Goal: Task Accomplishment & Management: Complete application form

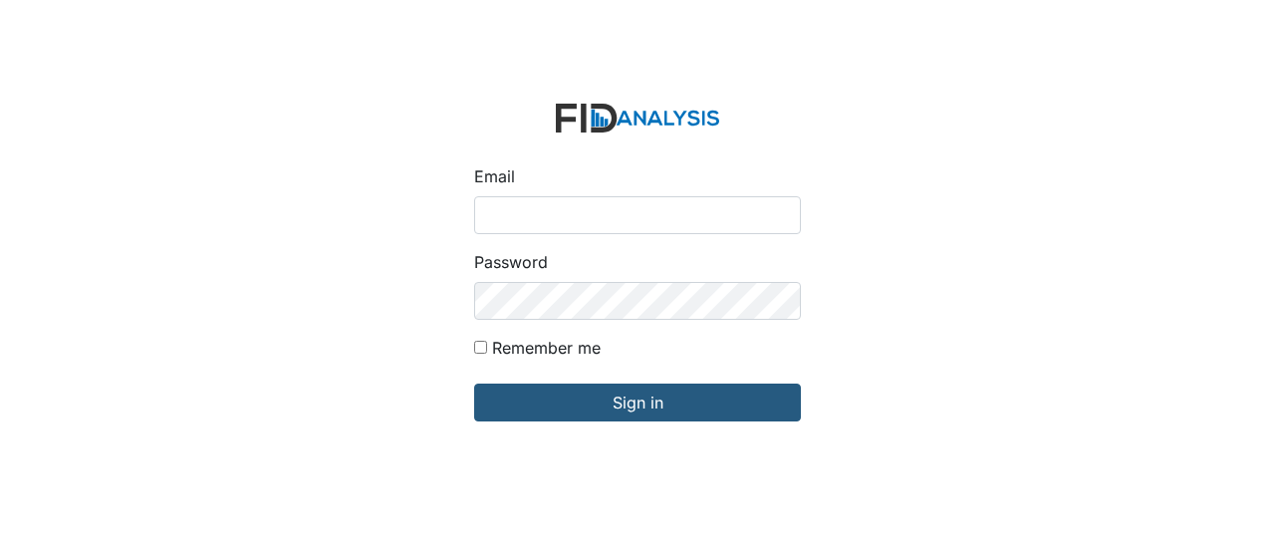
click at [571, 214] on input "Email" at bounding box center [637, 215] width 327 height 38
type input "[EMAIL_ADDRESS][DOMAIN_NAME]"
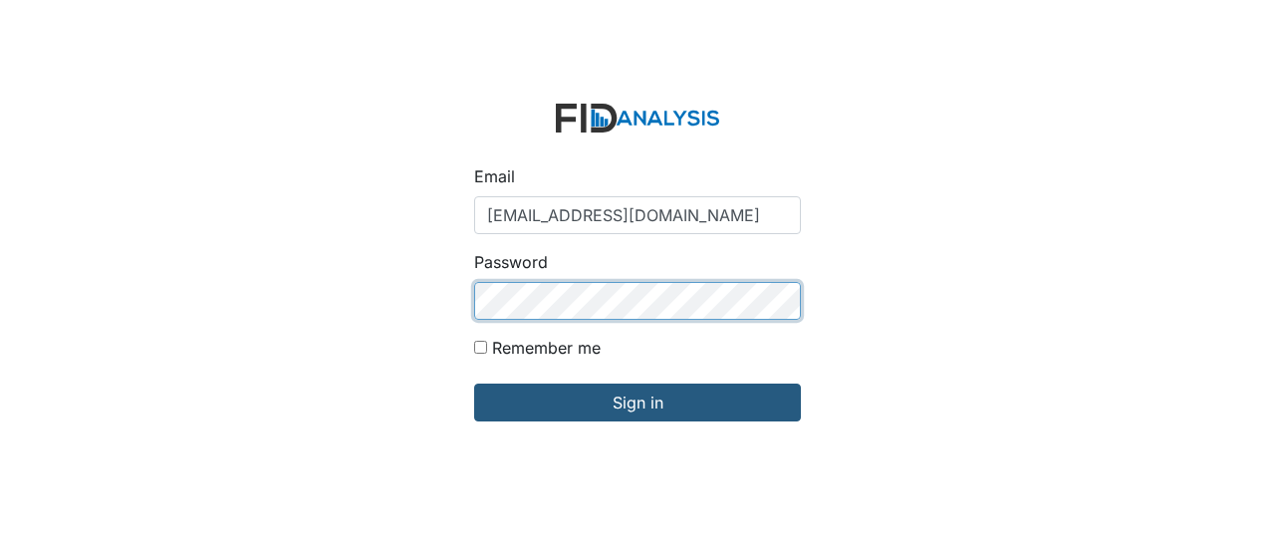
click at [474, 383] on input "Sign in" at bounding box center [637, 402] width 327 height 38
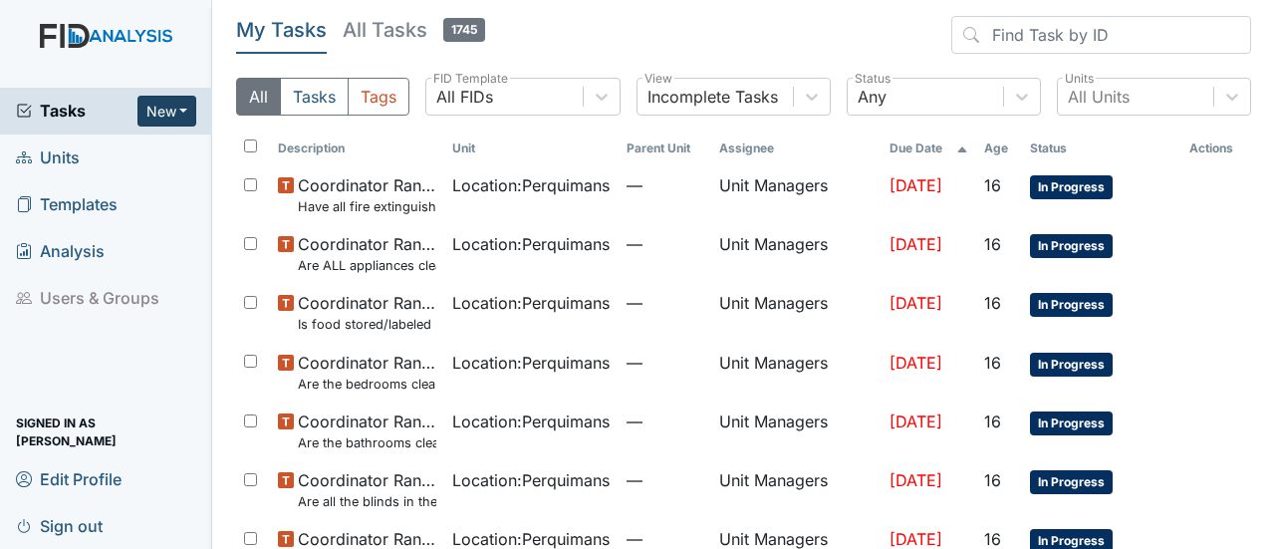
click at [162, 105] on button "New" at bounding box center [167, 111] width 60 height 31
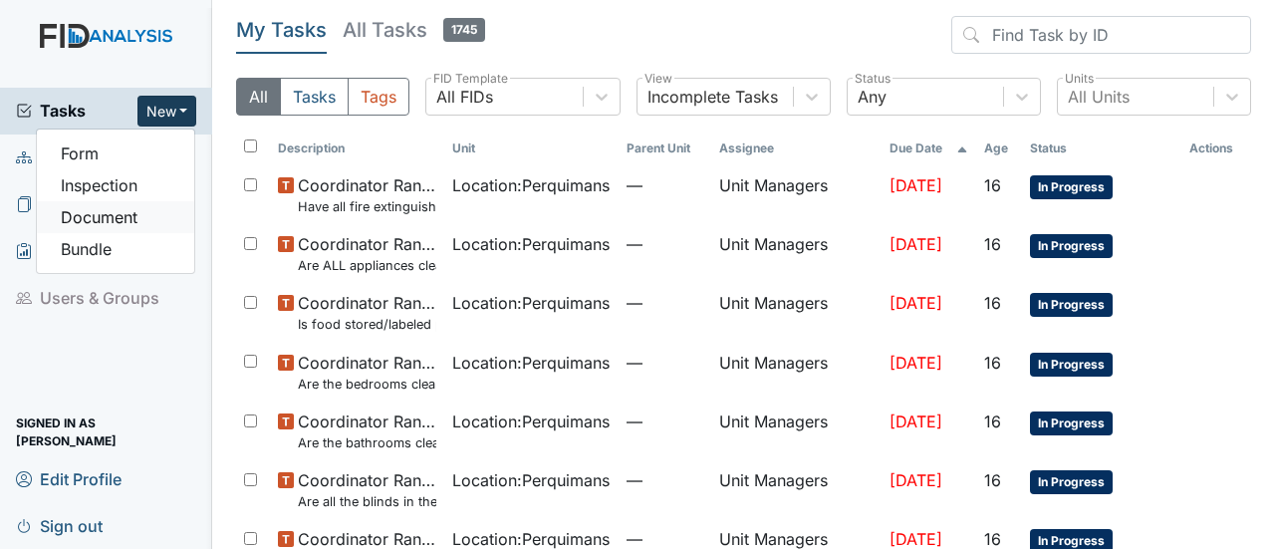
click at [138, 216] on link "Document" at bounding box center [115, 217] width 157 height 32
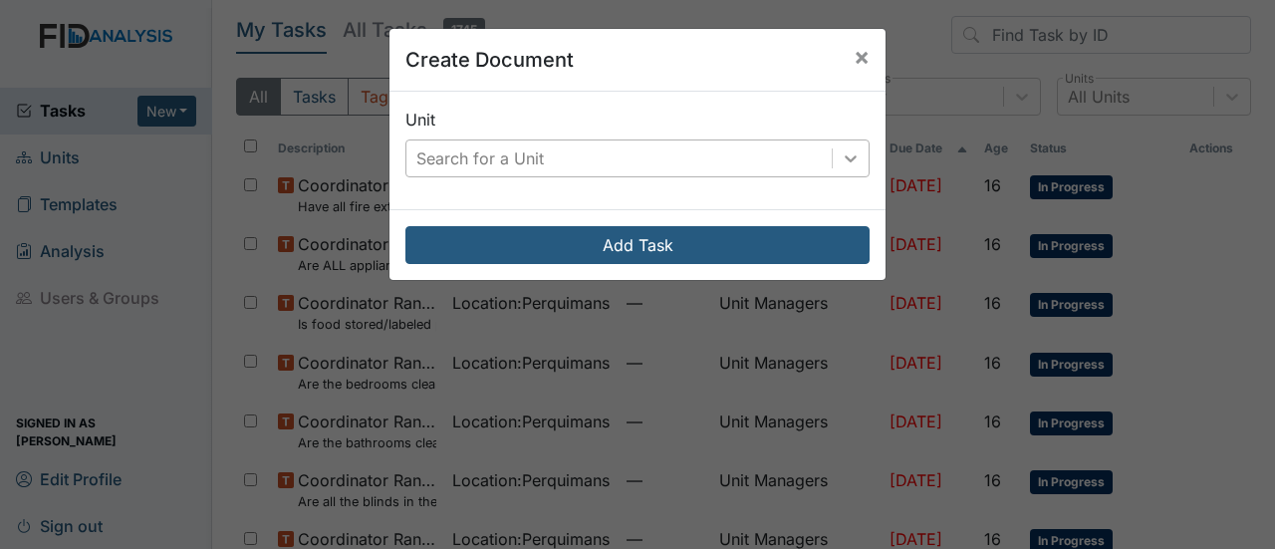
click at [841, 154] on icon at bounding box center [851, 158] width 20 height 20
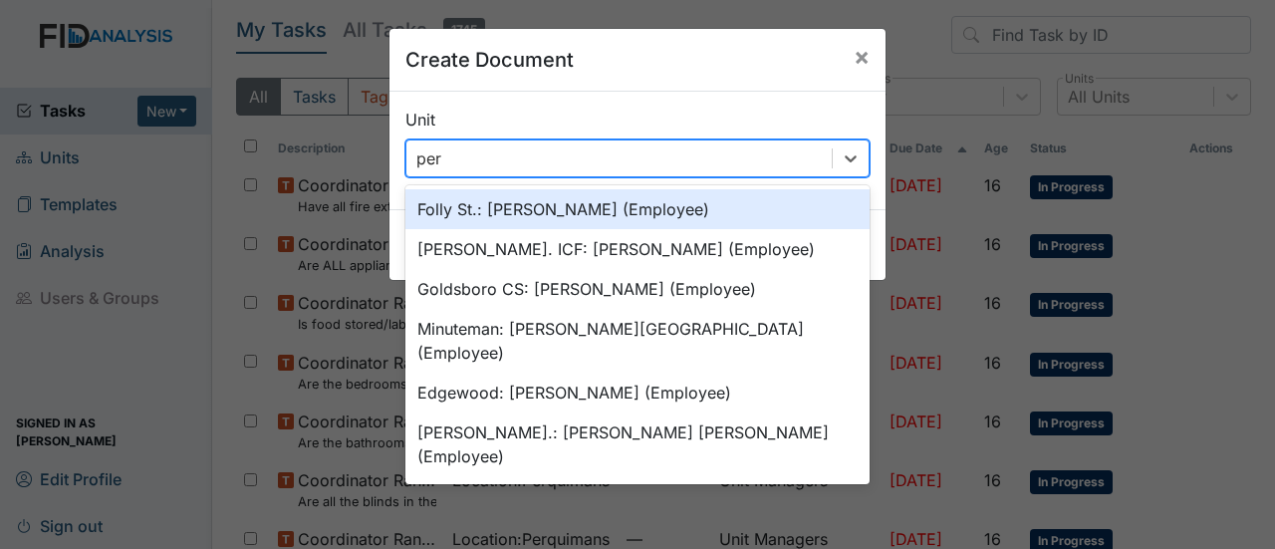
type input "perq"
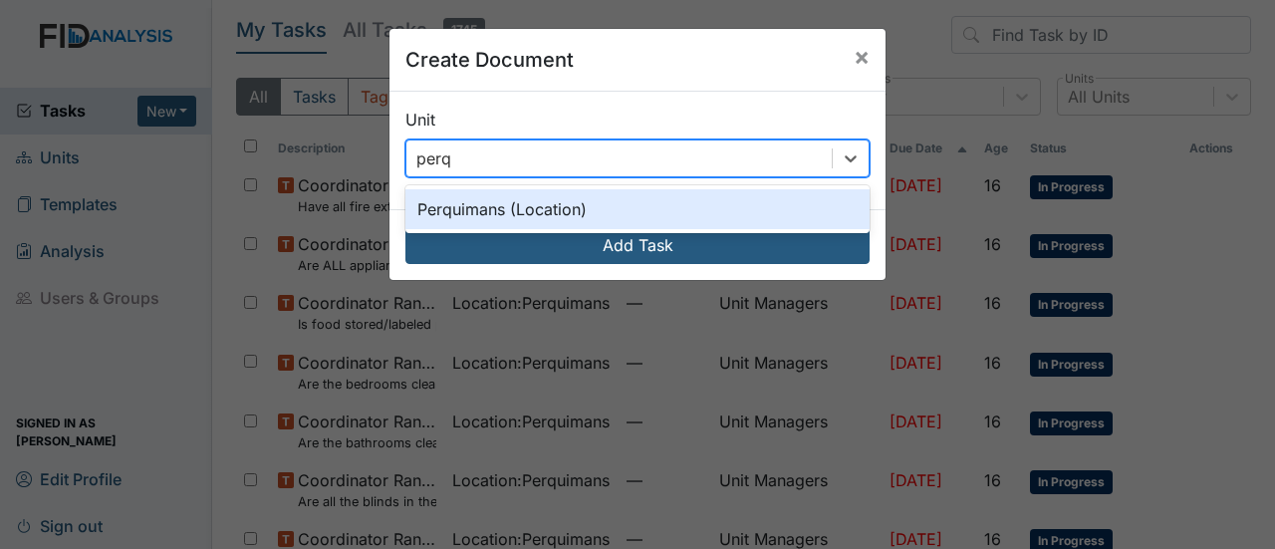
click at [582, 218] on div "Perquimans (Location)" at bounding box center [637, 209] width 464 height 40
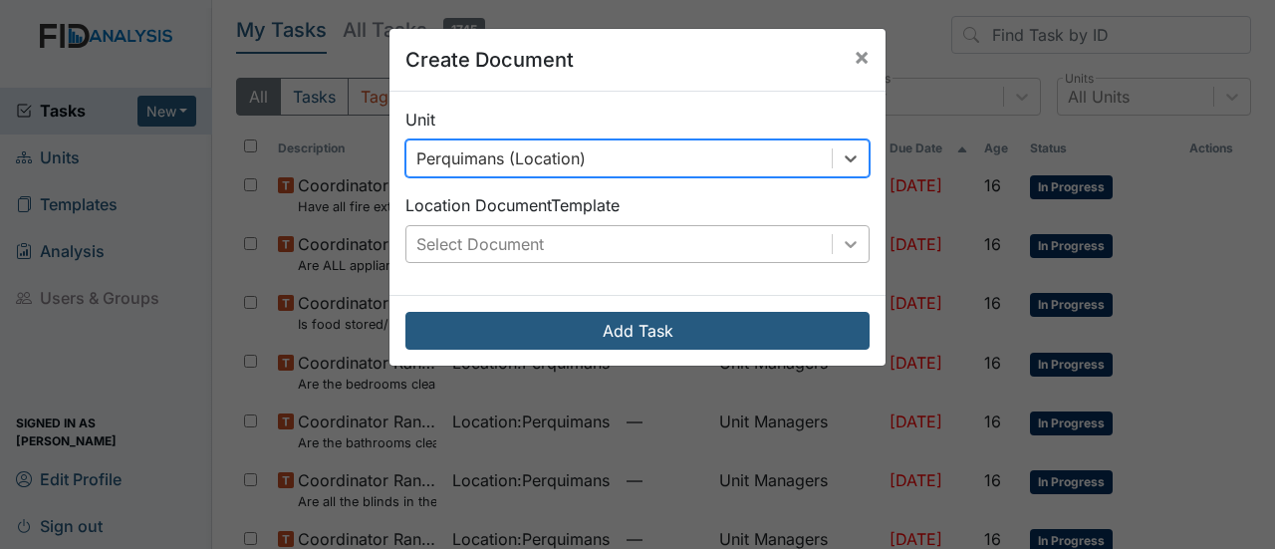
click at [844, 242] on icon at bounding box center [850, 244] width 12 height 7
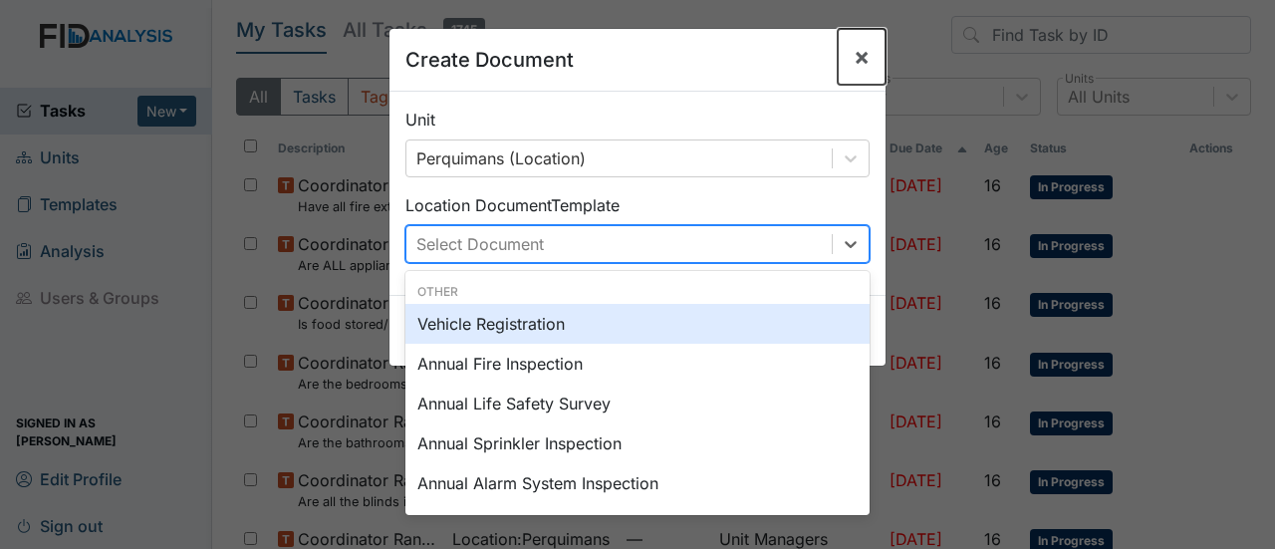
click at [853, 58] on span "×" at bounding box center [861, 56] width 16 height 29
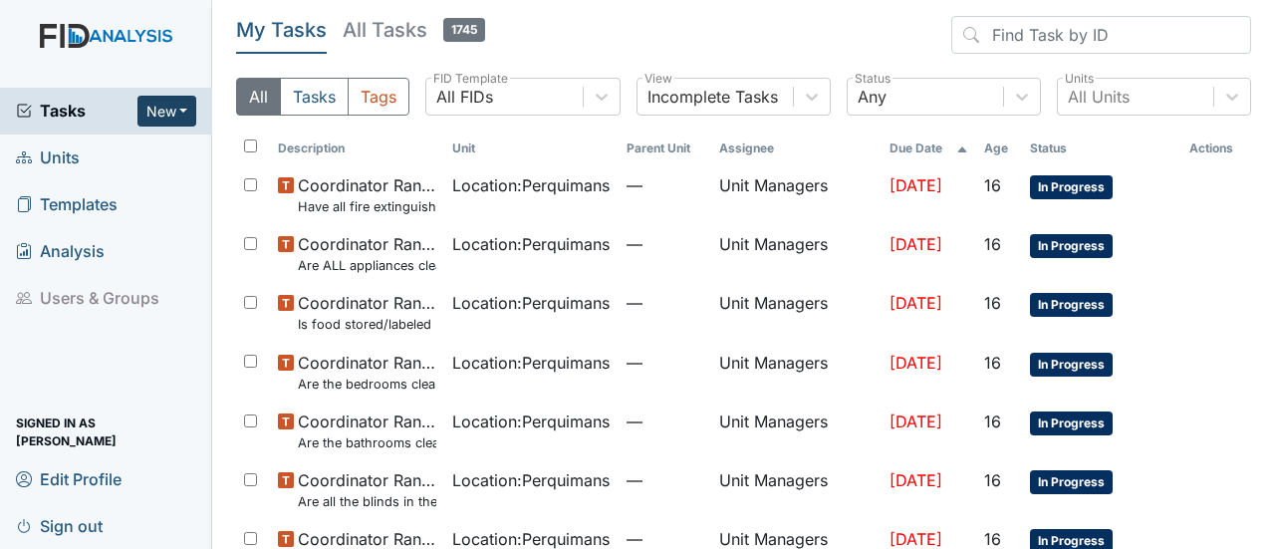
click at [176, 98] on button "New" at bounding box center [167, 111] width 60 height 31
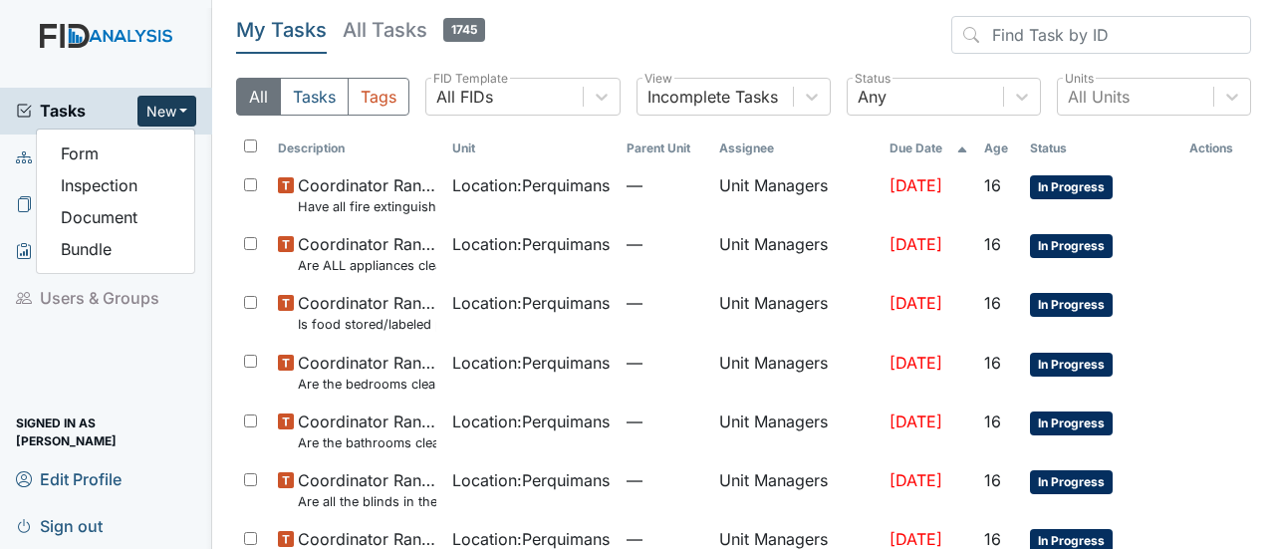
click at [173, 113] on button "New" at bounding box center [167, 111] width 60 height 31
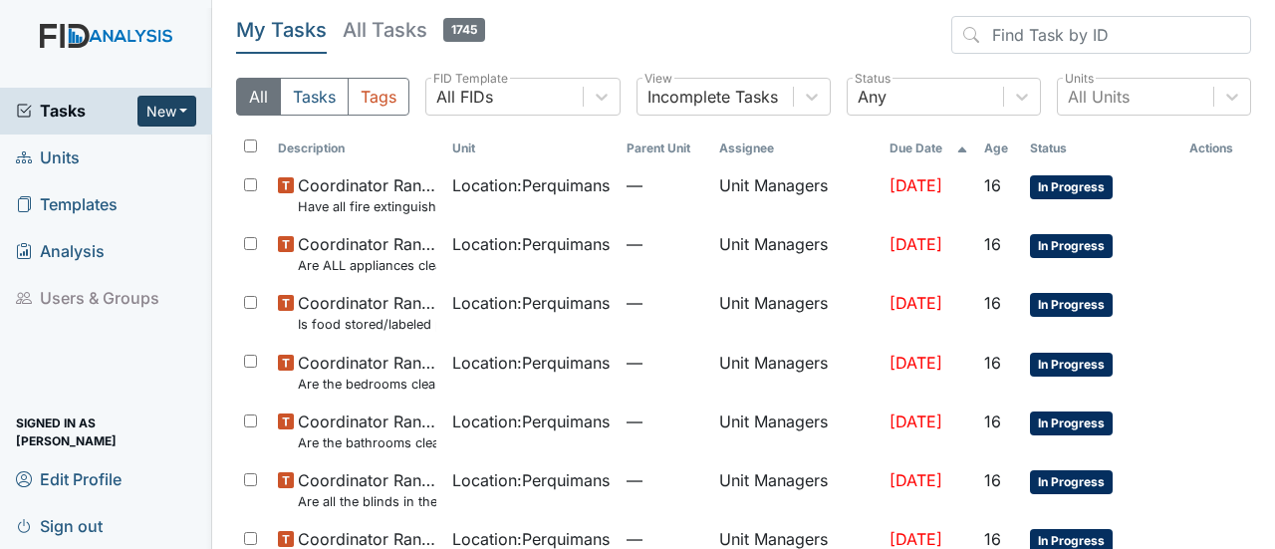
click at [177, 111] on button "New" at bounding box center [167, 111] width 60 height 31
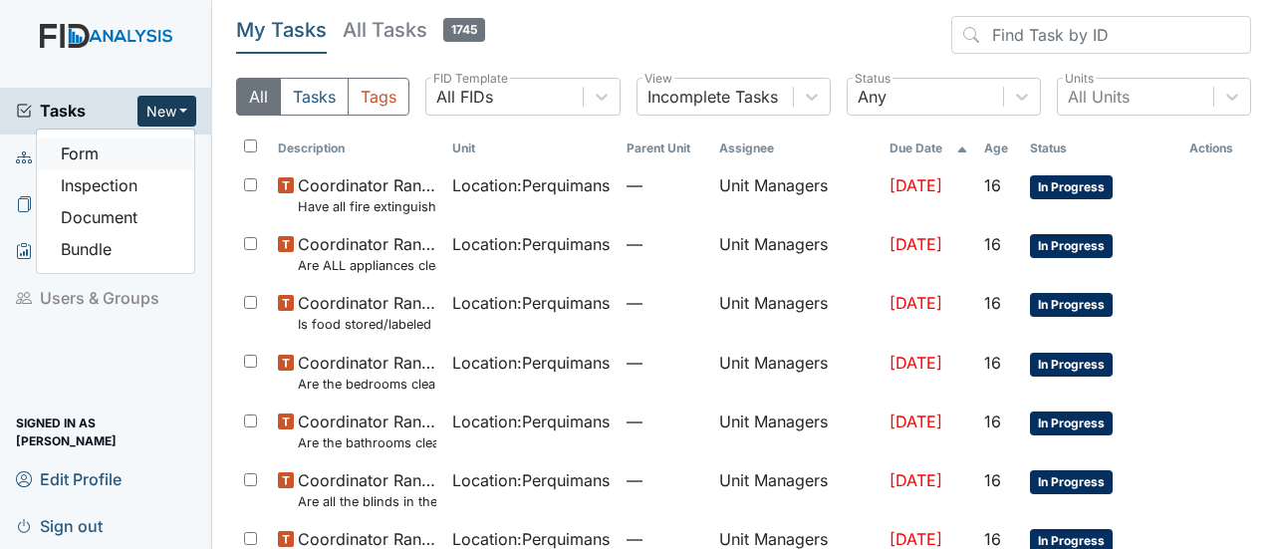
click at [119, 142] on link "Form" at bounding box center [115, 153] width 157 height 32
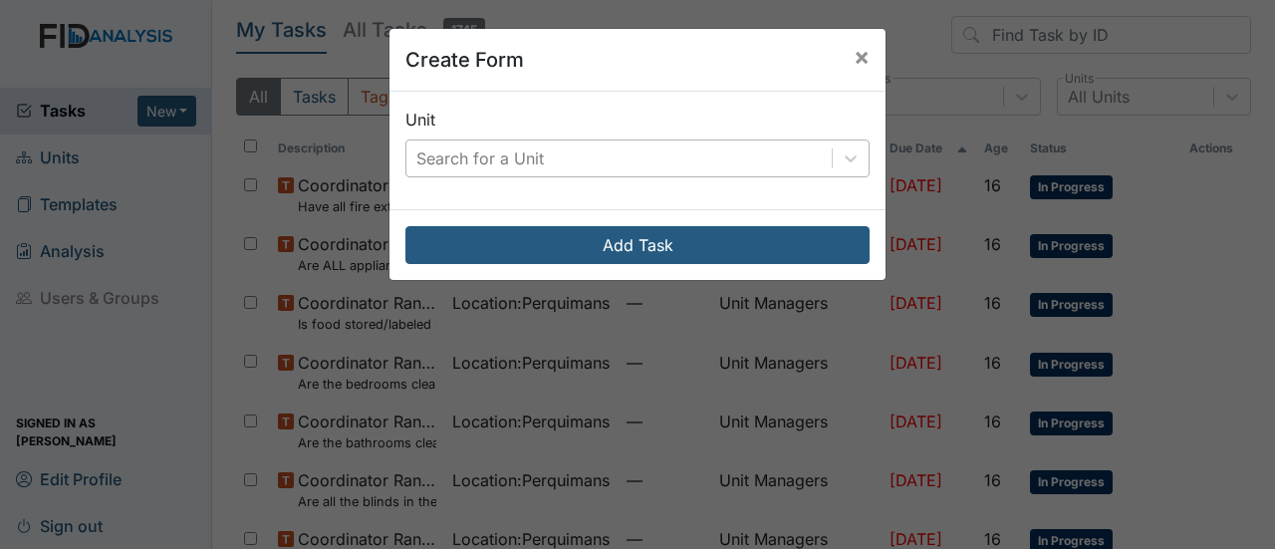
click at [600, 152] on div "Search for a Unit" at bounding box center [618, 158] width 425 height 36
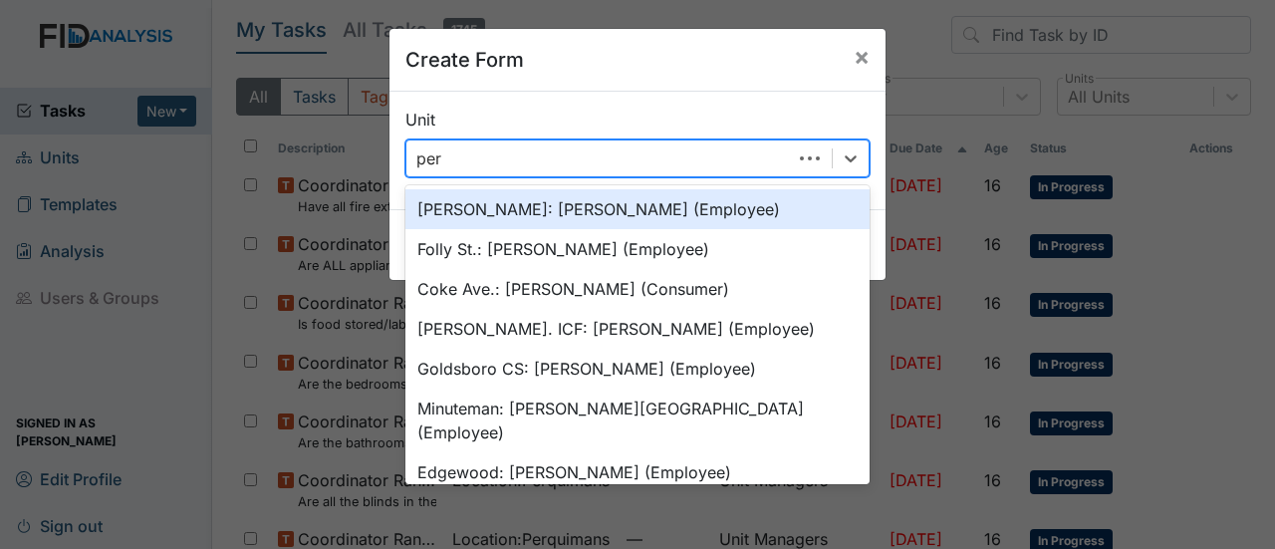
type input "perq"
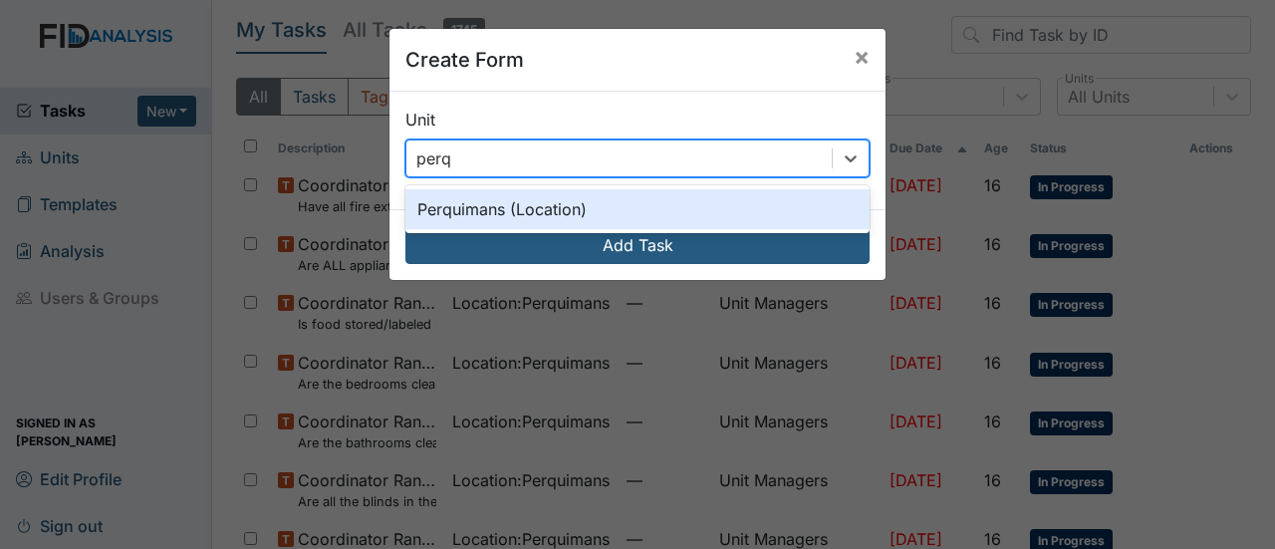
click at [548, 224] on div "Perquimans (Location)" at bounding box center [637, 209] width 464 height 40
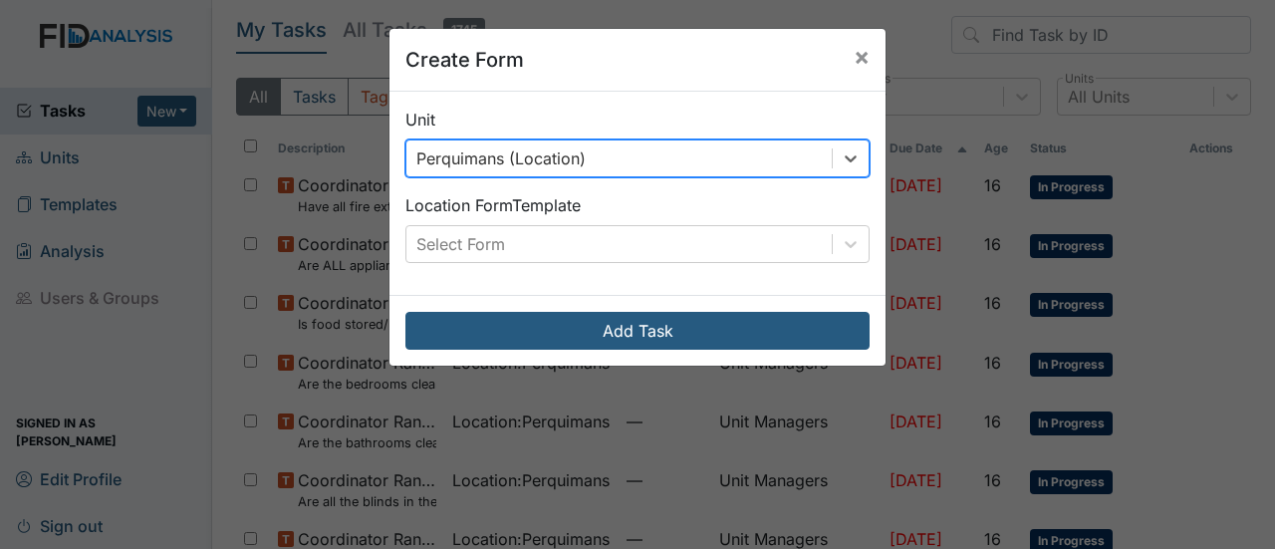
click at [581, 221] on div "Location Form Template Select Form" at bounding box center [637, 228] width 464 height 70
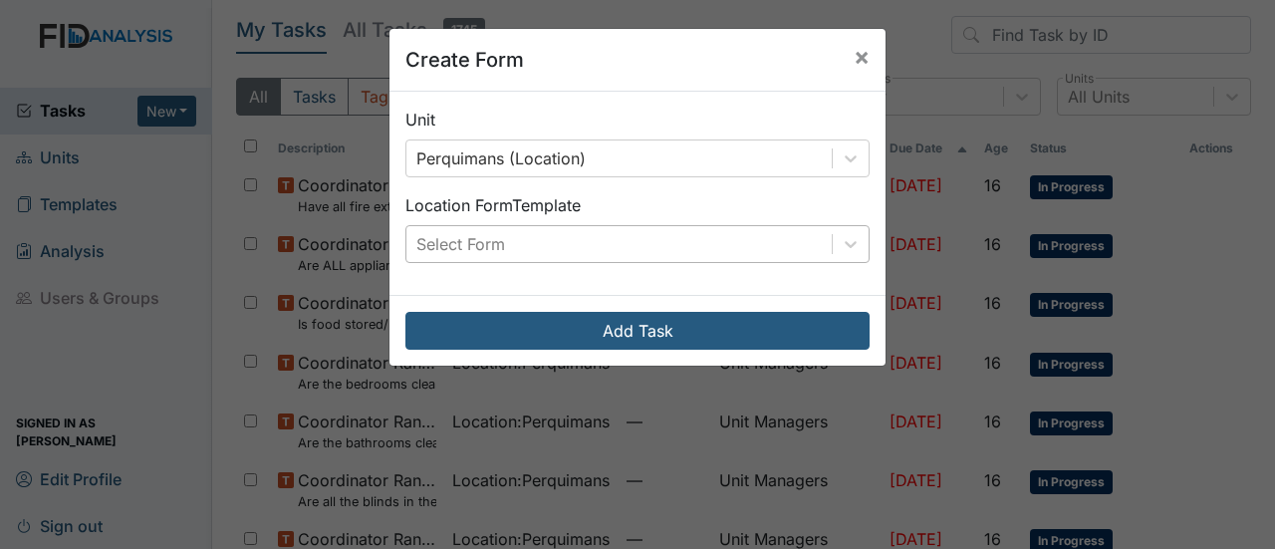
click at [570, 247] on div "Select Form" at bounding box center [618, 244] width 425 height 36
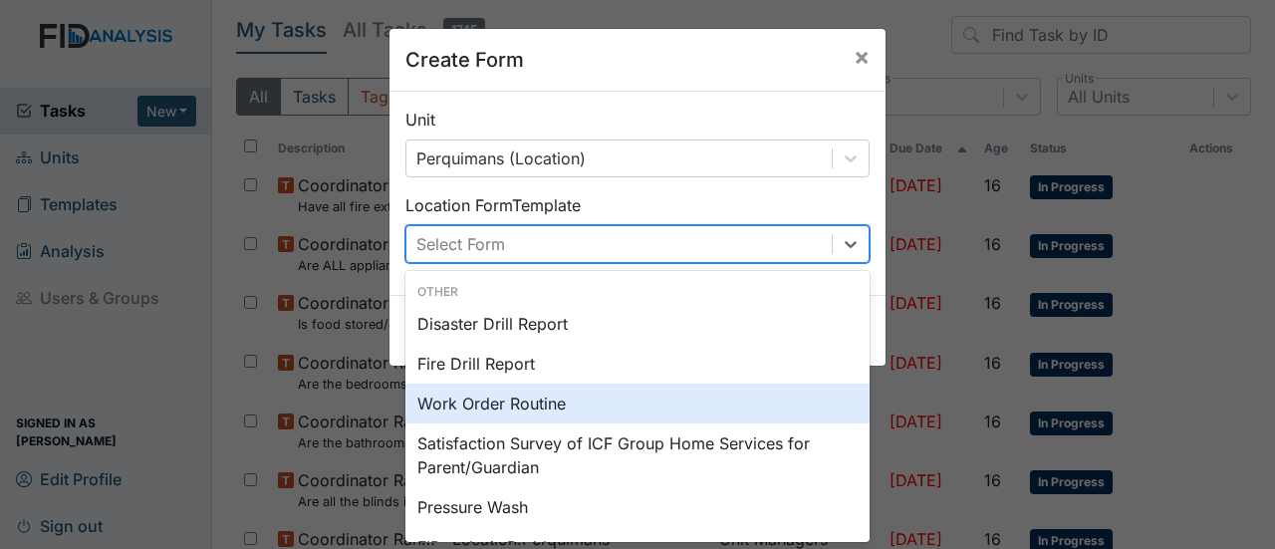
click at [526, 398] on div "Work Order Routine" at bounding box center [637, 403] width 464 height 40
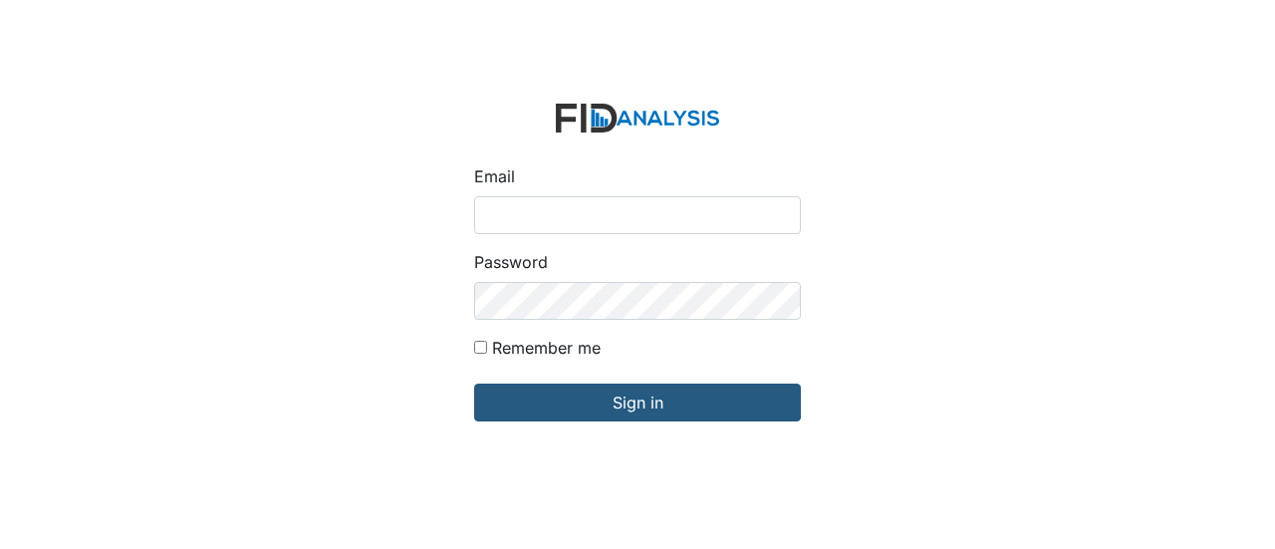
click at [498, 216] on input "Email" at bounding box center [637, 215] width 327 height 38
type input "GClark@lifeincorporated.com"
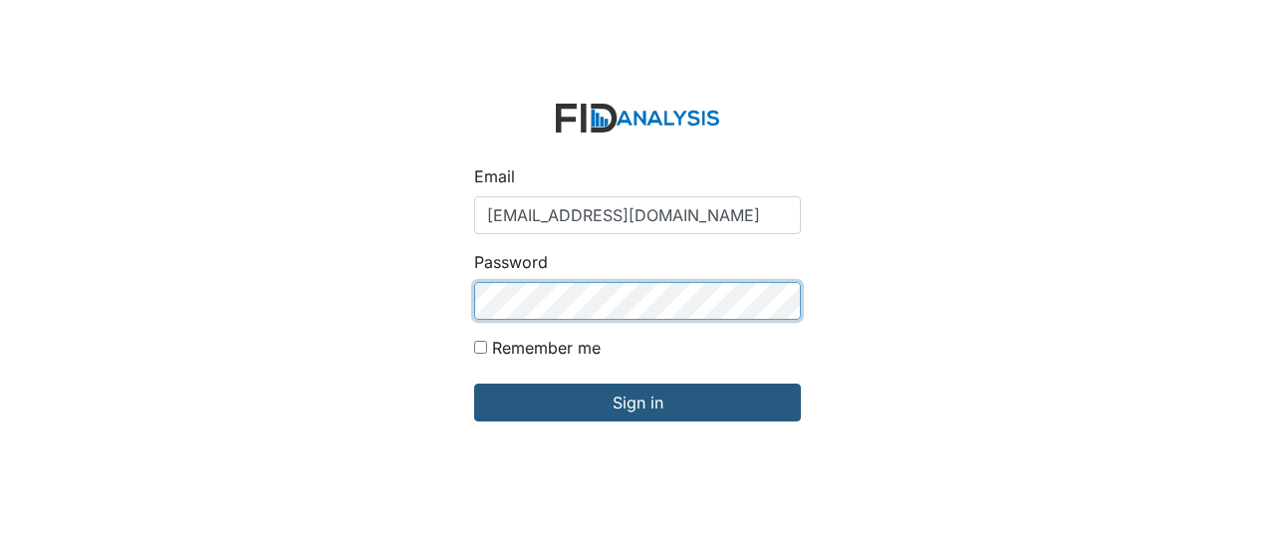
click at [474, 383] on input "Sign in" at bounding box center [637, 402] width 327 height 38
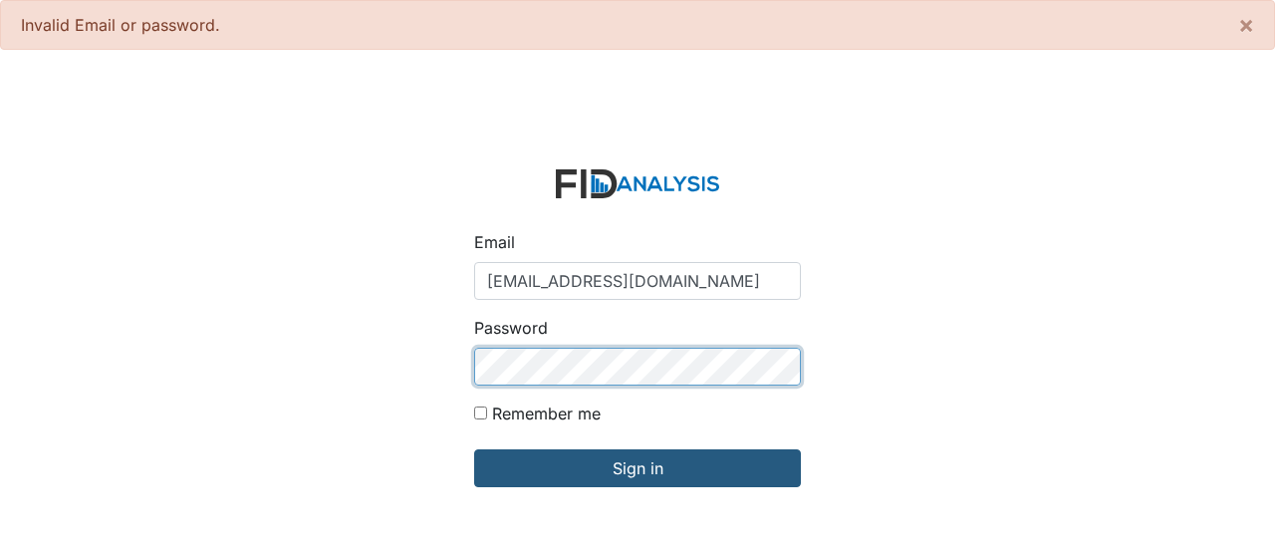
click at [474, 449] on input "Sign in" at bounding box center [637, 468] width 327 height 38
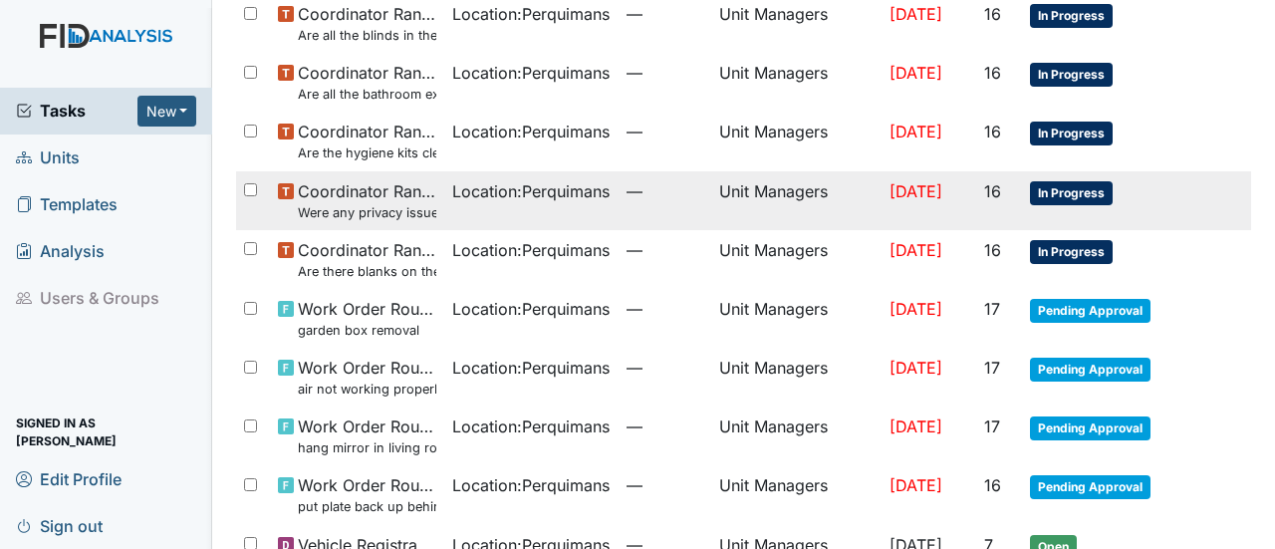
scroll to position [498, 0]
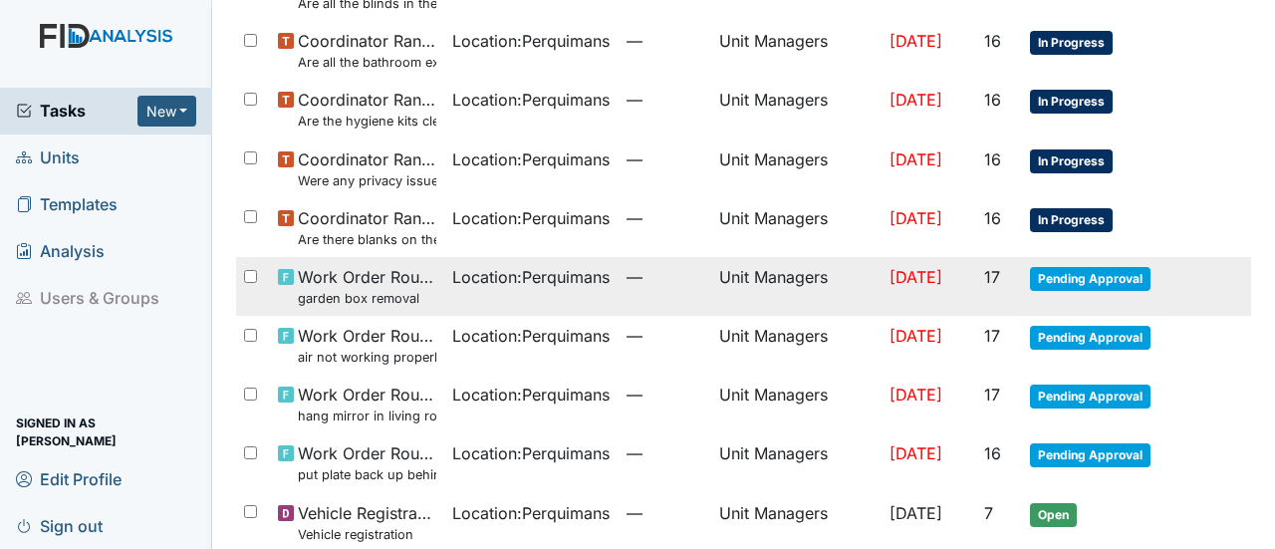
click at [1107, 280] on span "Pending Approval" at bounding box center [1090, 279] width 120 height 24
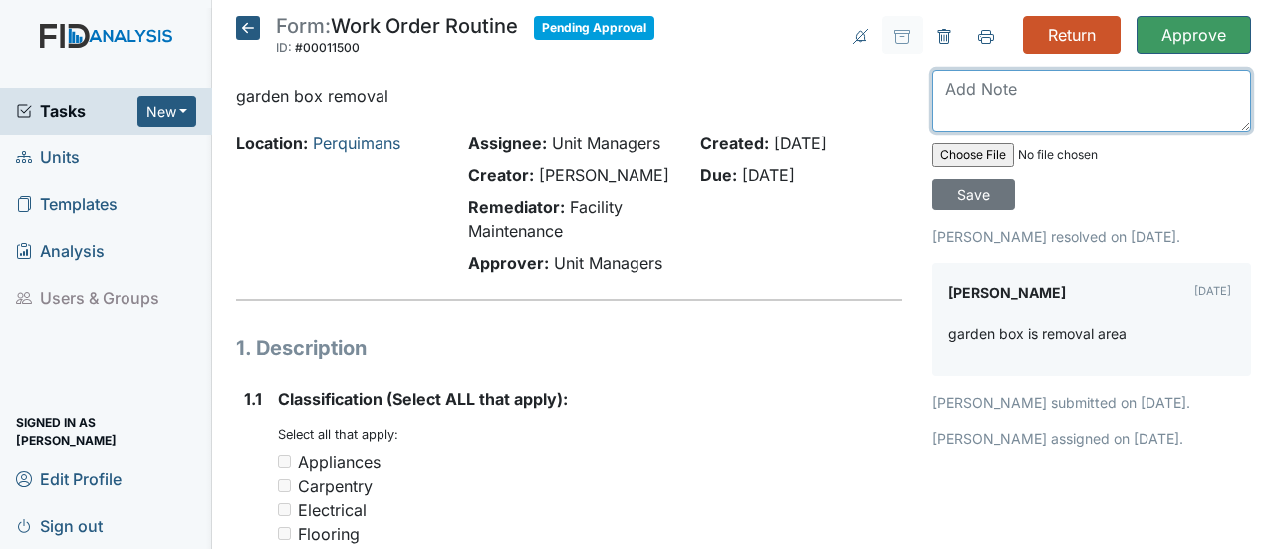
click at [935, 99] on textarea at bounding box center [1091, 101] width 319 height 62
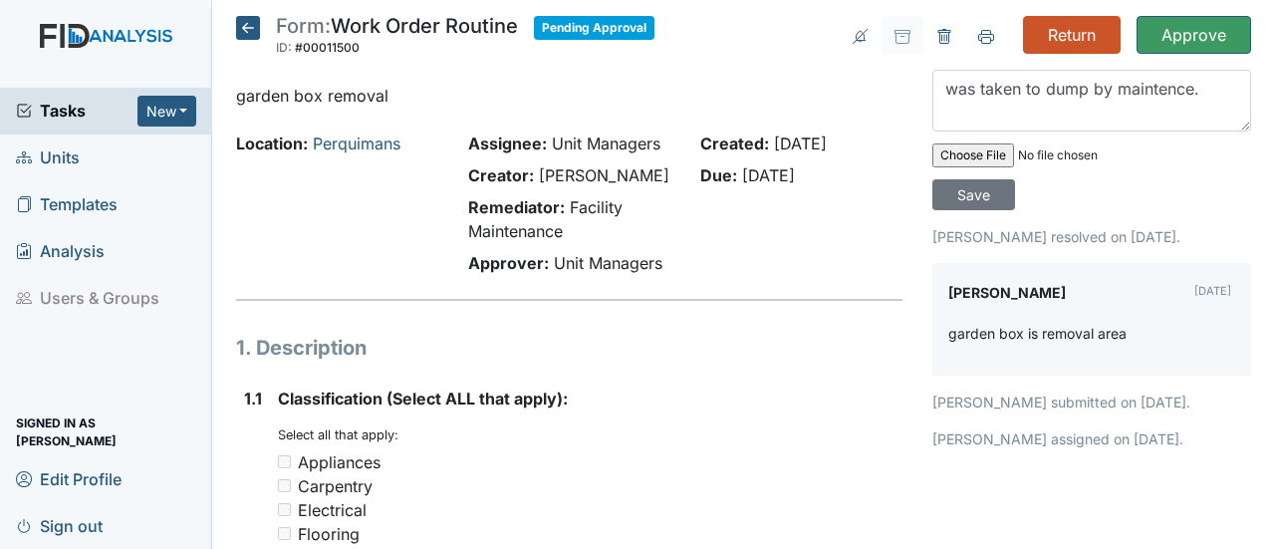
drag, startPoint x: 1142, startPoint y: 89, endPoint x: 765, endPoint y: 237, distance: 405.6
click at [765, 237] on div "Created: Sep 22, 2025 Due: Oct 7, 2025" at bounding box center [801, 206] width 232 height 151
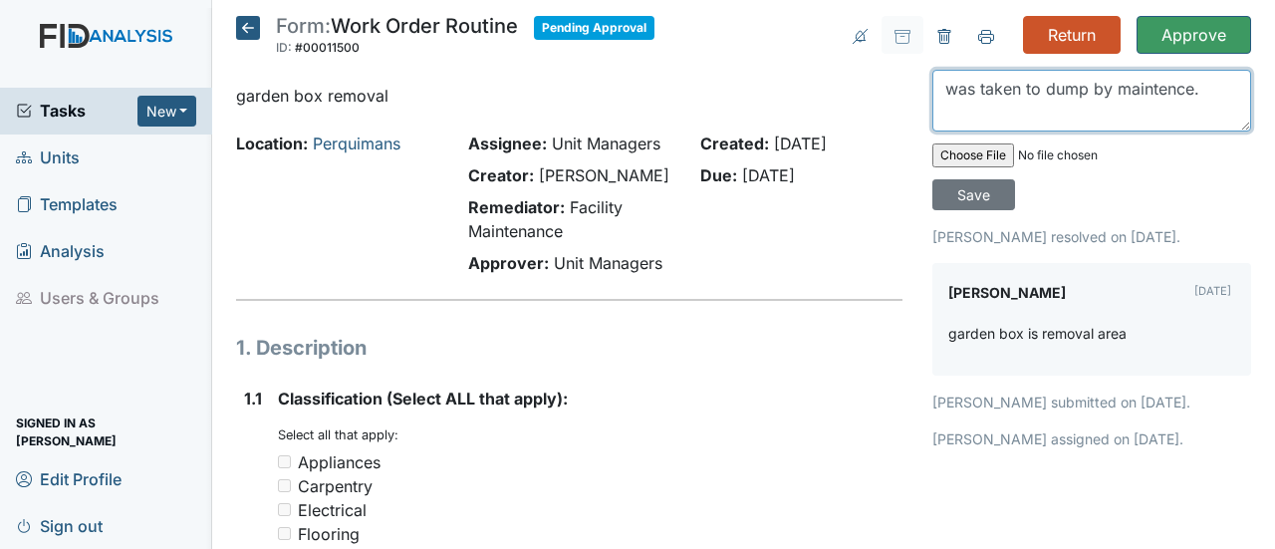
drag, startPoint x: 1147, startPoint y: 97, endPoint x: 1160, endPoint y: 98, distance: 13.0
click at [1160, 98] on textarea "was taken to dump by maintence." at bounding box center [1091, 101] width 319 height 62
click at [1157, 87] on textarea "was taken to dump by maintence." at bounding box center [1091, 101] width 319 height 62
click at [1169, 119] on textarea "was taken to dump by maintance." at bounding box center [1091, 101] width 319 height 62
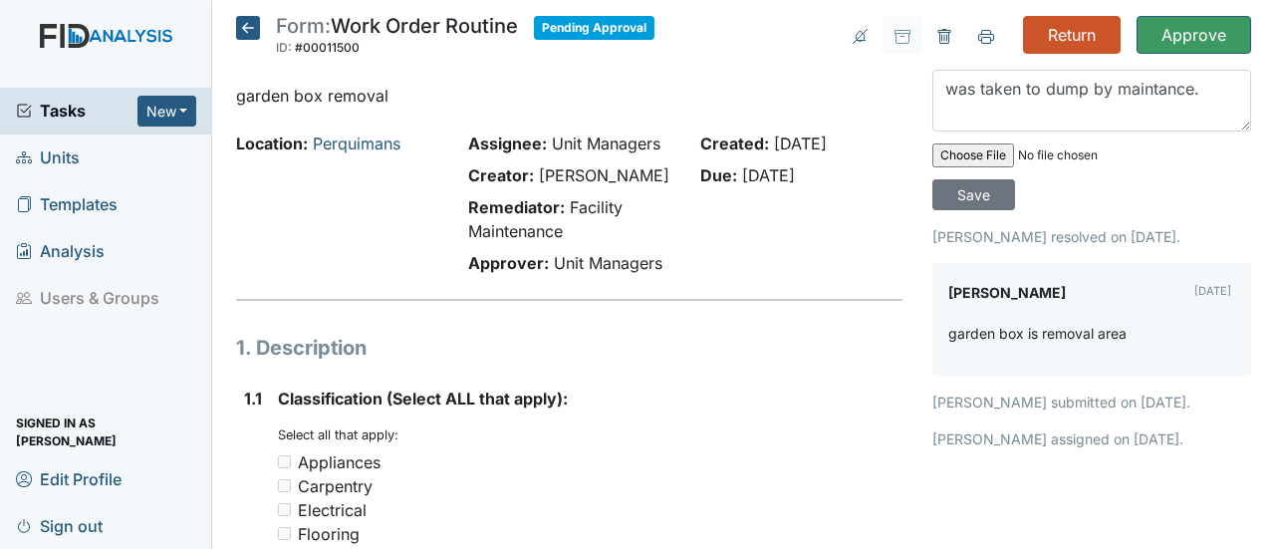
drag, startPoint x: 1161, startPoint y: 87, endPoint x: 838, endPoint y: 240, distance: 358.2
click at [837, 241] on div "Created: Sep 22, 2025 Due: Oct 7, 2025" at bounding box center [801, 206] width 232 height 151
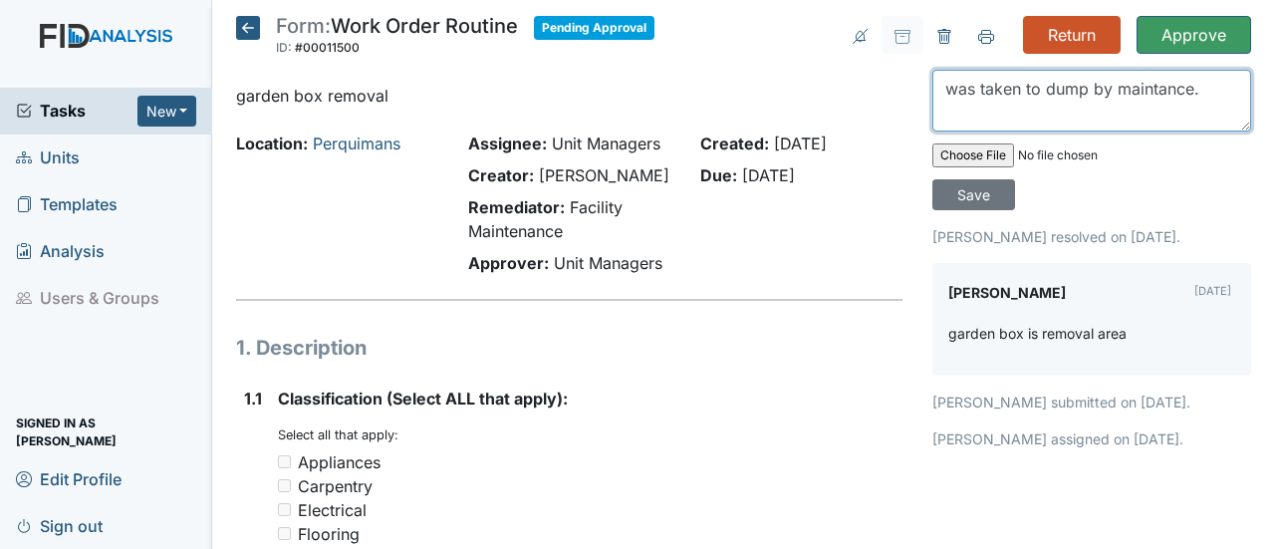
click at [1197, 89] on textarea "was taken to dump by maintance." at bounding box center [1091, 101] width 319 height 62
type textarea "was taken to dump."
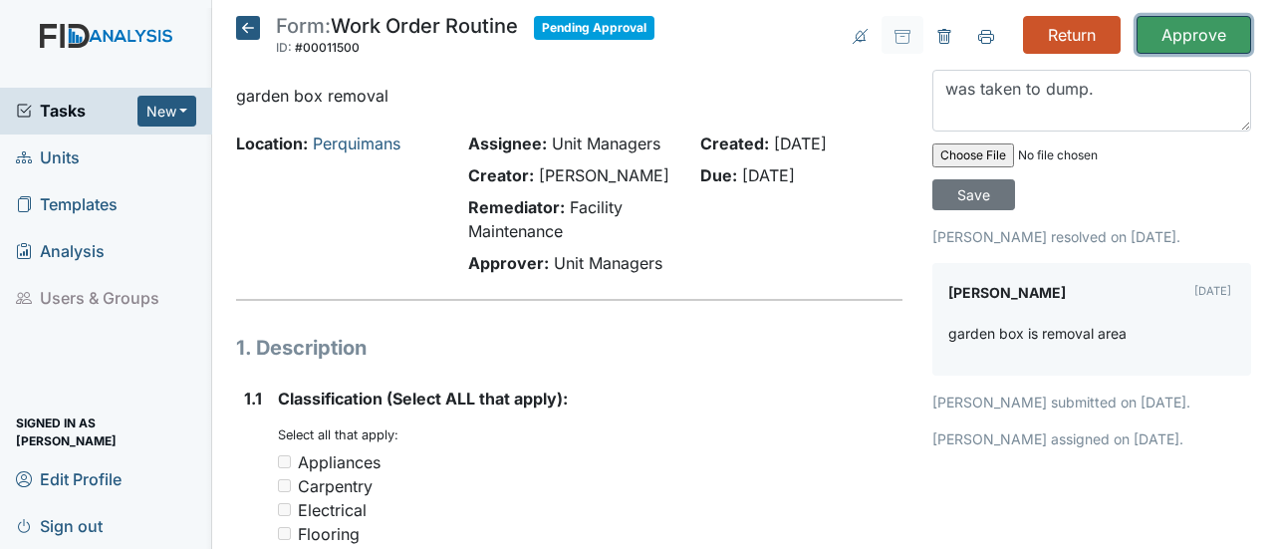
click at [1185, 31] on input "Approve" at bounding box center [1193, 35] width 115 height 38
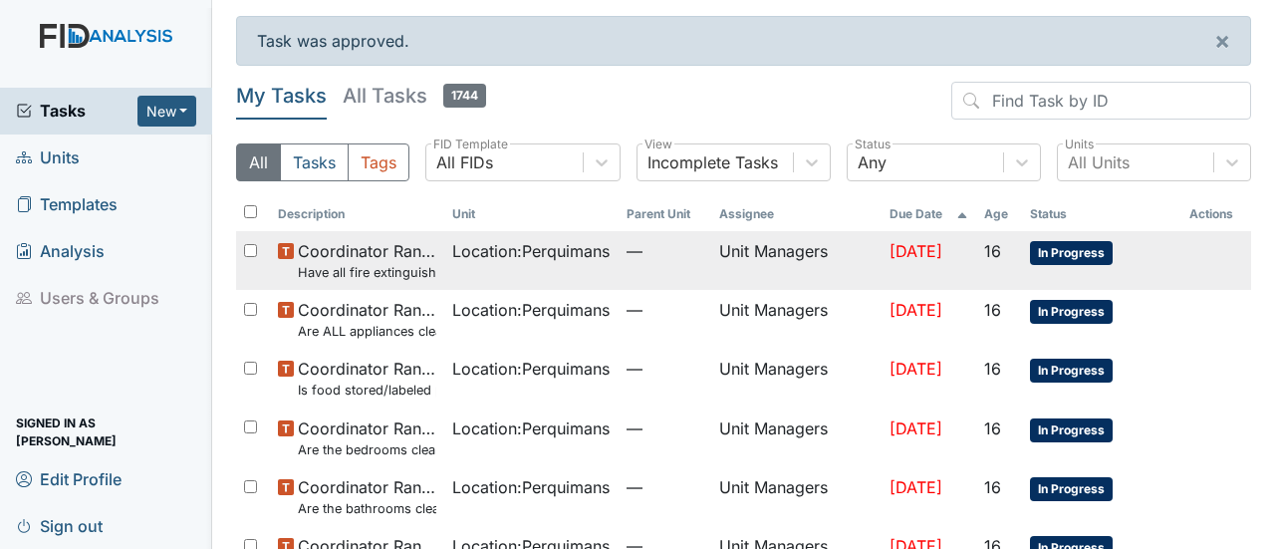
scroll to position [598, 0]
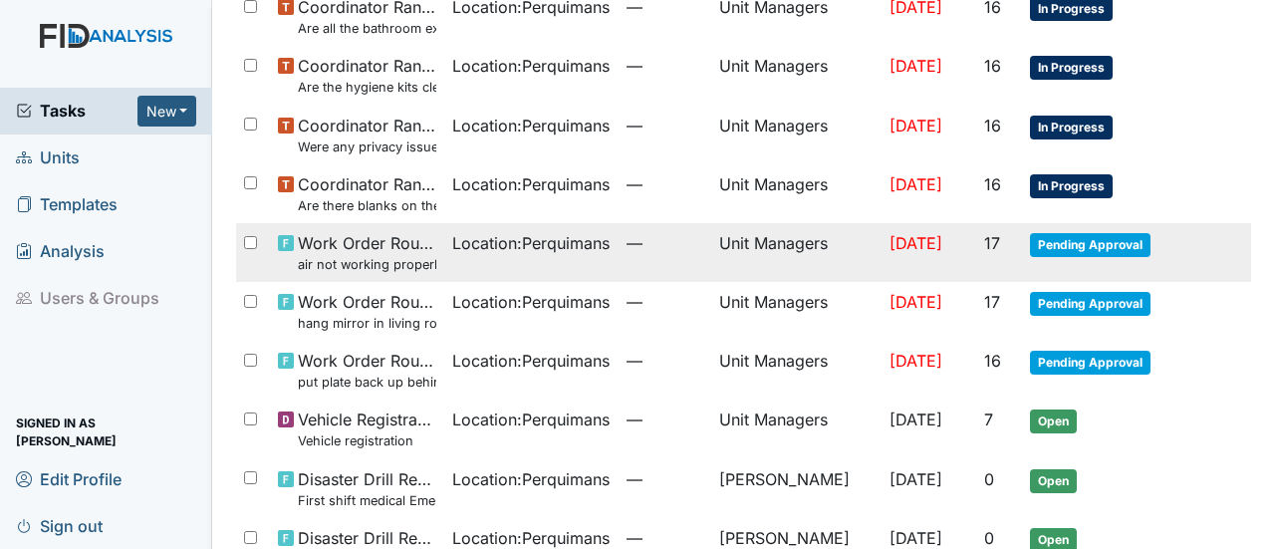
click at [1075, 240] on span "Pending Approval" at bounding box center [1090, 245] width 120 height 24
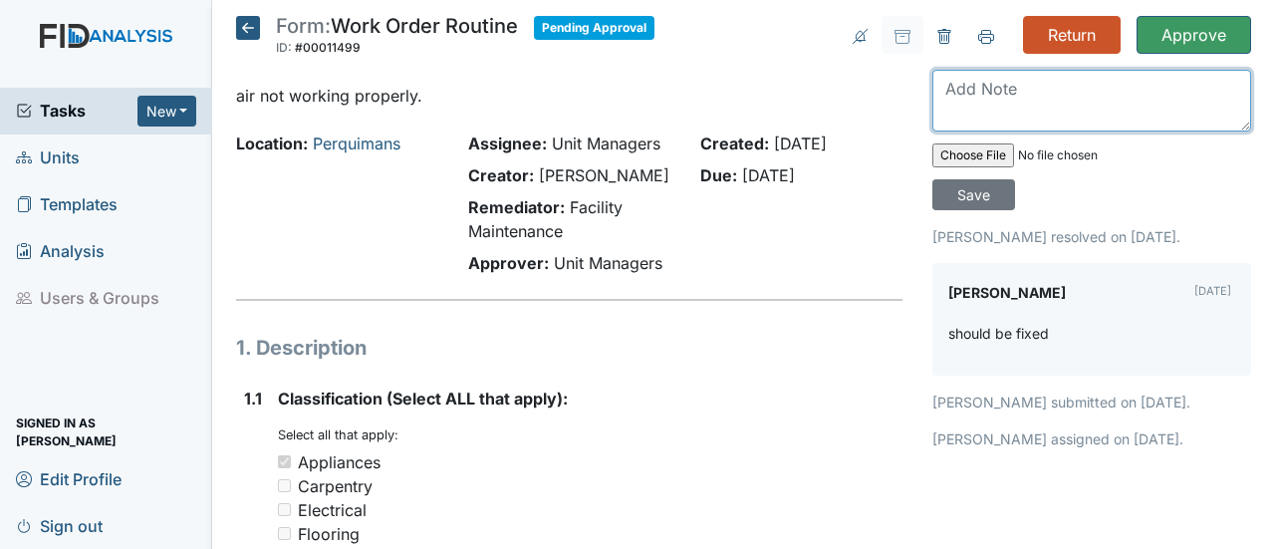
click at [953, 96] on textarea at bounding box center [1091, 101] width 319 height 62
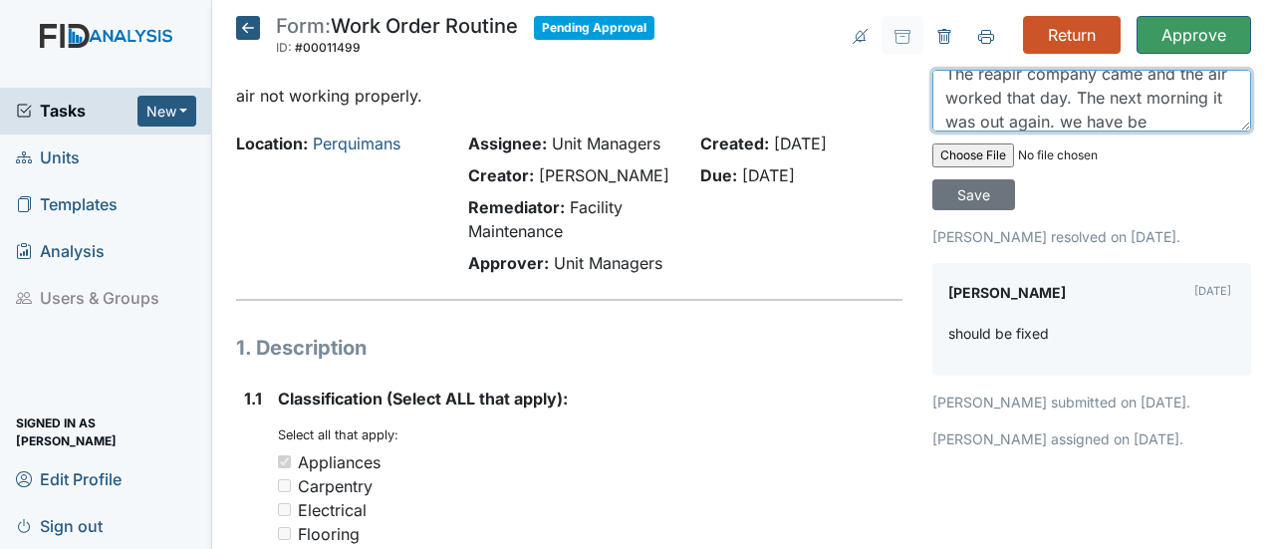
scroll to position [39, 0]
type textarea "The reapir company came and the air worked that day. The next morning it was ou…"
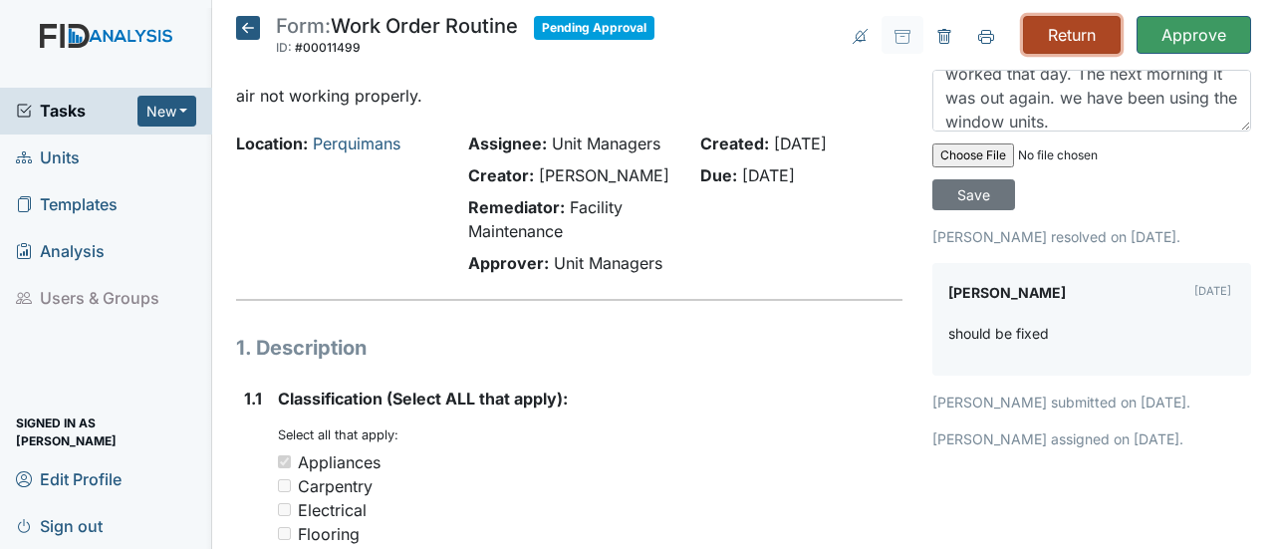
click at [1054, 39] on input "Return" at bounding box center [1072, 35] width 98 height 38
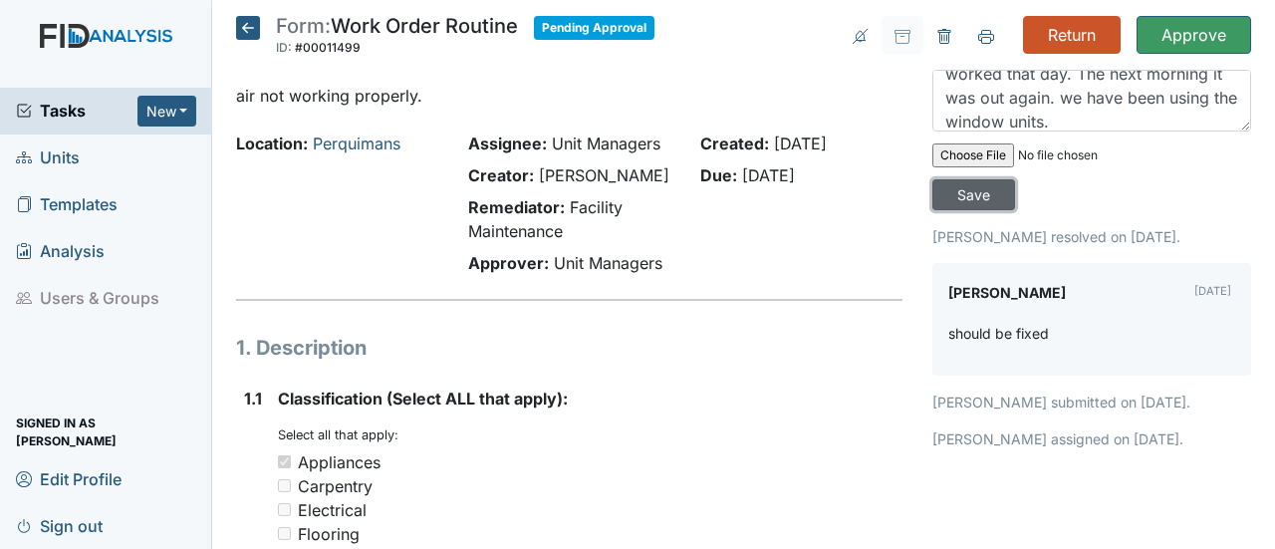
click at [975, 196] on input "Save" at bounding box center [973, 194] width 83 height 31
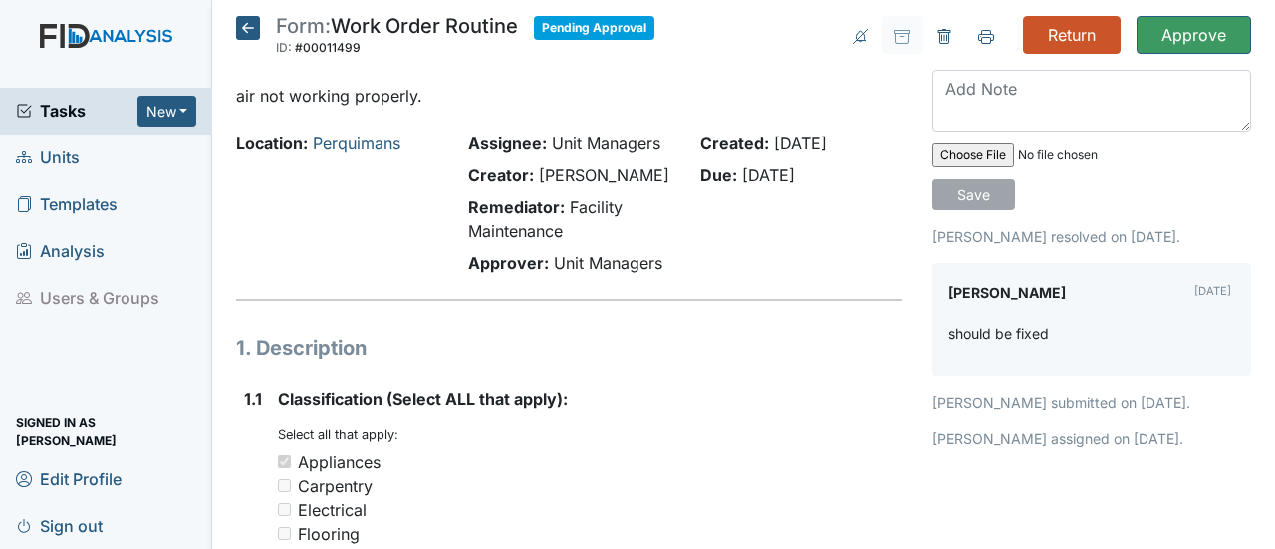
scroll to position [0, 0]
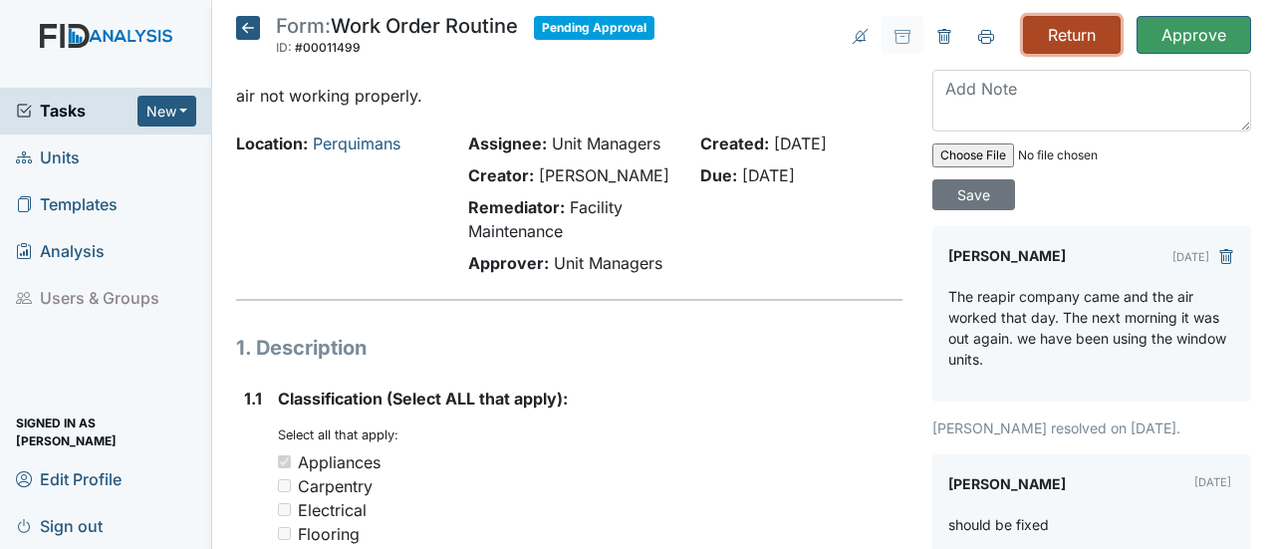
click at [1054, 33] on input "Return" at bounding box center [1072, 35] width 98 height 38
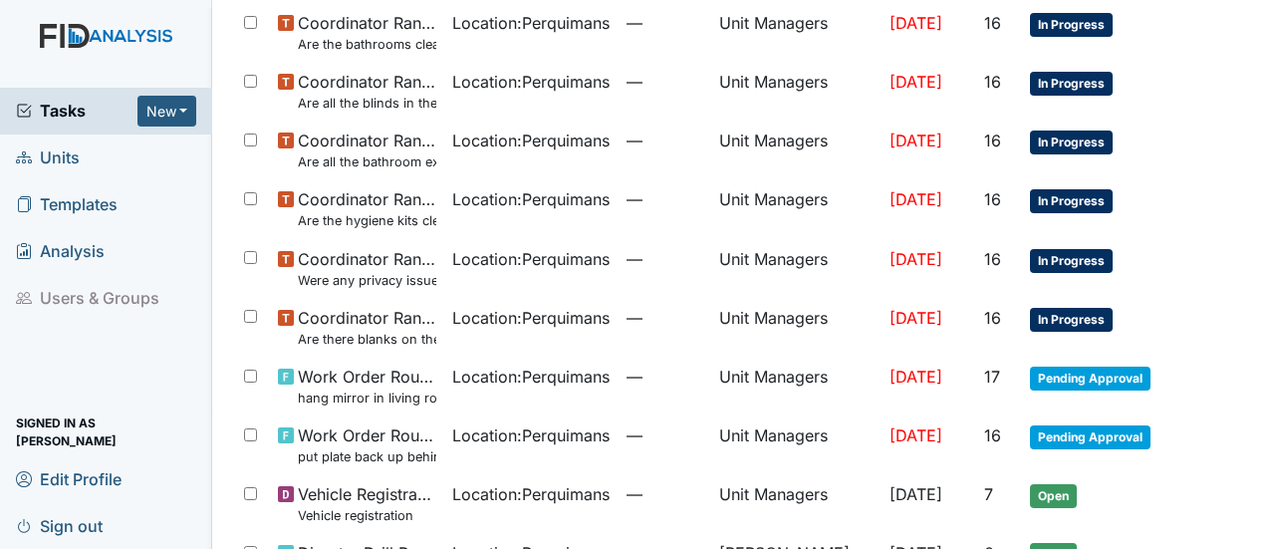
scroll to position [498, 0]
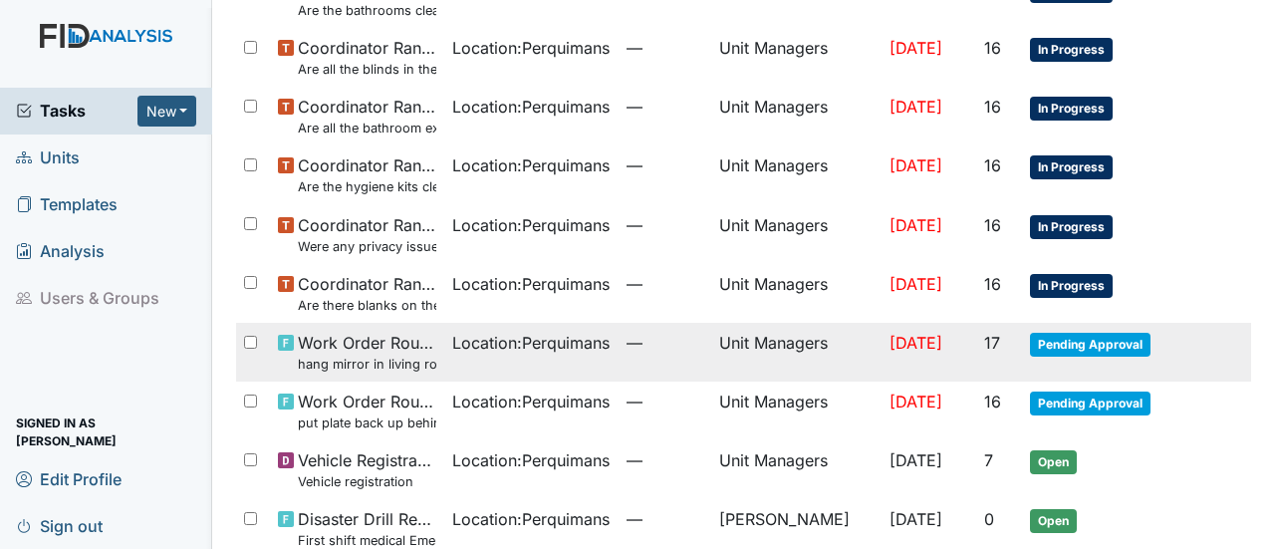
click at [1103, 333] on span "Pending Approval" at bounding box center [1090, 345] width 120 height 24
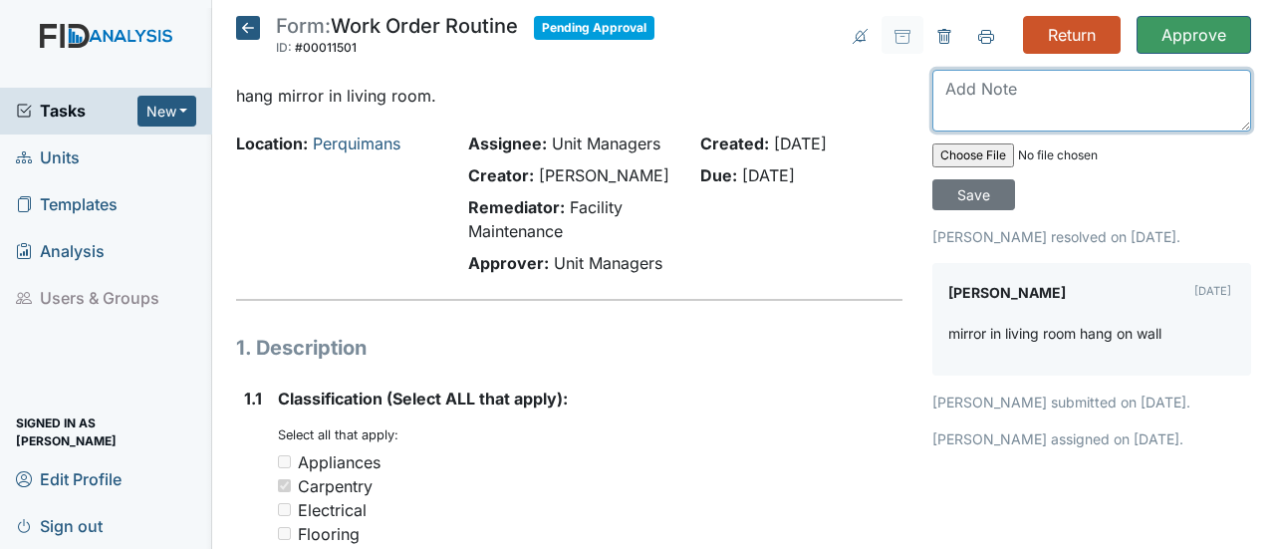
click at [963, 102] on textarea at bounding box center [1091, 101] width 319 height 62
type textarea "It is still up working fine."
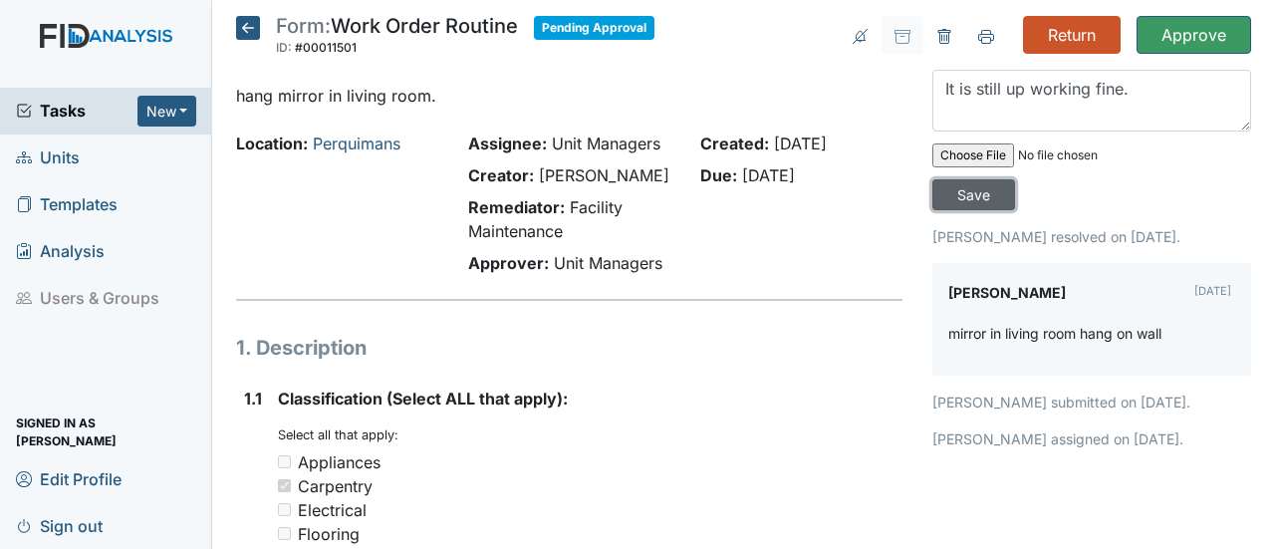
click at [954, 190] on input "Save" at bounding box center [973, 194] width 83 height 31
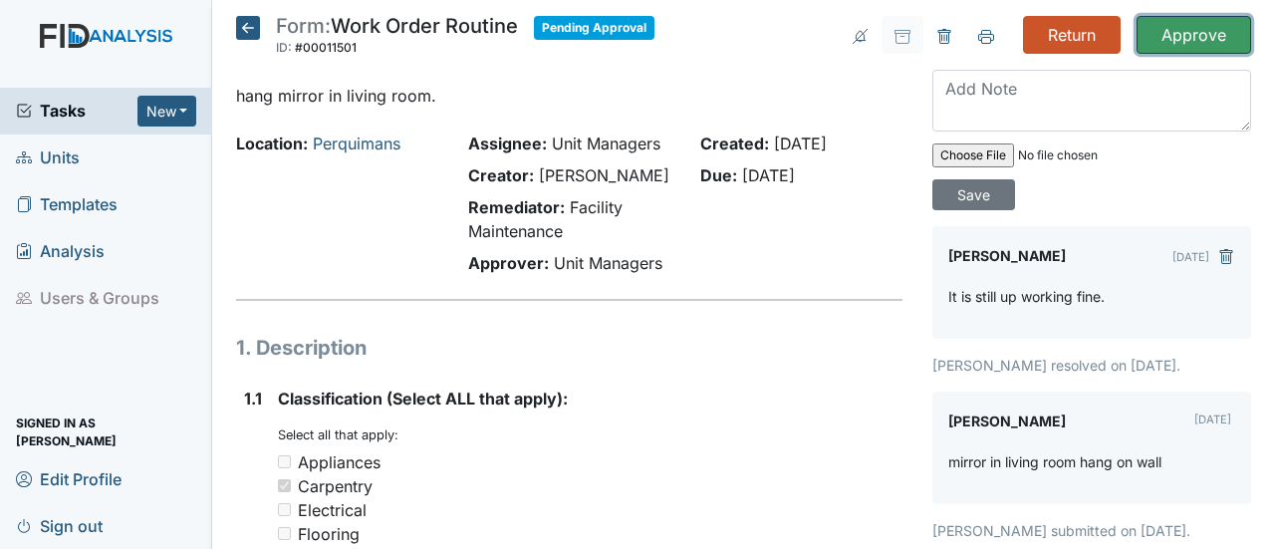
click at [1170, 24] on input "Approve" at bounding box center [1193, 35] width 115 height 38
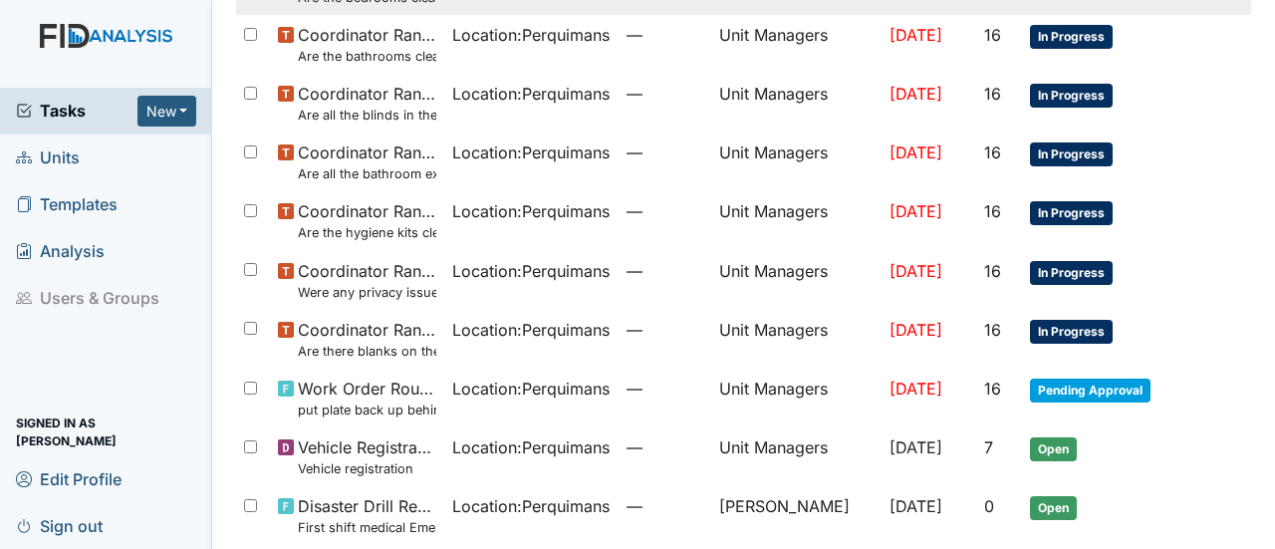
scroll to position [592, 0]
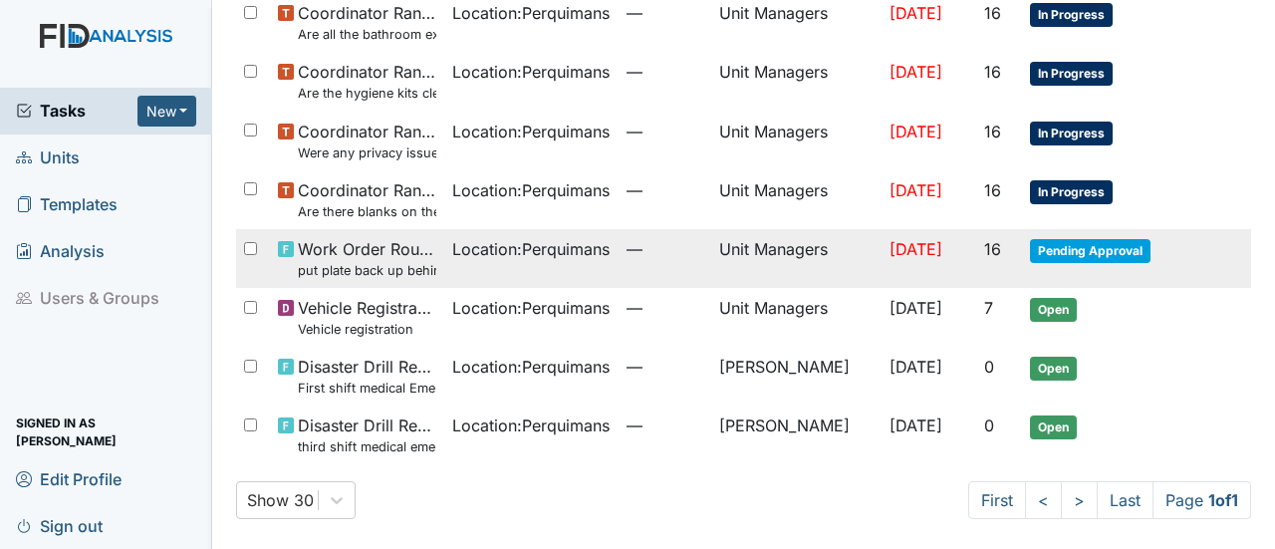
click at [1063, 253] on span "Pending Approval" at bounding box center [1090, 251] width 120 height 24
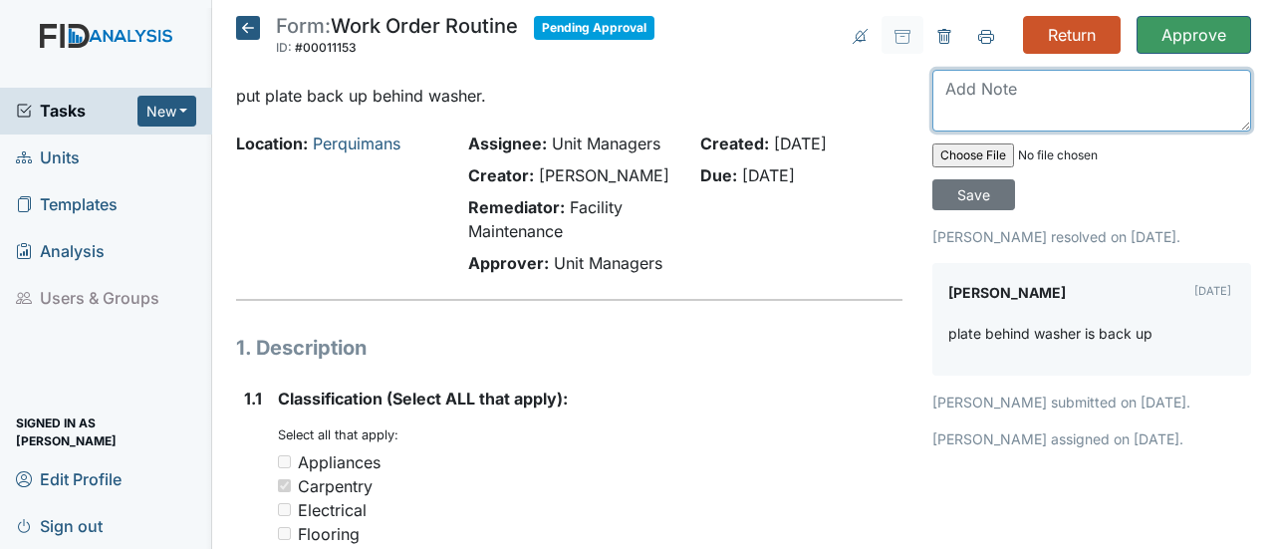
click at [954, 88] on textarea at bounding box center [1091, 101] width 319 height 62
type textarea "still up"
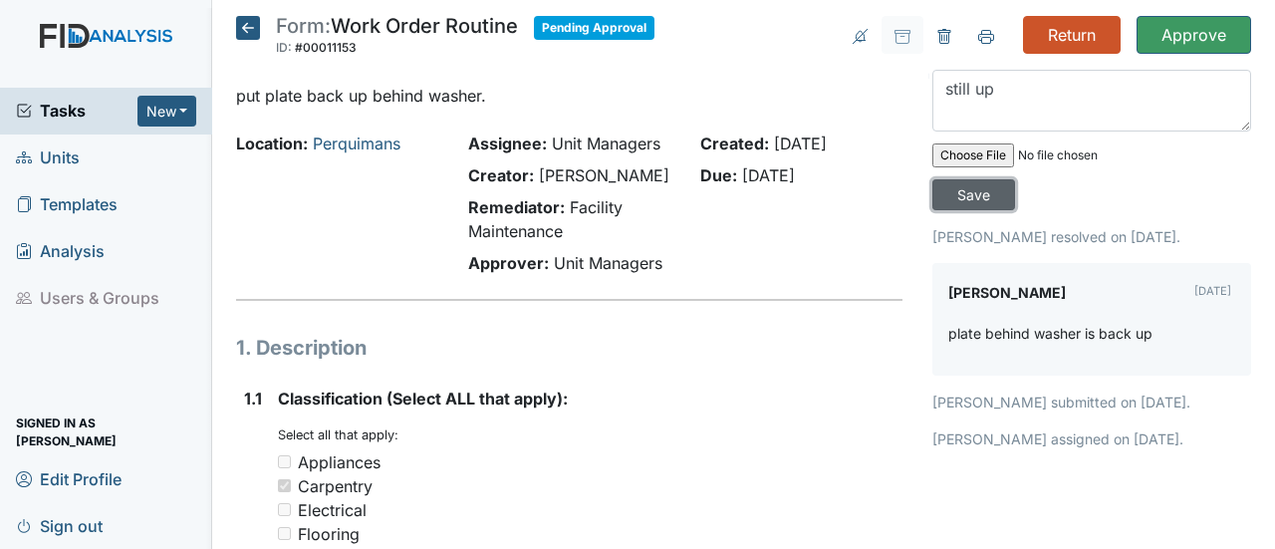
click at [976, 189] on input "Save" at bounding box center [973, 194] width 83 height 31
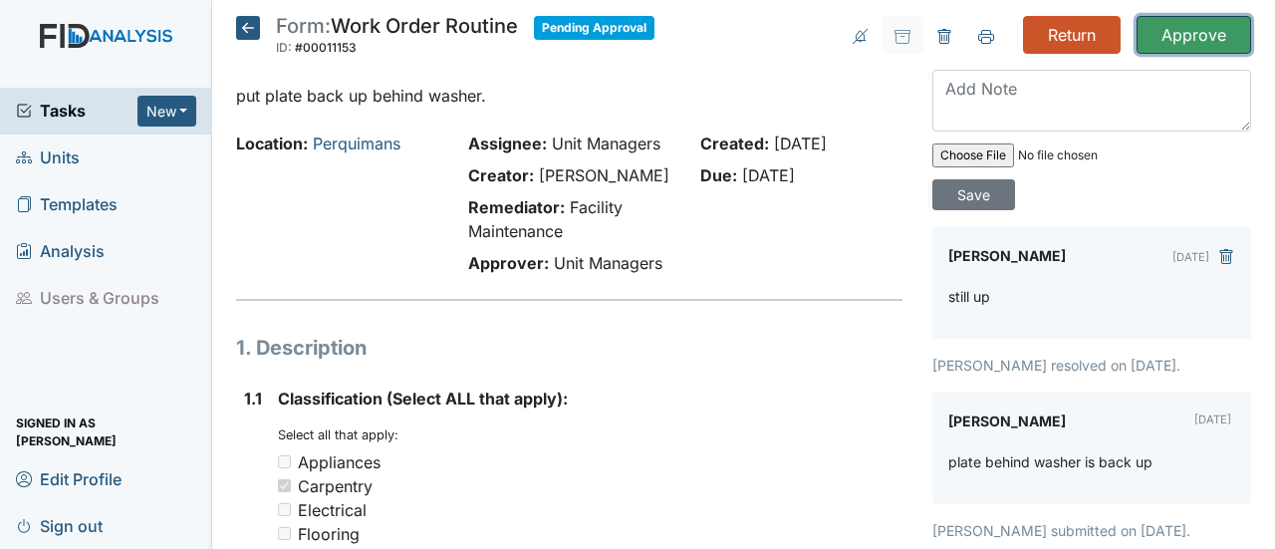
click at [1171, 33] on input "Approve" at bounding box center [1193, 35] width 115 height 38
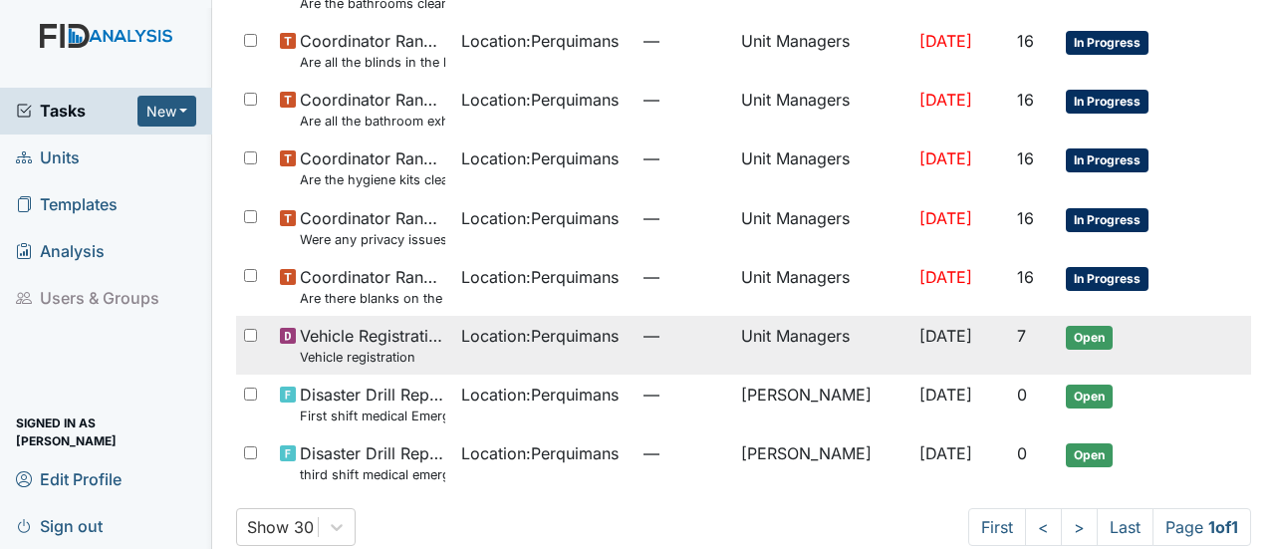
scroll to position [533, 0]
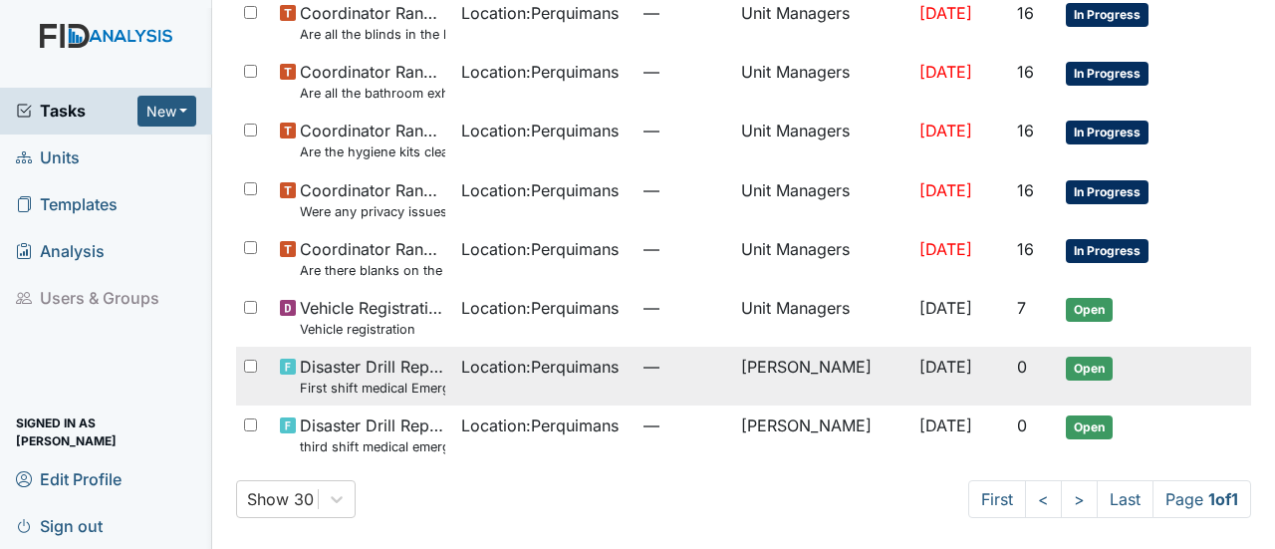
click at [1070, 358] on span "Open" at bounding box center [1089, 369] width 47 height 24
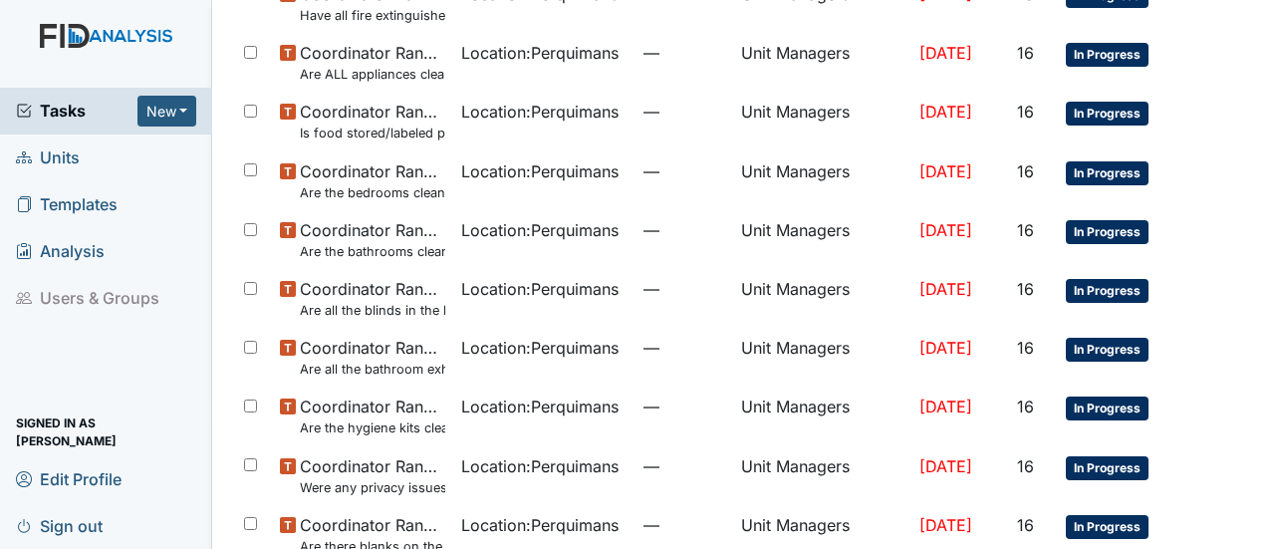
scroll to position [234, 0]
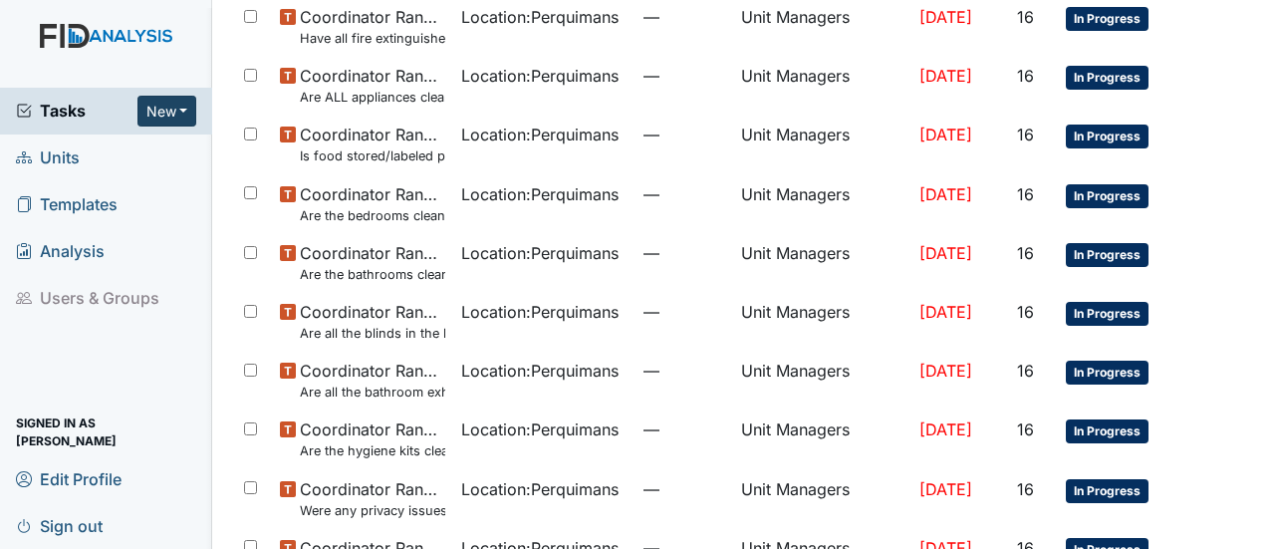
drag, startPoint x: 635, startPoint y: 377, endPoint x: 167, endPoint y: 111, distance: 538.8
click at [167, 111] on button "New" at bounding box center [167, 111] width 60 height 31
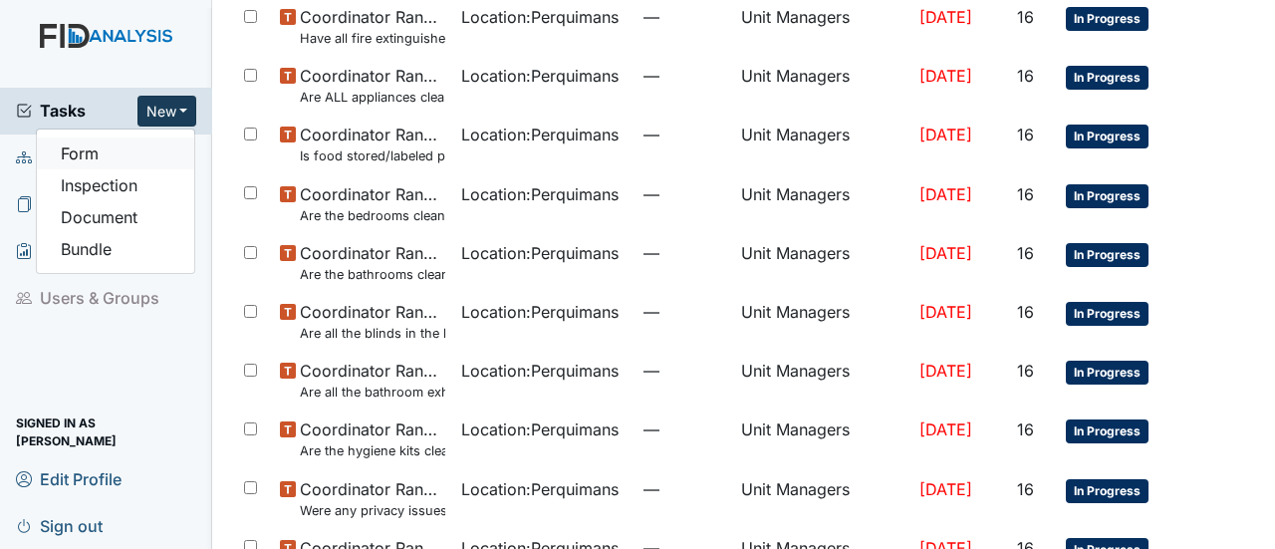
click at [137, 153] on link "Form" at bounding box center [115, 153] width 157 height 32
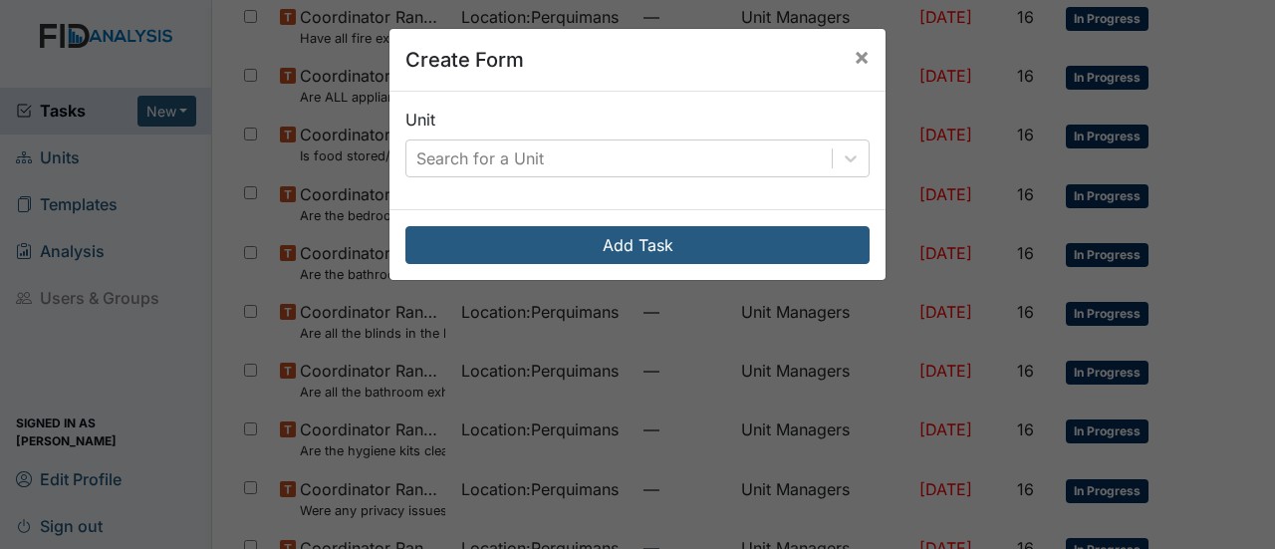
click at [165, 115] on div "Create Form × Unit Search for a Unit Add Task" at bounding box center [637, 274] width 1275 height 549
drag, startPoint x: 843, startPoint y: 53, endPoint x: 723, endPoint y: 42, distance: 121.0
click at [843, 52] on button "×" at bounding box center [862, 57] width 48 height 56
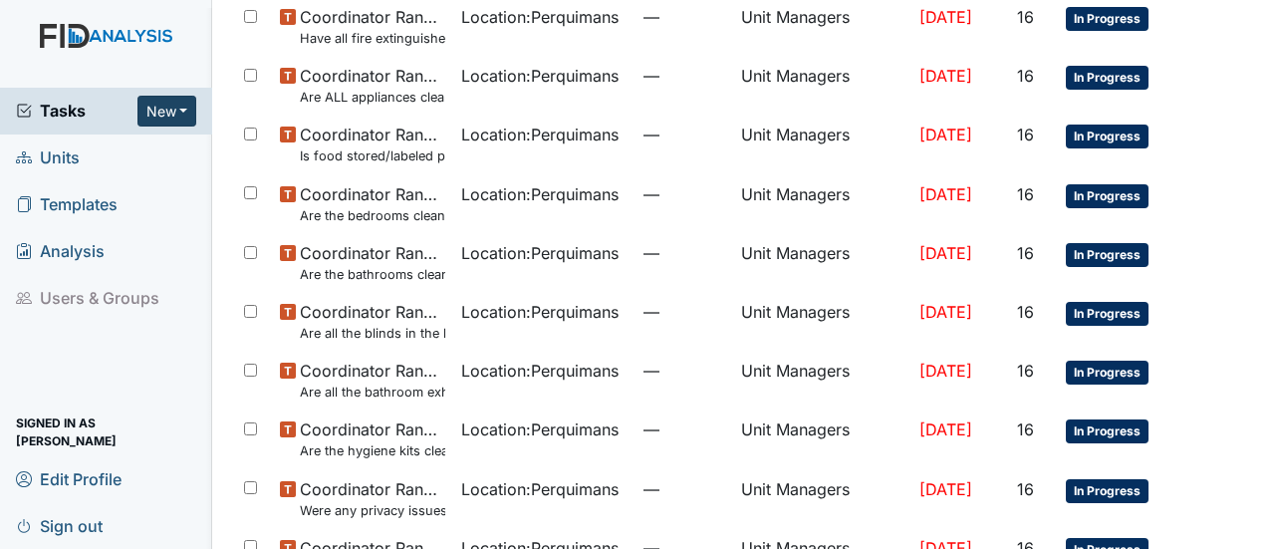
click at [169, 110] on button "New" at bounding box center [167, 111] width 60 height 31
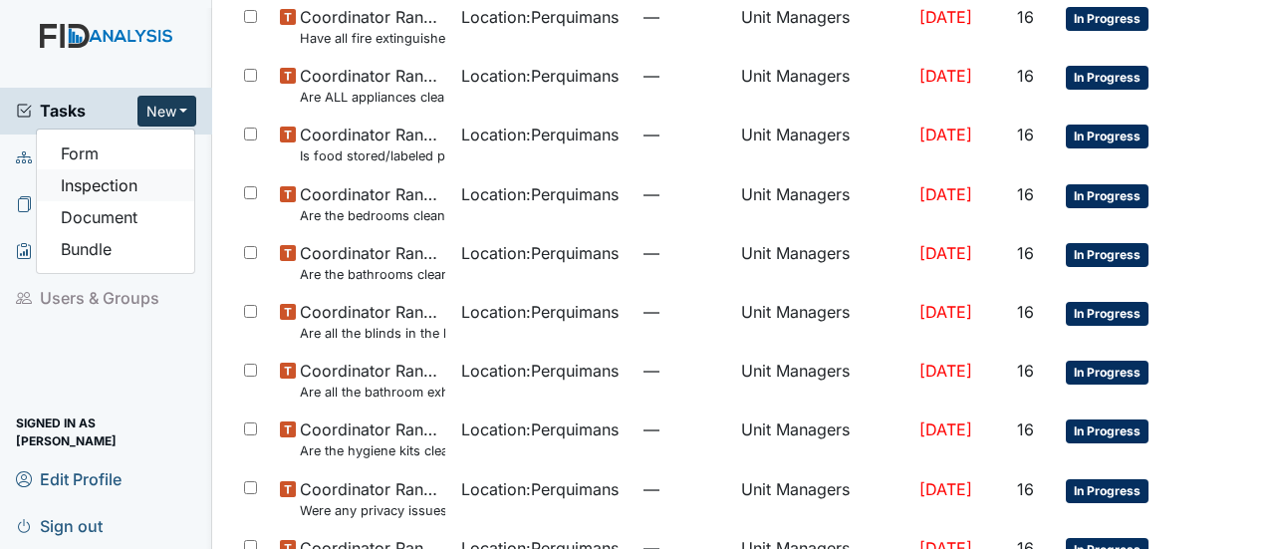
click at [155, 182] on link "Inspection" at bounding box center [115, 185] width 157 height 32
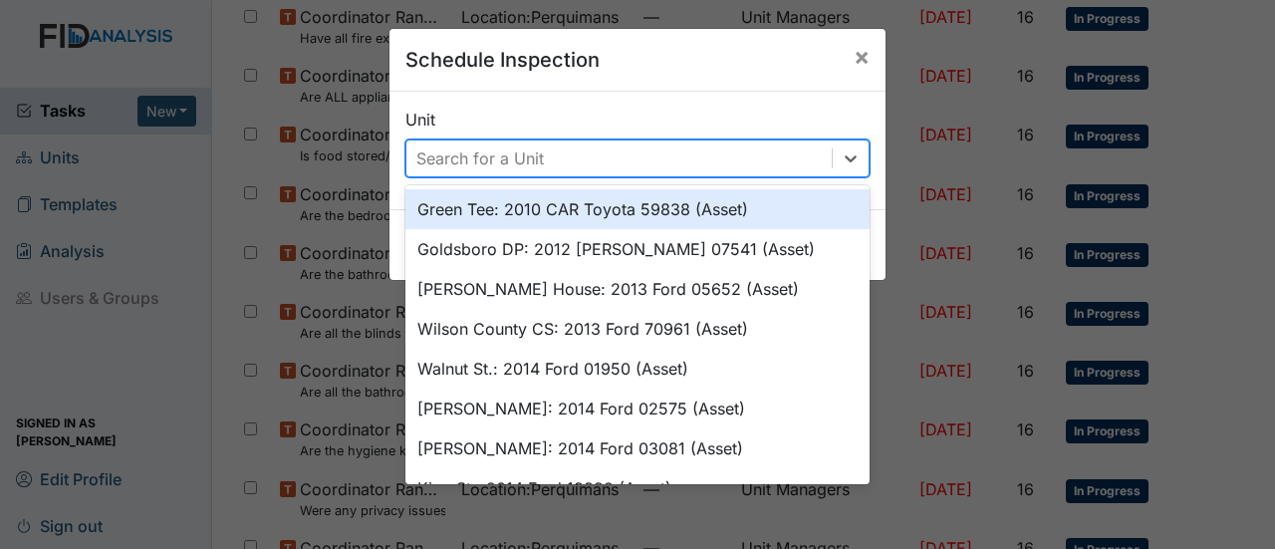
click at [691, 152] on div "Search for a Unit" at bounding box center [618, 158] width 425 height 36
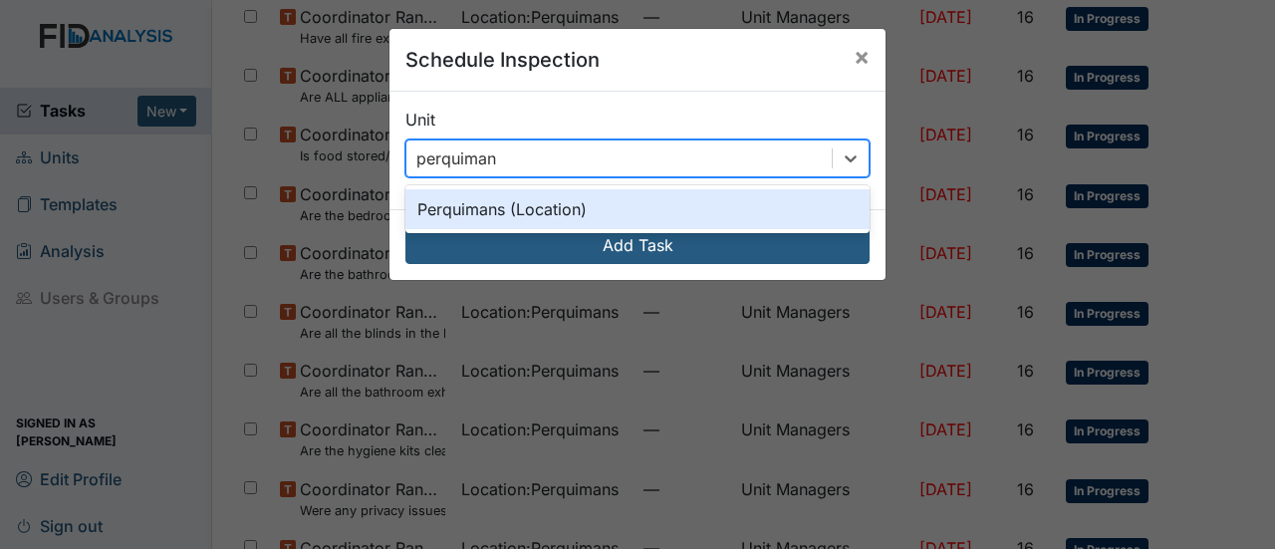
type input "perquimans"
click at [615, 214] on div "Perquimans (Location)" at bounding box center [637, 209] width 464 height 40
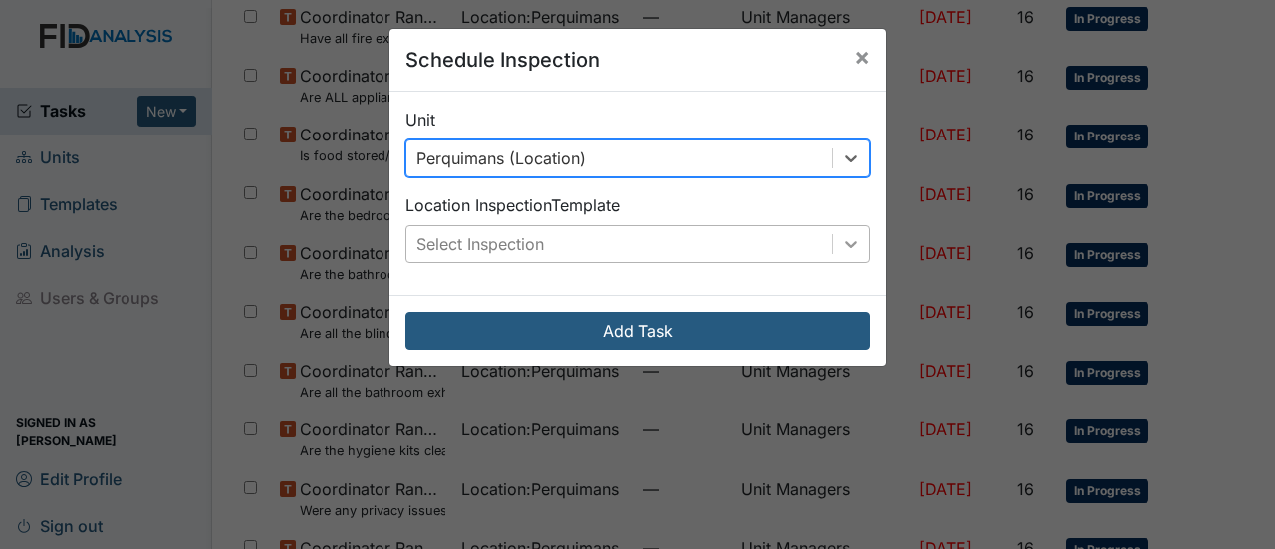
click at [848, 240] on icon at bounding box center [851, 244] width 20 height 20
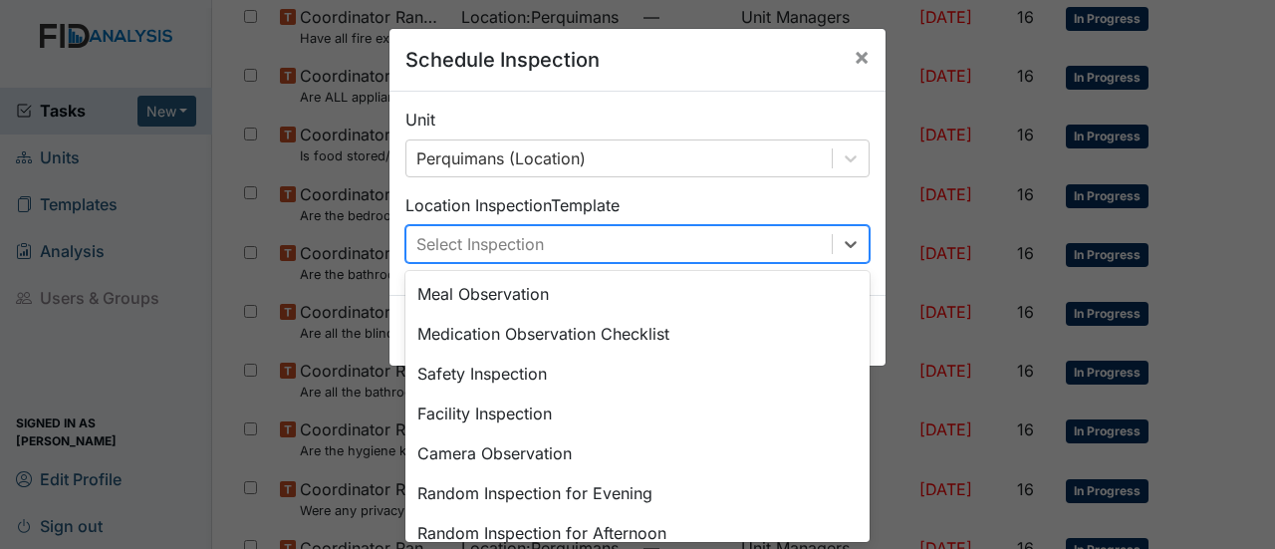
scroll to position [0, 0]
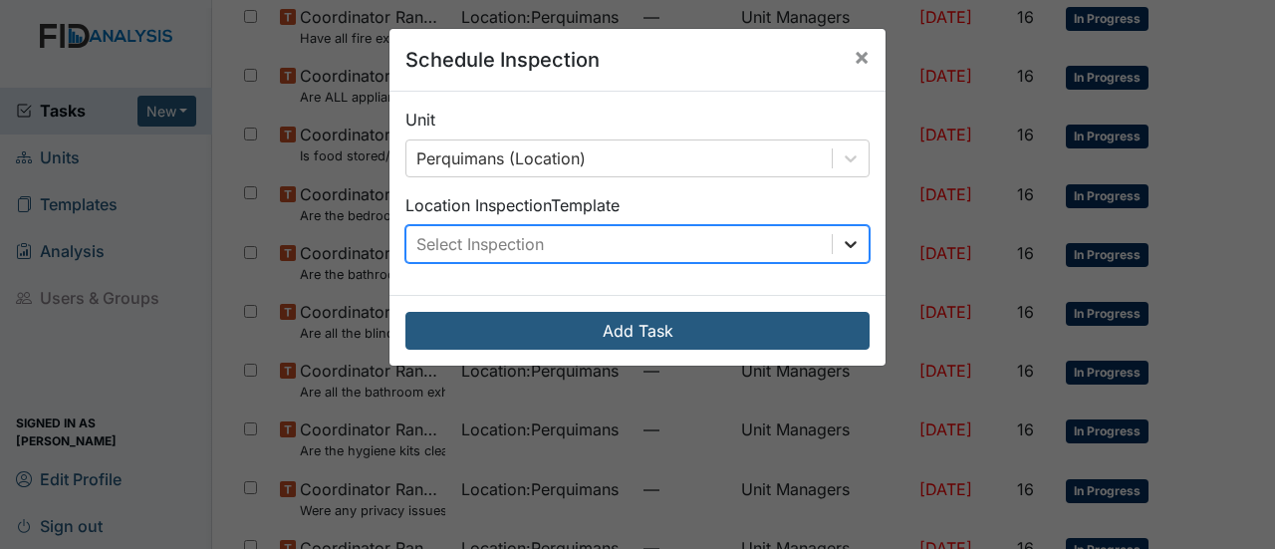
click at [843, 248] on icon at bounding box center [851, 244] width 20 height 20
click at [859, 58] on span "×" at bounding box center [861, 56] width 16 height 29
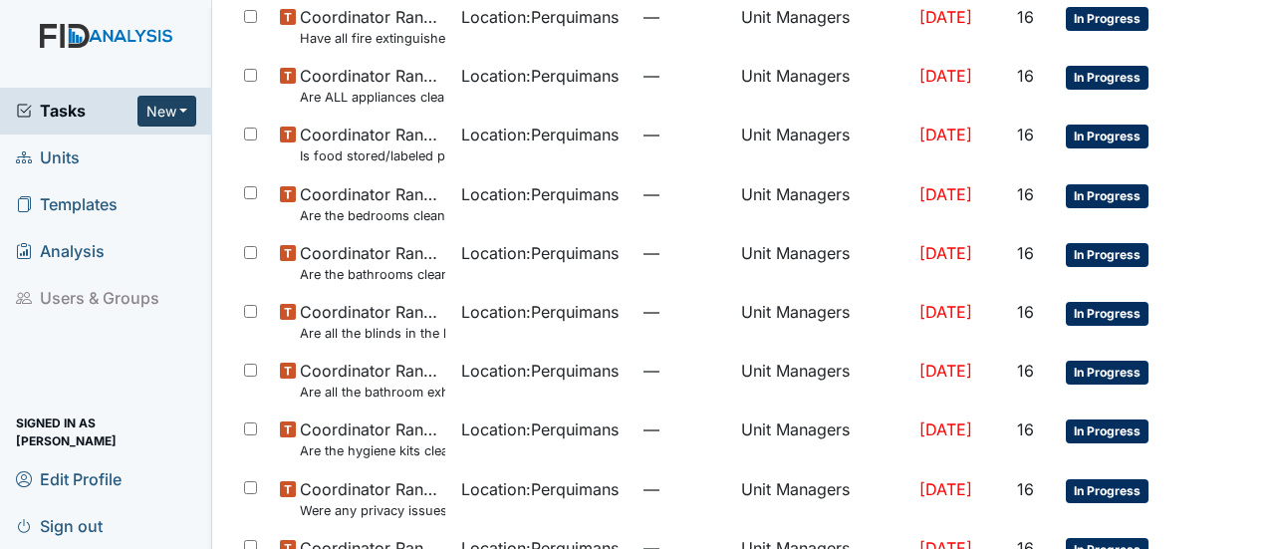
click at [165, 113] on button "New" at bounding box center [167, 111] width 60 height 31
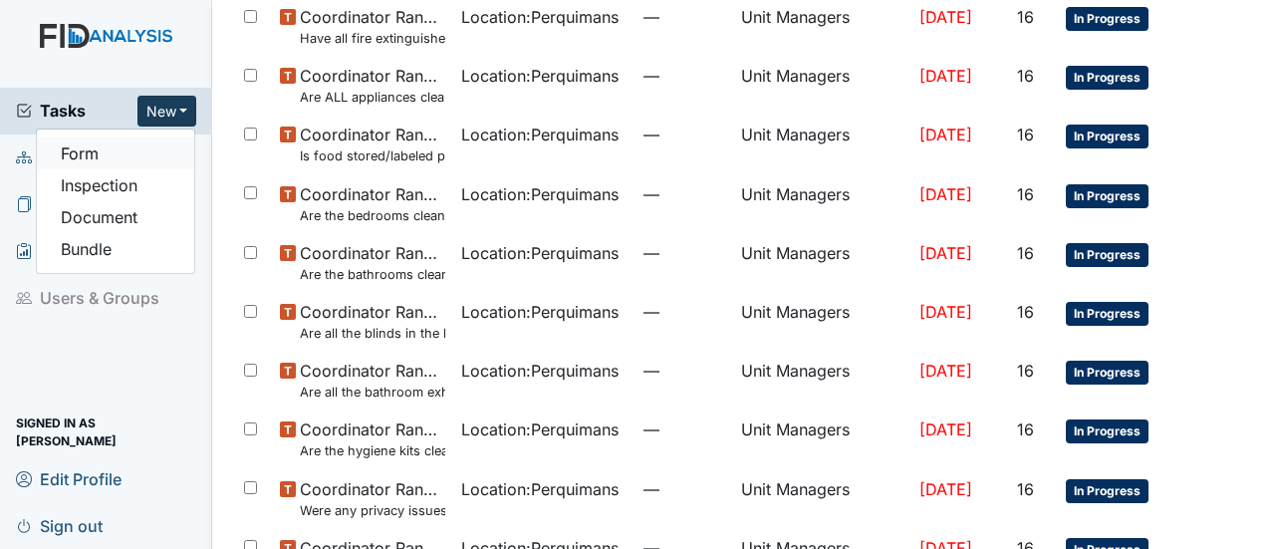
click at [159, 152] on link "Form" at bounding box center [115, 153] width 157 height 32
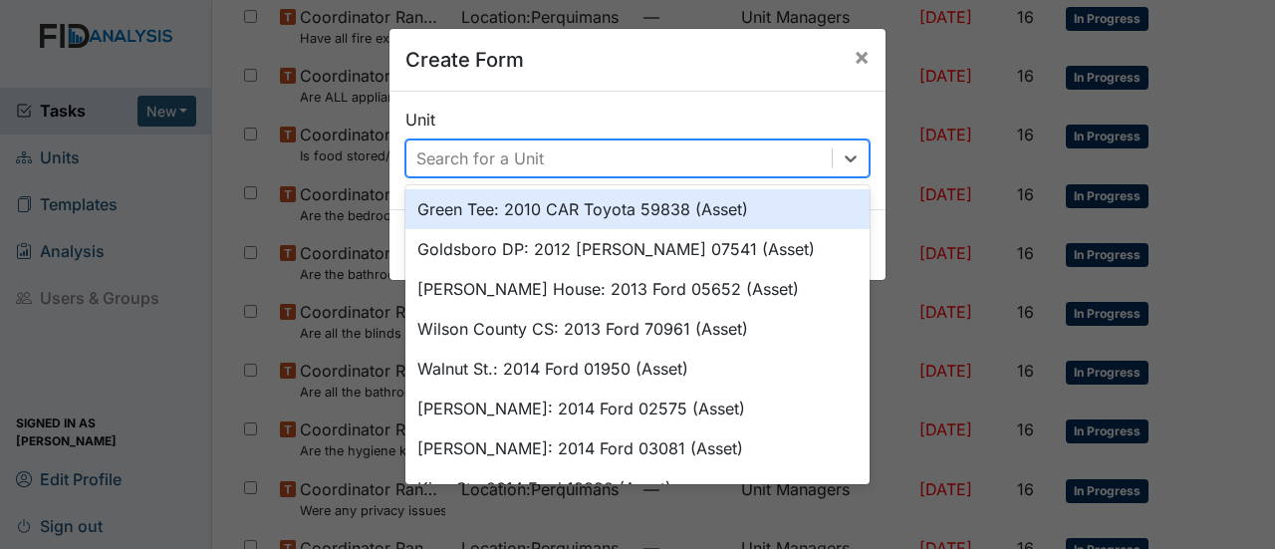
click at [602, 144] on div "Search for a Unit" at bounding box center [618, 158] width 425 height 36
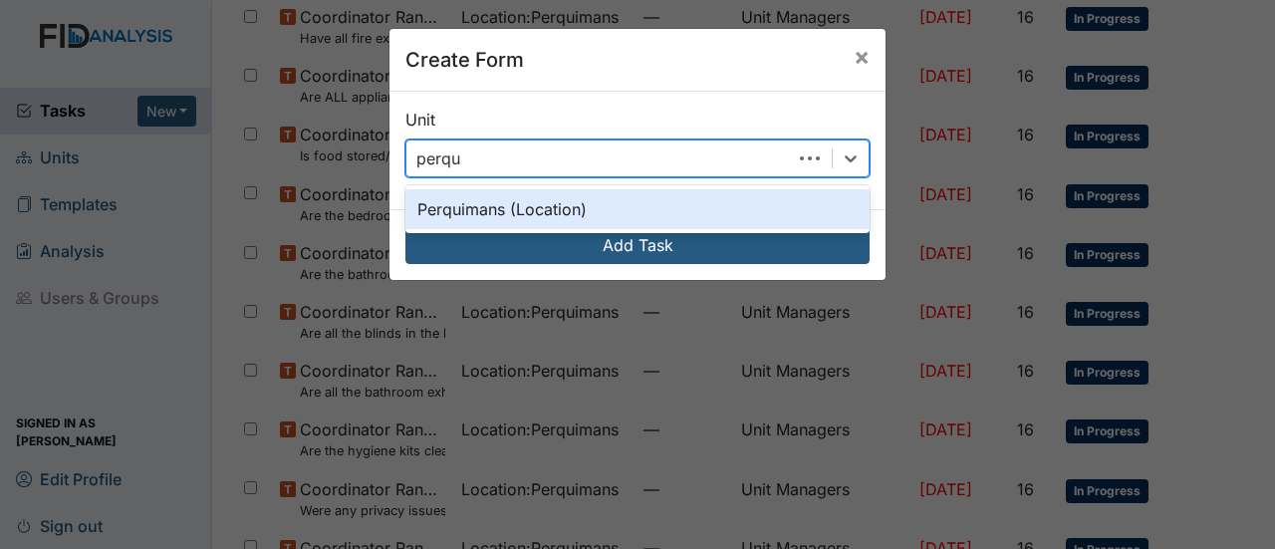
type input "perqui"
click at [437, 214] on div "Perquimans (Location)" at bounding box center [637, 209] width 464 height 40
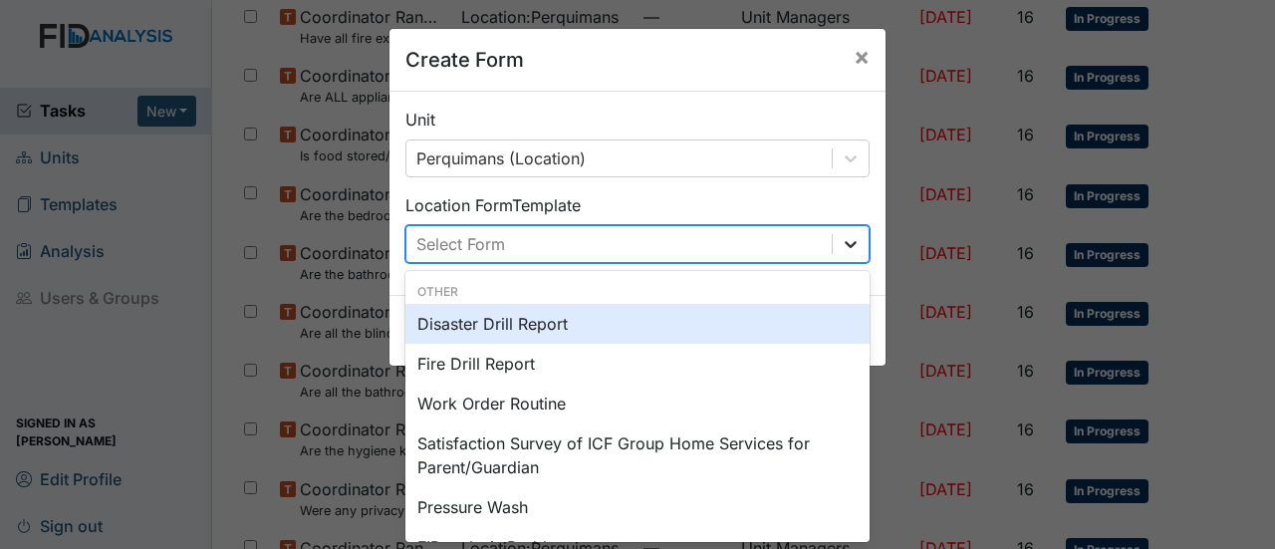
click at [850, 244] on icon at bounding box center [851, 244] width 20 height 20
click at [536, 322] on div "Disaster Drill Report" at bounding box center [637, 324] width 464 height 40
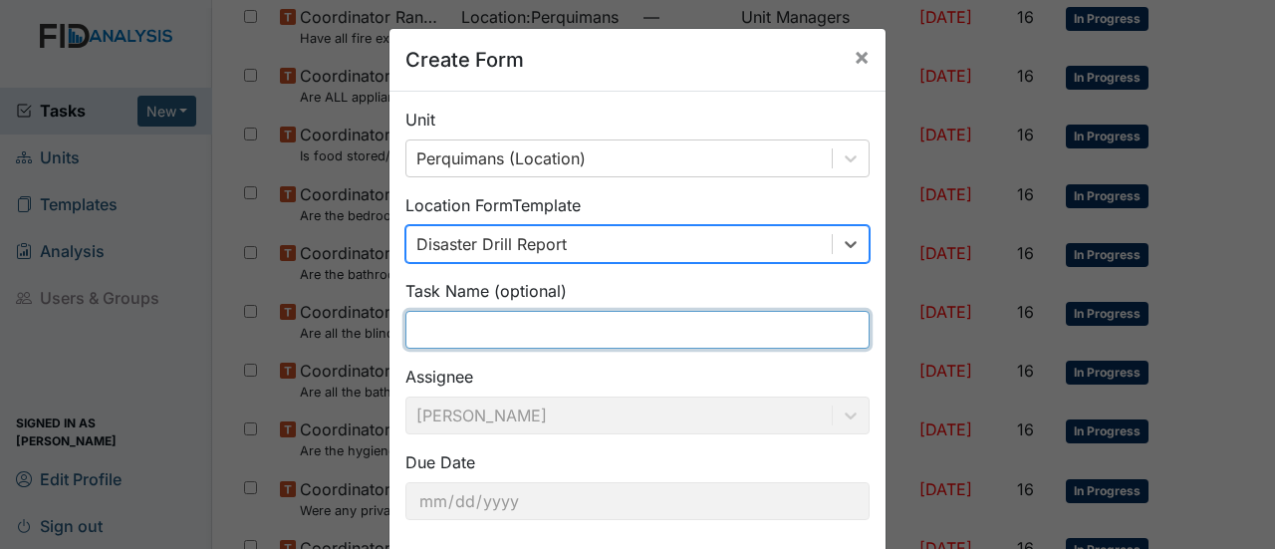
click at [516, 328] on input "text" at bounding box center [637, 330] width 464 height 38
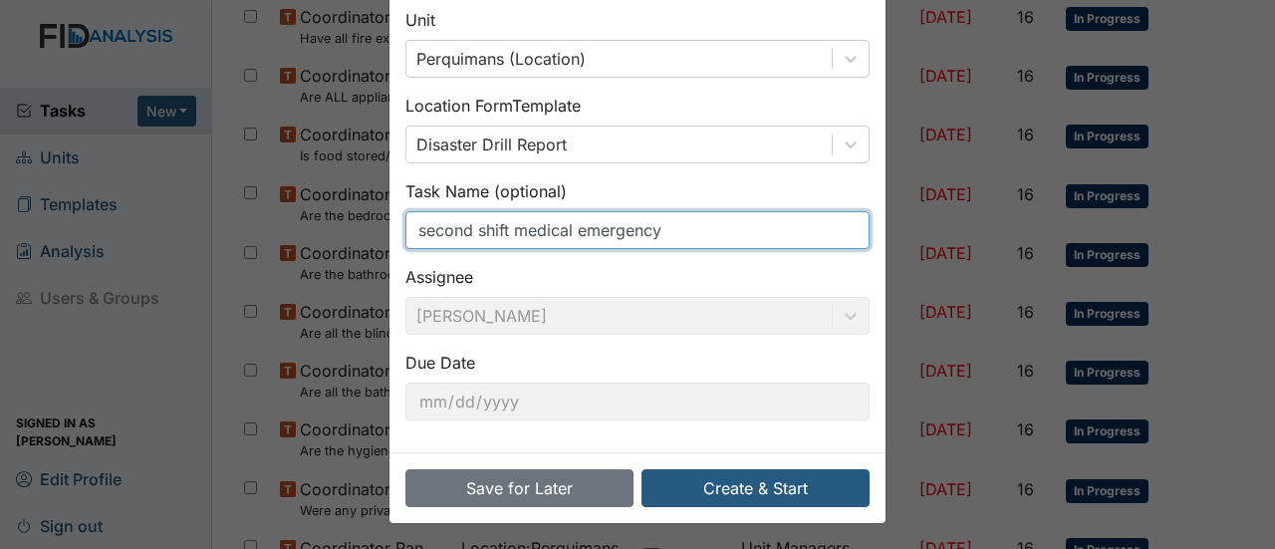
scroll to position [100, 0]
type input "second shift medical emergency"
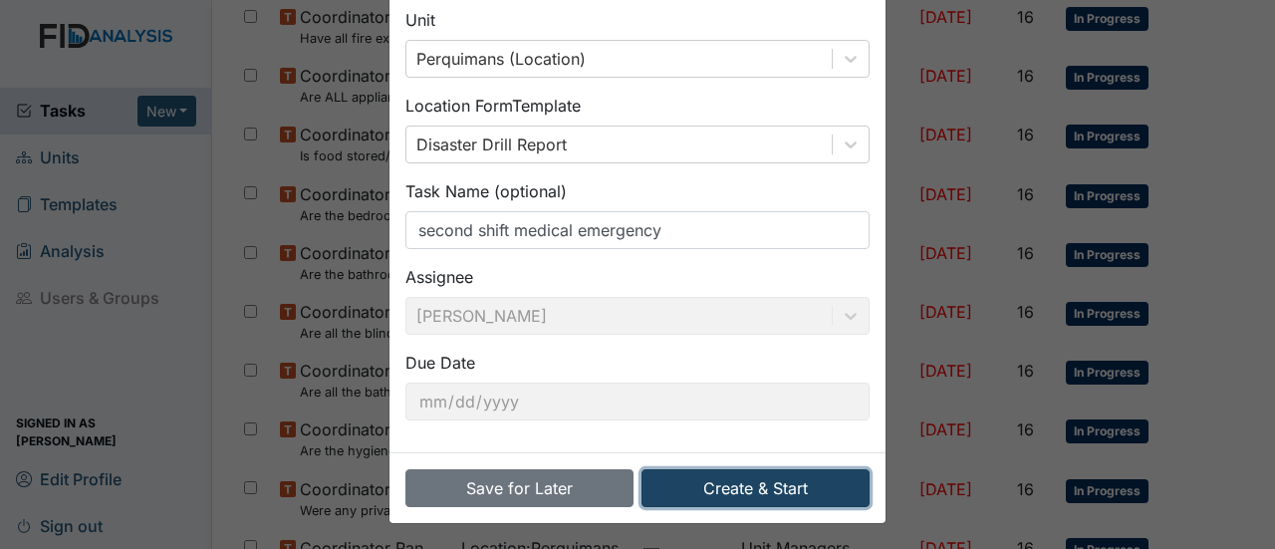
click at [711, 486] on button "Create & Start" at bounding box center [755, 488] width 228 height 38
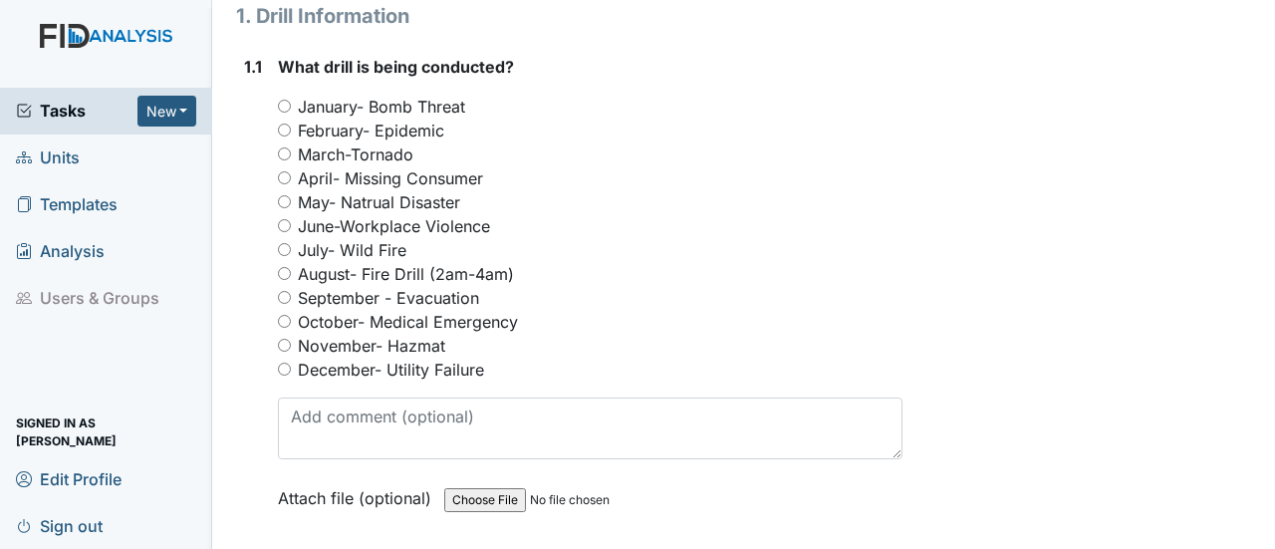
scroll to position [299, 0]
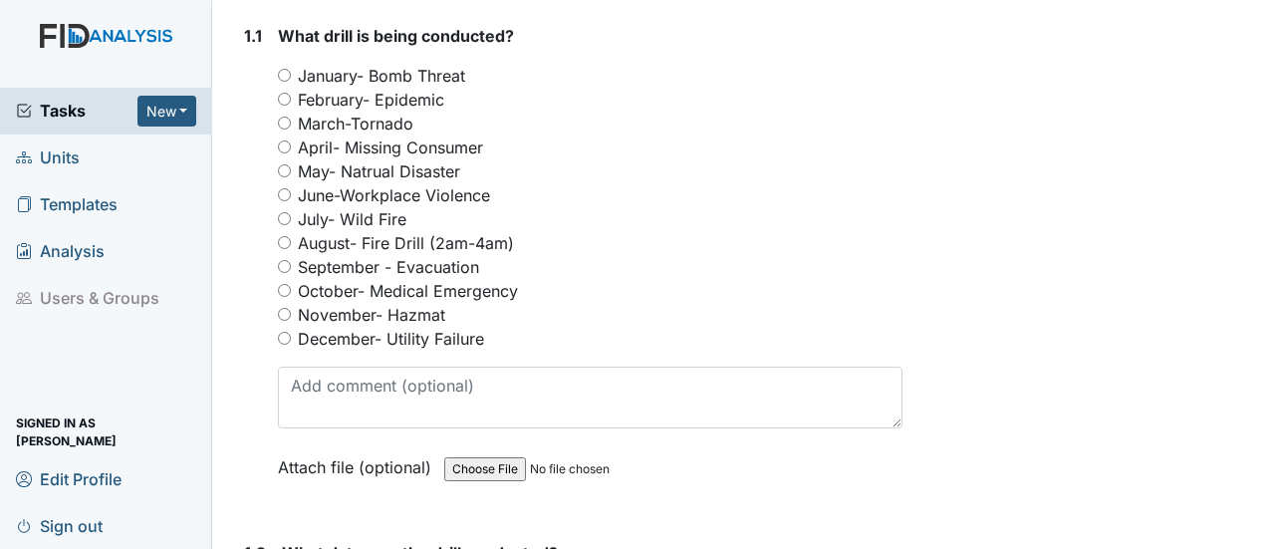
click at [285, 284] on input "October- Medical Emergency" at bounding box center [284, 290] width 13 height 13
radio input "true"
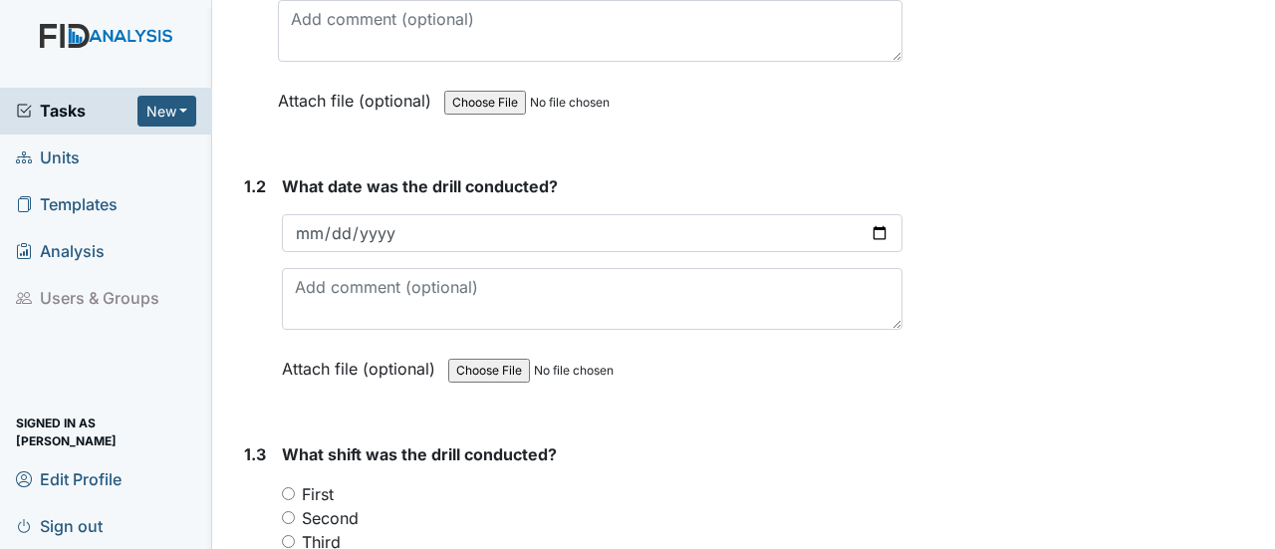
scroll to position [697, 0]
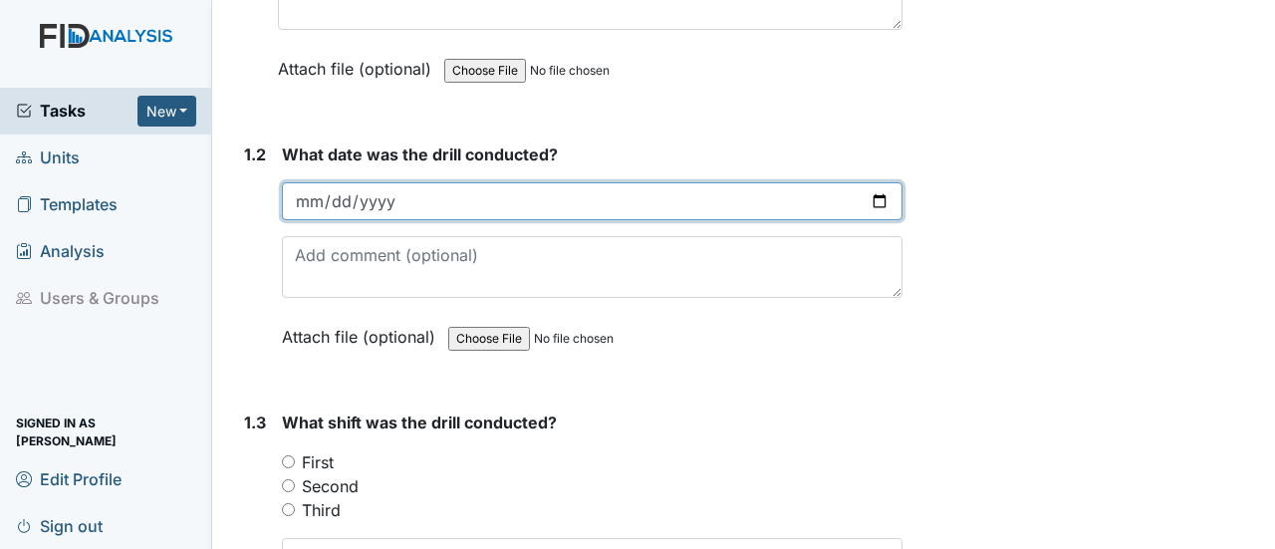
click at [858, 182] on input "date" at bounding box center [592, 201] width 620 height 38
click at [868, 182] on input "date" at bounding box center [592, 201] width 620 height 38
type input "2025-10-02"
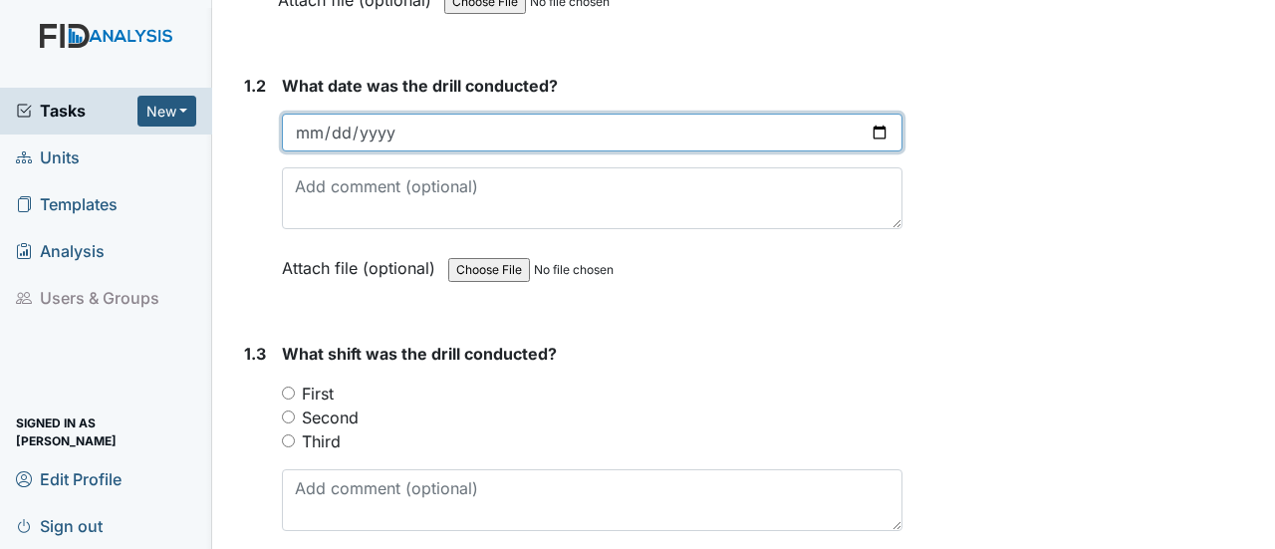
scroll to position [996, 0]
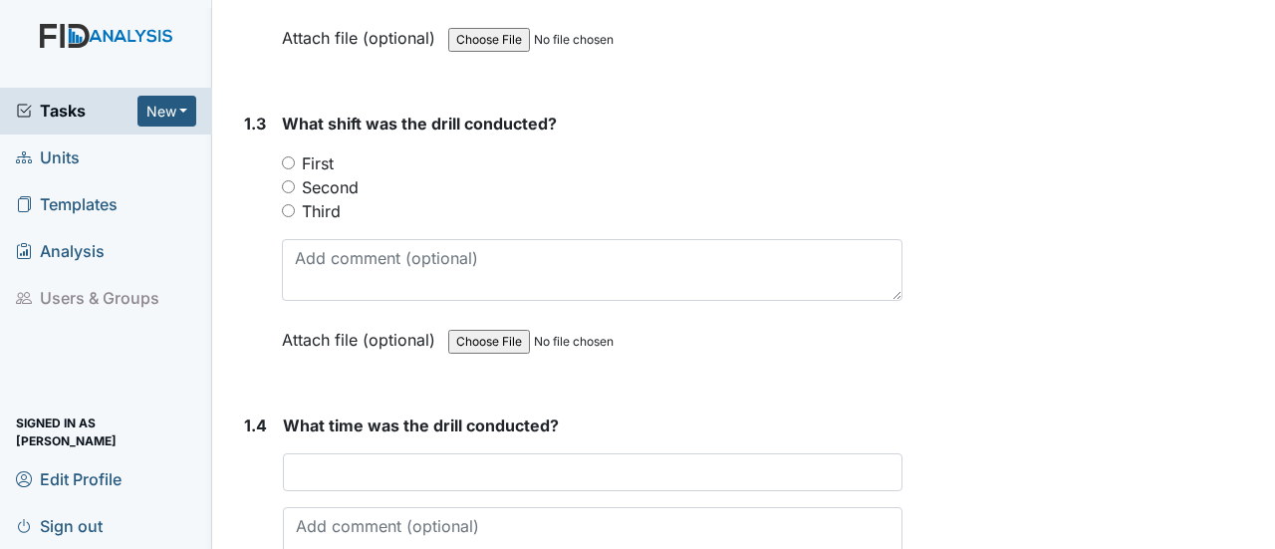
click at [285, 180] on input "Second" at bounding box center [288, 186] width 13 height 13
radio input "true"
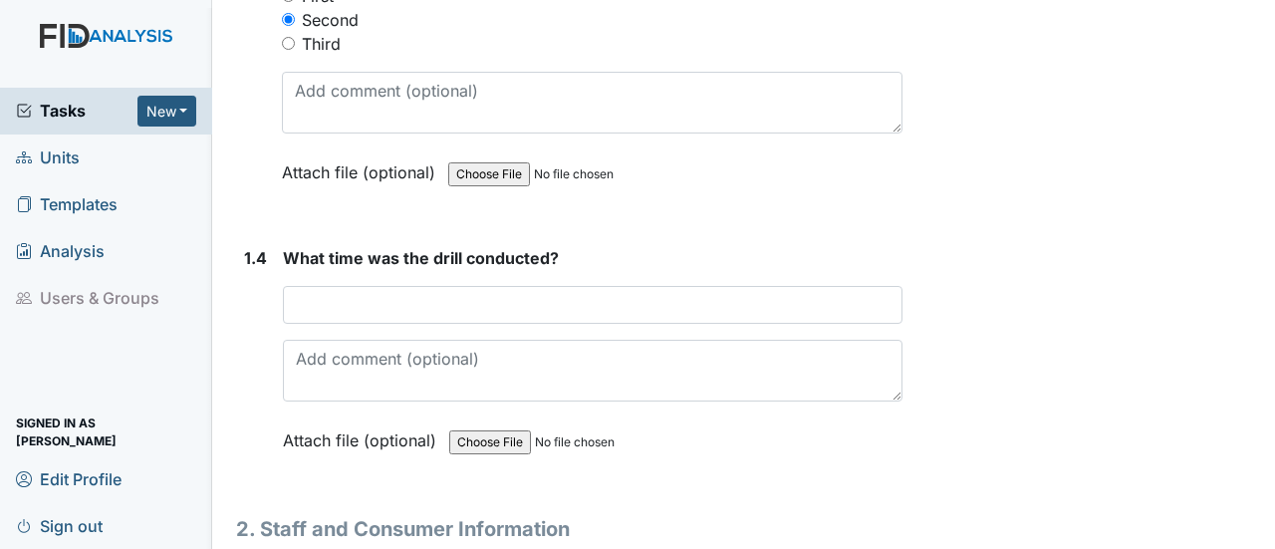
scroll to position [1195, 0]
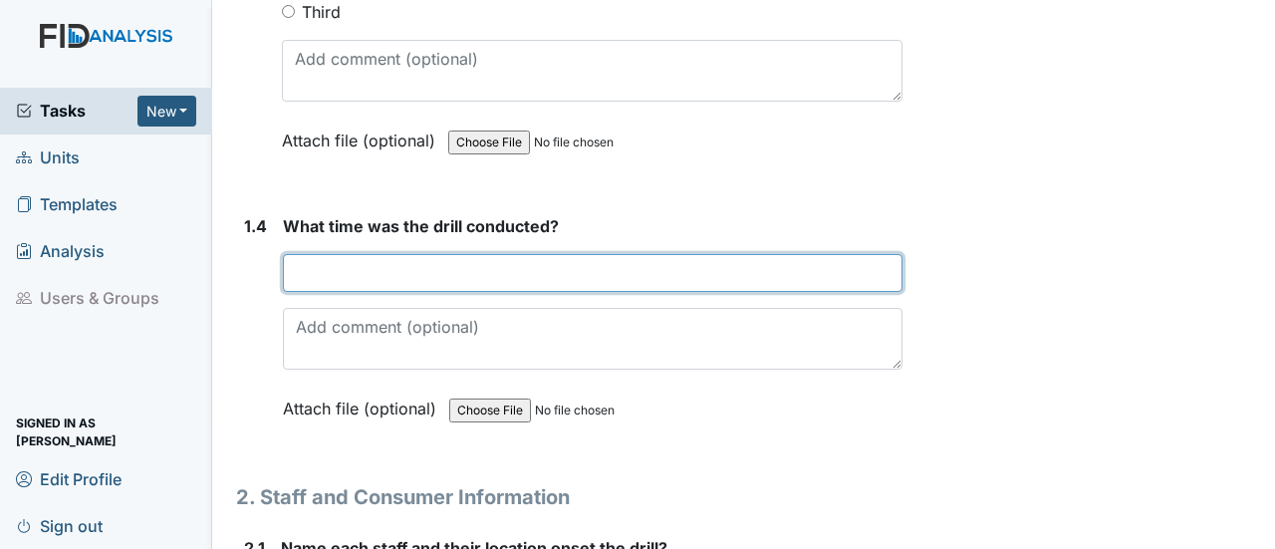
click at [339, 254] on input "text" at bounding box center [592, 273] width 619 height 38
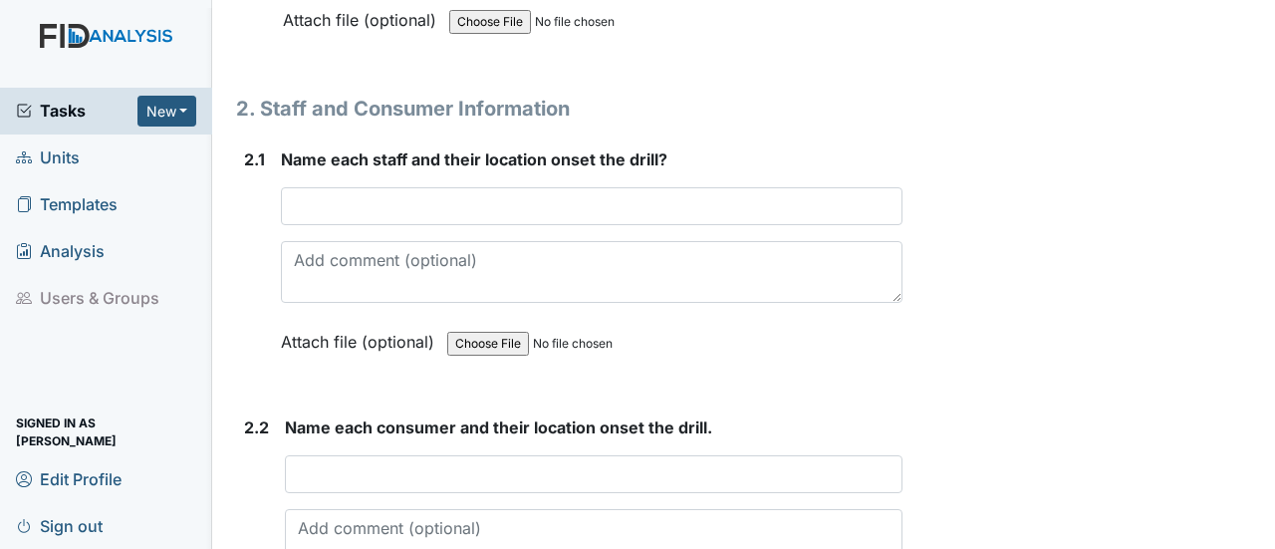
scroll to position [1593, 0]
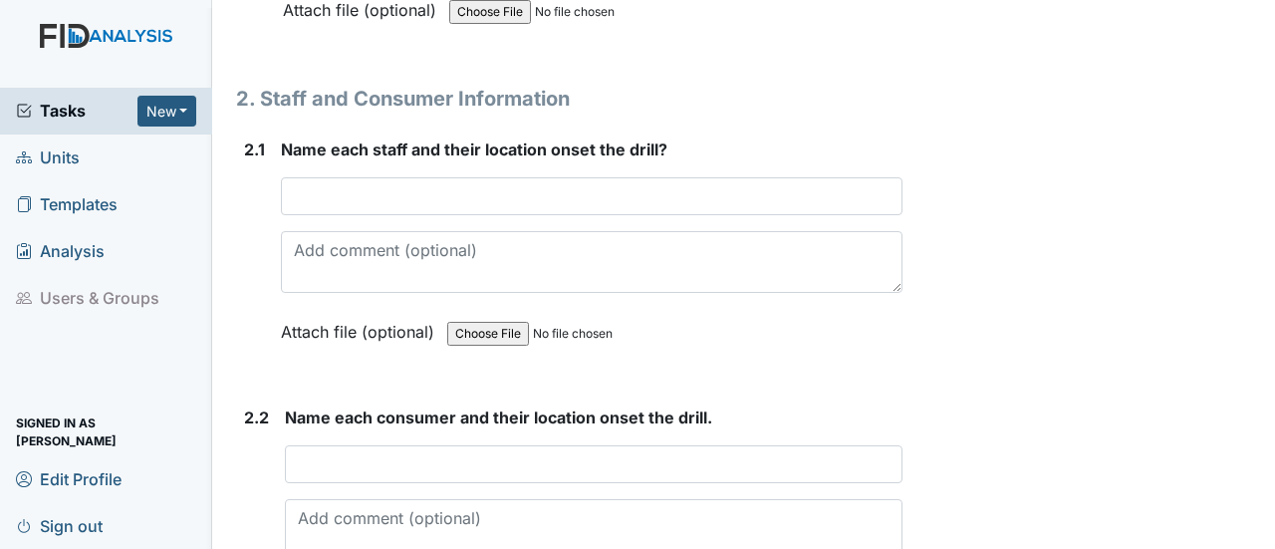
type input "9pm"
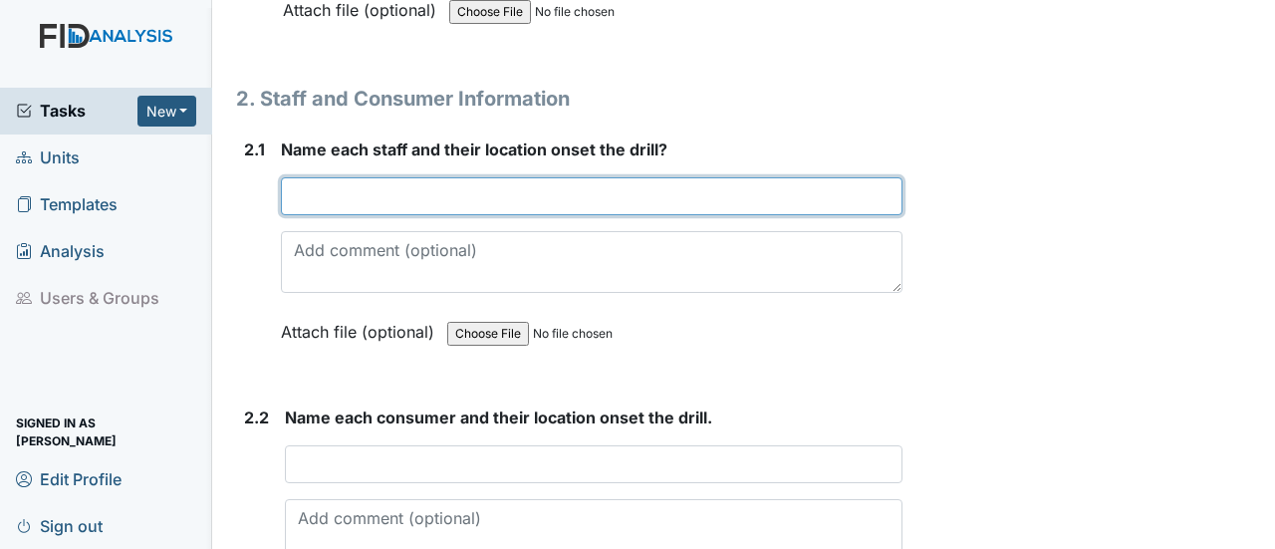
click at [356, 177] on input "text" at bounding box center [591, 196] width 621 height 38
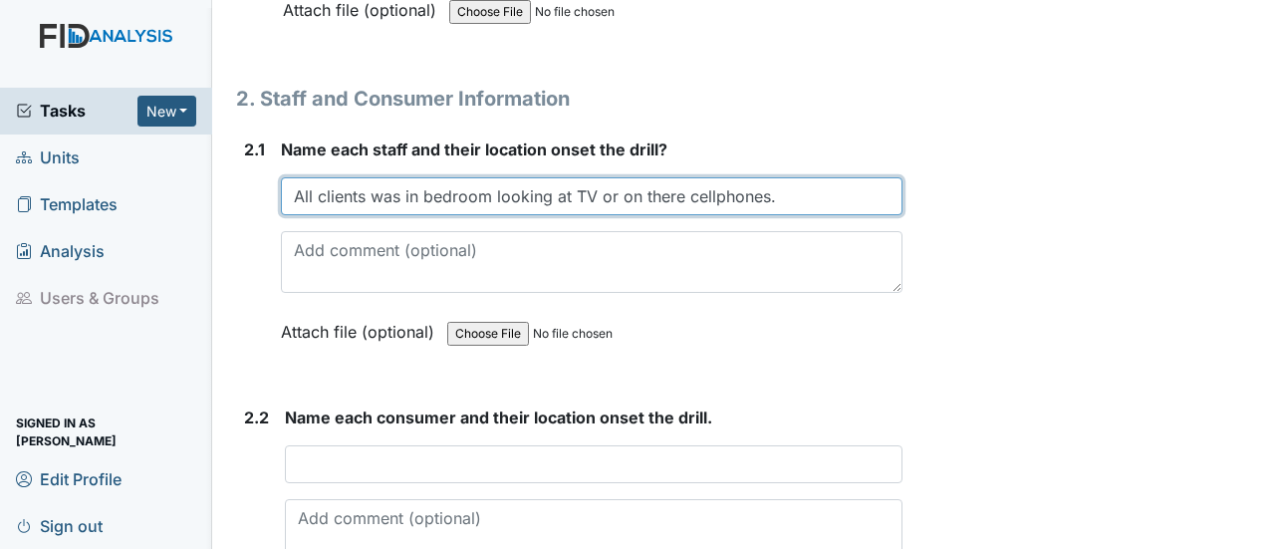
drag, startPoint x: 296, startPoint y: 166, endPoint x: 825, endPoint y: 273, distance: 539.4
click at [825, 273] on div "Name each staff and their location onset the drill? All clients was in bedroom …" at bounding box center [591, 247] width 621 height 220
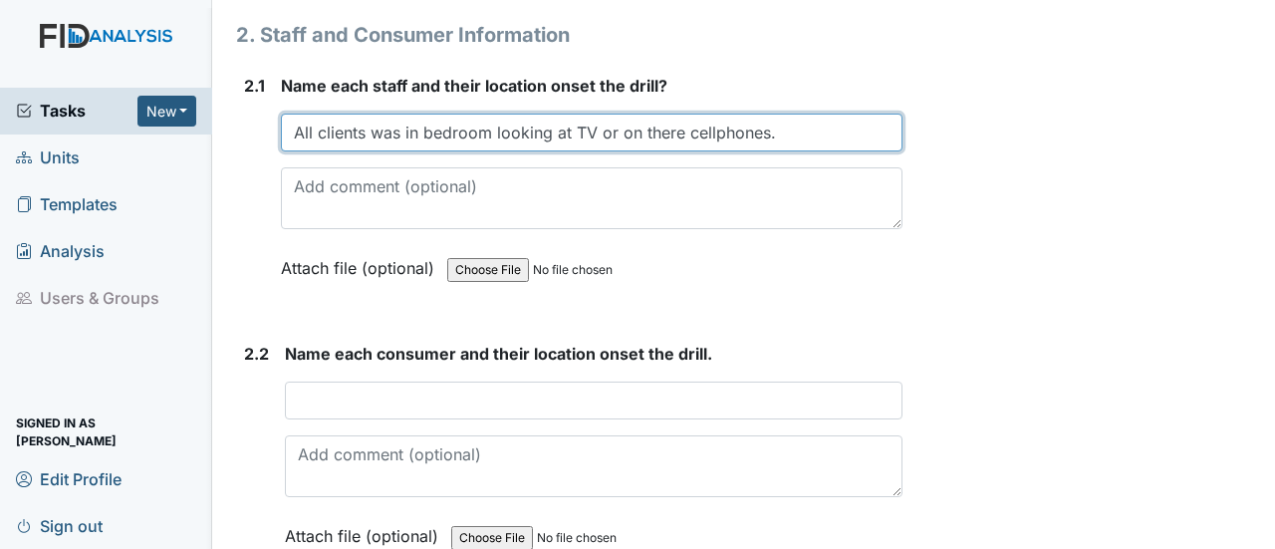
scroll to position [1793, 0]
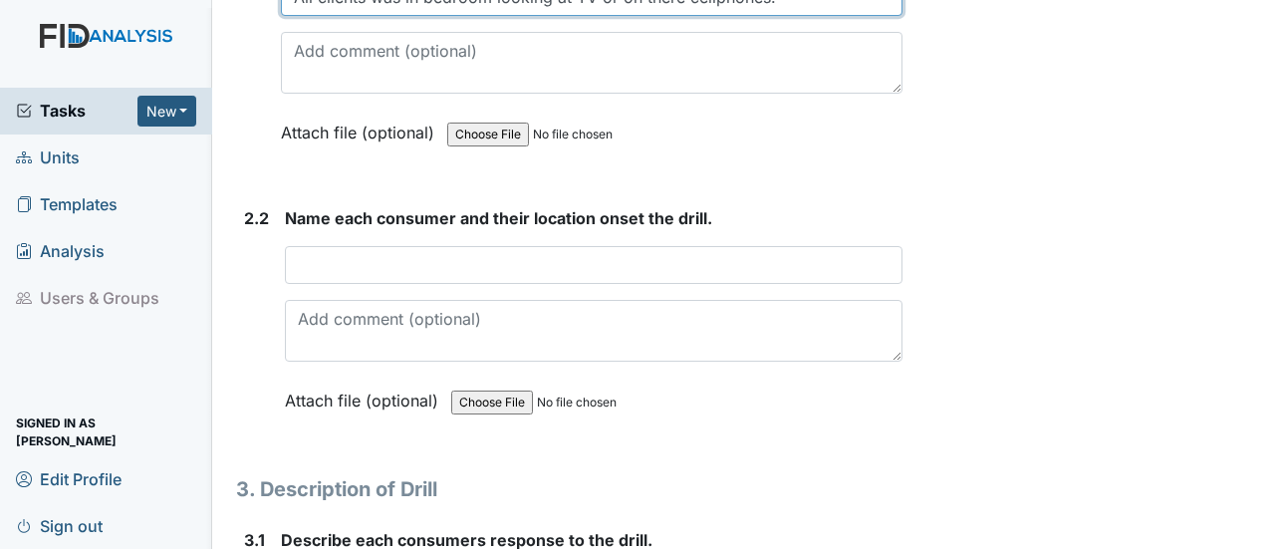
type input "All clients was in bedroom looking at TV or on there cellphones."
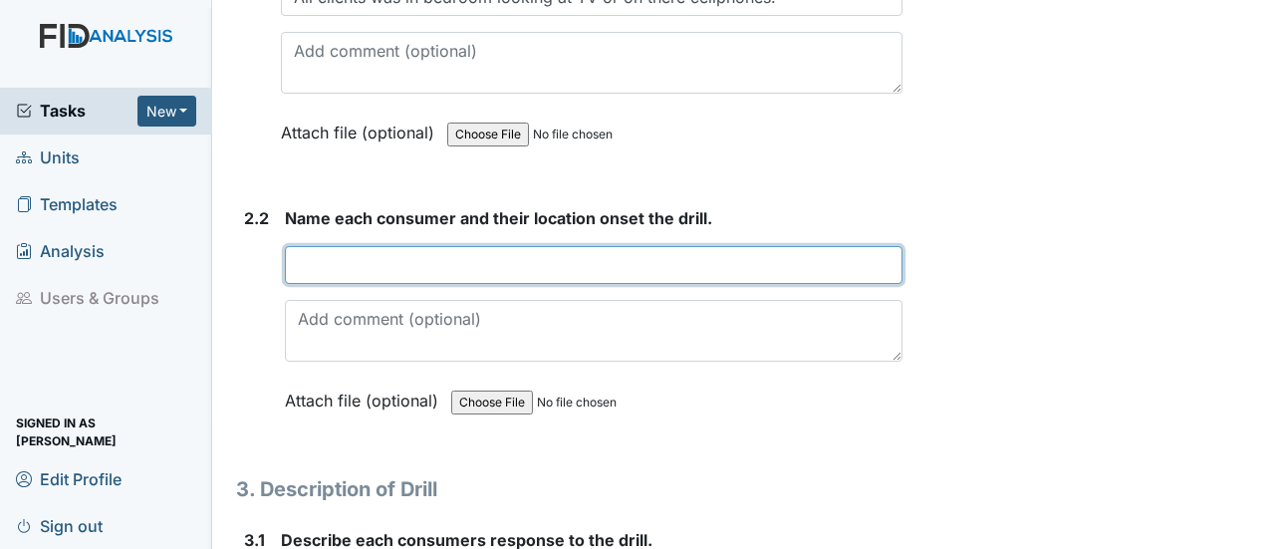
click at [385, 246] on input "text" at bounding box center [593, 265] width 617 height 38
paste input "All clients was in bedroom looking at TV or on there cellphones."
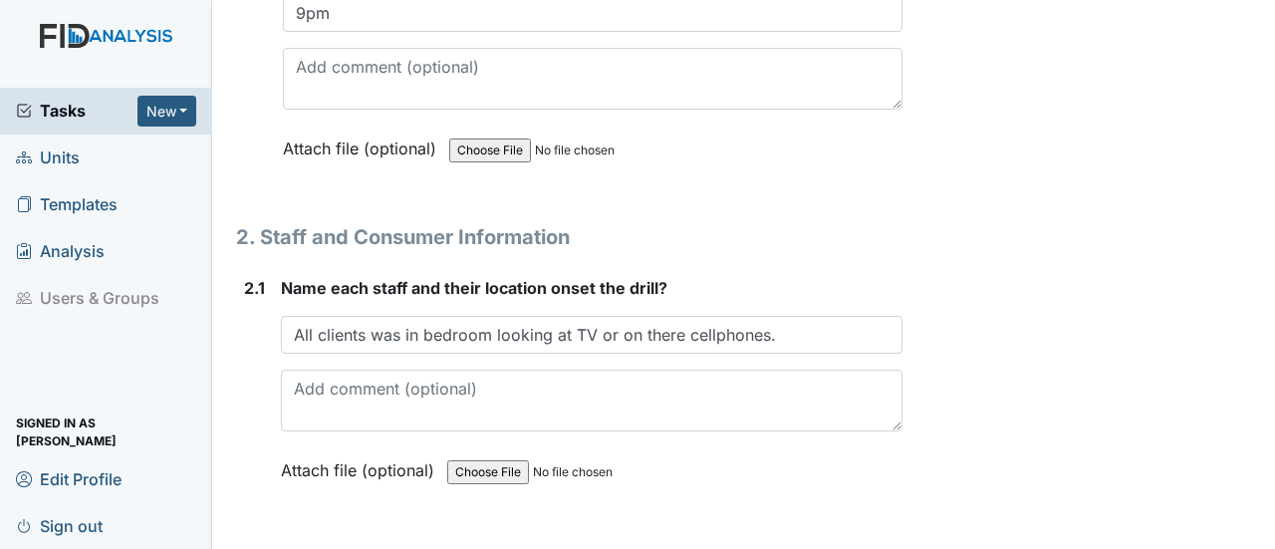
scroll to position [1494, 0]
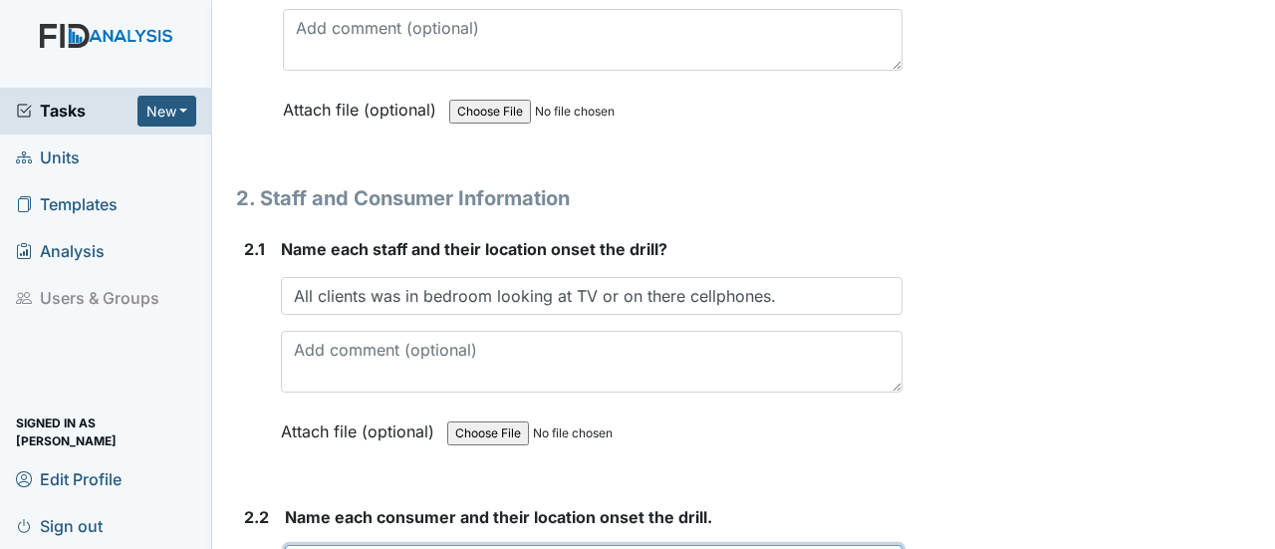
type input "All clients was in bedroom looking at TV or on there cellphones."
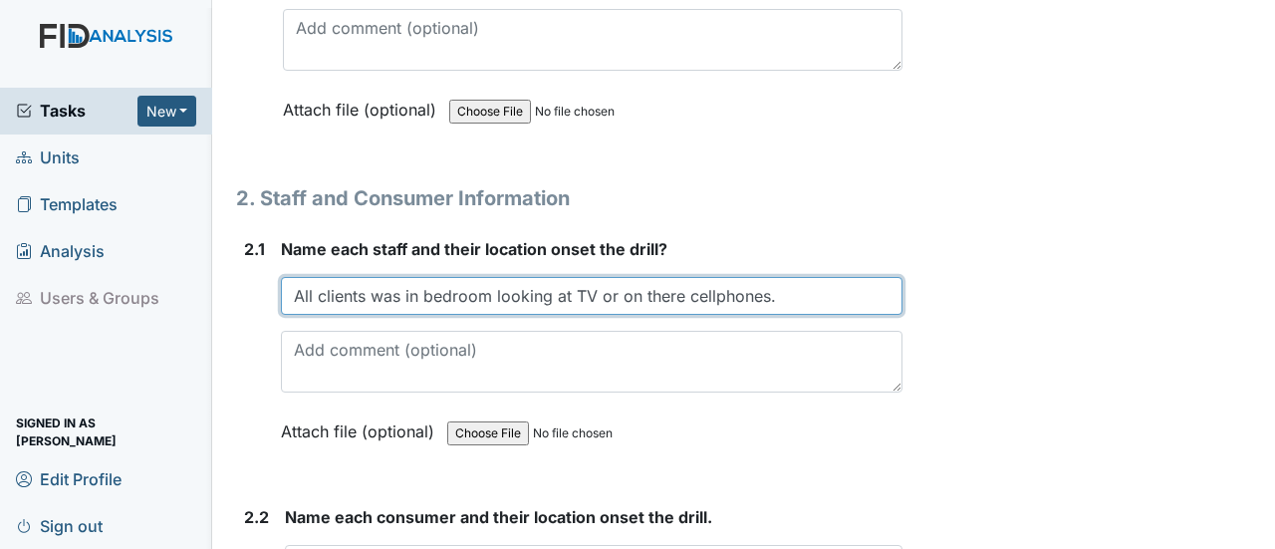
click at [787, 277] on input "All clients was in bedroom looking at TV or on there cellphones." at bounding box center [591, 296] width 621 height 38
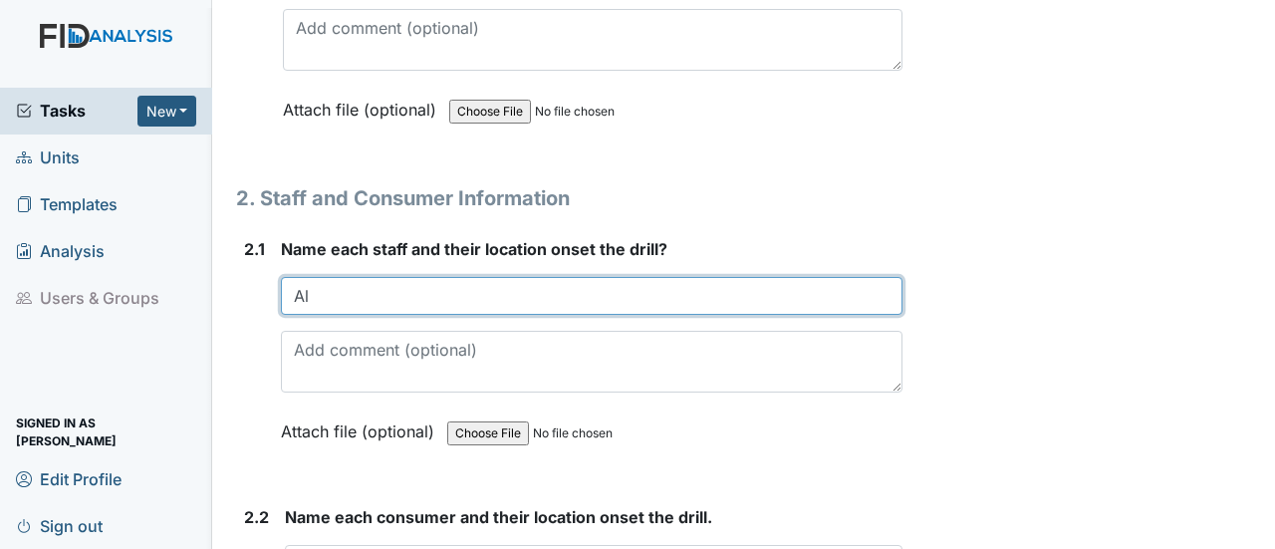
type input "A"
drag, startPoint x: 783, startPoint y: 265, endPoint x: 785, endPoint y: 312, distance: 46.8
type input "Teresa =dinning room"
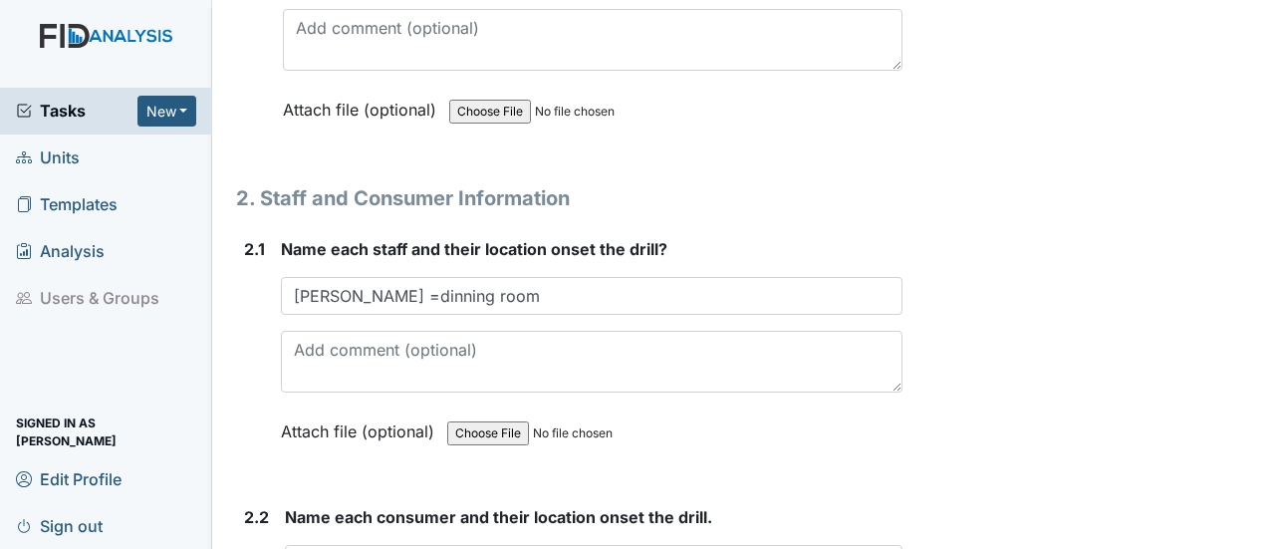
drag, startPoint x: 785, startPoint y: 312, endPoint x: 872, endPoint y: 413, distance: 134.2
click at [874, 418] on div "Attach file (optional) You can upload .pdf, .txt, .jpg, .jpeg, .png, .csv, .xls…" at bounding box center [591, 432] width 621 height 49
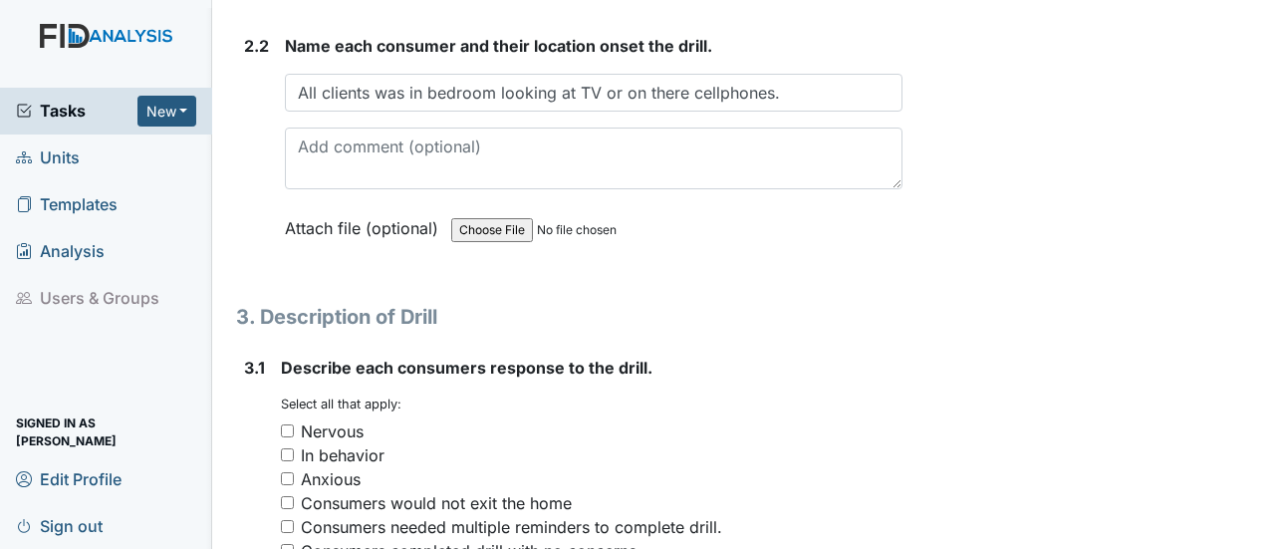
scroll to position [2091, 0]
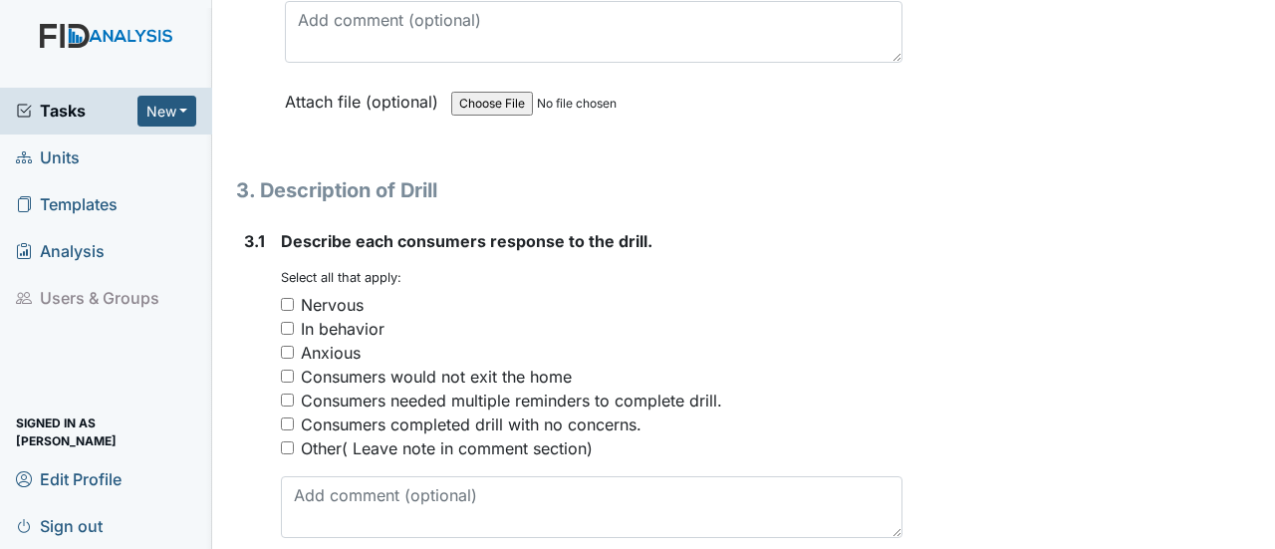
click at [290, 417] on input "Consumers completed drill with no concerns." at bounding box center [287, 423] width 13 height 13
checkbox input "true"
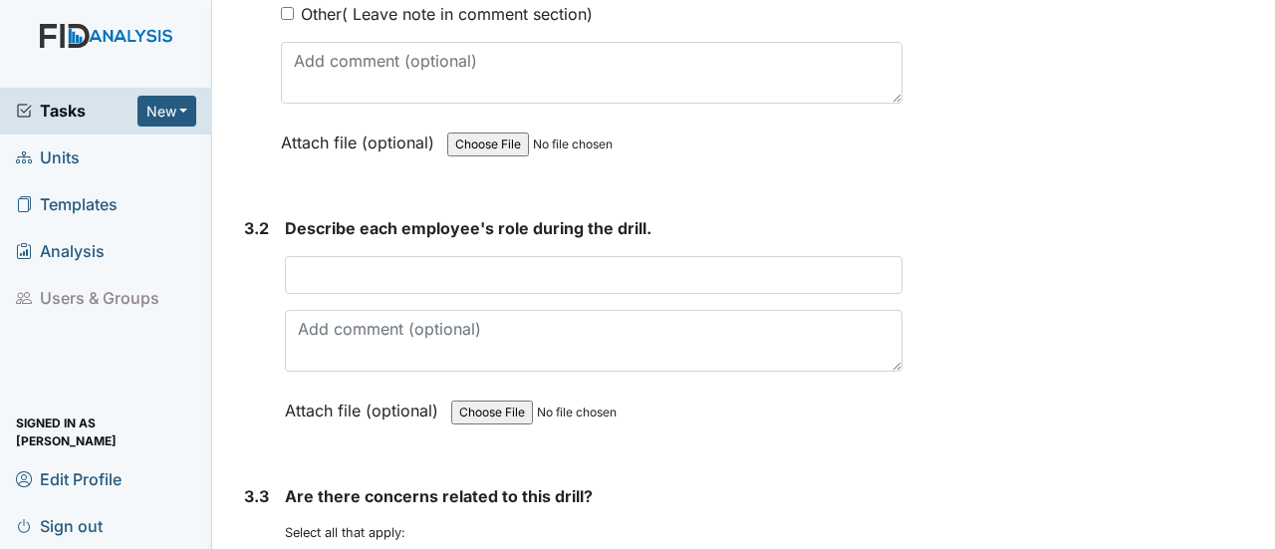
scroll to position [2589, 0]
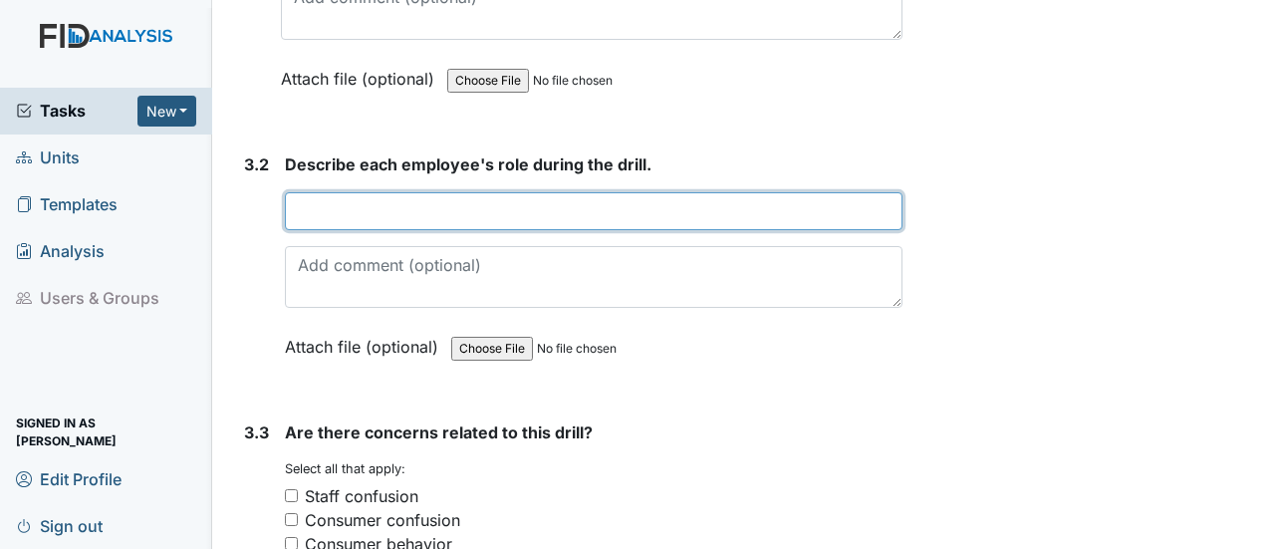
click at [374, 192] on input "text" at bounding box center [593, 211] width 617 height 38
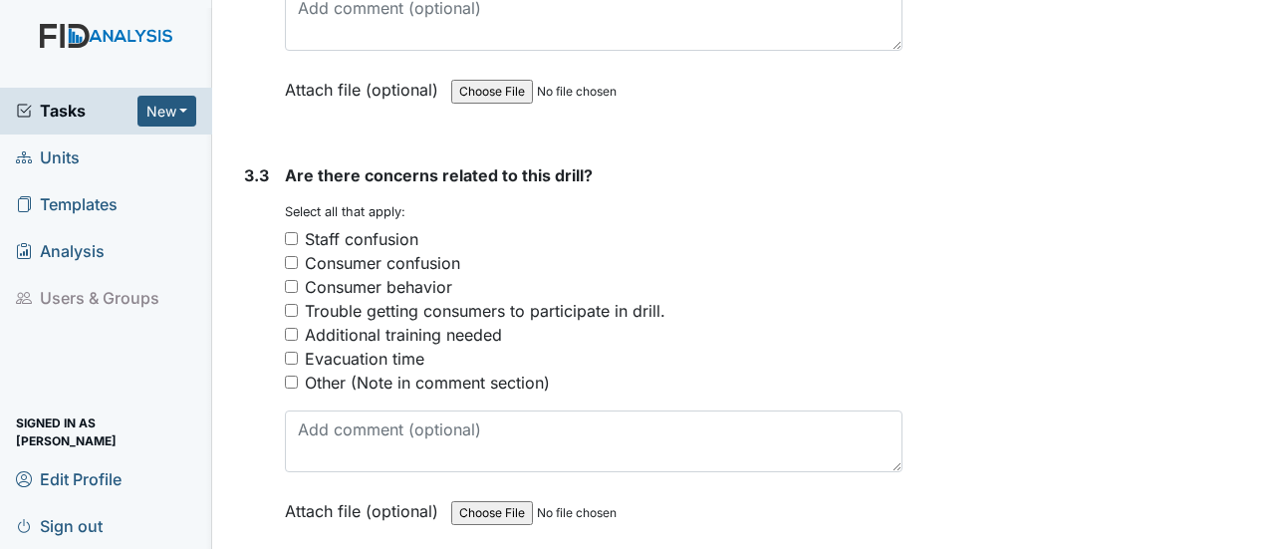
scroll to position [2888, 0]
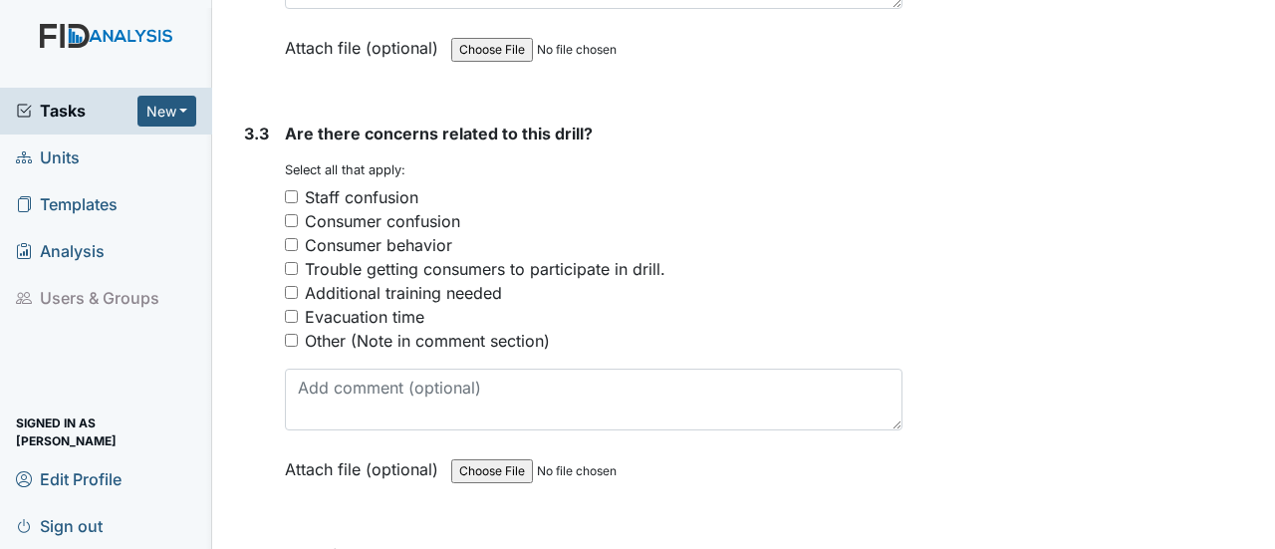
type input "To make sure they knew what to do in the event of an emergency."
click at [288, 214] on input "Consumer confusion" at bounding box center [291, 220] width 13 height 13
checkbox input "true"
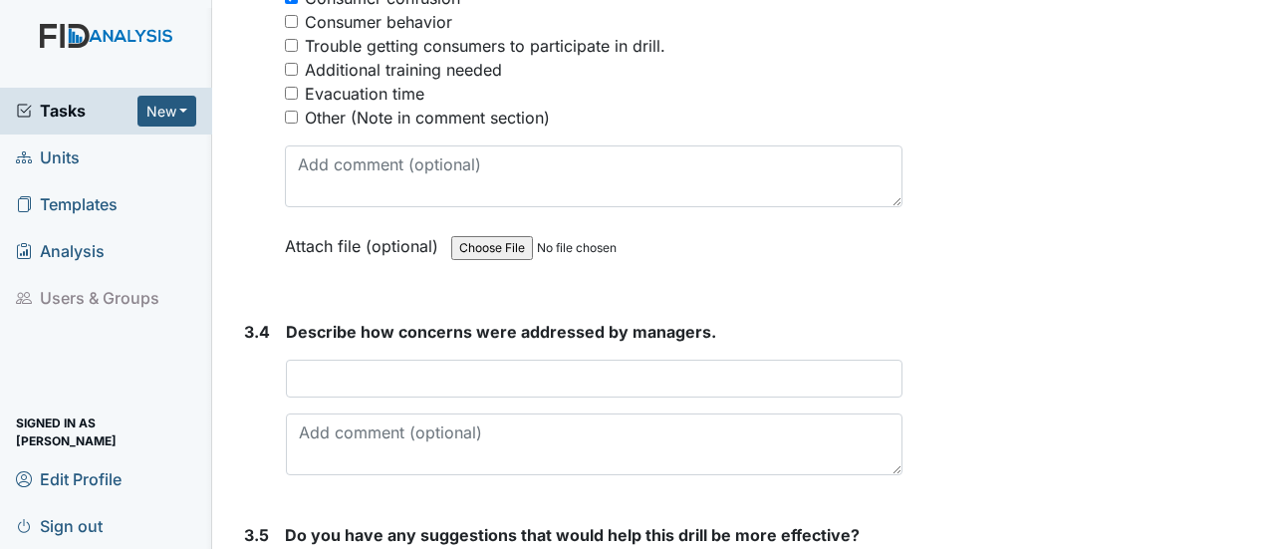
scroll to position [3187, 0]
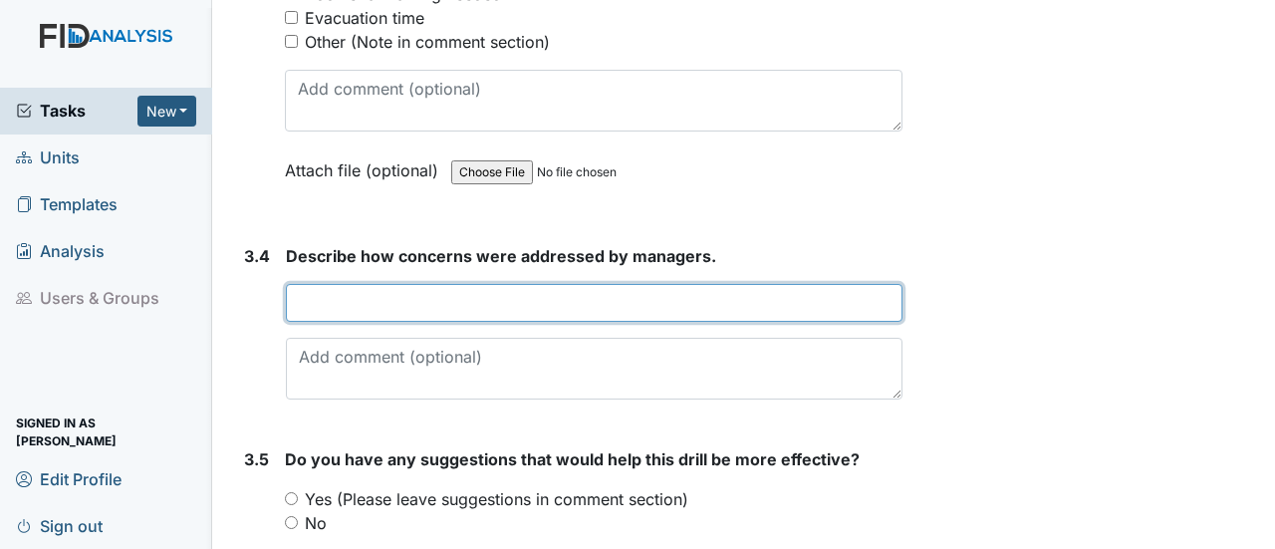
click at [309, 284] on input "text" at bounding box center [594, 303] width 616 height 38
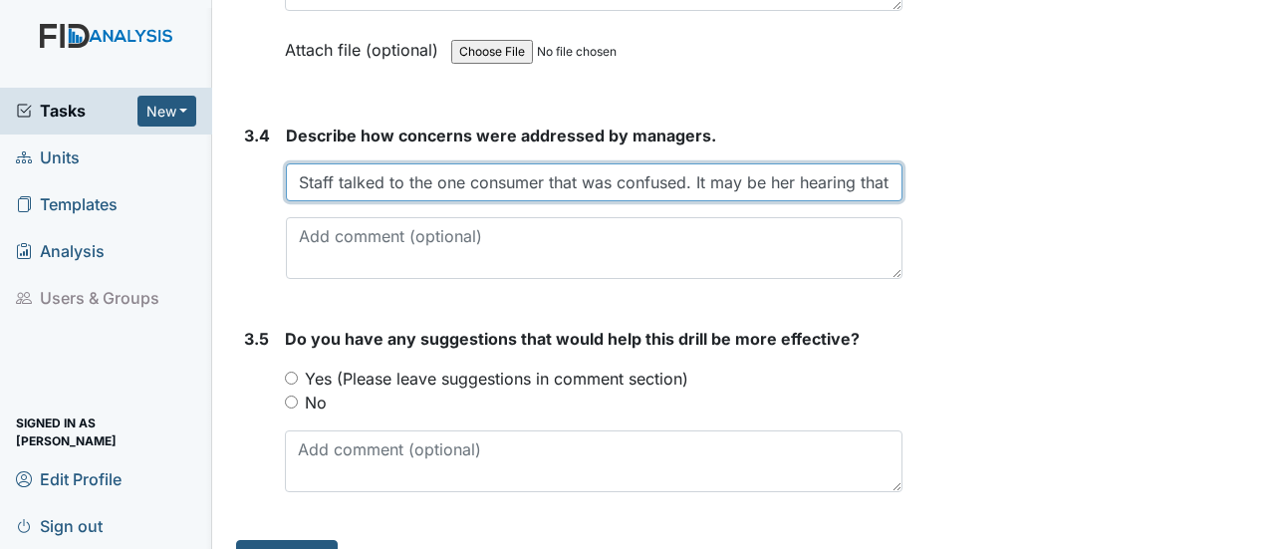
scroll to position [3310, 0]
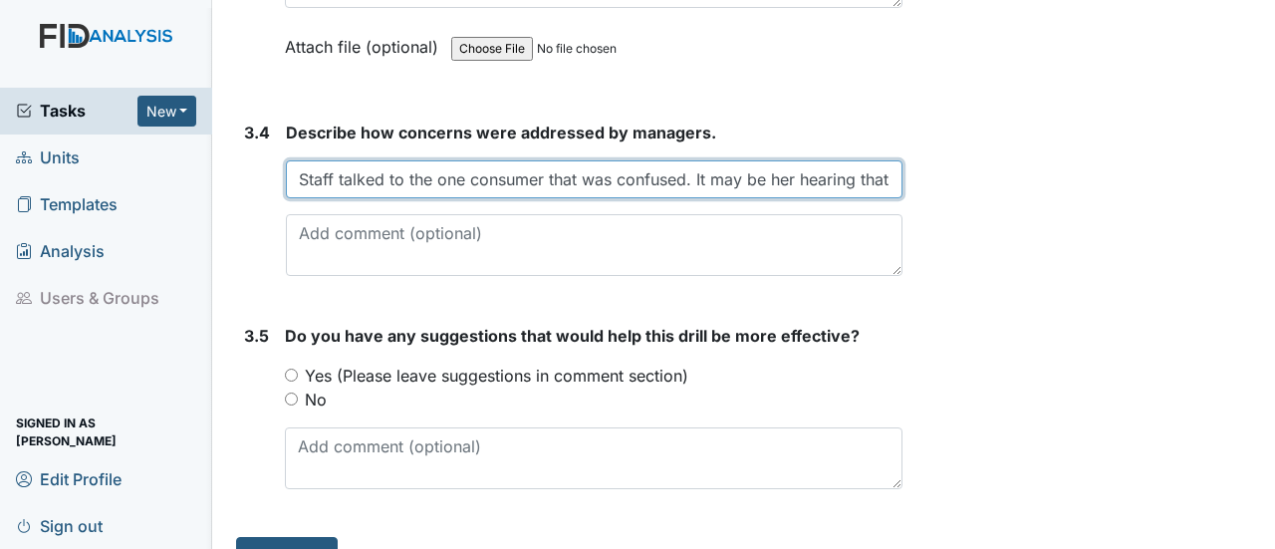
type input "Staff talked to the one consumer that was confused. It may be her hearing that"
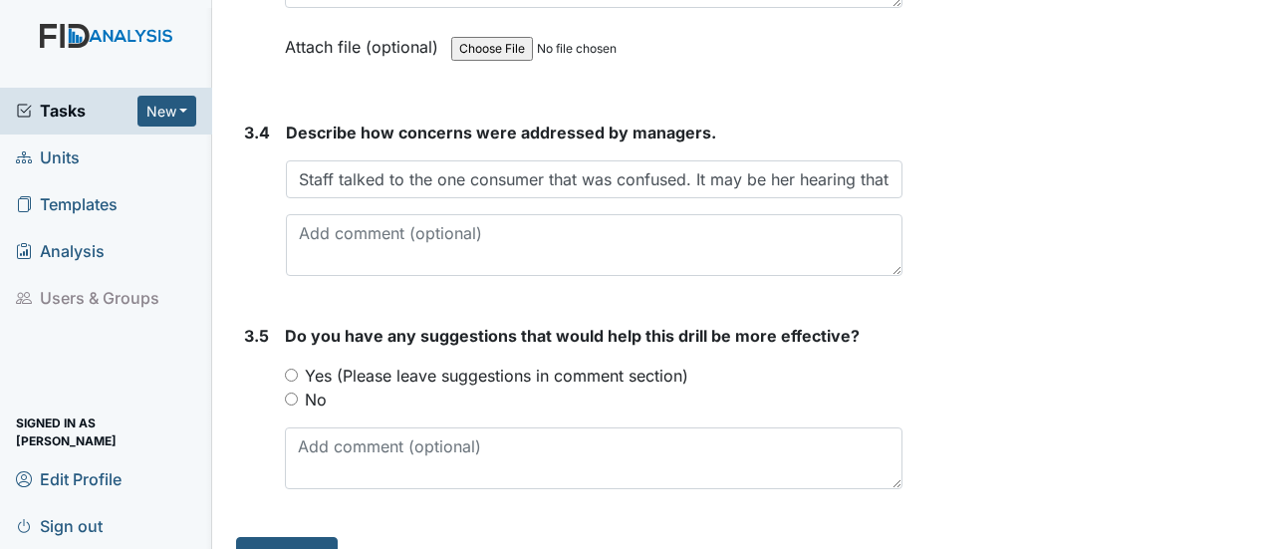
click at [291, 392] on input "No" at bounding box center [291, 398] width 13 height 13
radio input "true"
click at [289, 537] on button "Submit" at bounding box center [287, 556] width 102 height 38
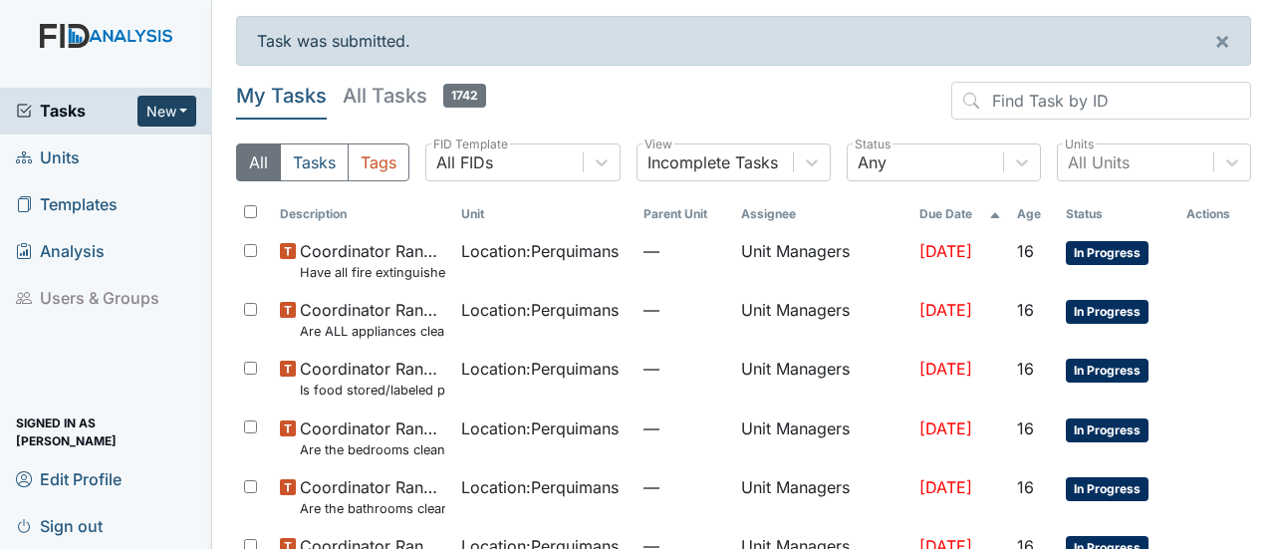
drag, startPoint x: 171, startPoint y: 113, endPoint x: 165, endPoint y: 124, distance: 13.4
click at [171, 114] on button "New" at bounding box center [167, 111] width 60 height 31
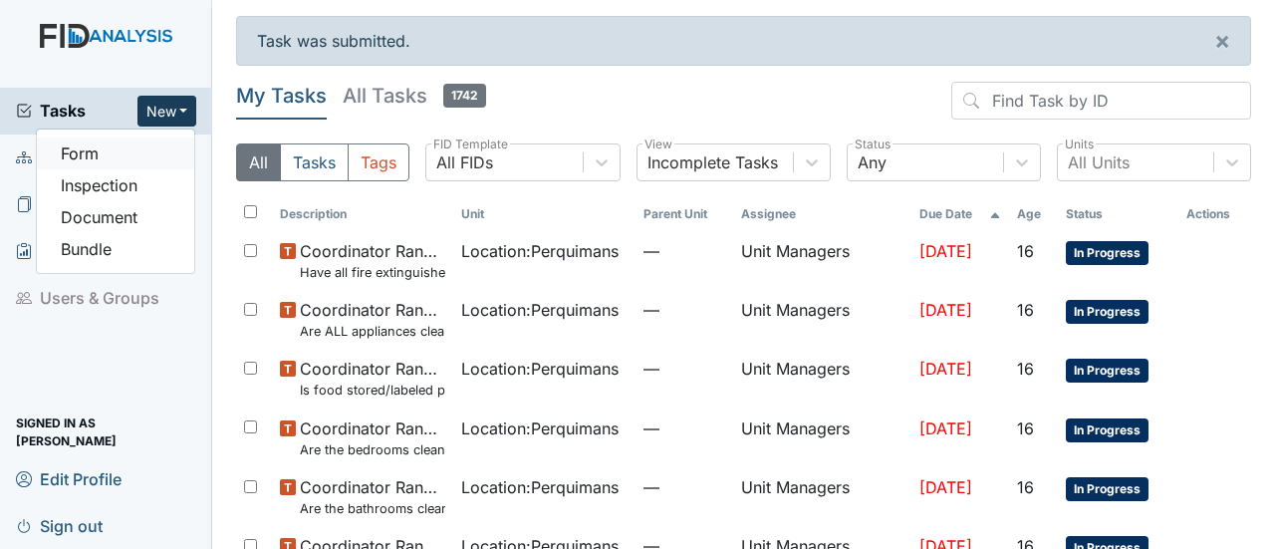
click at [122, 160] on link "Form" at bounding box center [115, 153] width 157 height 32
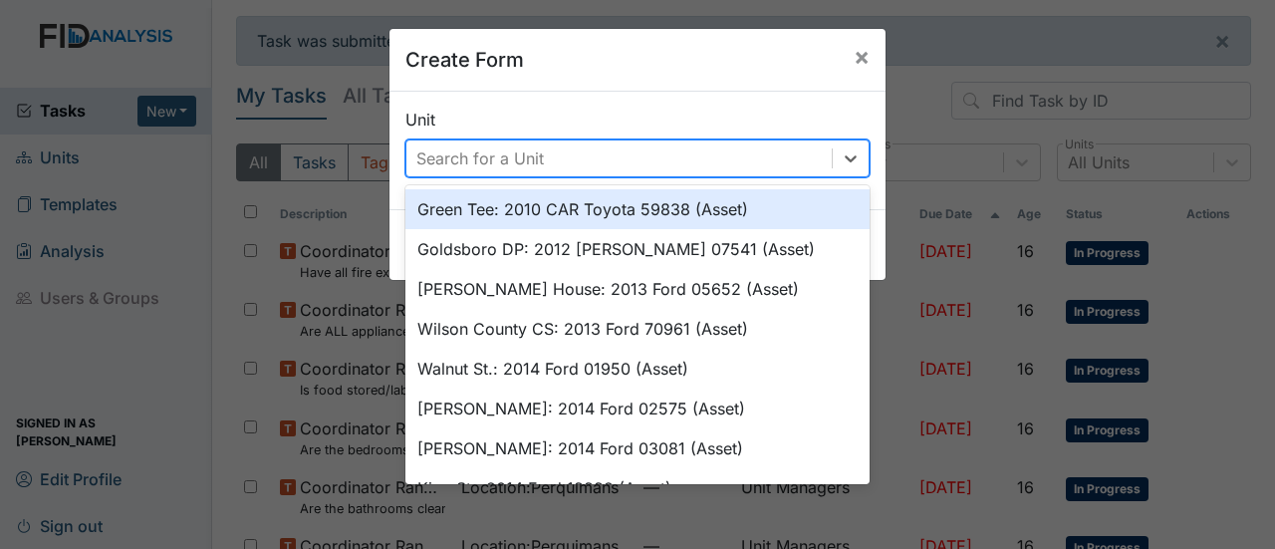
drag, startPoint x: 470, startPoint y: 154, endPoint x: 465, endPoint y: 164, distance: 11.1
click at [470, 154] on div "Search for a Unit" at bounding box center [479, 158] width 127 height 24
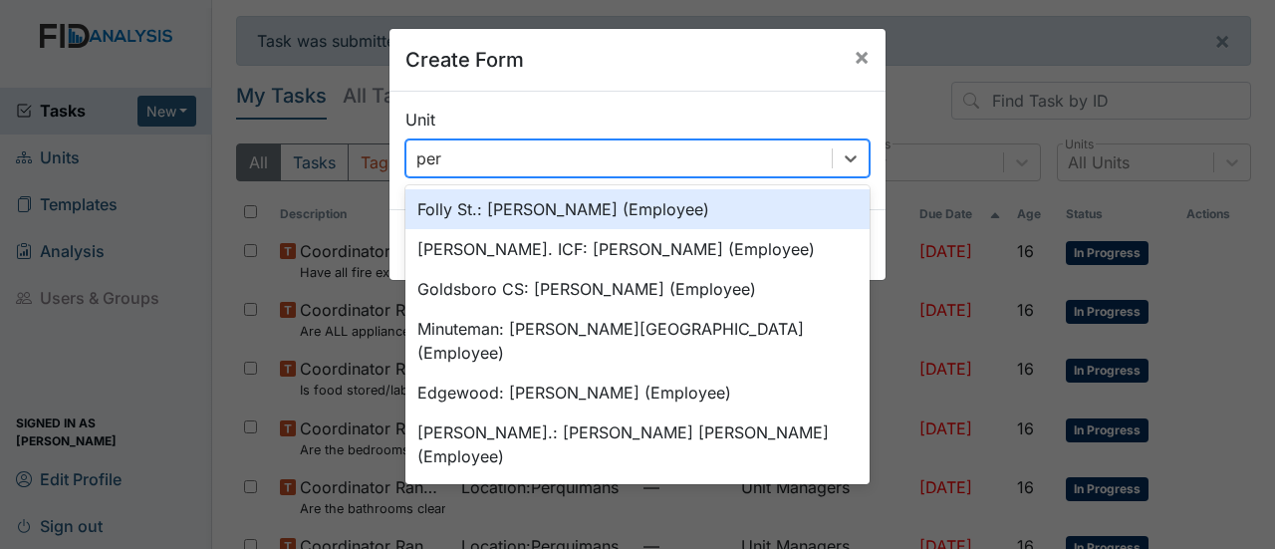
type input "perq"
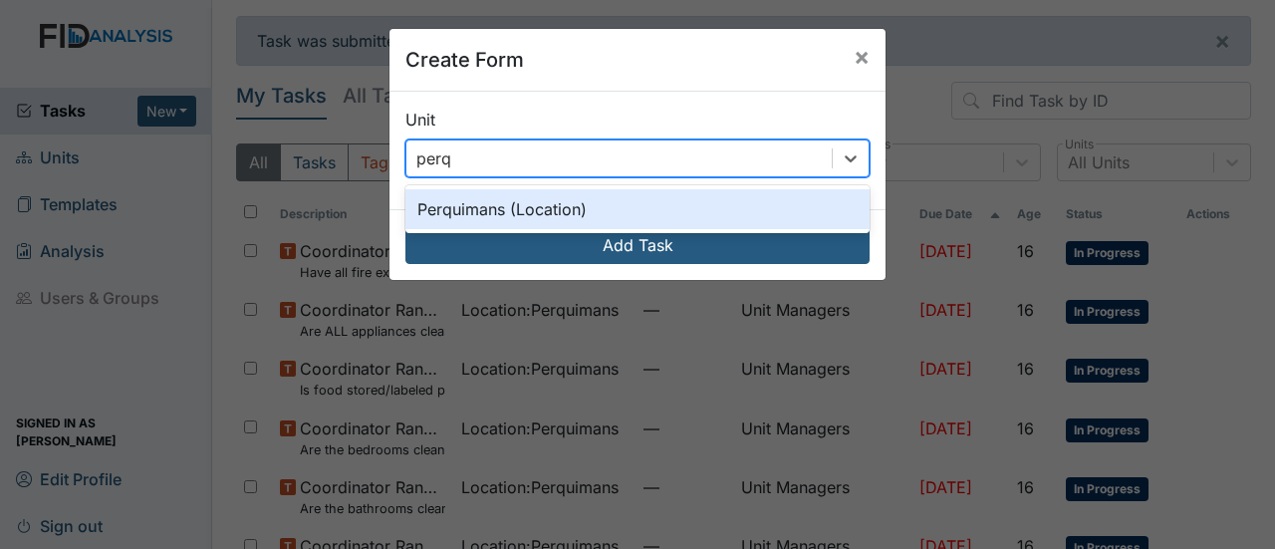
click at [478, 216] on div "Perquimans (Location)" at bounding box center [637, 209] width 464 height 40
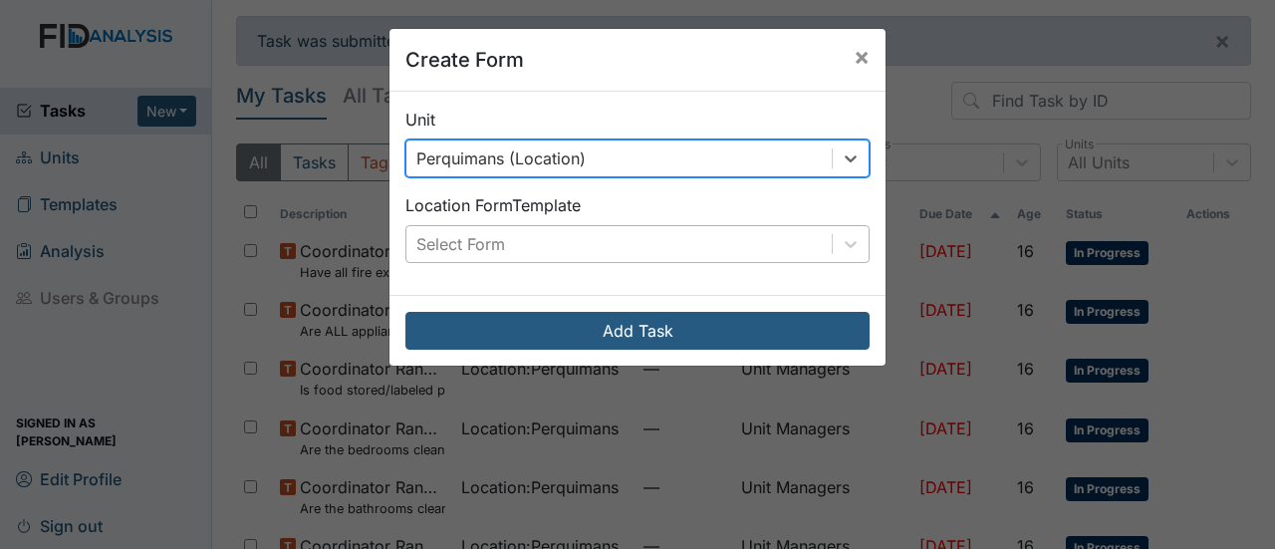
click at [568, 240] on div "Select Form" at bounding box center [618, 244] width 425 height 36
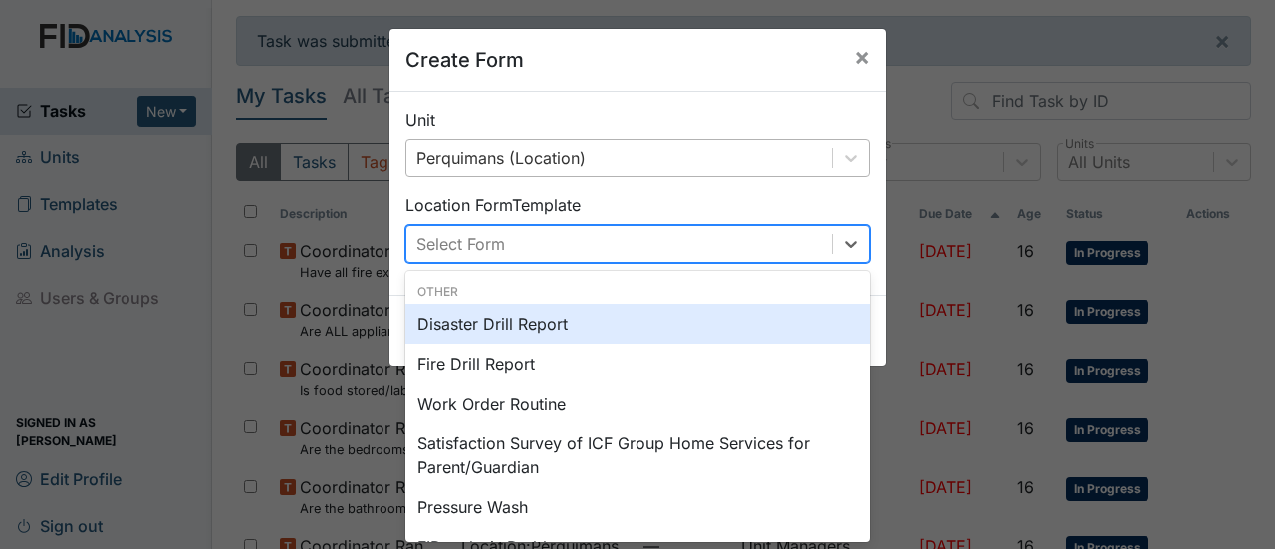
click at [530, 319] on div "Disaster Drill Report" at bounding box center [637, 324] width 464 height 40
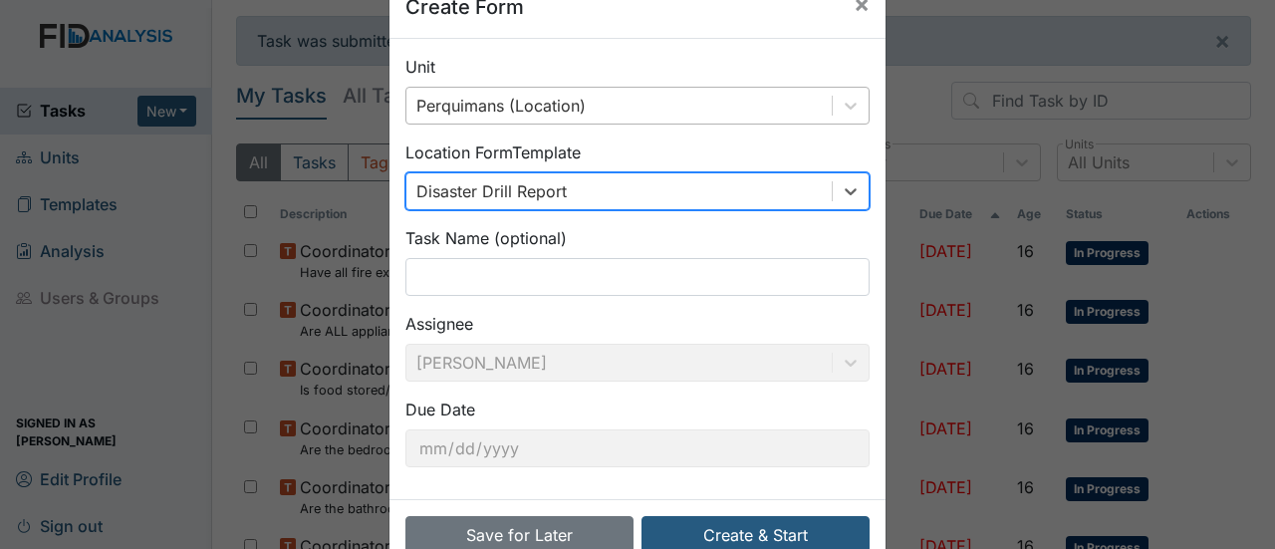
scroll to position [100, 0]
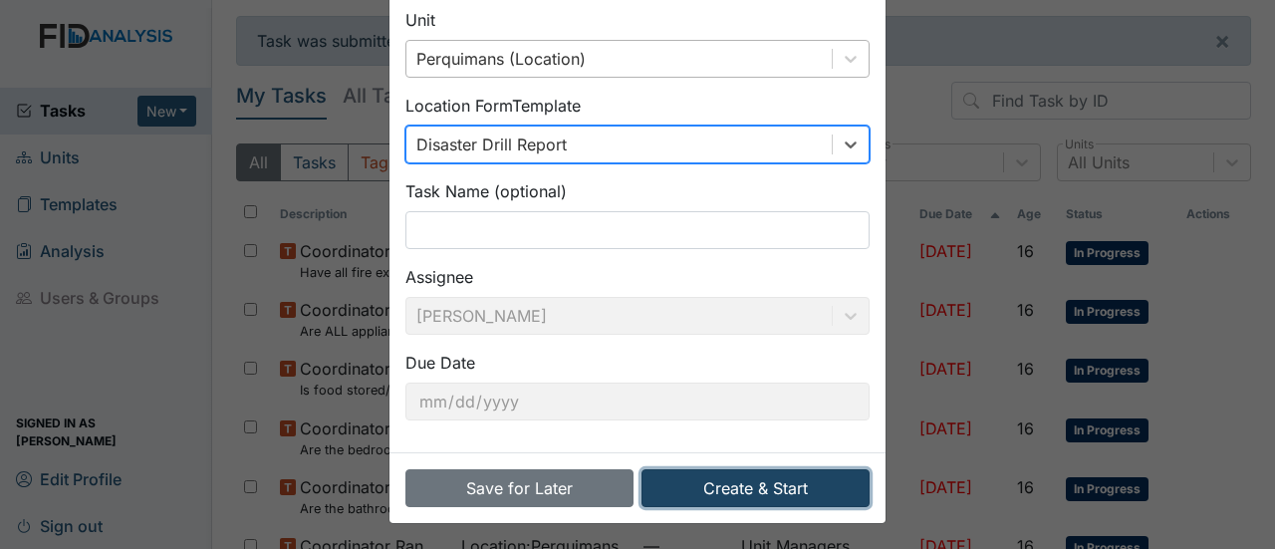
click at [798, 477] on button "Create & Start" at bounding box center [755, 488] width 228 height 38
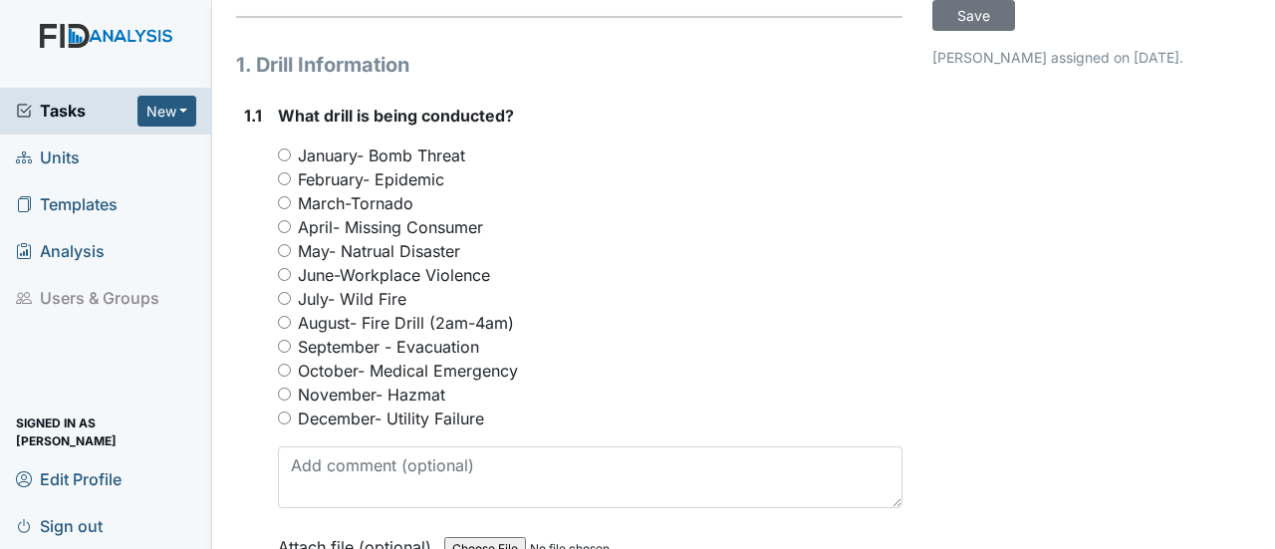
scroll to position [199, 0]
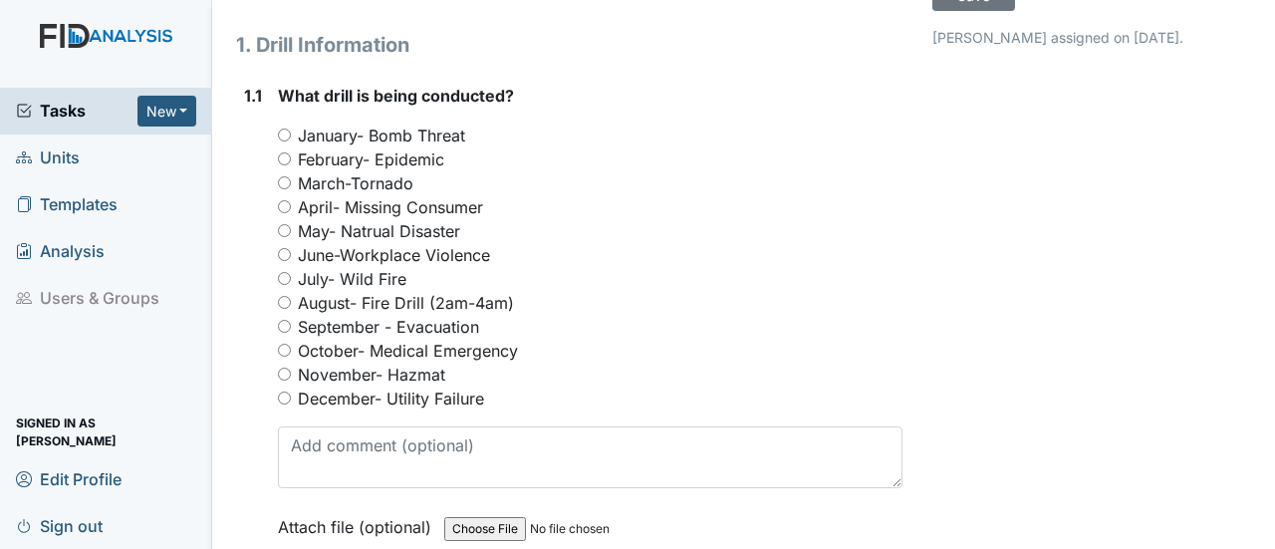
click at [279, 344] on input "October- Medical Emergency" at bounding box center [284, 350] width 13 height 13
radio input "true"
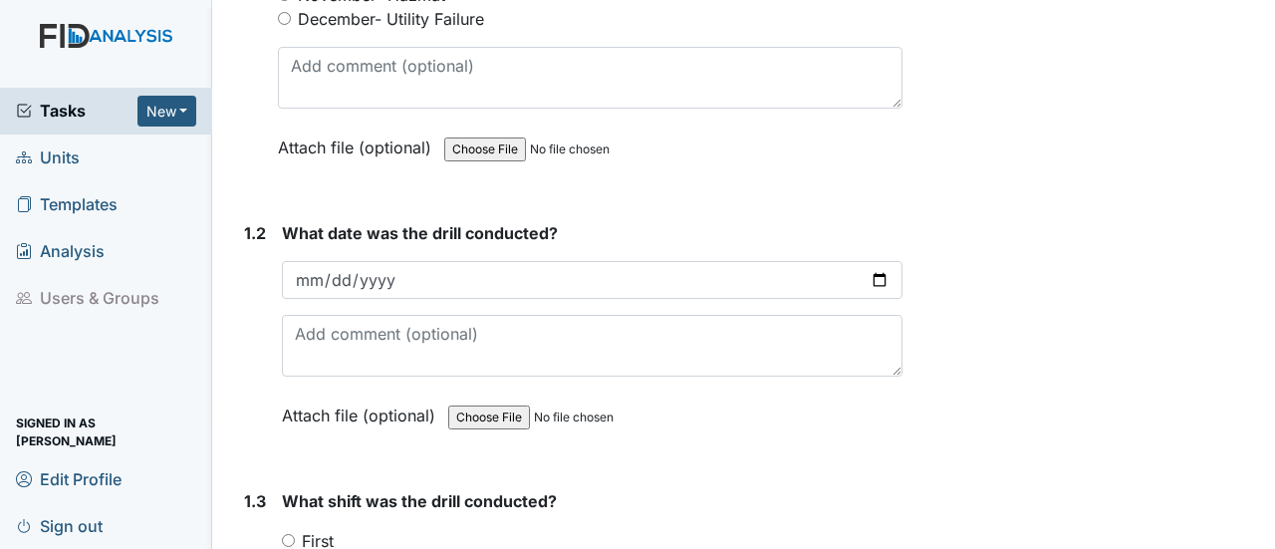
scroll to position [598, 0]
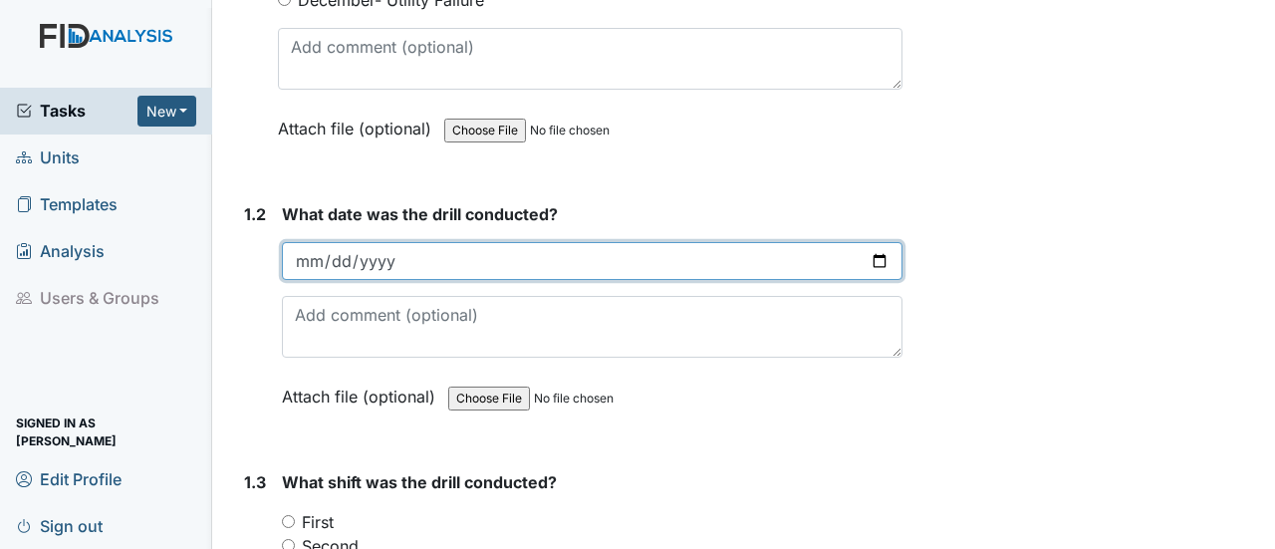
click at [864, 242] on input "date" at bounding box center [592, 261] width 620 height 38
type input "[DATE]"
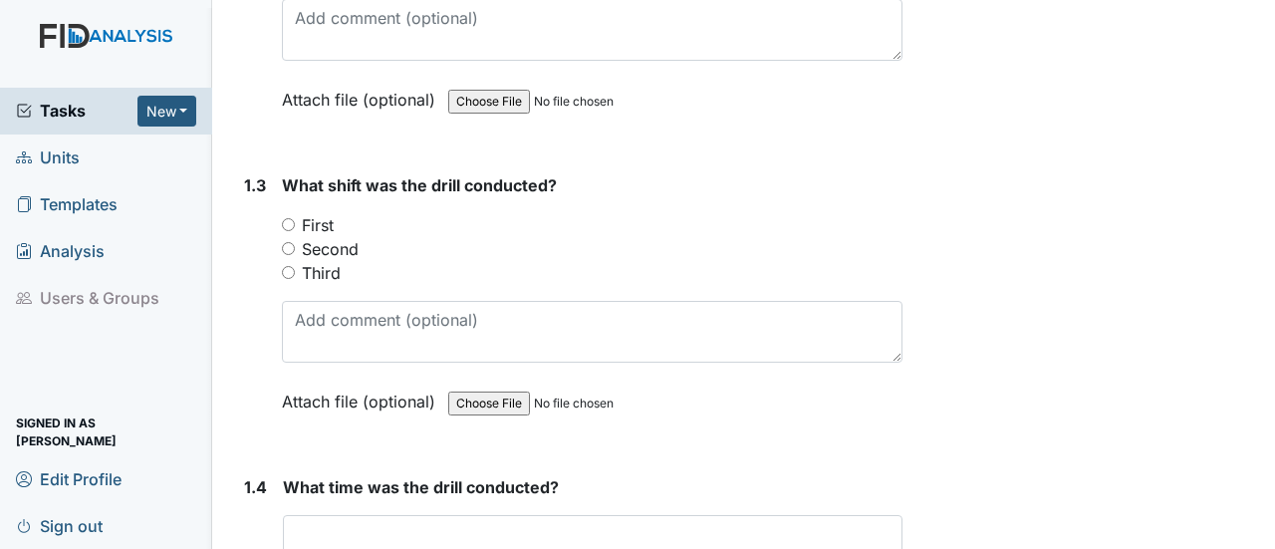
scroll to position [896, 0]
click at [289, 216] on input "First" at bounding box center [288, 222] width 13 height 13
radio input "true"
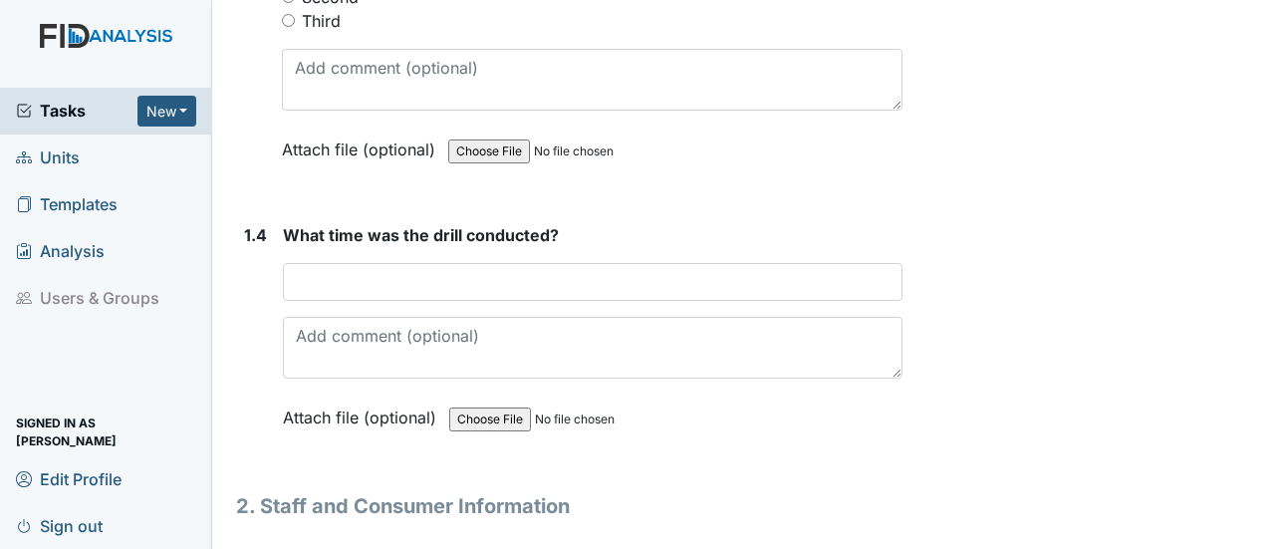
scroll to position [1195, 0]
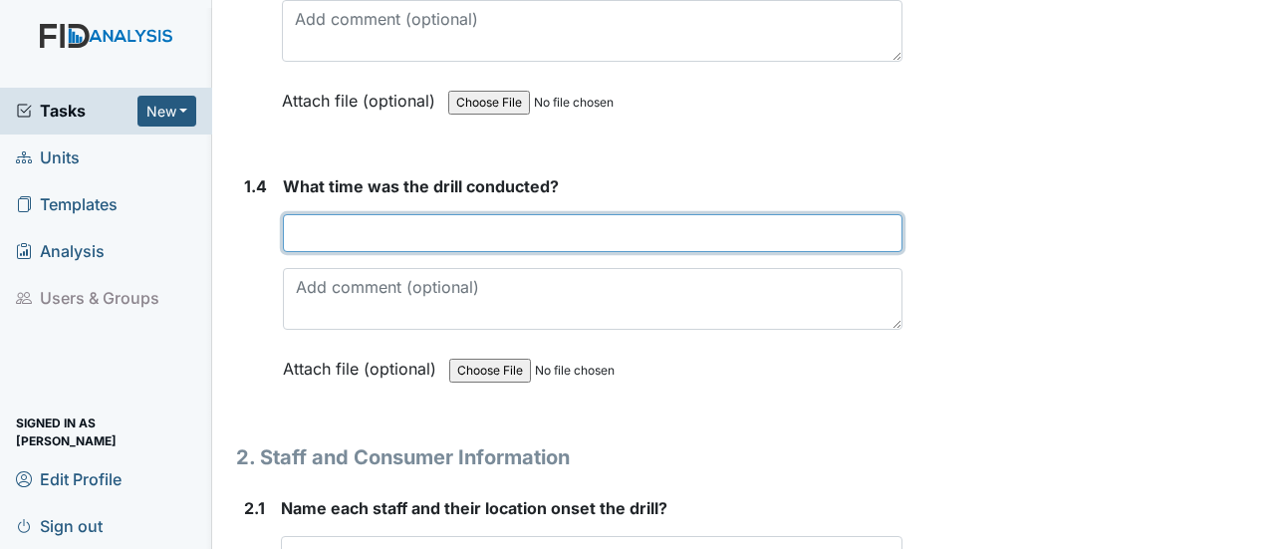
click at [350, 214] on input "text" at bounding box center [592, 233] width 619 height 38
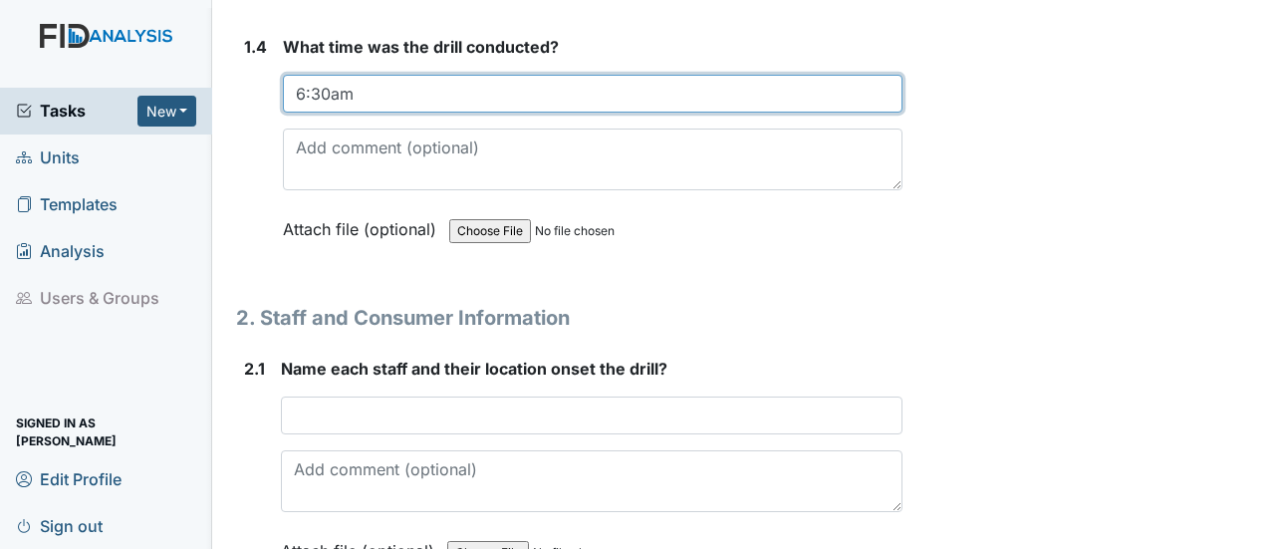
scroll to position [1394, 0]
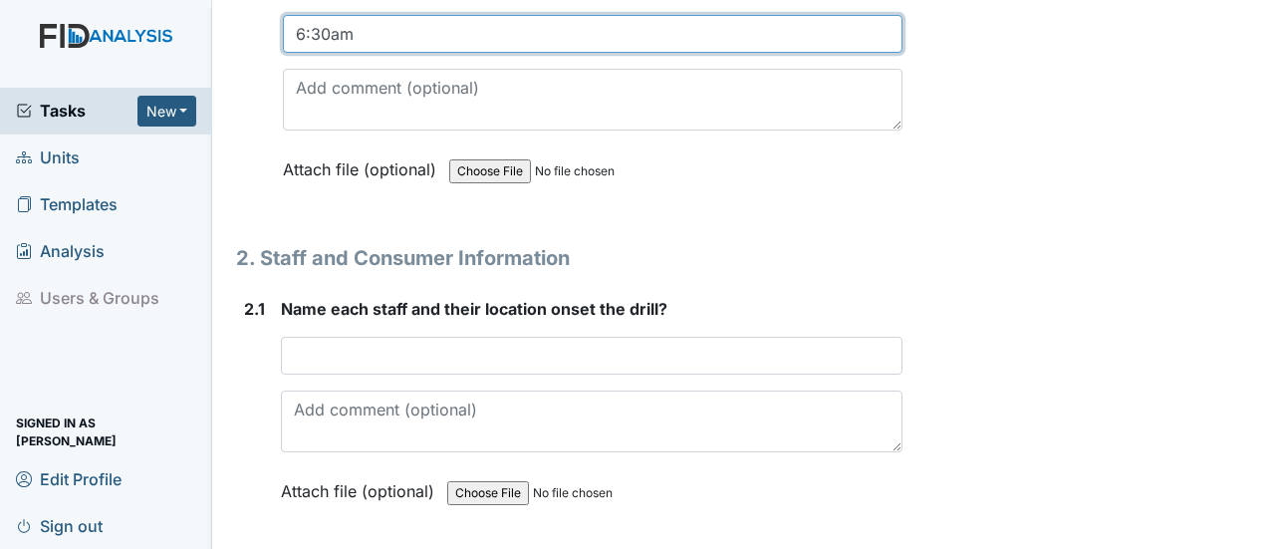
type input "6:30am"
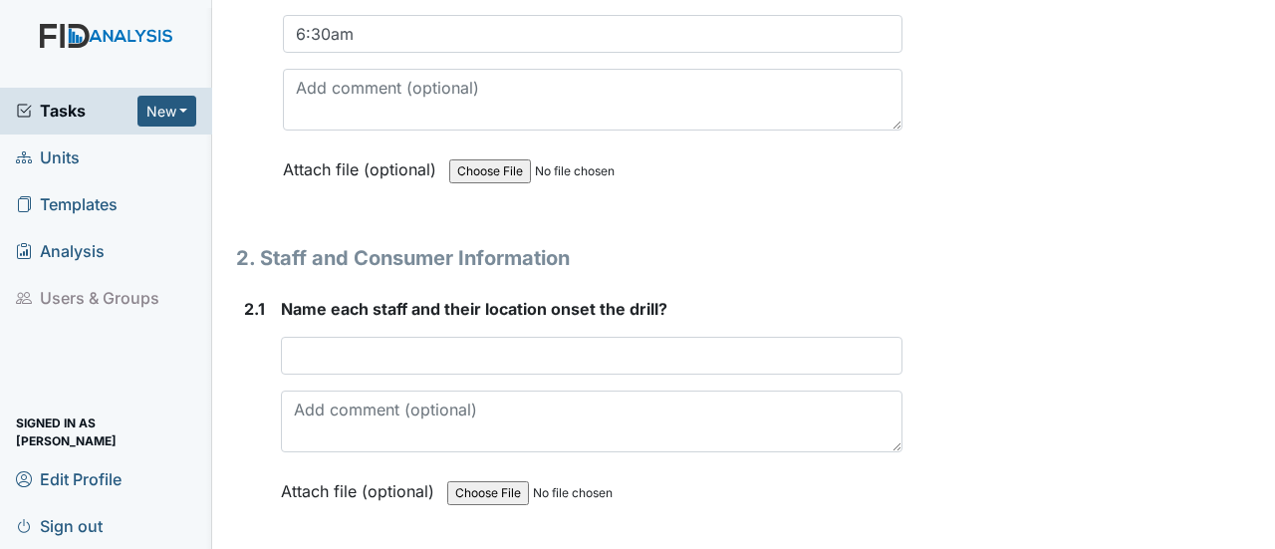
click at [355, 305] on div "Name each staff and their location onset the drill? This field is required. Att…" at bounding box center [591, 407] width 621 height 220
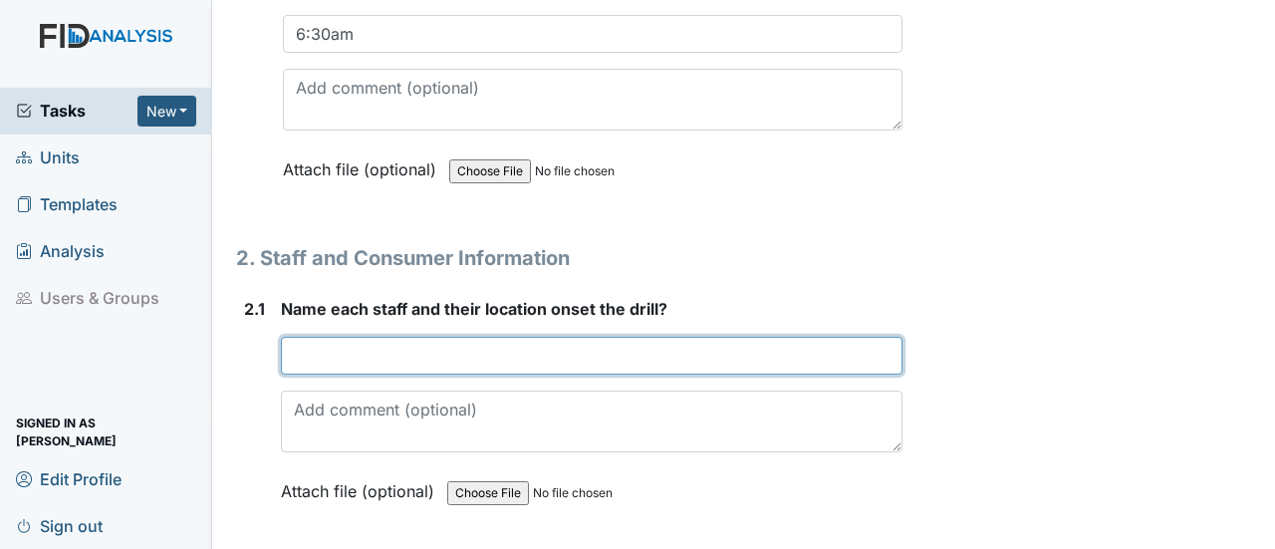
click at [328, 337] on input "text" at bounding box center [591, 356] width 621 height 38
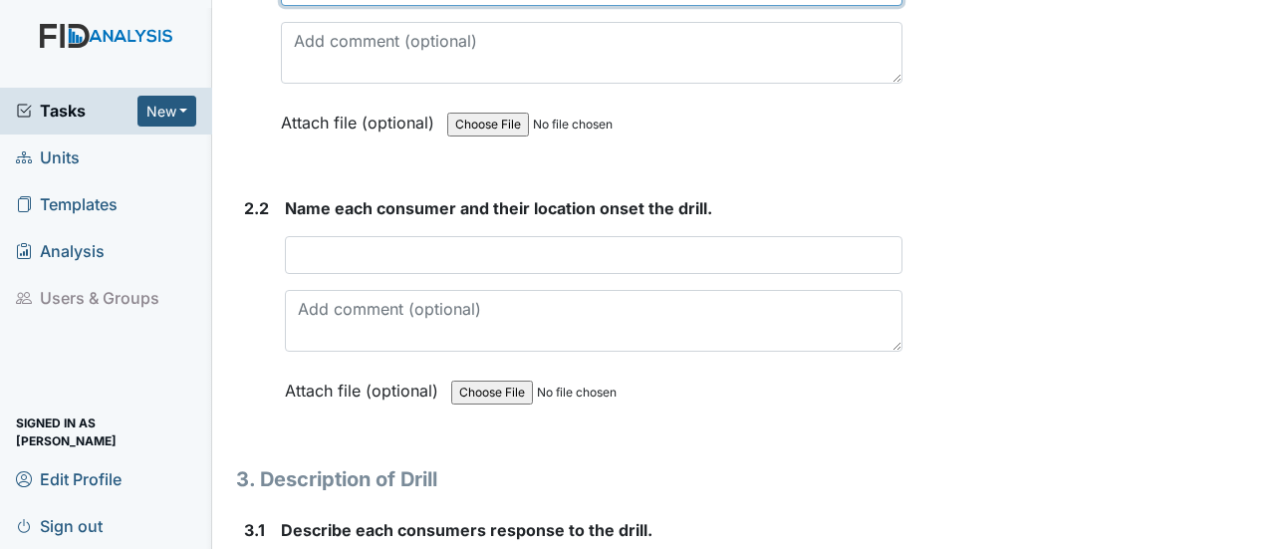
scroll to position [1793, 0]
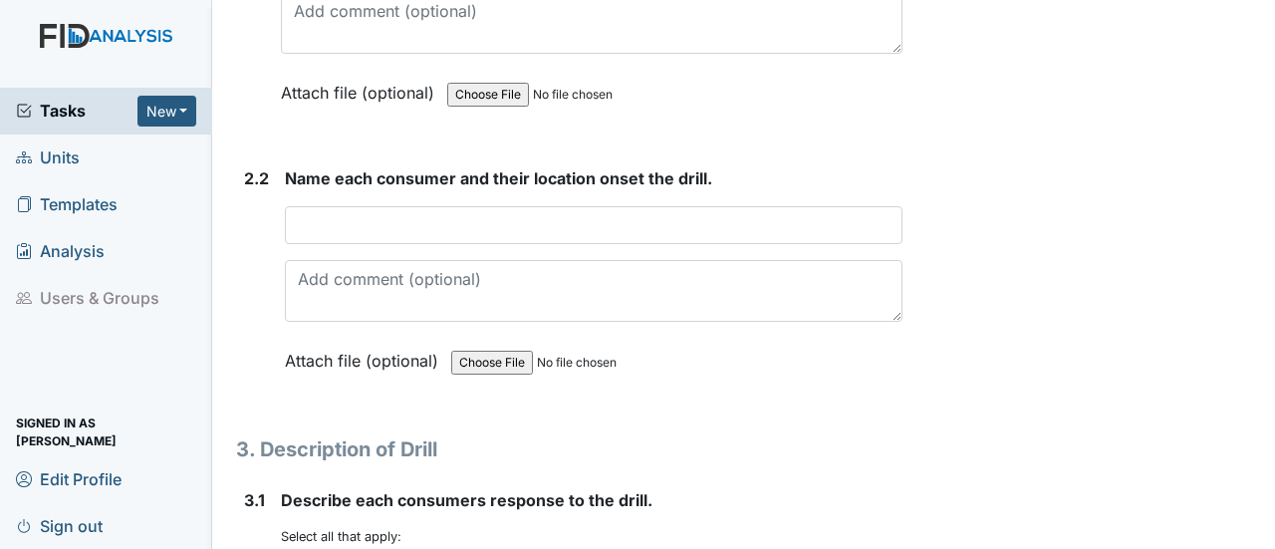
type input "[PERSON_NAME] med room [PERSON_NAME] room"
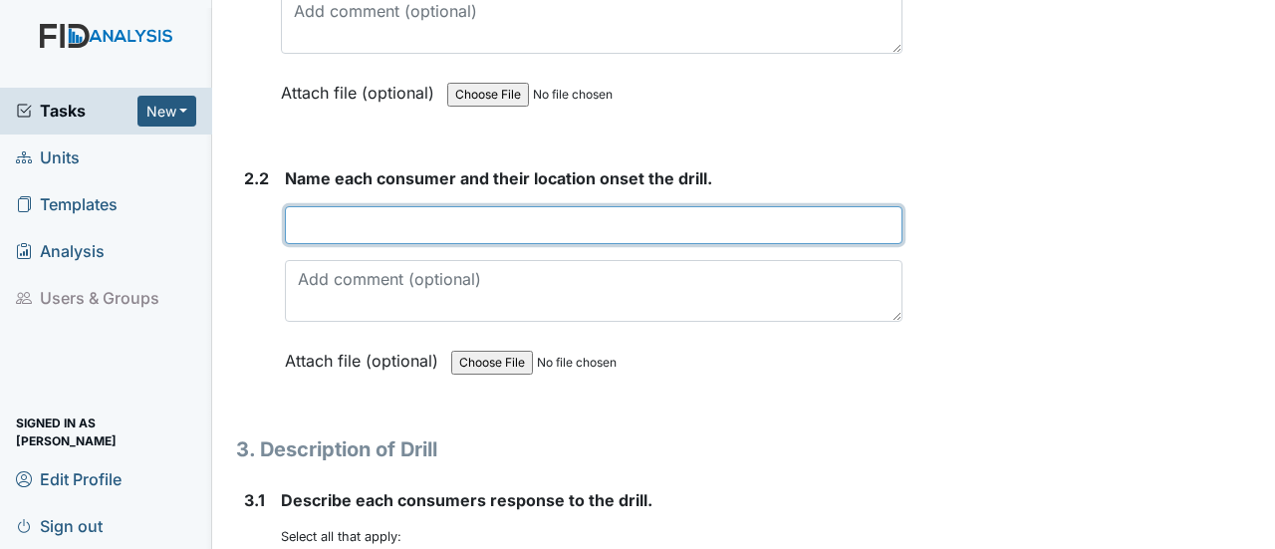
click at [432, 206] on input "text" at bounding box center [593, 225] width 617 height 38
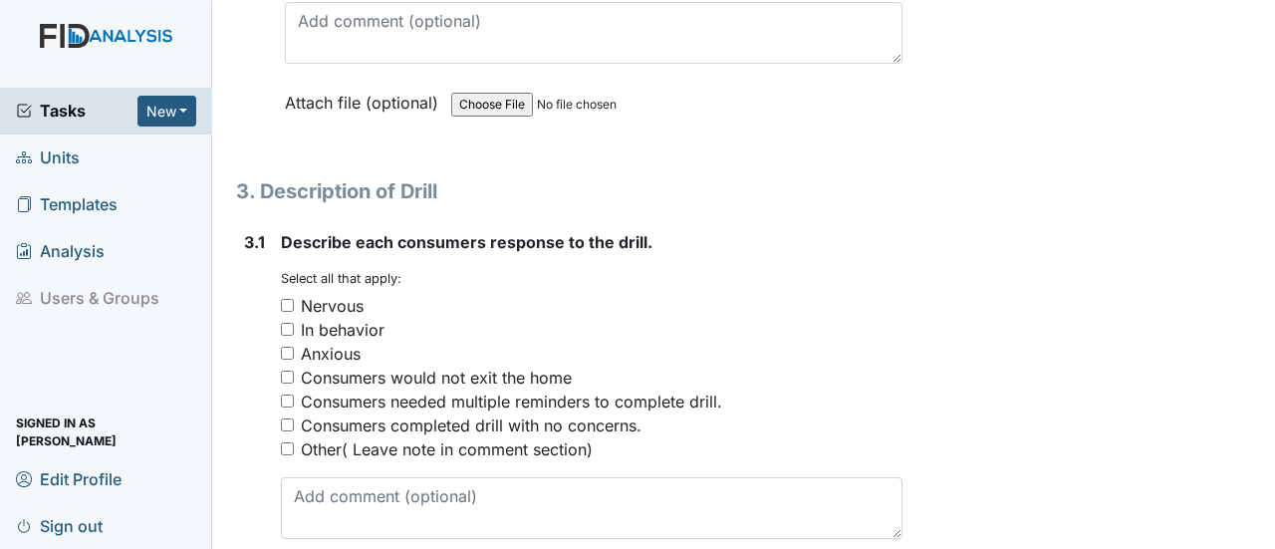
scroll to position [2091, 0]
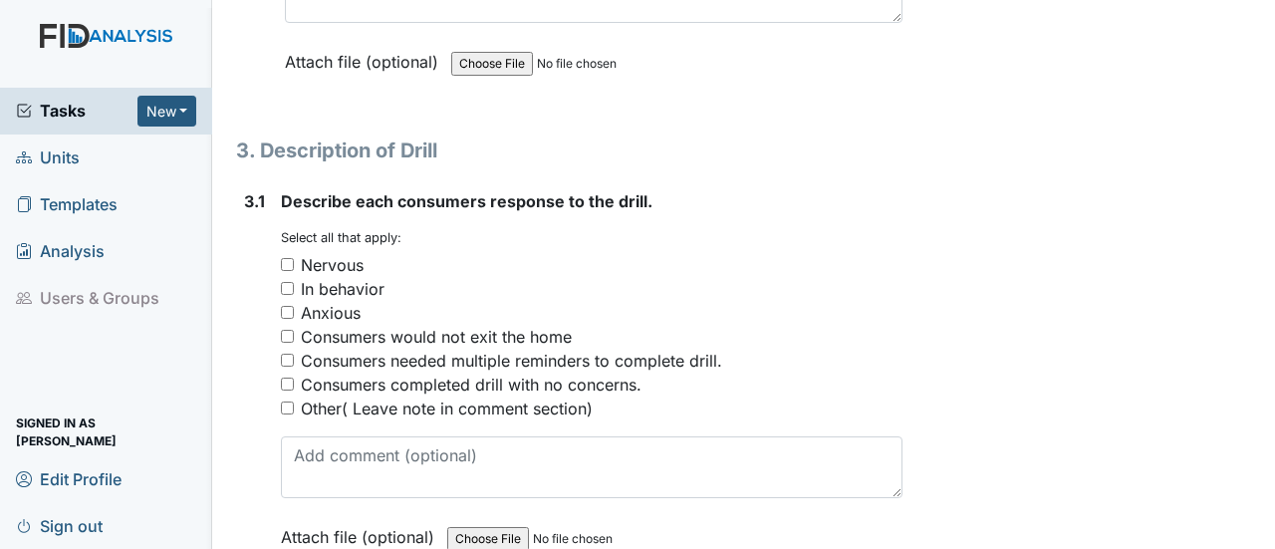
type input "[PERSON_NAME]=dinning room [PERSON_NAME]= Dinning room [US_STATE]= bedroom [PER…"
click at [291, 282] on input "In behavior" at bounding box center [287, 288] width 13 height 13
checkbox input "true"
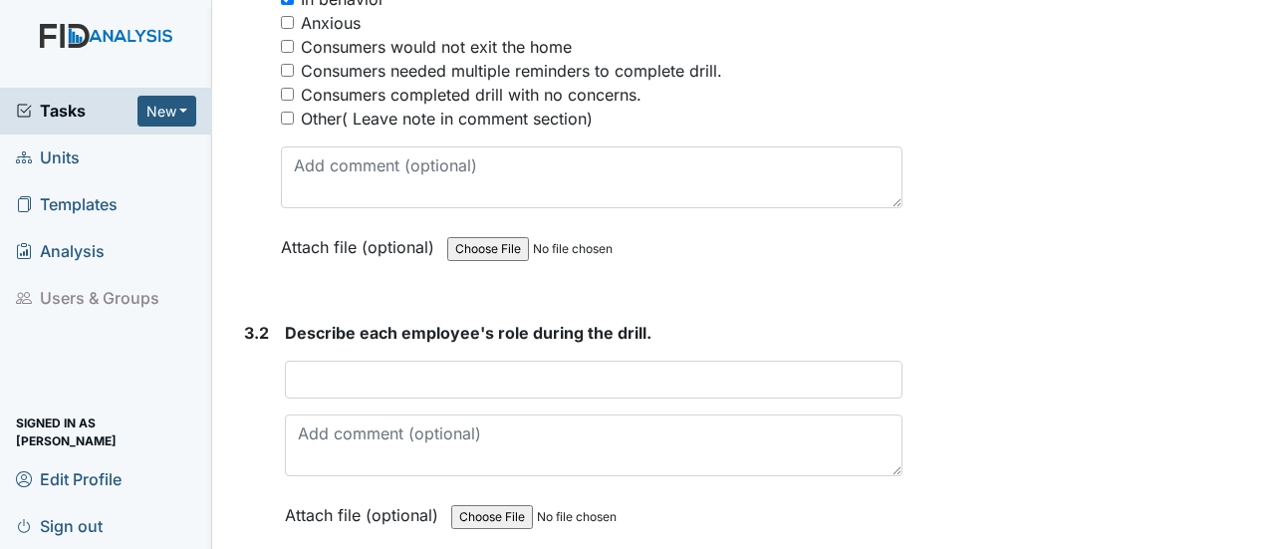
scroll to position [2390, 0]
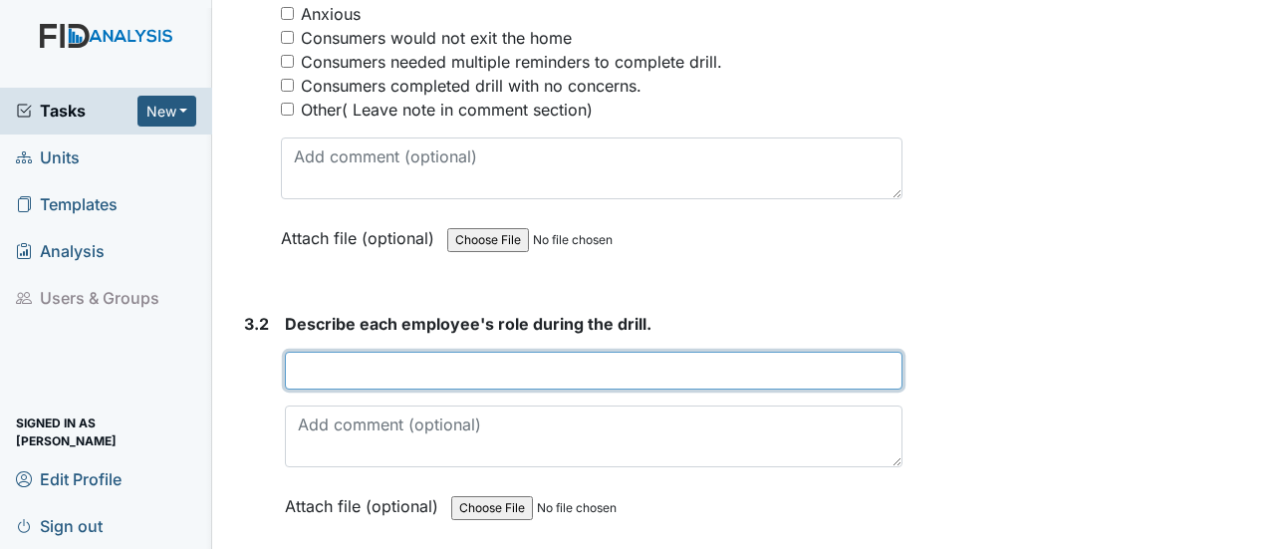
click at [333, 352] on input "text" at bounding box center [593, 371] width 617 height 38
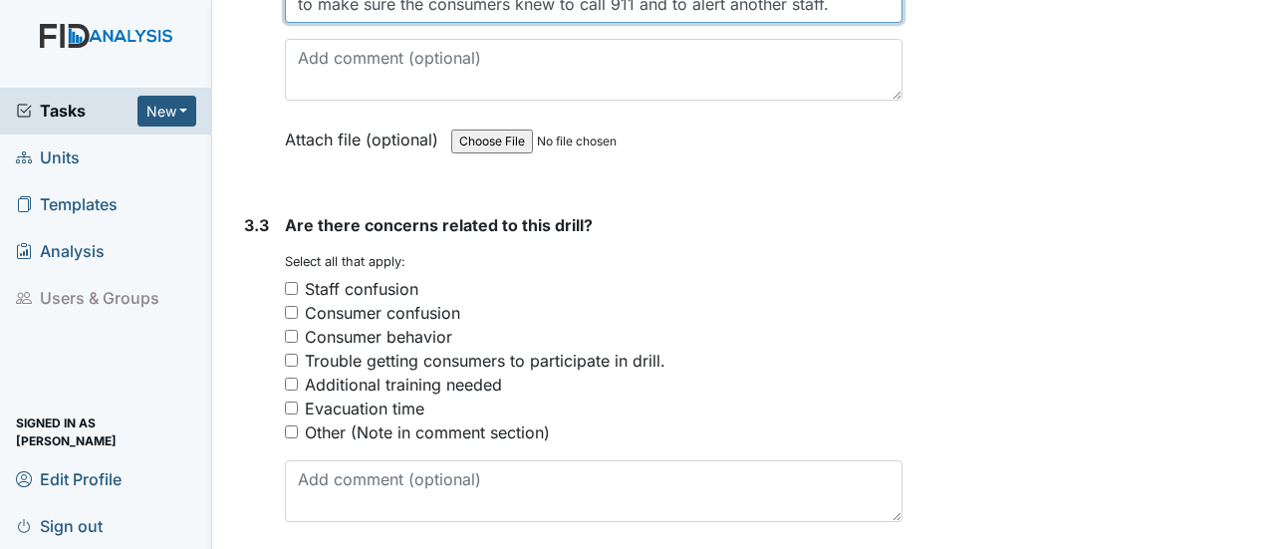
scroll to position [2788, 0]
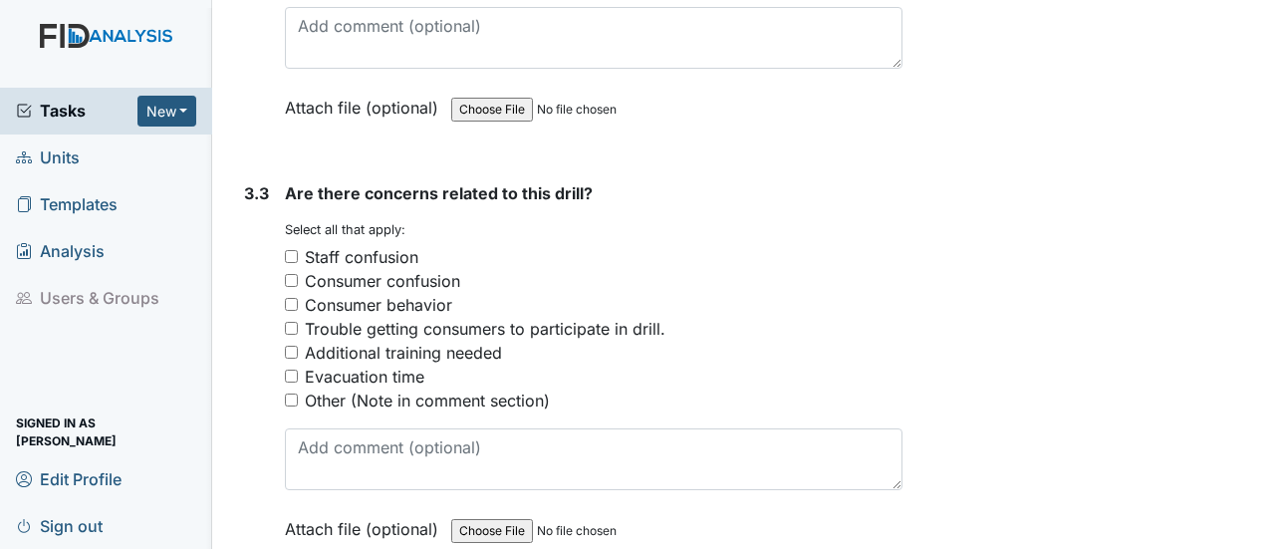
type input "to make sure the consumers knew to call 911 and to alert another staff."
click at [292, 393] on input "Other (Note in comment section)" at bounding box center [291, 399] width 13 height 13
checkbox input "true"
click at [305, 381] on div "Are there concerns related to this drill? You must select one or more of the be…" at bounding box center [593, 367] width 617 height 373
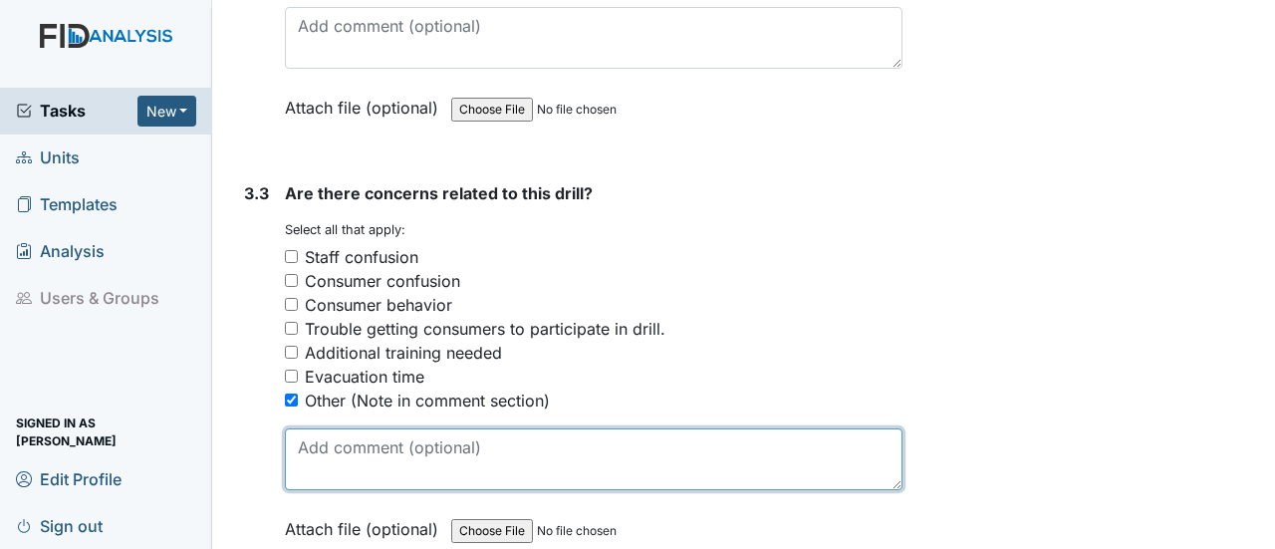
click at [338, 428] on textarea at bounding box center [593, 459] width 617 height 62
click at [440, 428] on textarea "The consumers sis not know" at bounding box center [593, 459] width 617 height 62
click at [594, 428] on textarea "The consumers did not know" at bounding box center [593, 459] width 617 height 62
click at [451, 428] on textarea "The consumers did not know" at bounding box center [593, 459] width 617 height 62
click at [558, 428] on textarea "The consumers did not know" at bounding box center [593, 459] width 617 height 62
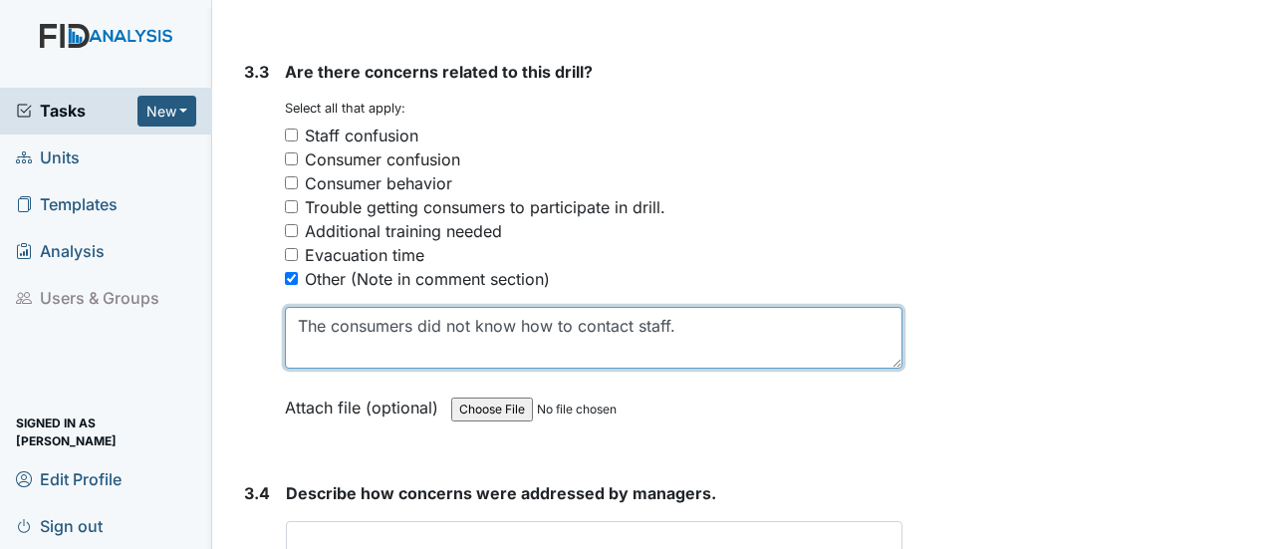
scroll to position [3187, 0]
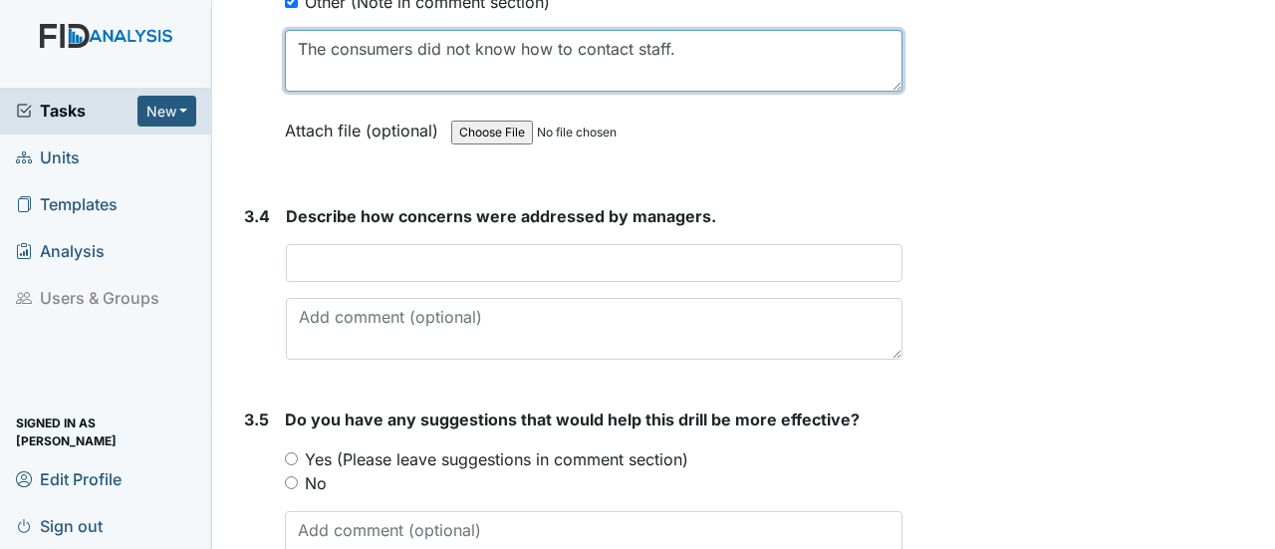
type textarea "The consumers did not know how to contact staff."
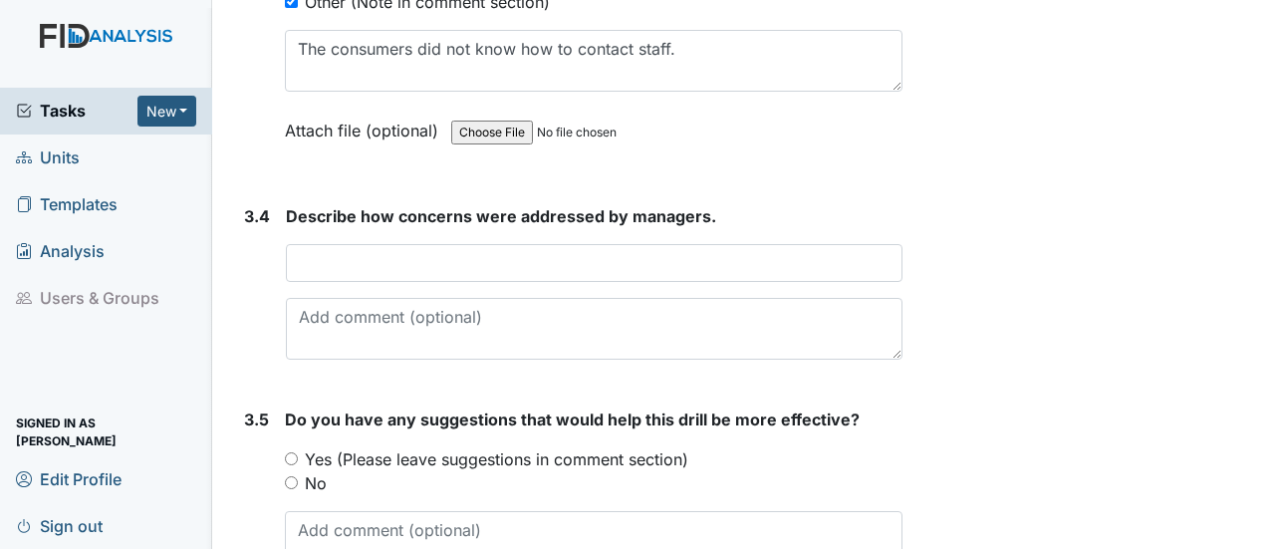
click at [366, 204] on div "Describe how concerns were addressed by managers. This field is required." at bounding box center [594, 281] width 616 height 155
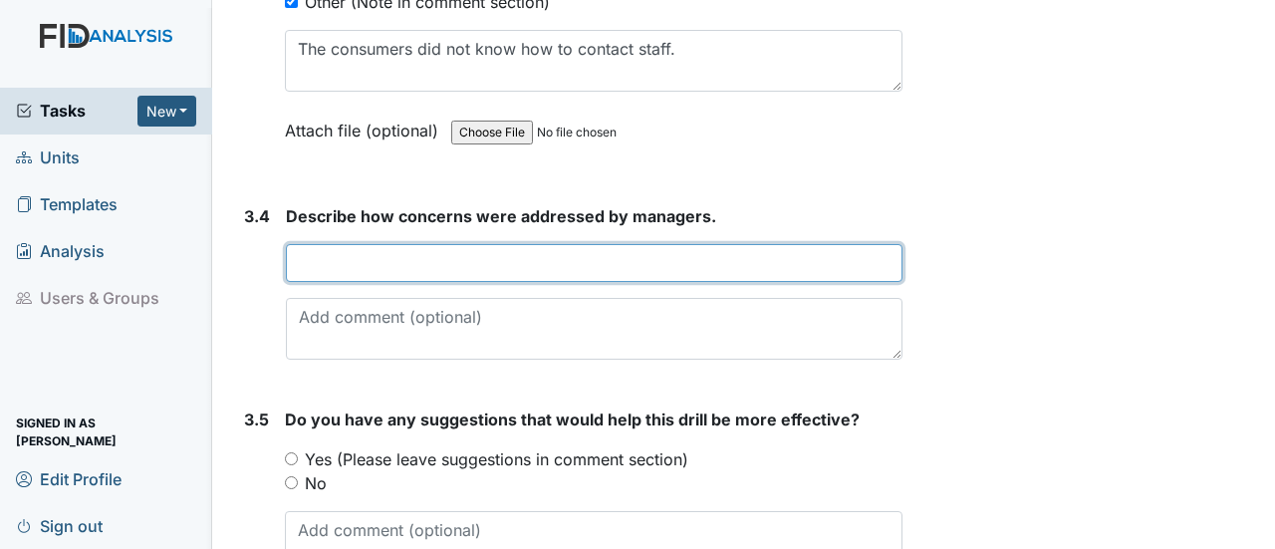
click at [351, 244] on input "text" at bounding box center [594, 263] width 616 height 38
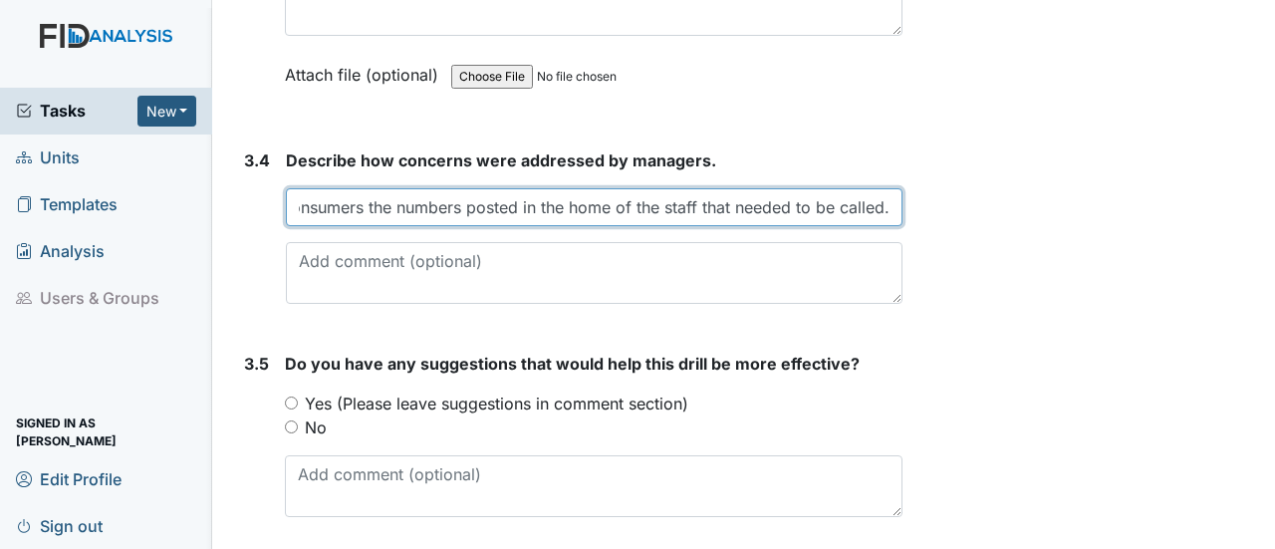
scroll to position [3270, 0]
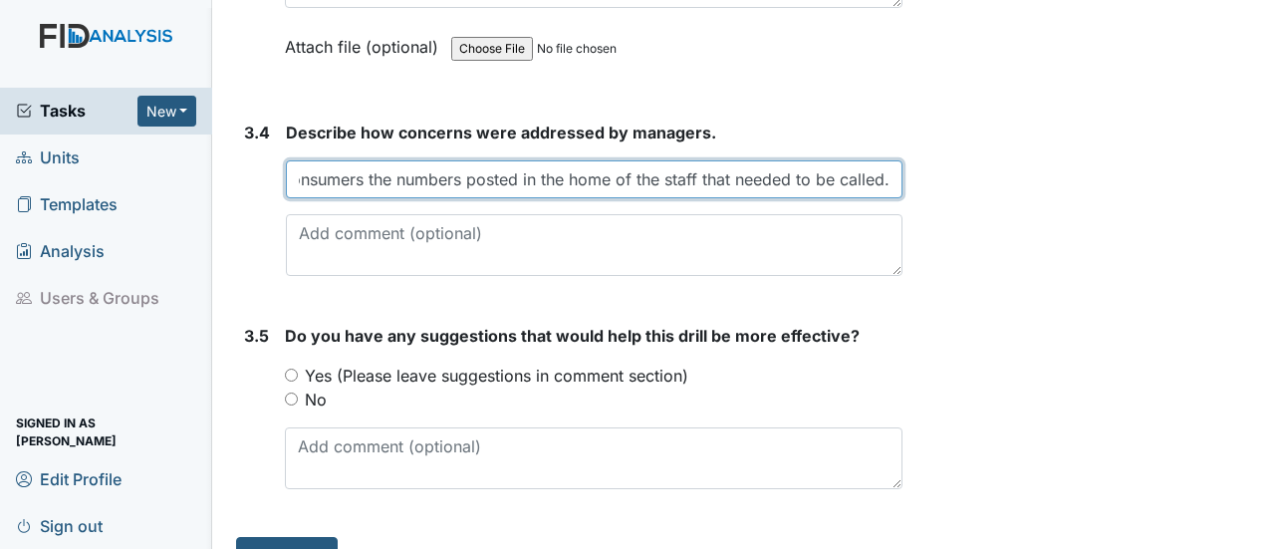
type input "Staff showed the consumers the numbers posted in the home of the staff that nee…"
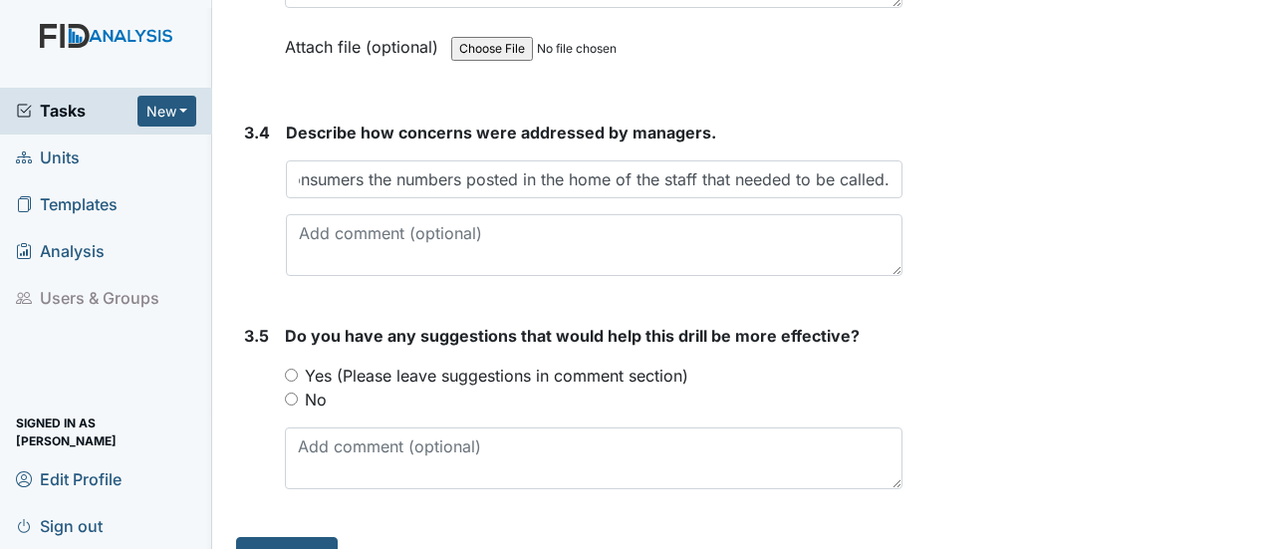
click at [289, 392] on input "No" at bounding box center [291, 398] width 13 height 13
radio input "true"
click at [317, 537] on button "Submit" at bounding box center [287, 556] width 102 height 38
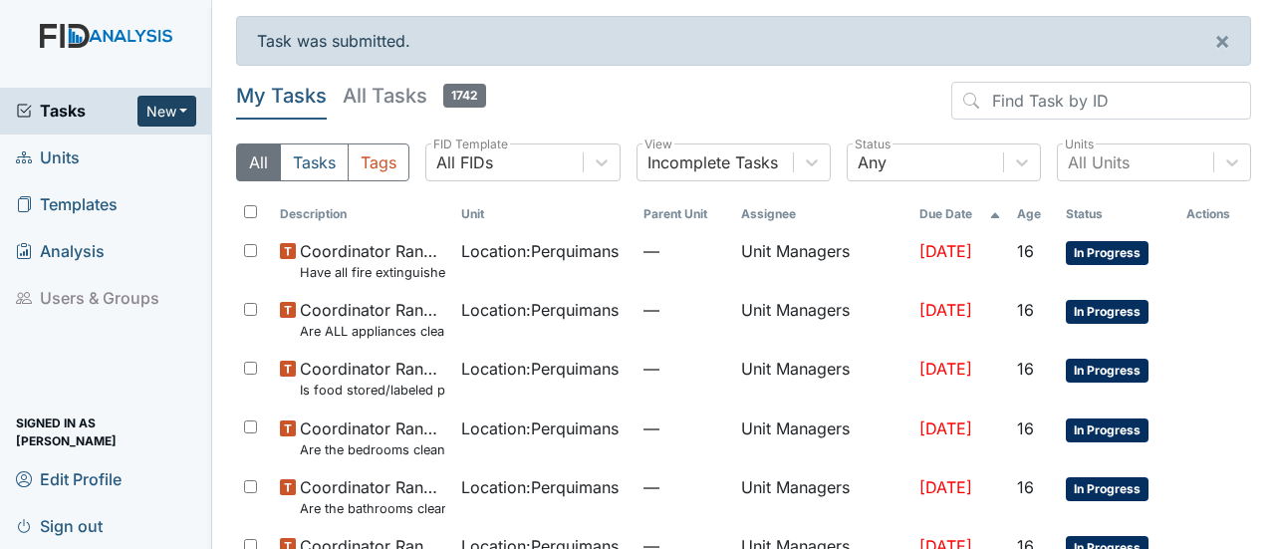
click at [166, 110] on button "New" at bounding box center [167, 111] width 60 height 31
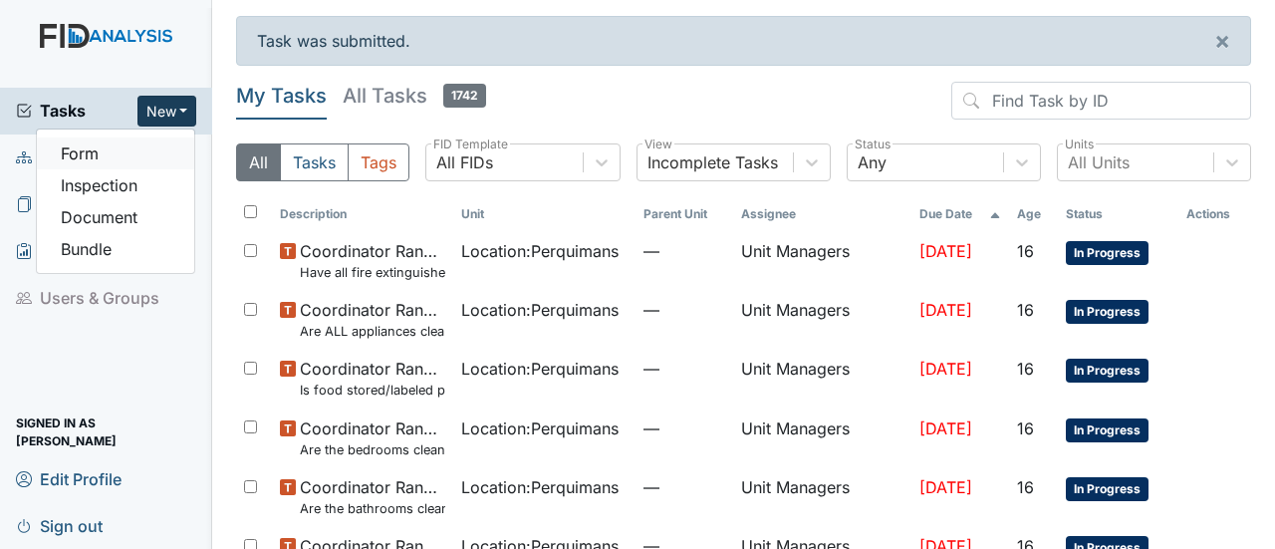
click at [135, 159] on link "Form" at bounding box center [115, 153] width 157 height 32
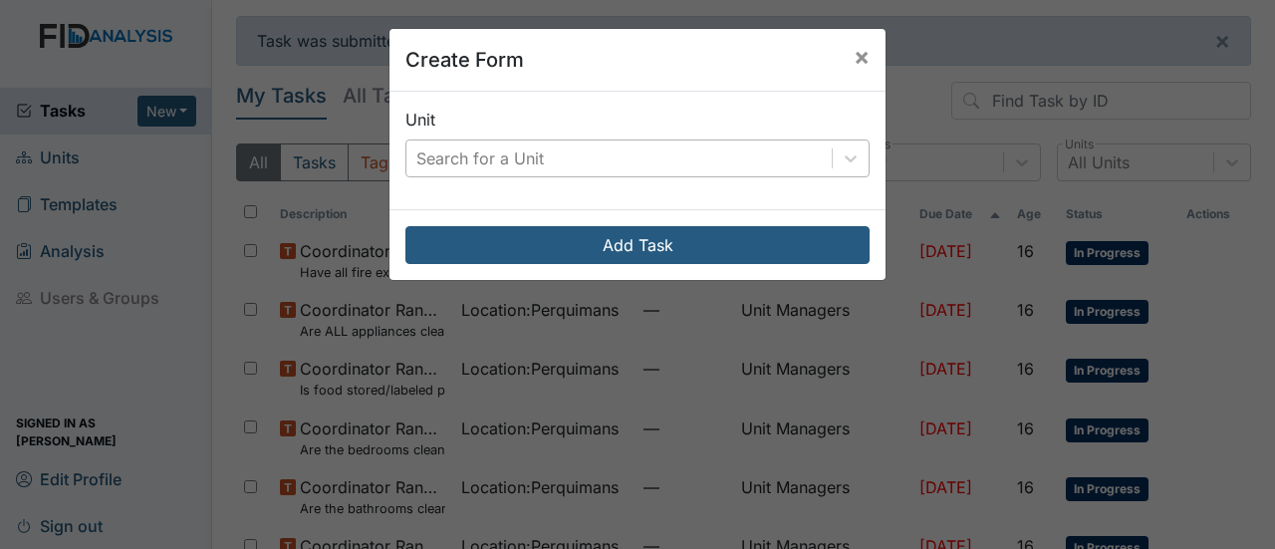
click at [613, 158] on div "Search for a Unit" at bounding box center [618, 158] width 425 height 36
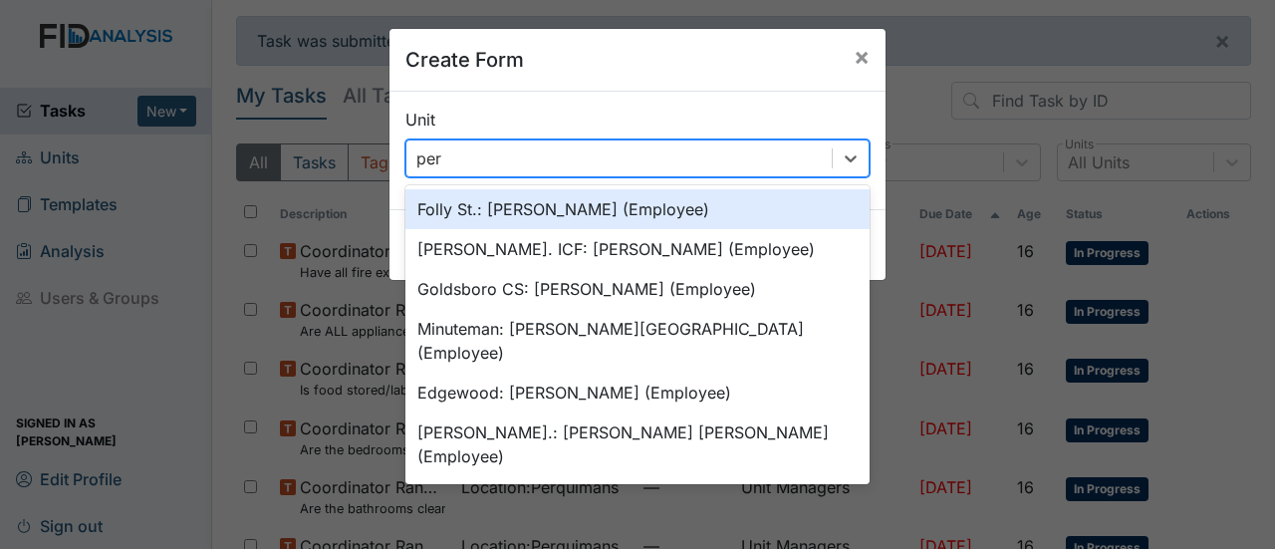
type input "perq"
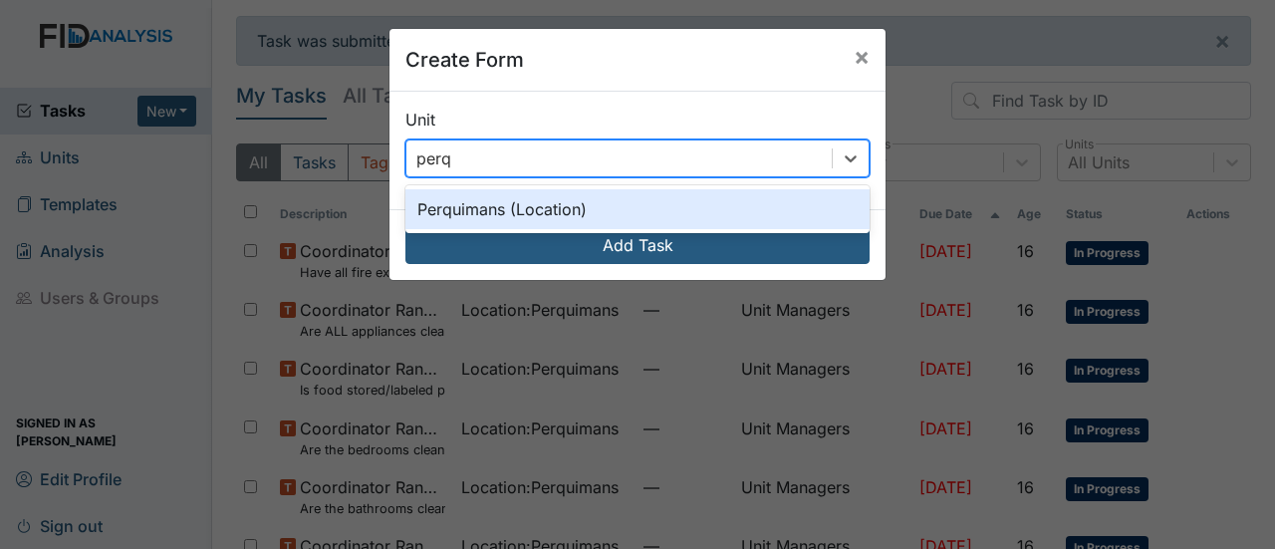
click at [602, 211] on div "Perquimans (Location)" at bounding box center [637, 209] width 464 height 40
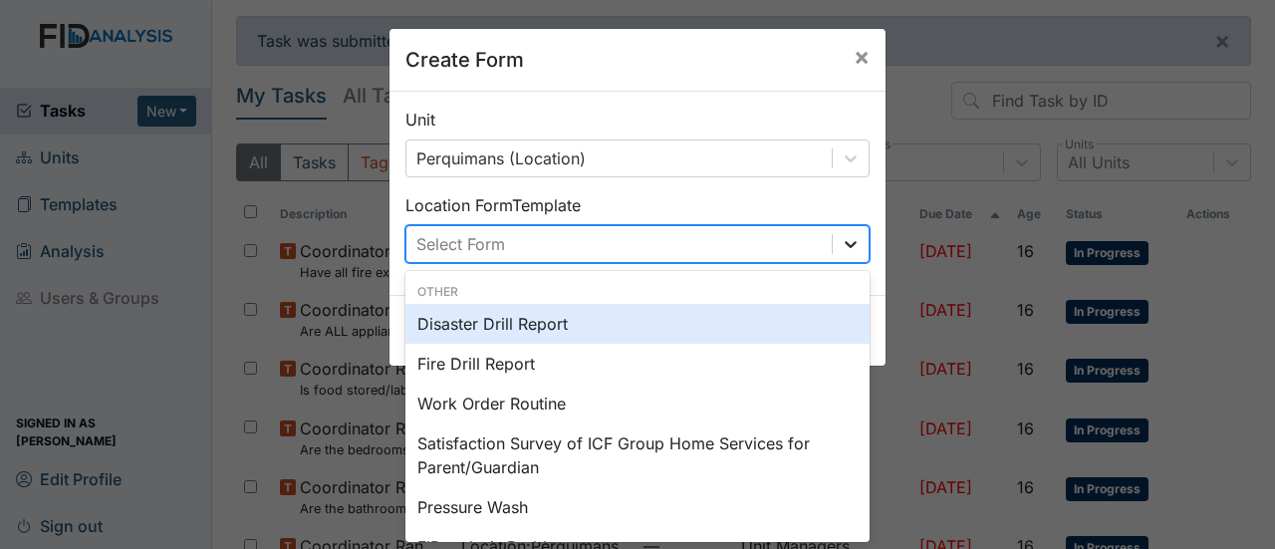
click at [841, 238] on icon at bounding box center [851, 244] width 20 height 20
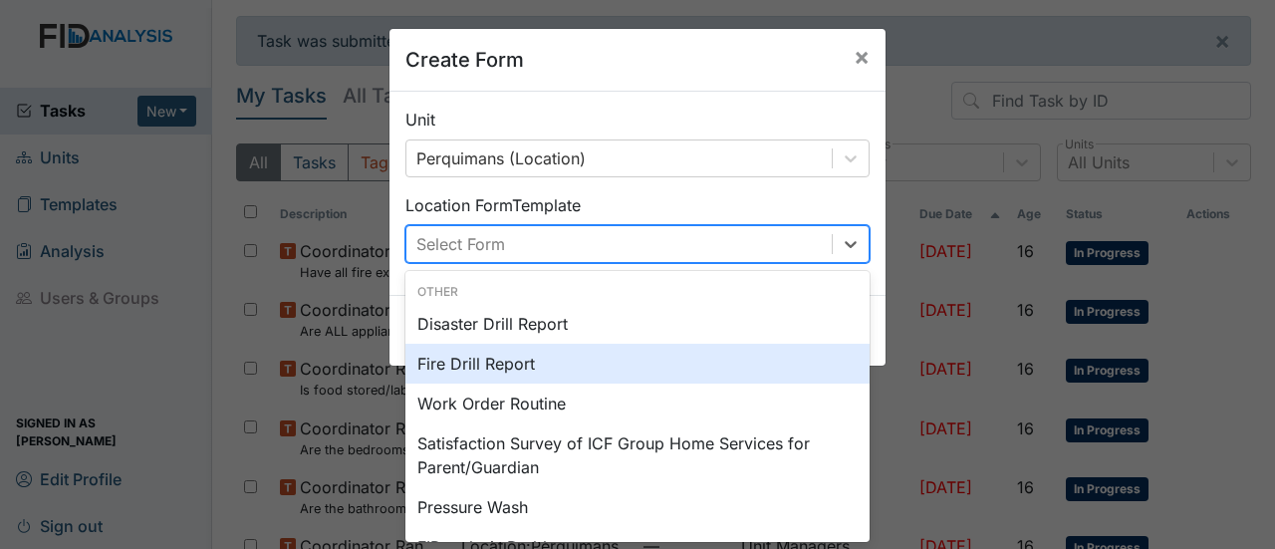
click at [550, 365] on div "Fire Drill Report" at bounding box center [637, 364] width 464 height 40
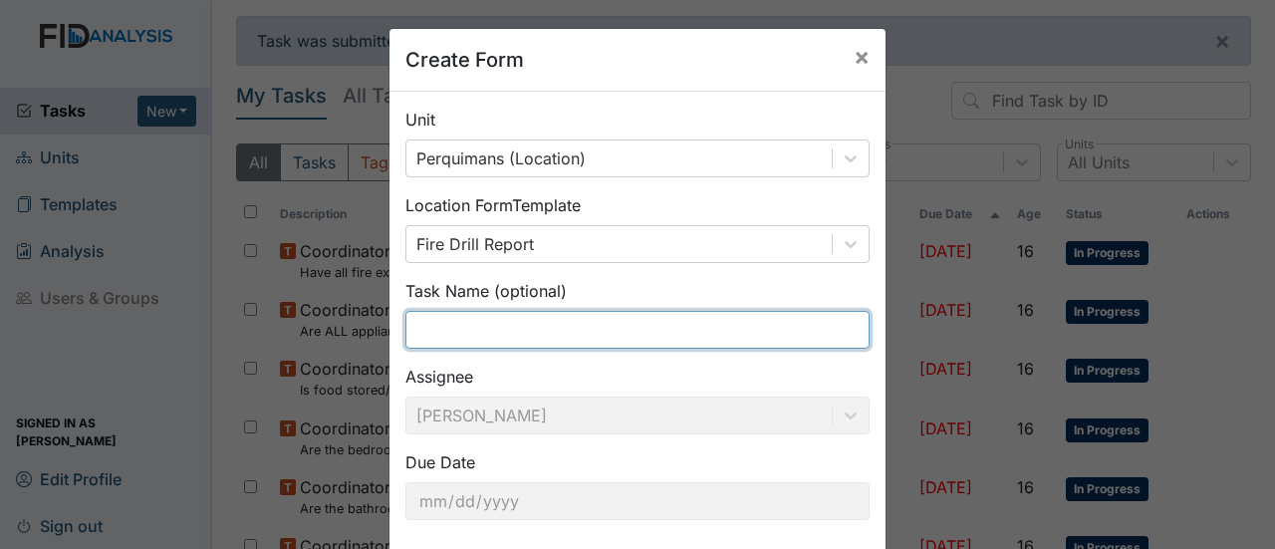
click at [510, 325] on input "text" at bounding box center [637, 330] width 464 height 38
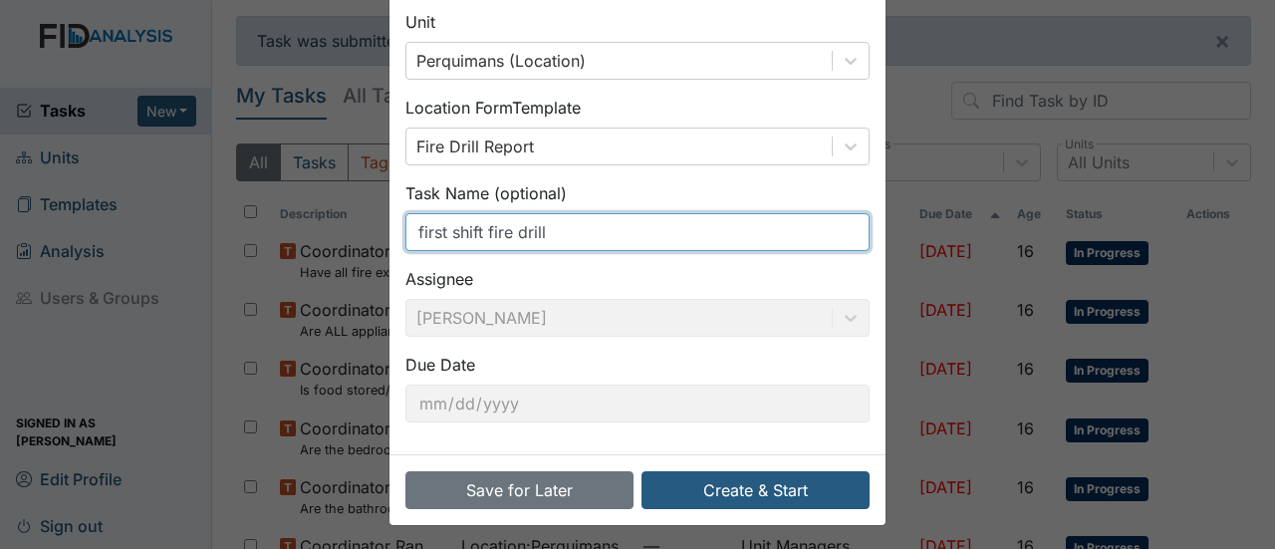
scroll to position [100, 0]
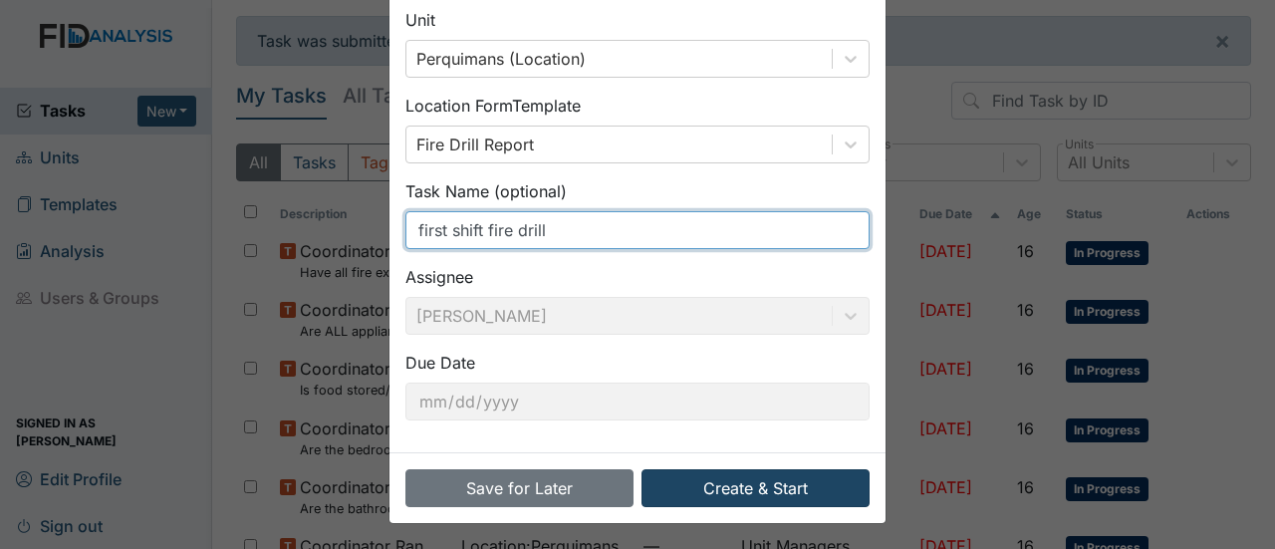
type input "first shift fire drill"
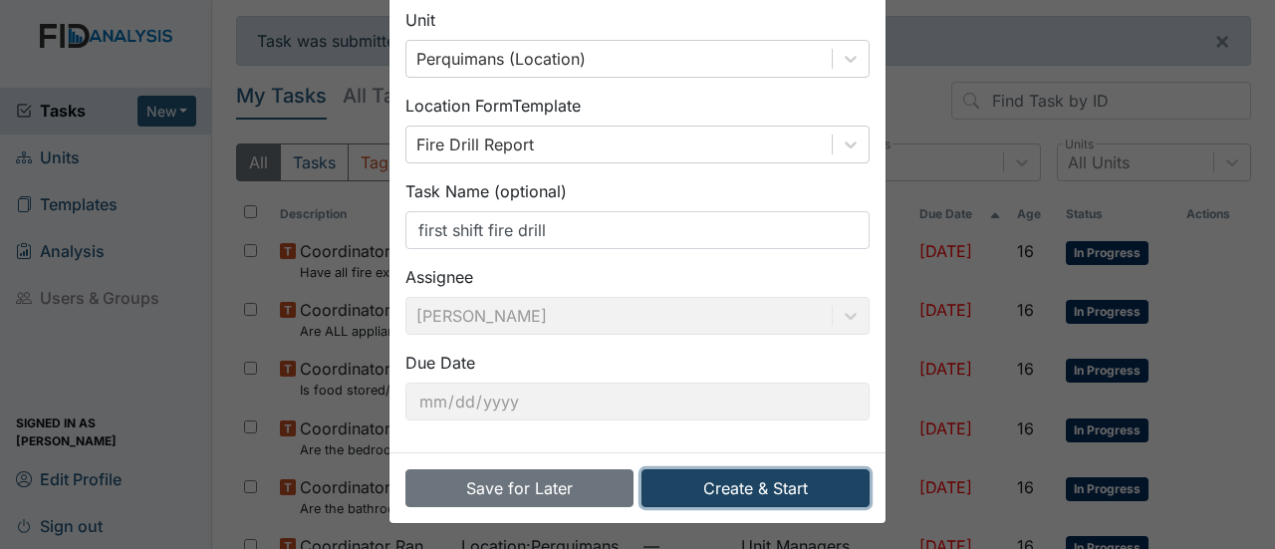
click at [741, 481] on button "Create & Start" at bounding box center [755, 488] width 228 height 38
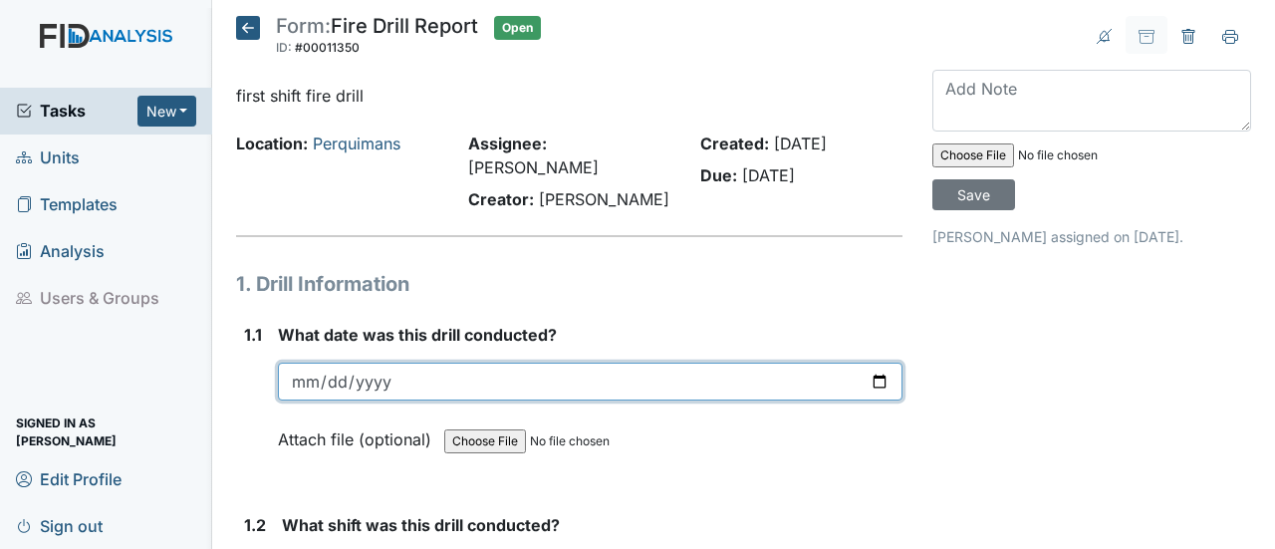
click at [868, 362] on input "date" at bounding box center [590, 381] width 624 height 38
type input "[DATE]"
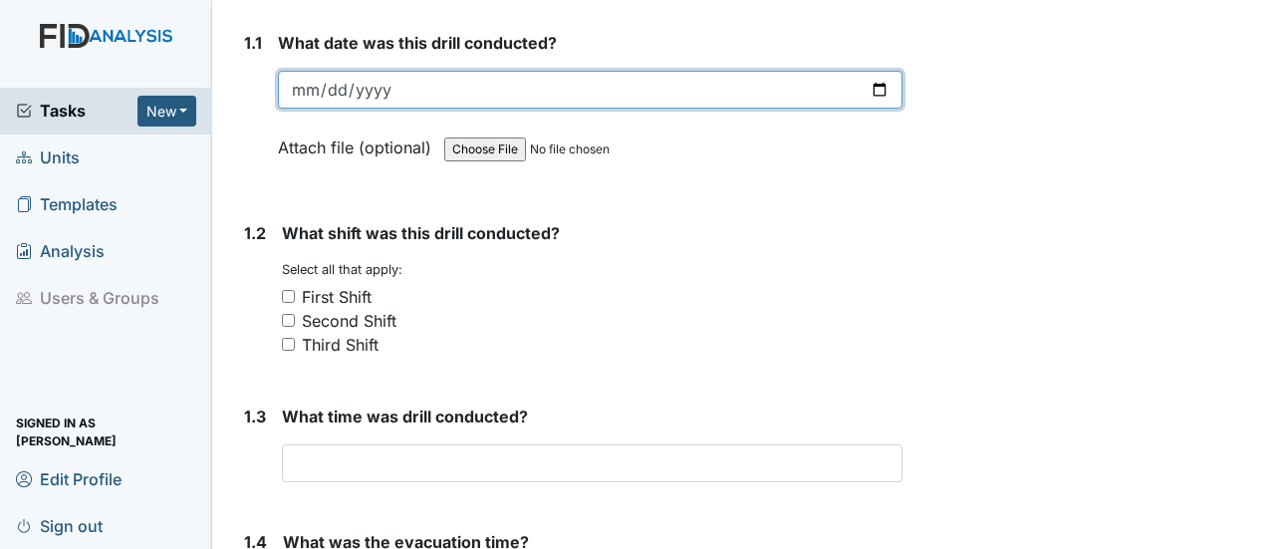
scroll to position [299, 0]
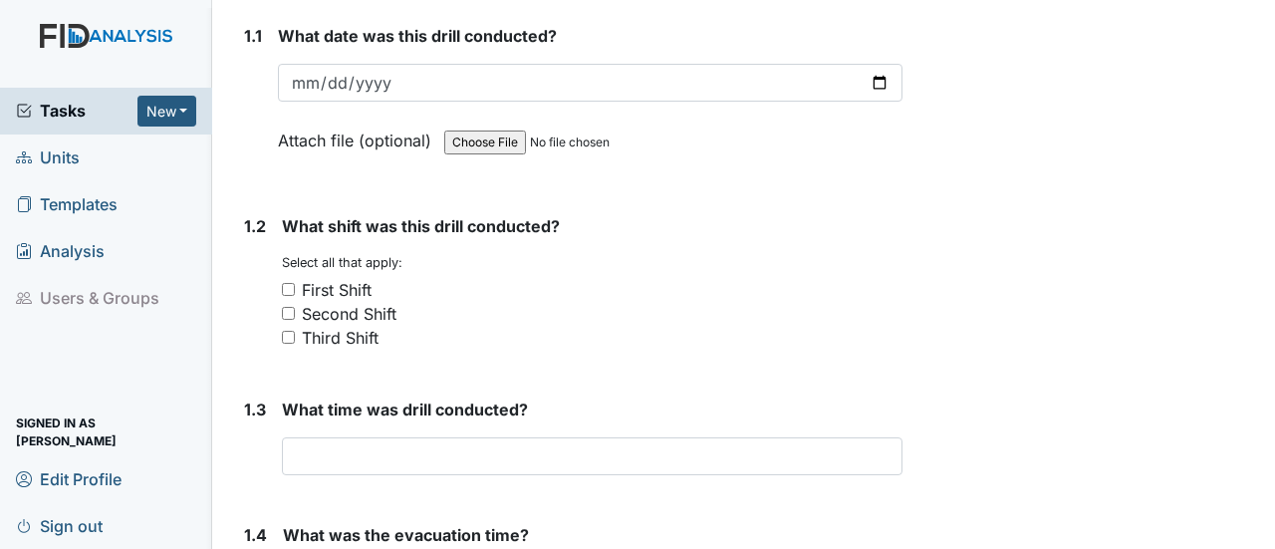
click at [289, 283] on input "First Shift" at bounding box center [288, 289] width 13 height 13
checkbox input "true"
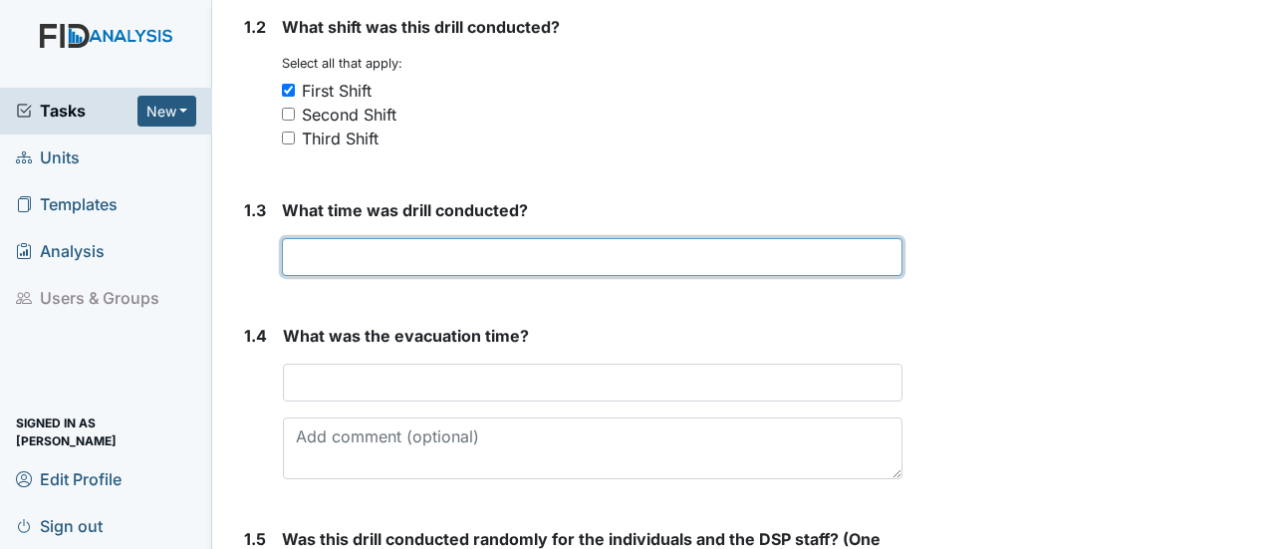
click at [313, 238] on input "text" at bounding box center [592, 257] width 620 height 38
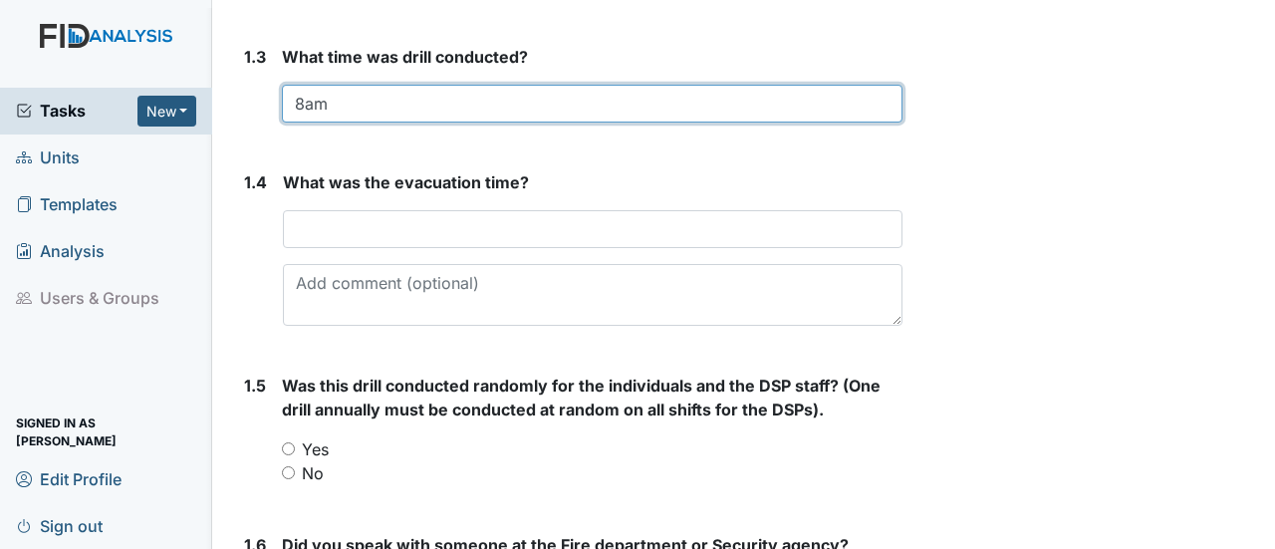
scroll to position [697, 0]
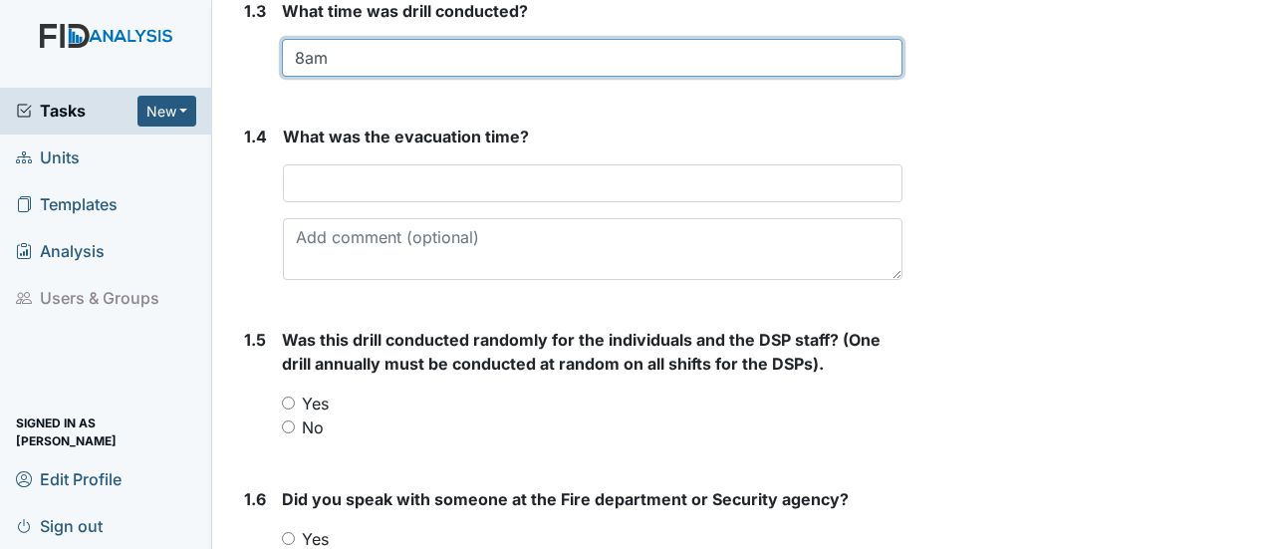
type input "8am"
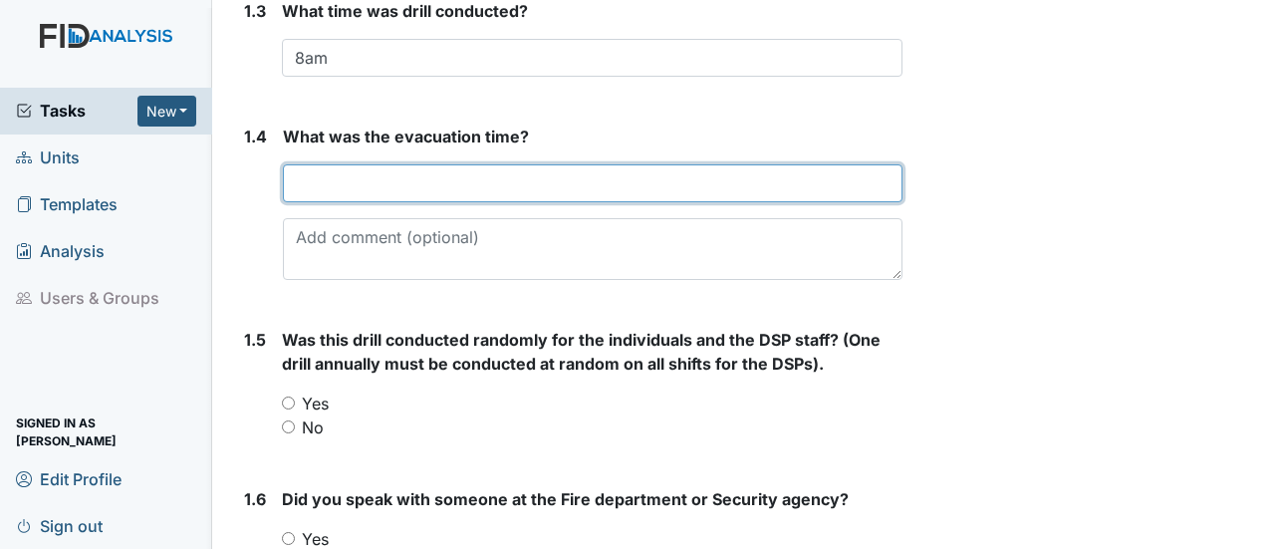
click at [322, 164] on input "text" at bounding box center [592, 183] width 619 height 38
type input "1min"
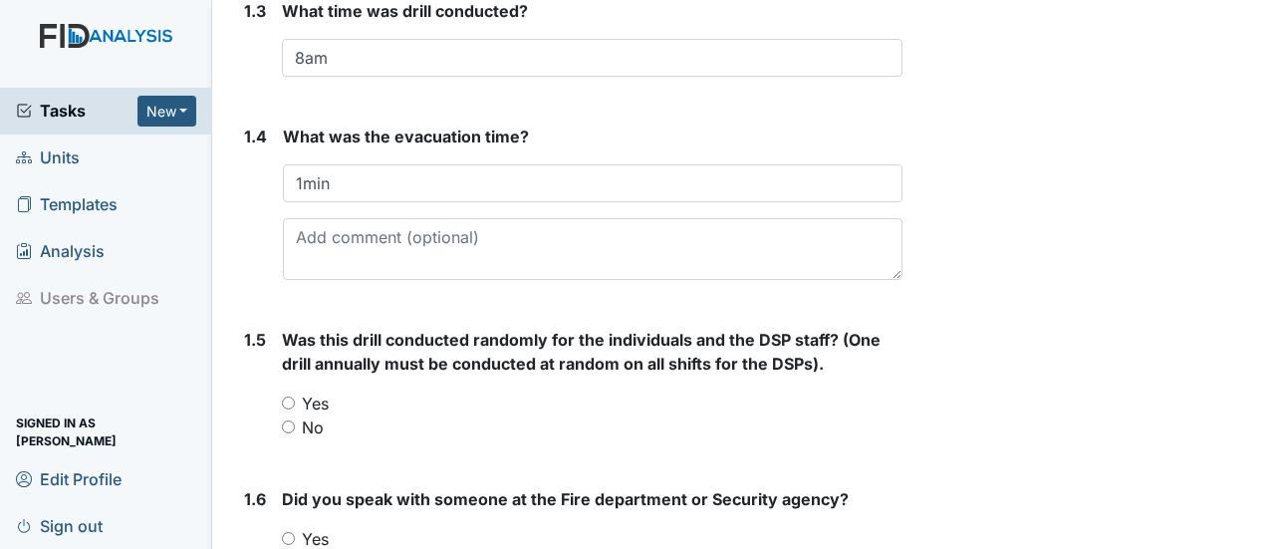
click at [287, 420] on input "No" at bounding box center [288, 426] width 13 height 13
radio input "true"
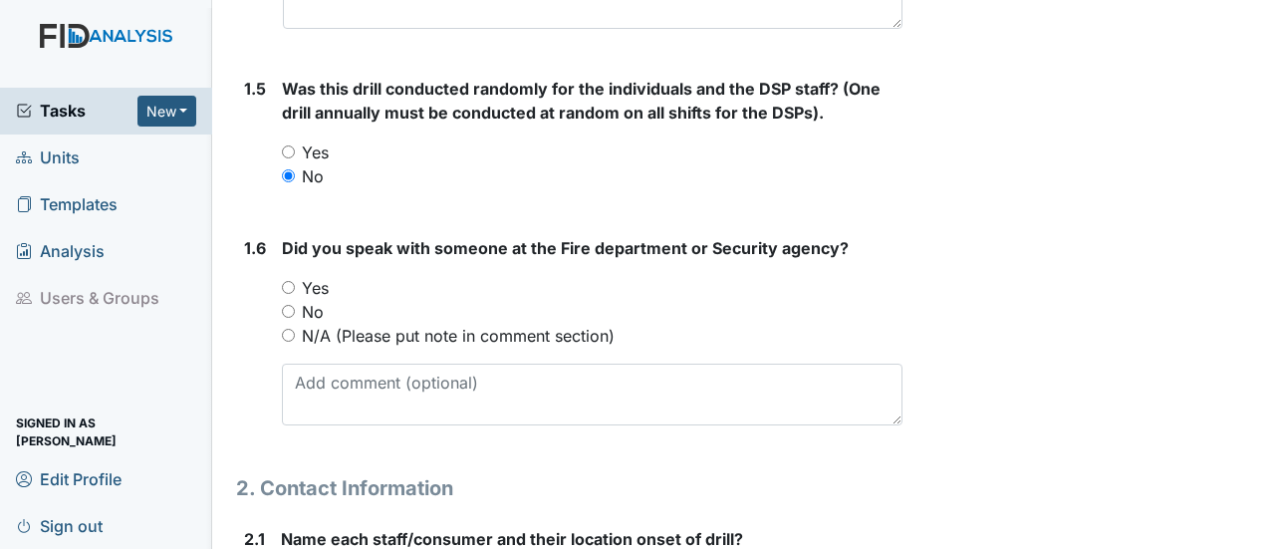
scroll to position [996, 0]
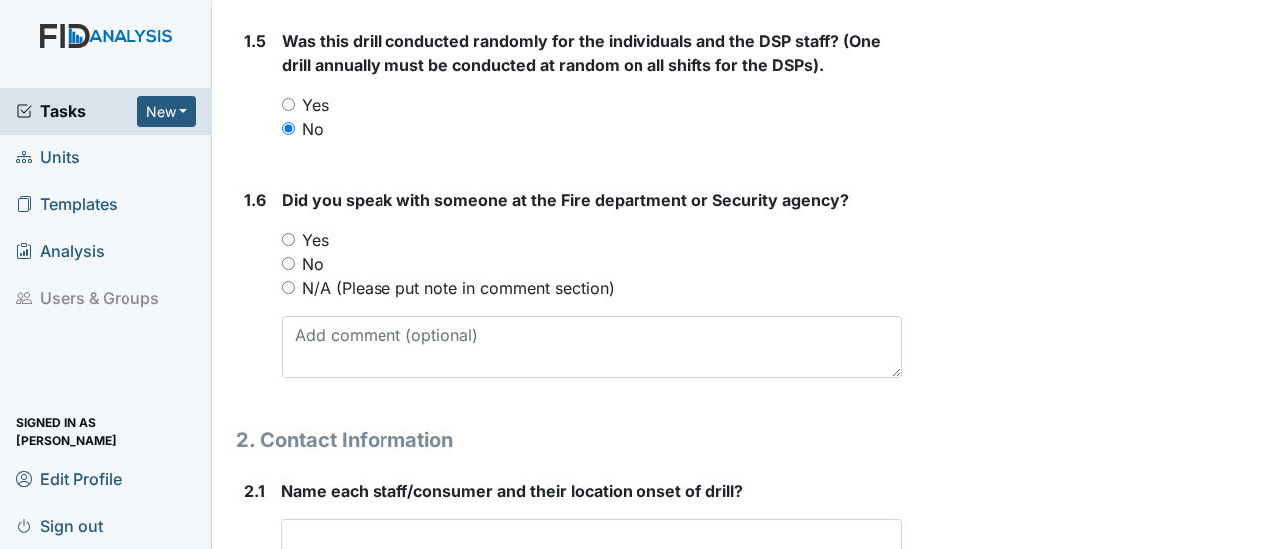
click at [294, 281] on input "N/A (Please put note in comment section)" at bounding box center [288, 287] width 13 height 13
radio input "true"
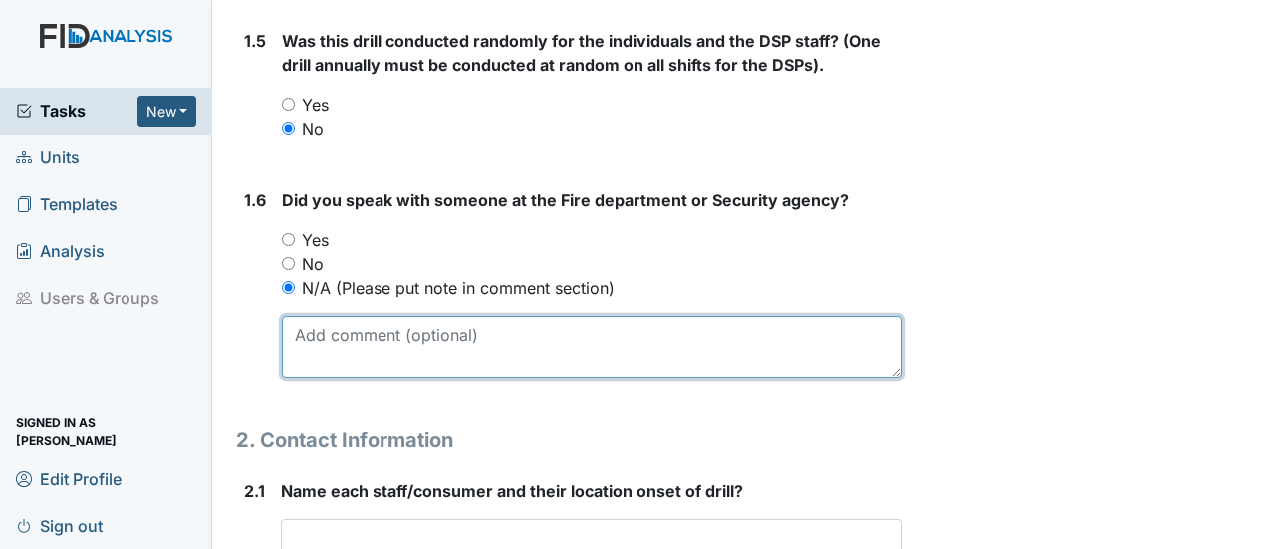
click at [311, 322] on textarea at bounding box center [592, 347] width 620 height 62
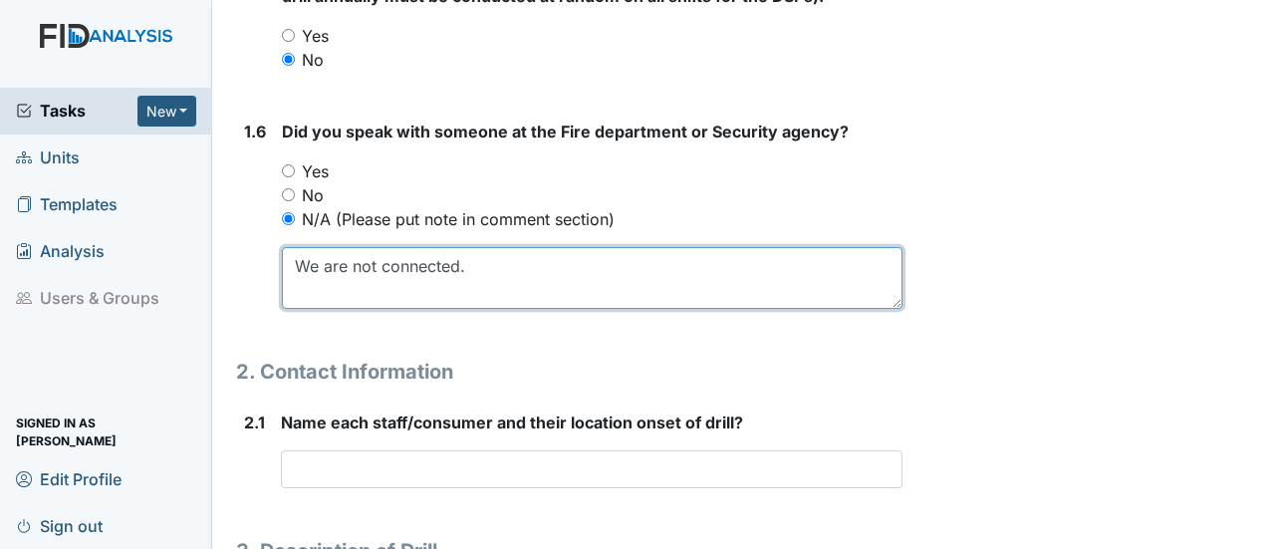
scroll to position [1195, 0]
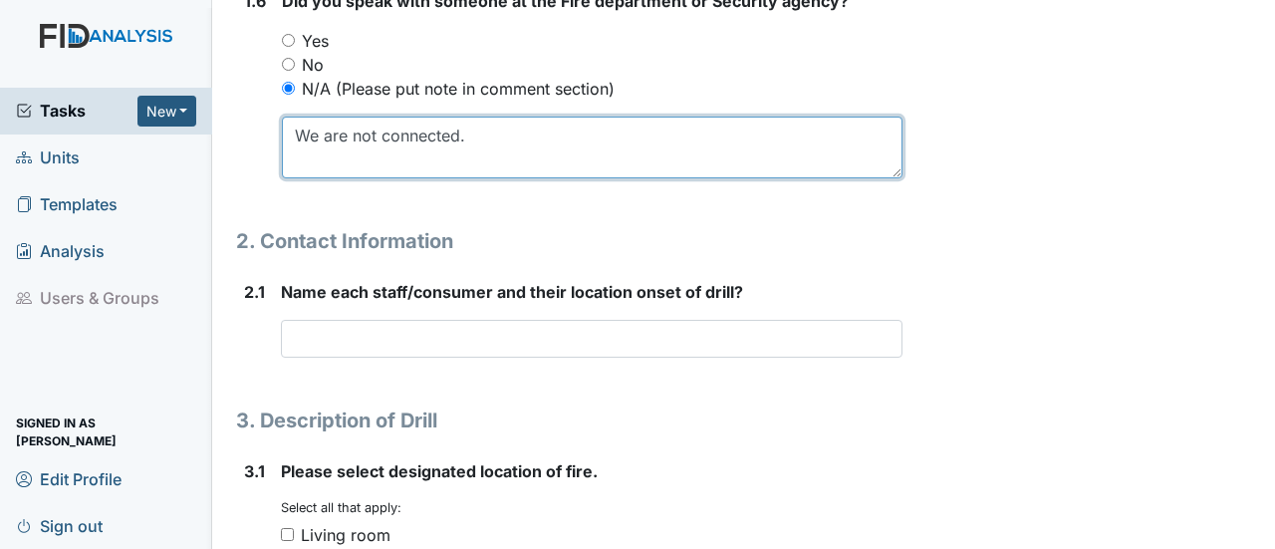
type textarea "We are not connected."
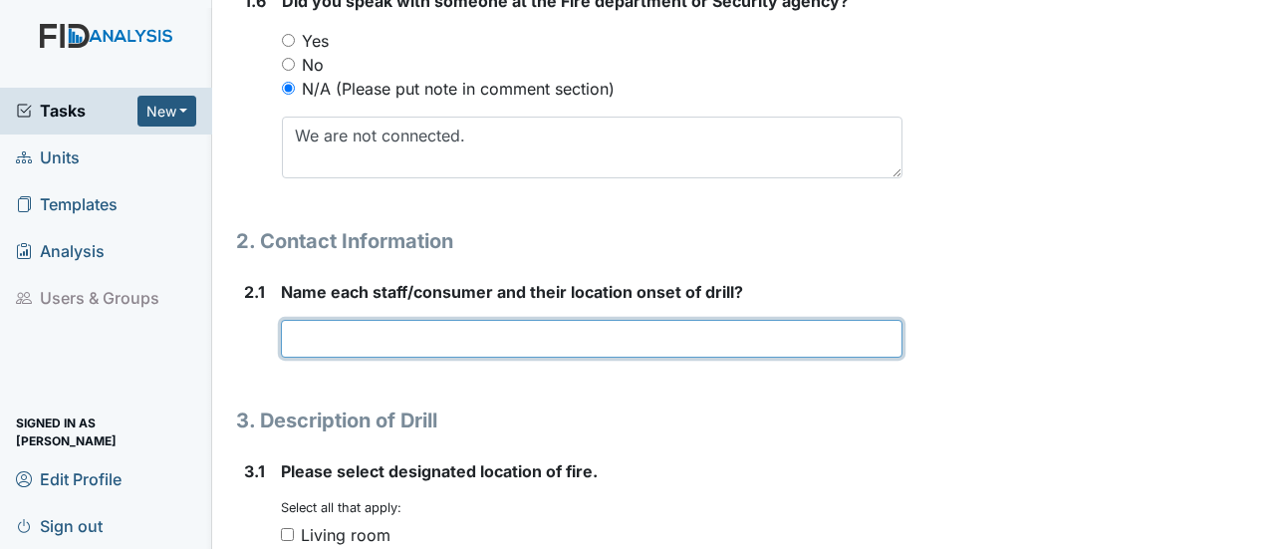
click at [587, 320] on input "text" at bounding box center [591, 339] width 621 height 38
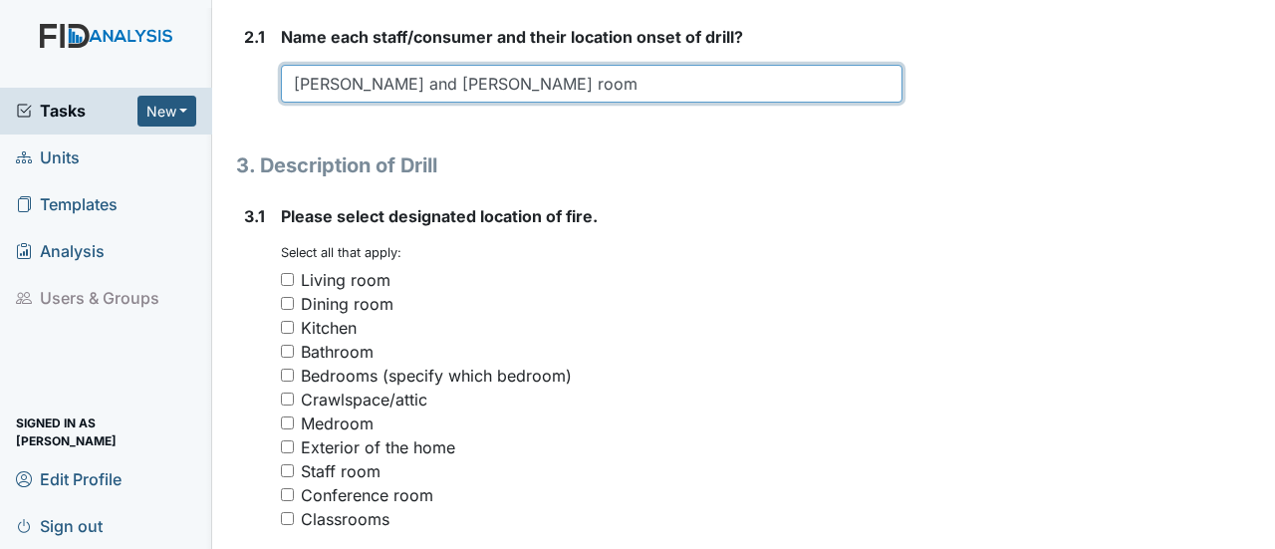
scroll to position [1494, 0]
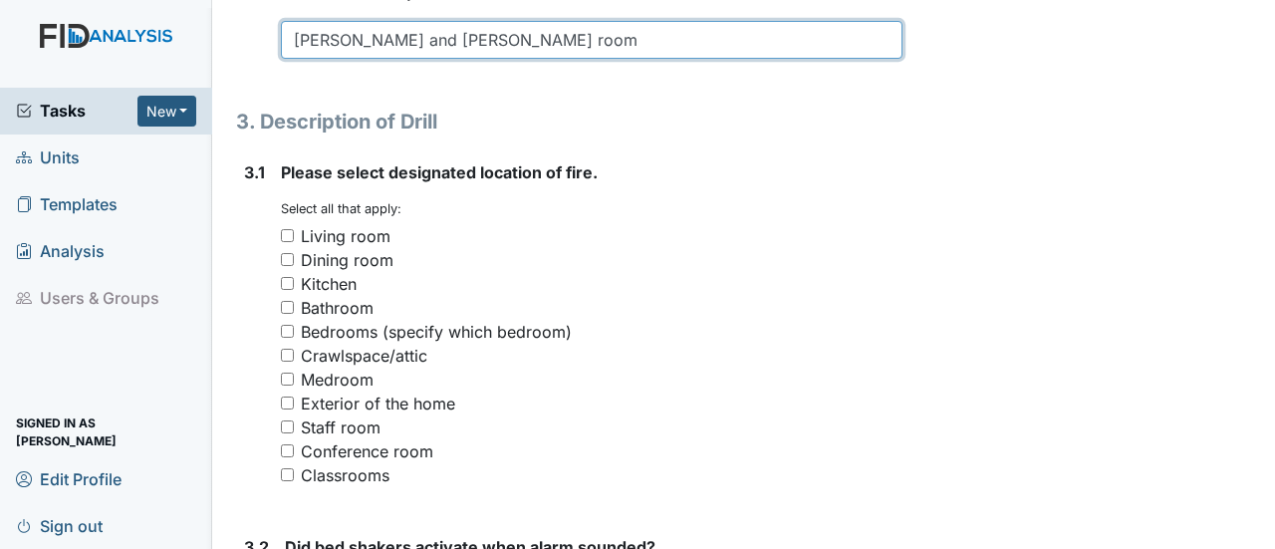
type input "[PERSON_NAME] and [PERSON_NAME] room"
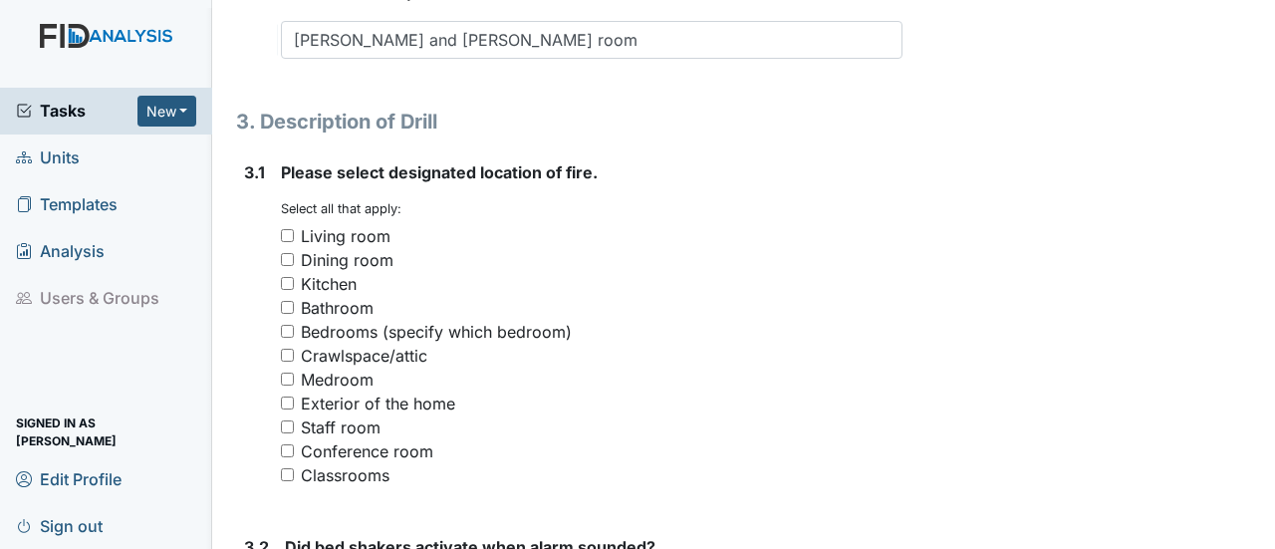
click at [285, 277] on input "Kitchen" at bounding box center [287, 283] width 13 height 13
checkbox input "true"
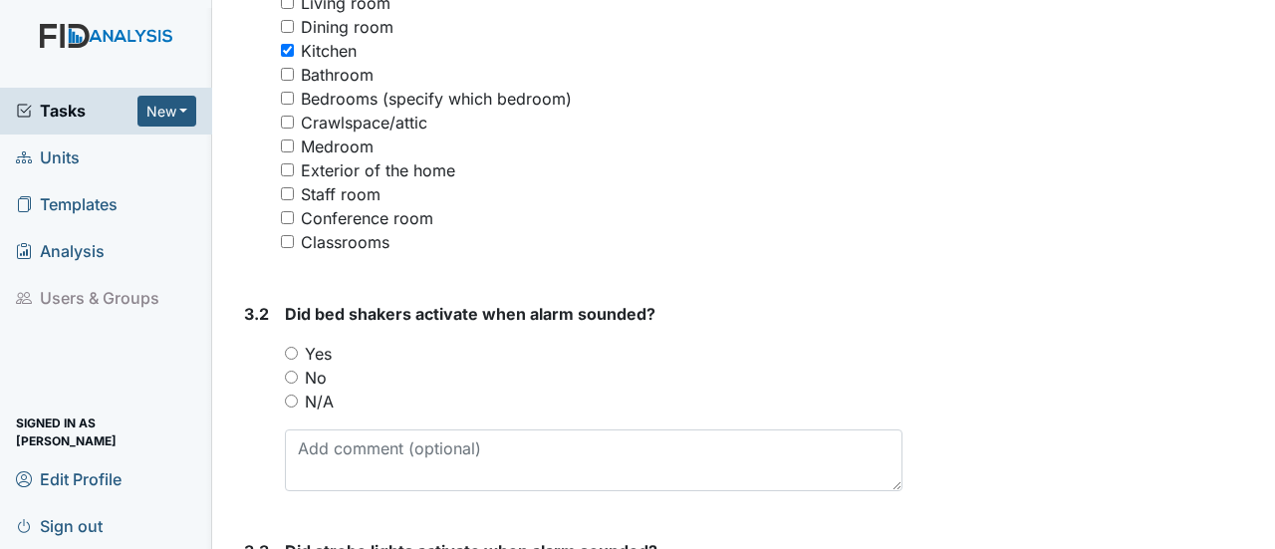
scroll to position [1793, 0]
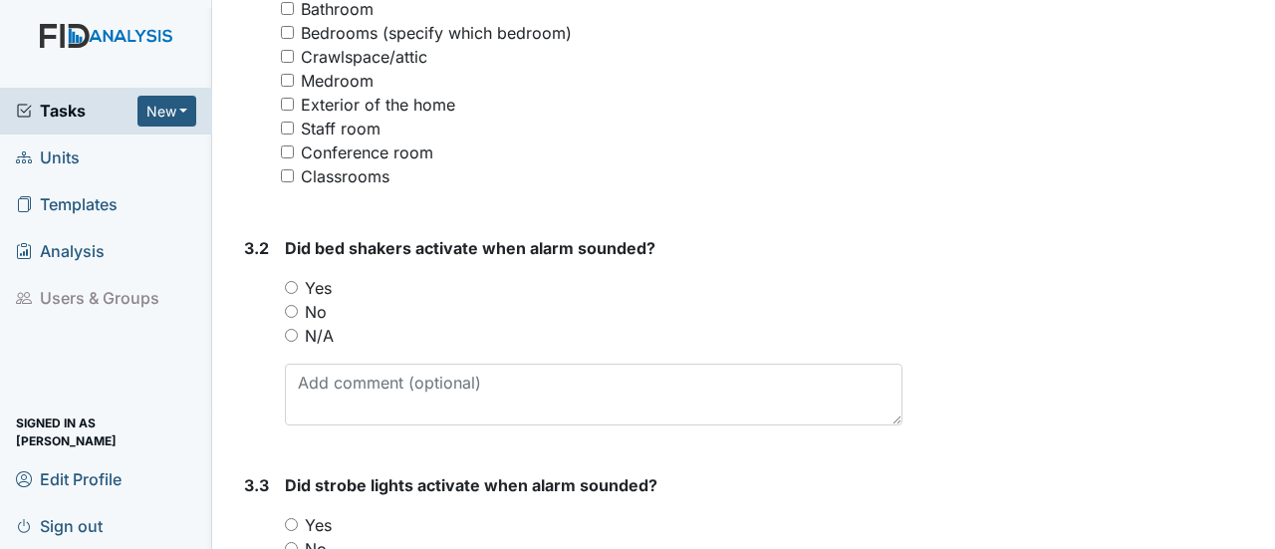
click at [289, 329] on input "N/A" at bounding box center [291, 335] width 13 height 13
radio input "true"
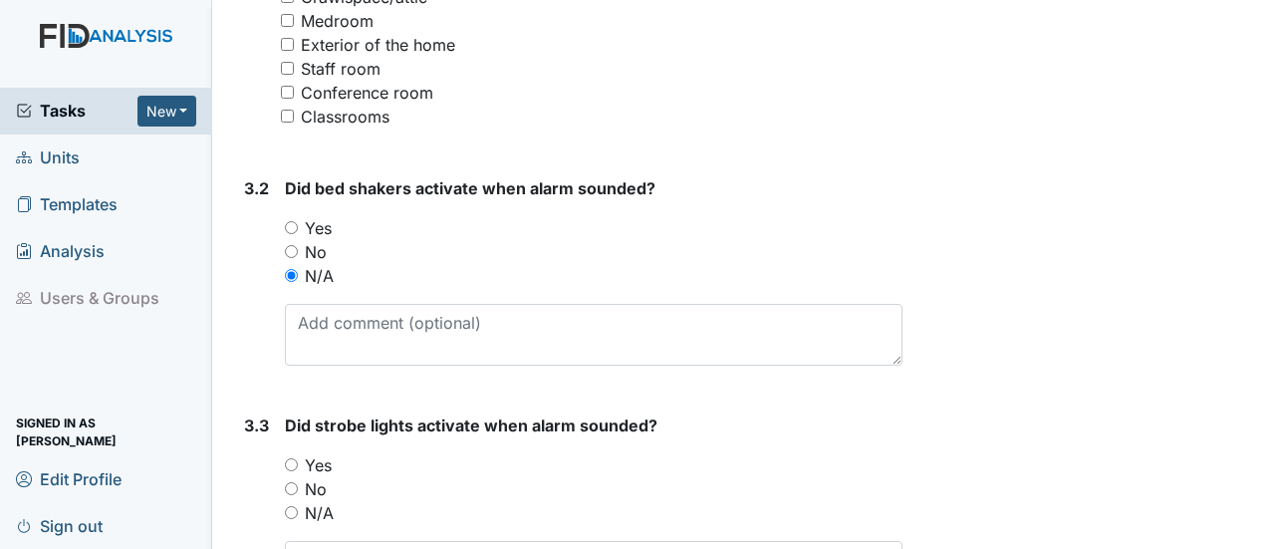
scroll to position [2091, 0]
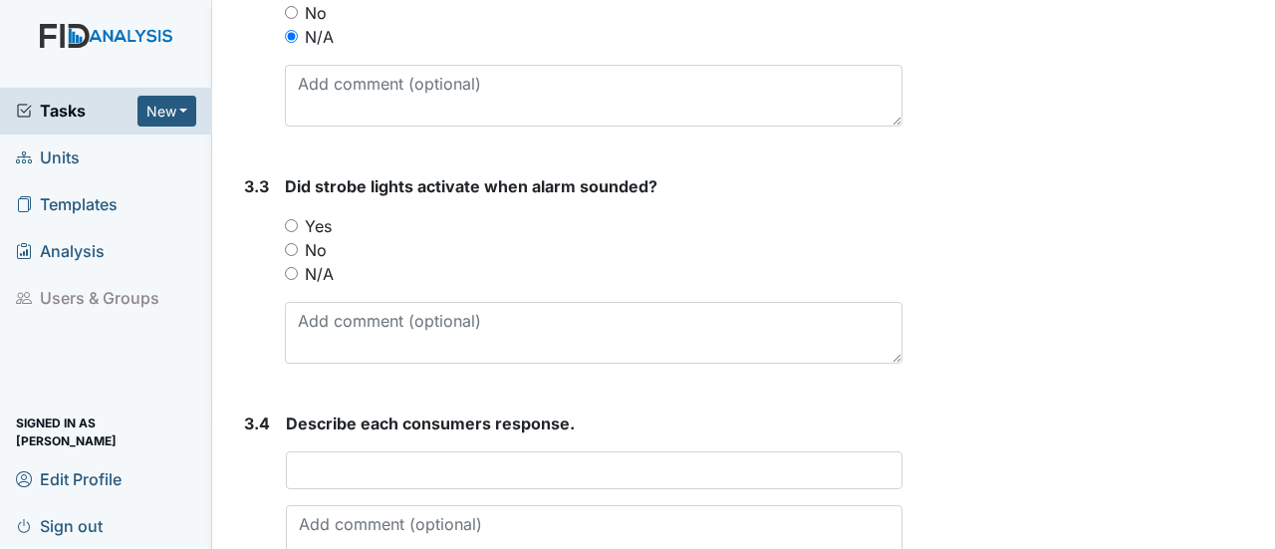
click at [295, 219] on input "Yes" at bounding box center [291, 225] width 13 height 13
radio input "true"
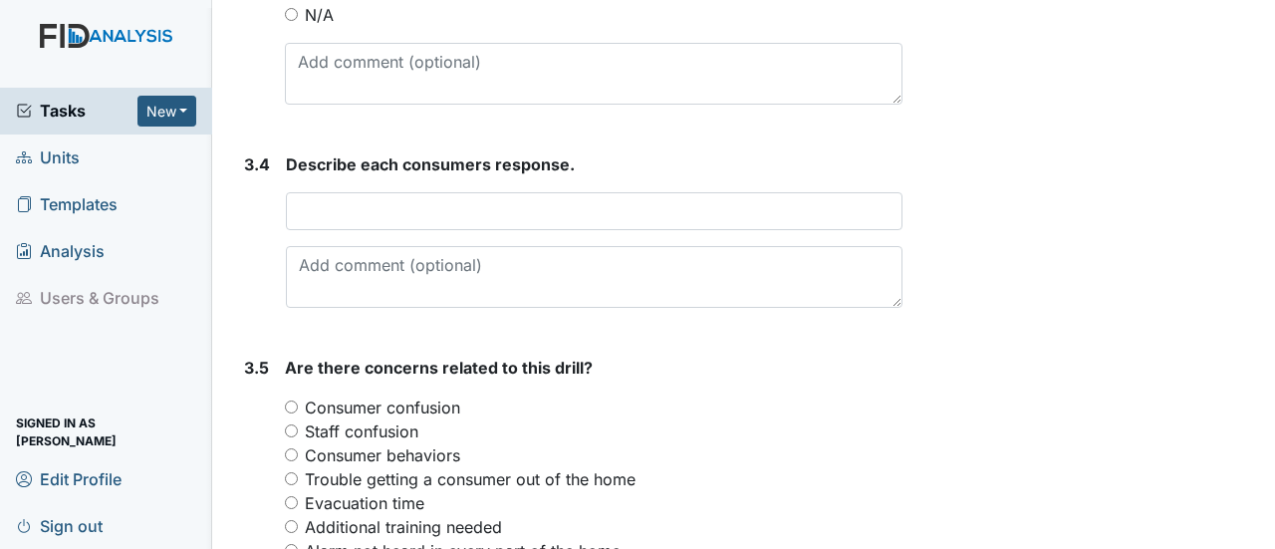
scroll to position [2390, 0]
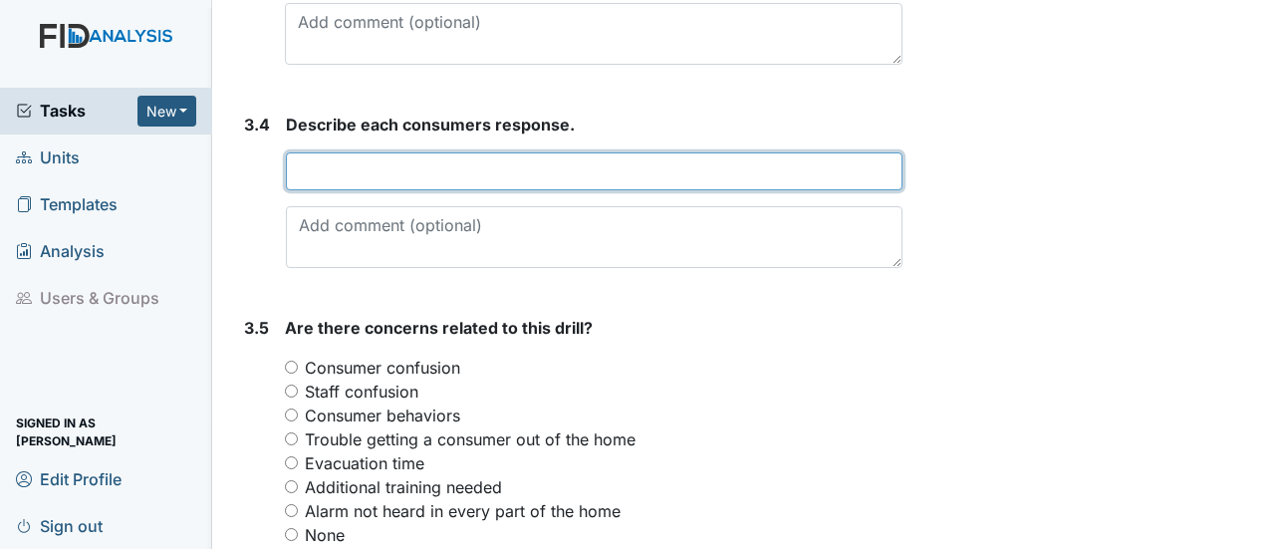
click at [317, 158] on input "text" at bounding box center [594, 171] width 616 height 38
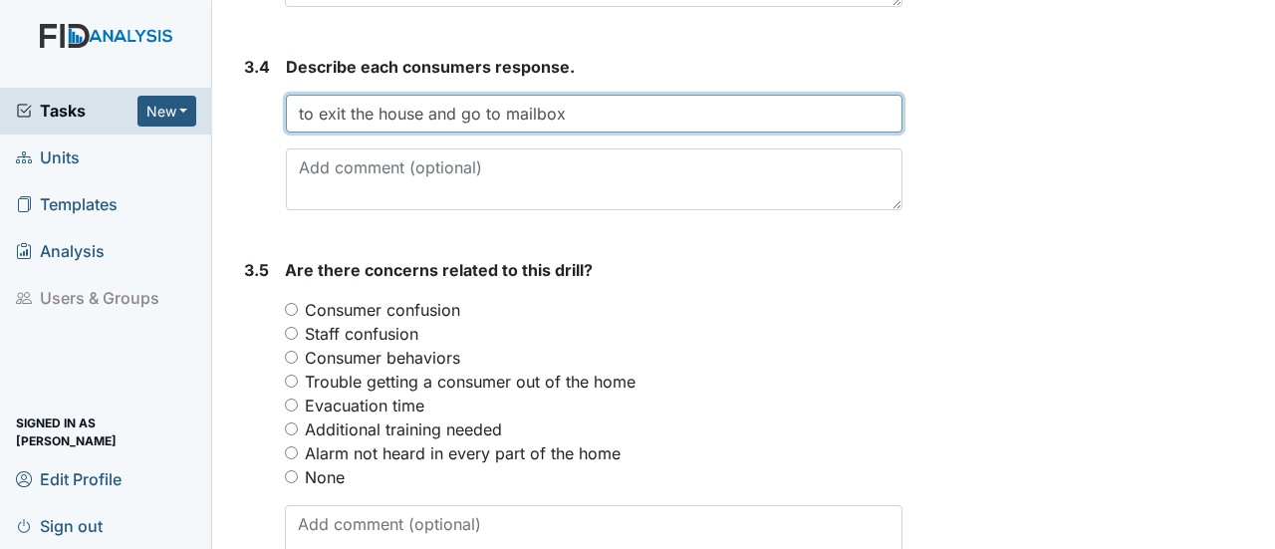
scroll to position [2490, 0]
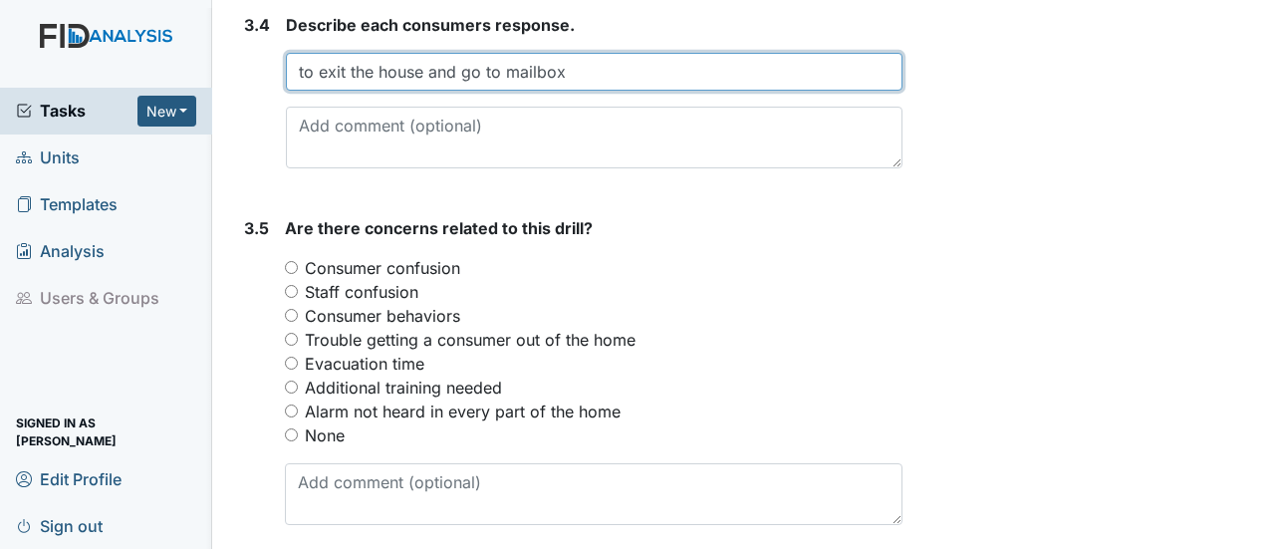
type input "to exit the house and go to mailbox"
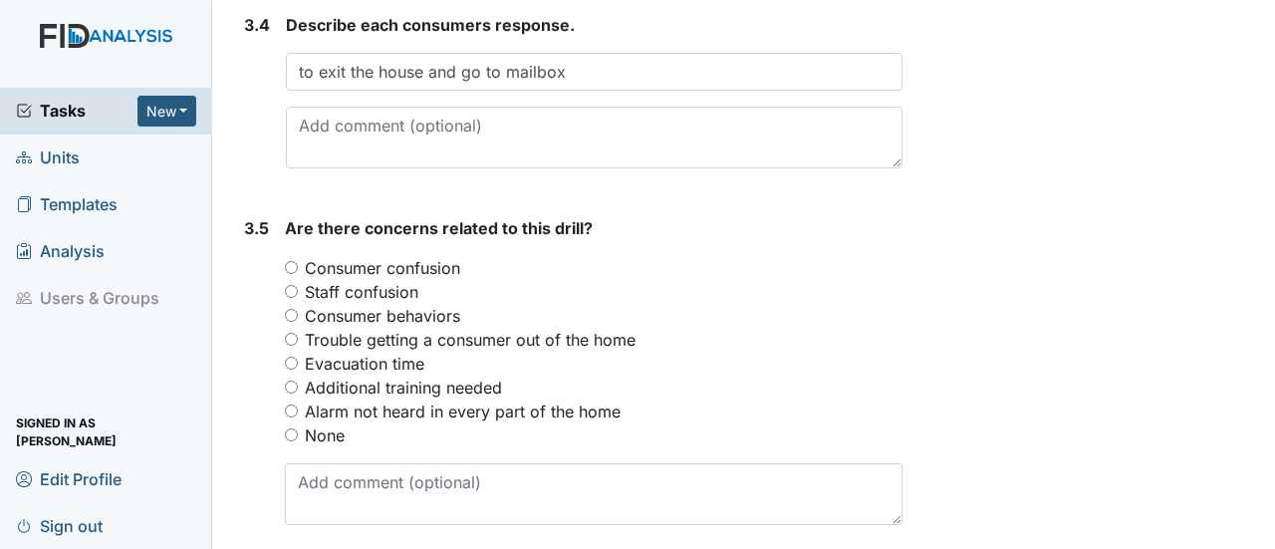
click at [291, 428] on input "None" at bounding box center [291, 434] width 13 height 13
radio input "true"
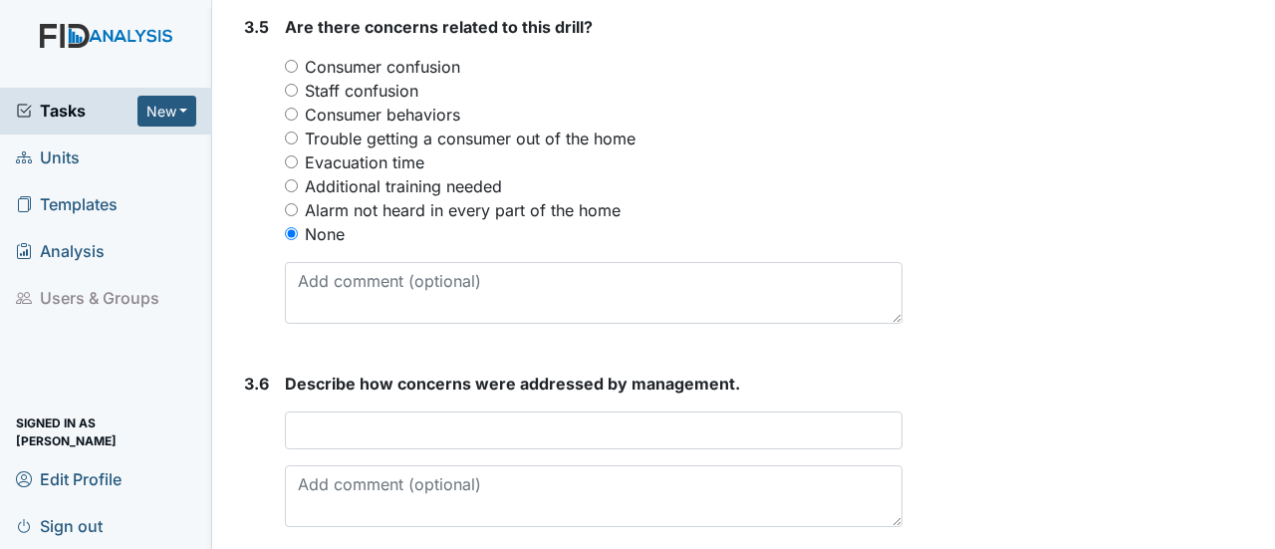
scroll to position [2740, 0]
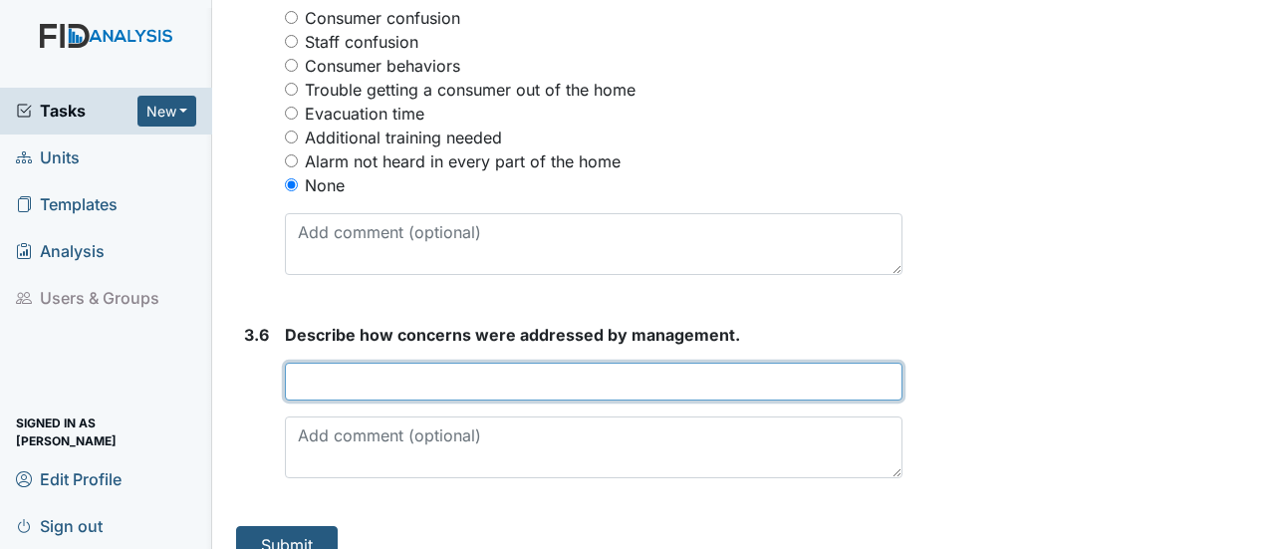
click at [394, 362] on input "text" at bounding box center [593, 381] width 617 height 38
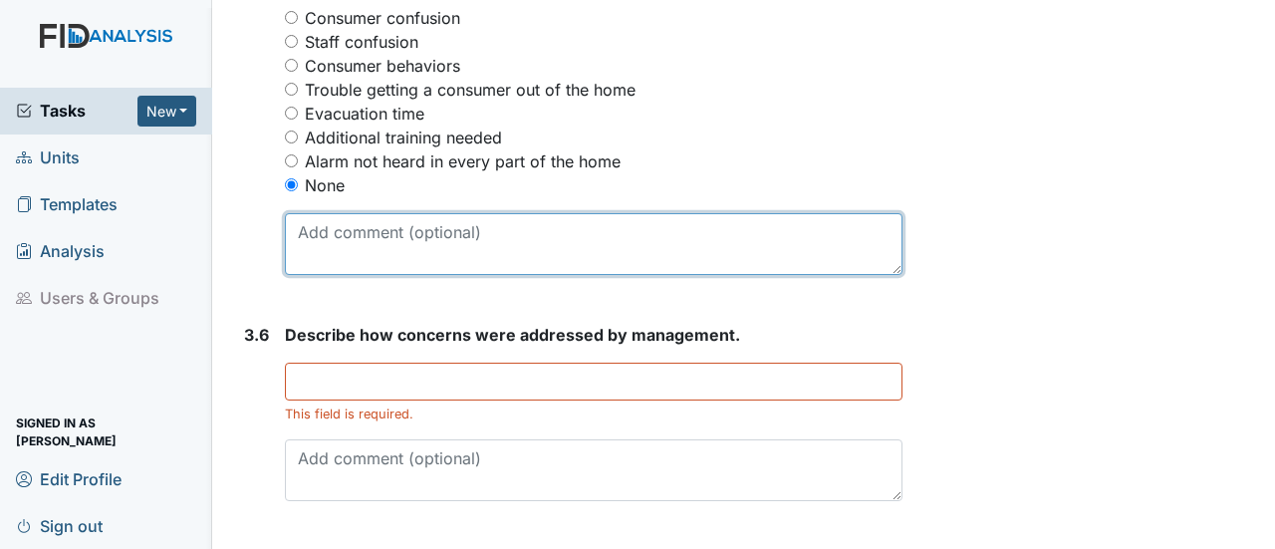
drag, startPoint x: 0, startPoint y: 571, endPoint x: 536, endPoint y: 234, distance: 632.7
click at [536, 234] on textarea at bounding box center [593, 244] width 617 height 62
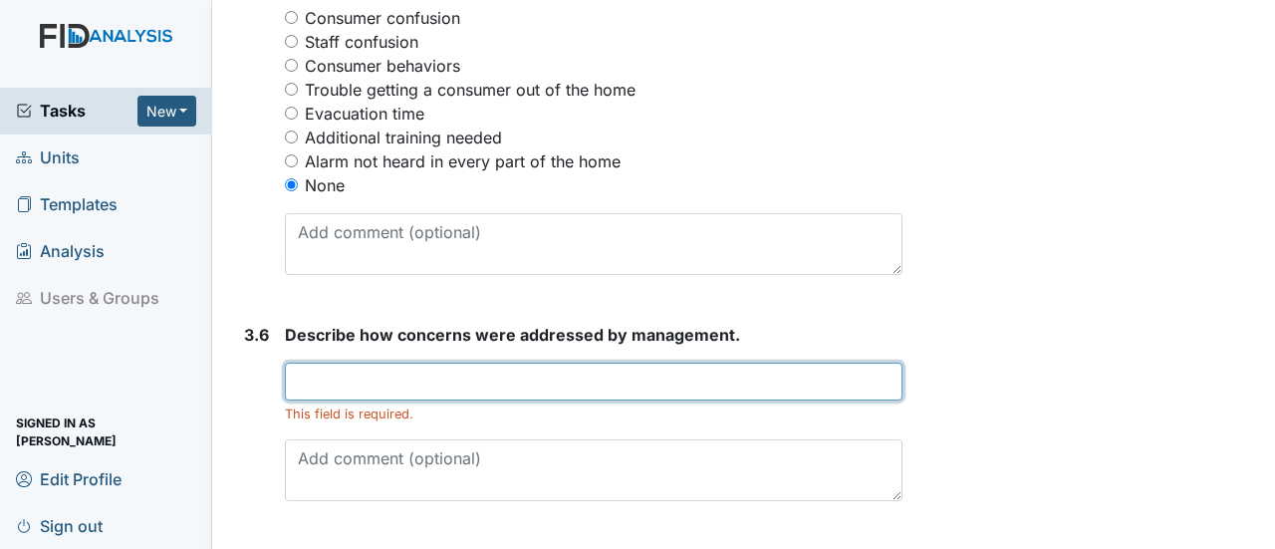
click at [392, 362] on input "text" at bounding box center [593, 381] width 617 height 38
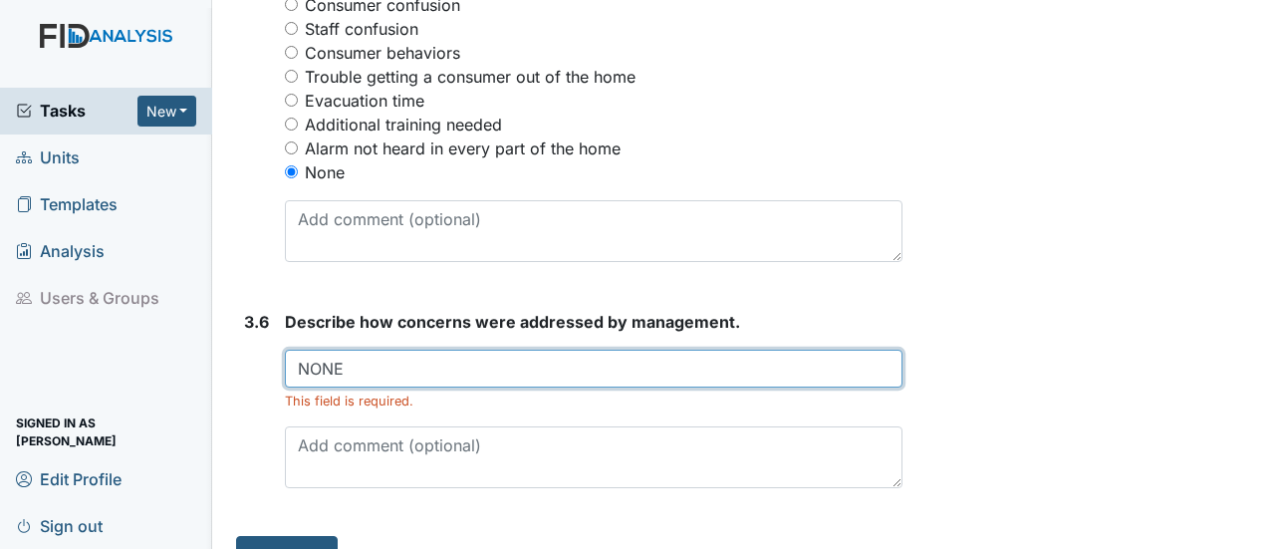
scroll to position [2763, 0]
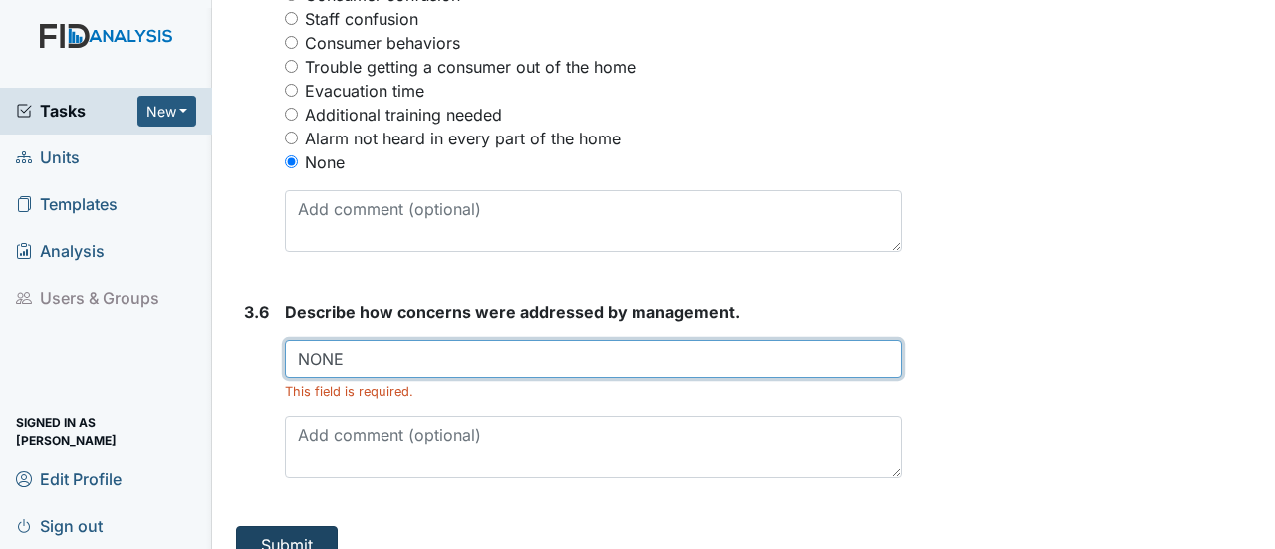
type input "NONE"
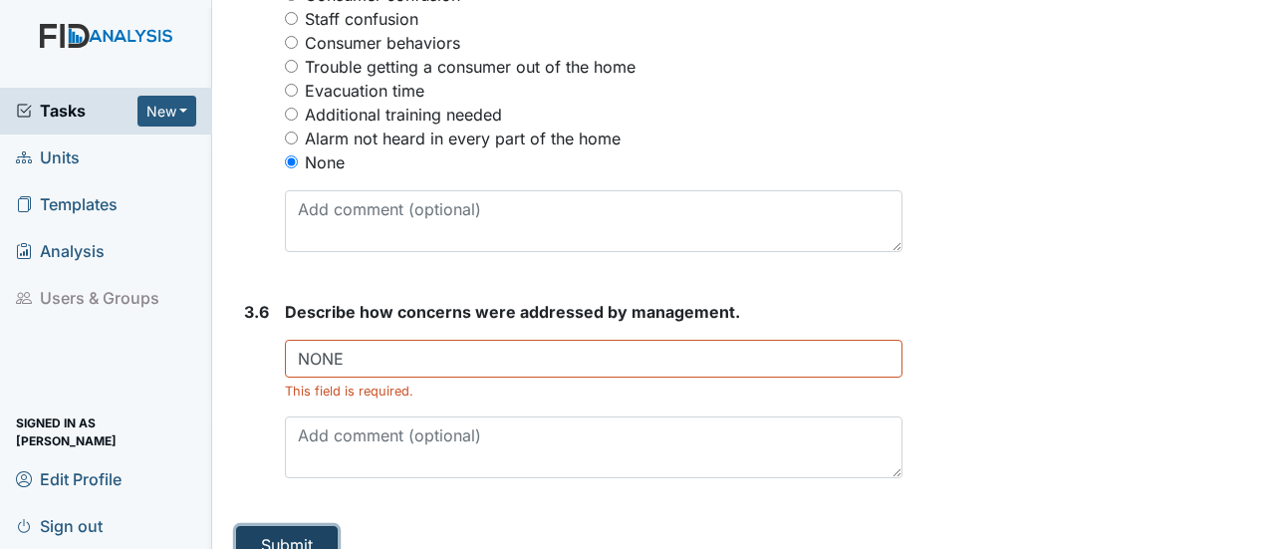
click at [317, 526] on button "Submit" at bounding box center [287, 545] width 102 height 38
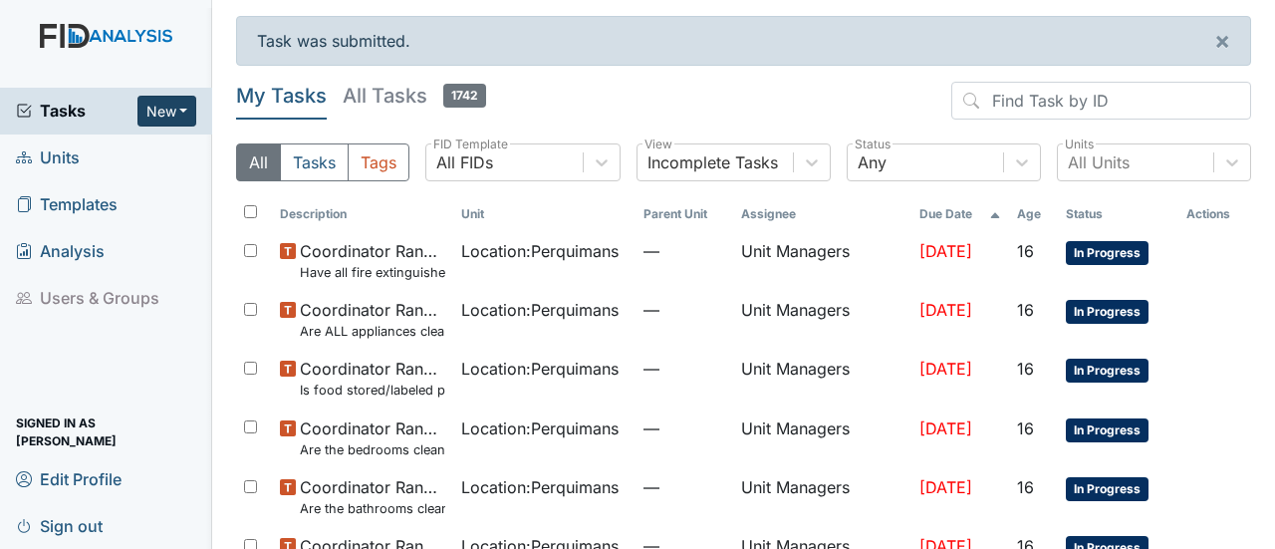
click at [191, 106] on button "New" at bounding box center [167, 111] width 60 height 31
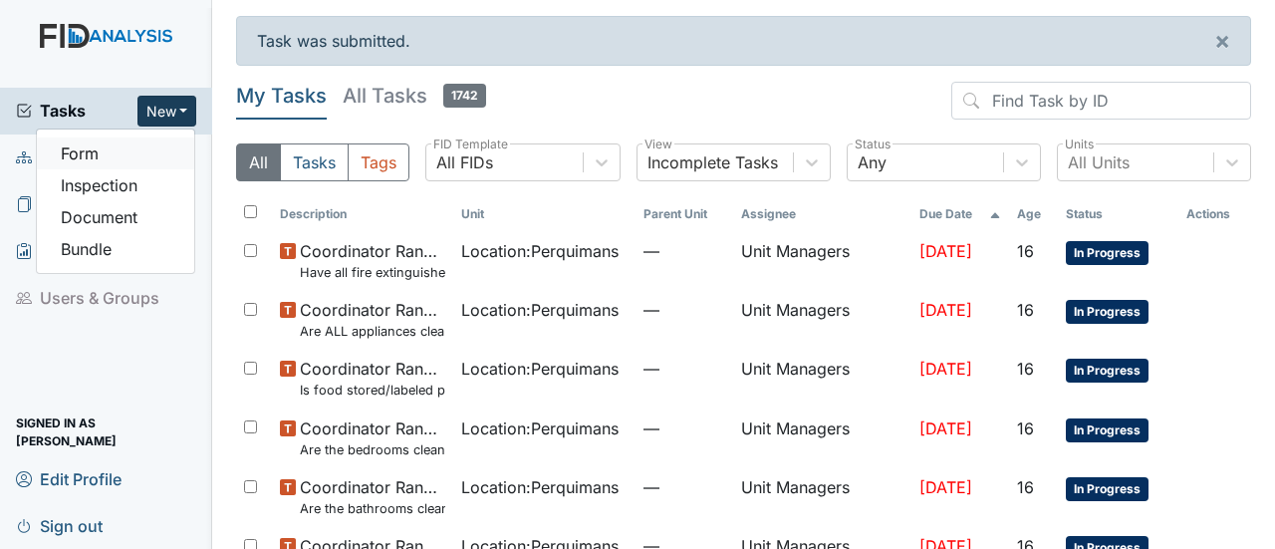
click at [120, 166] on link "Form" at bounding box center [115, 153] width 157 height 32
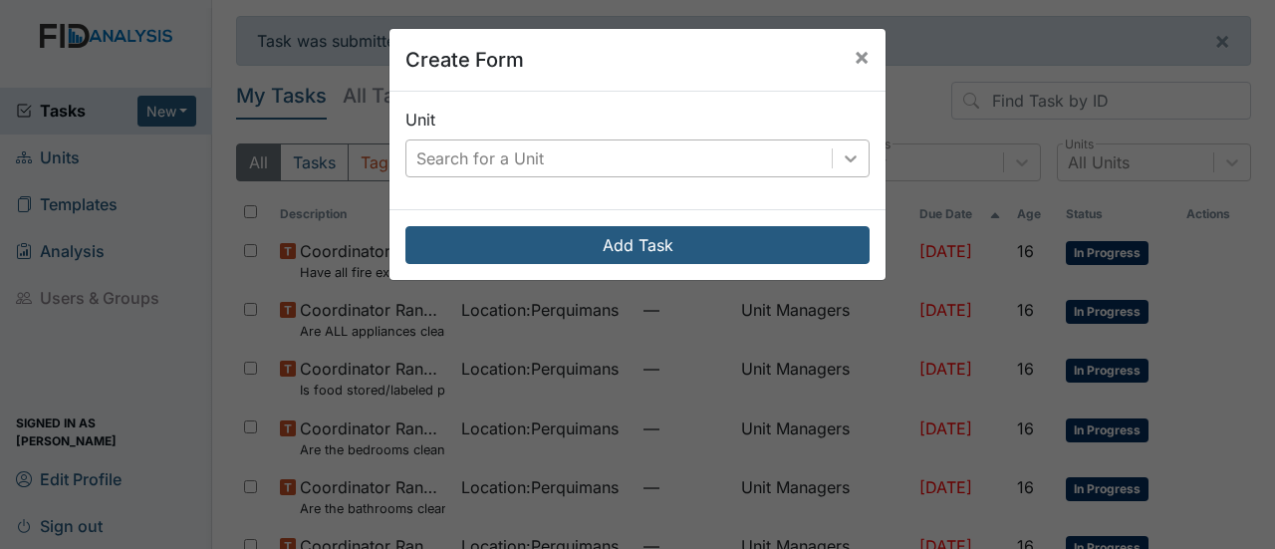
click at [850, 155] on icon at bounding box center [851, 158] width 20 height 20
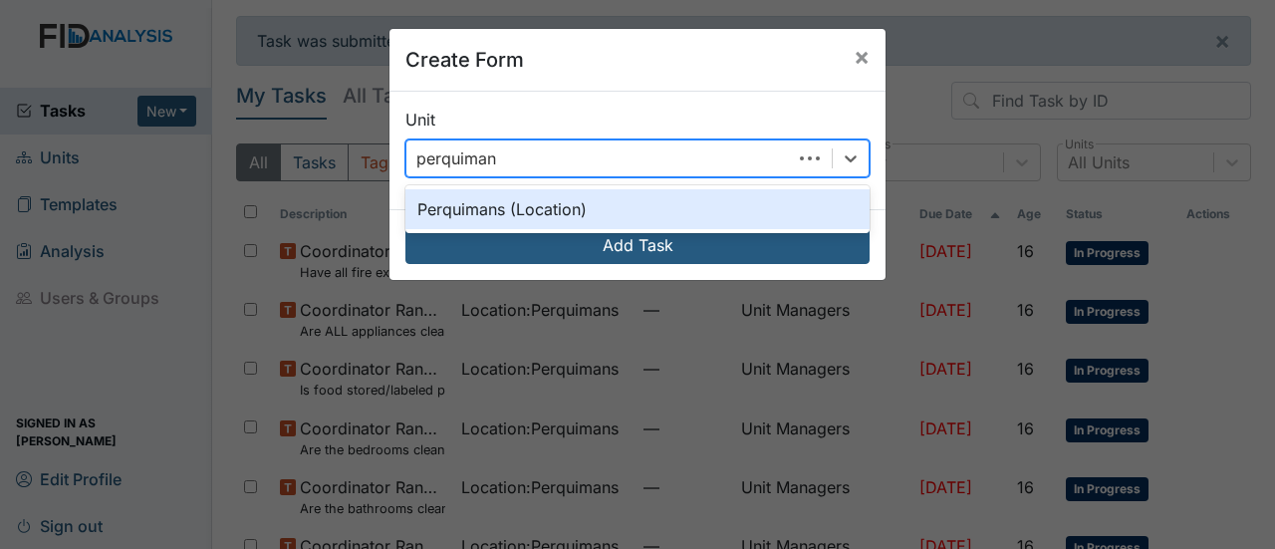
type input "perquimans"
click at [486, 197] on div "Perquimans (Location)" at bounding box center [637, 209] width 464 height 40
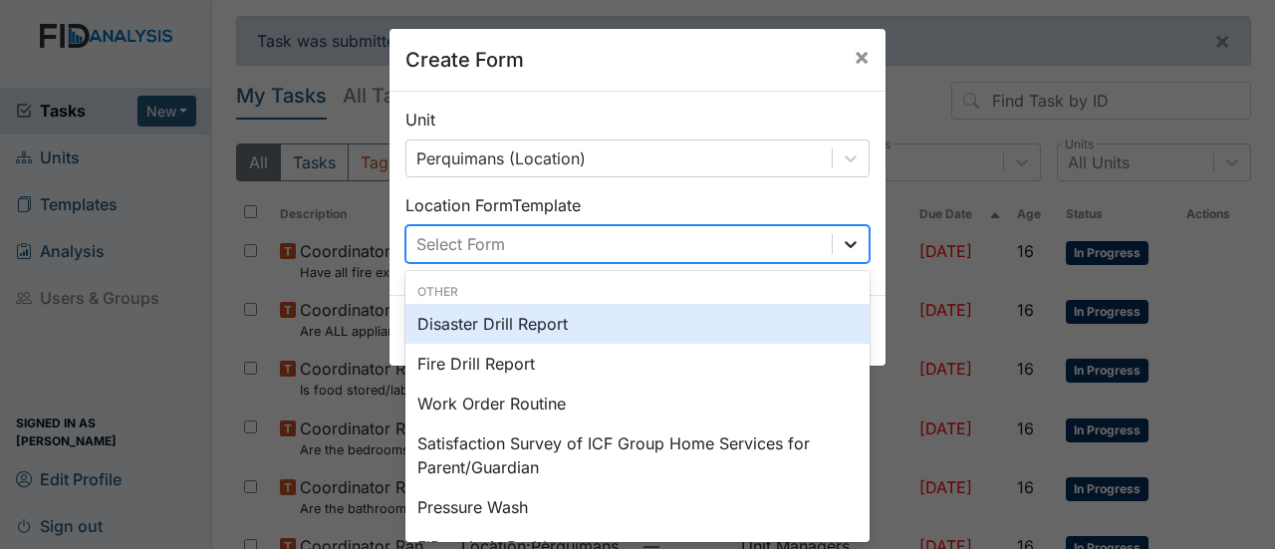
click at [844, 246] on icon at bounding box center [850, 244] width 12 height 7
click at [541, 332] on div "Disaster Drill Report" at bounding box center [637, 324] width 464 height 40
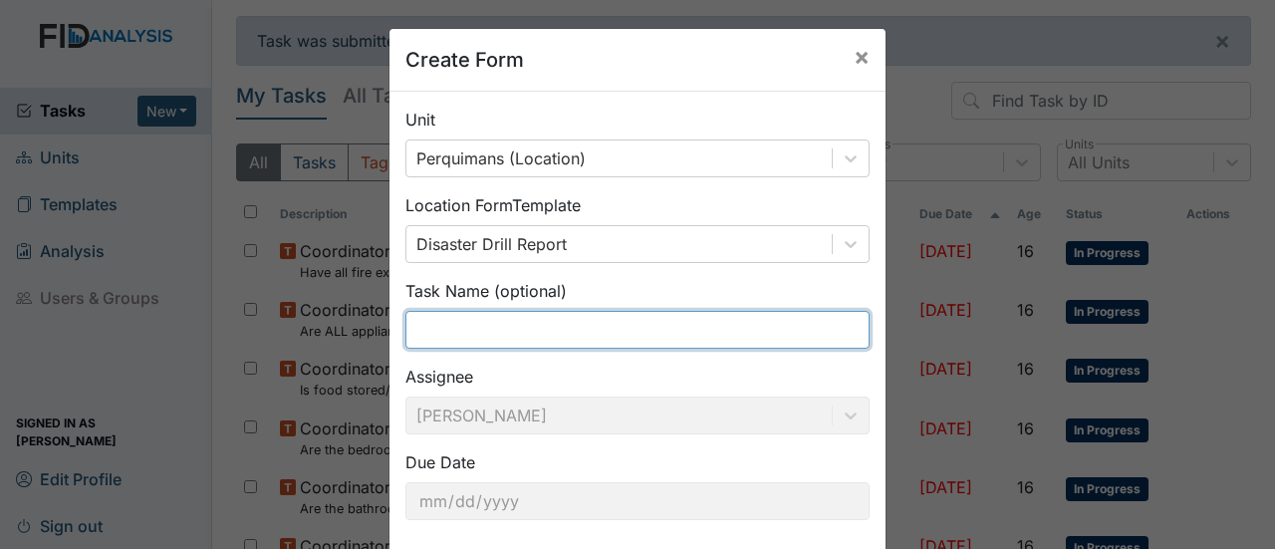
click at [490, 332] on input "text" at bounding box center [637, 330] width 464 height 38
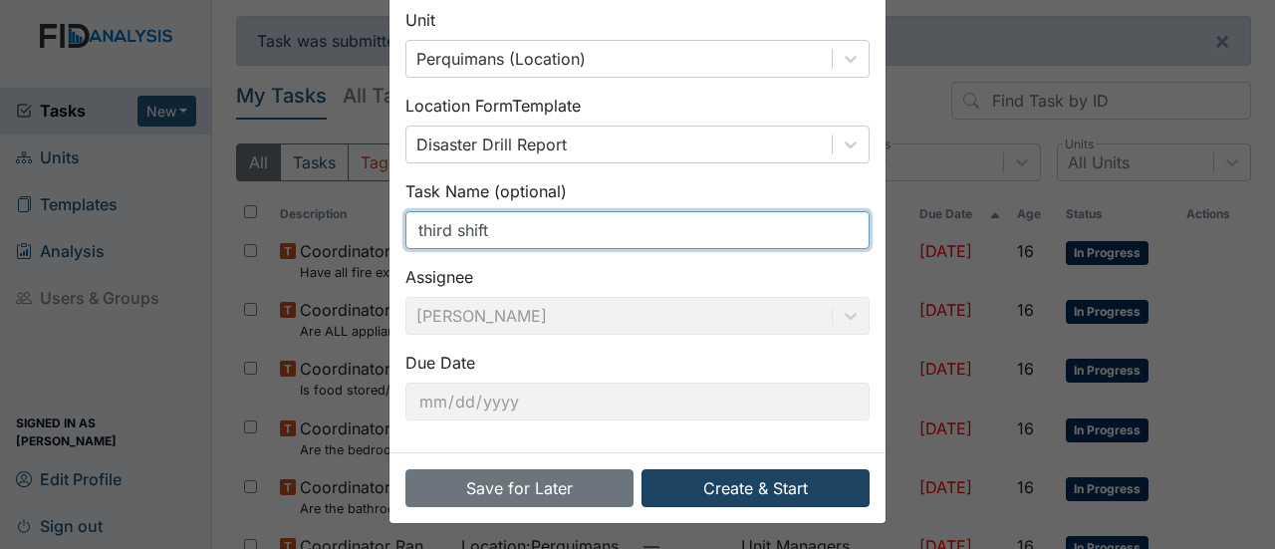
type input "third shift"
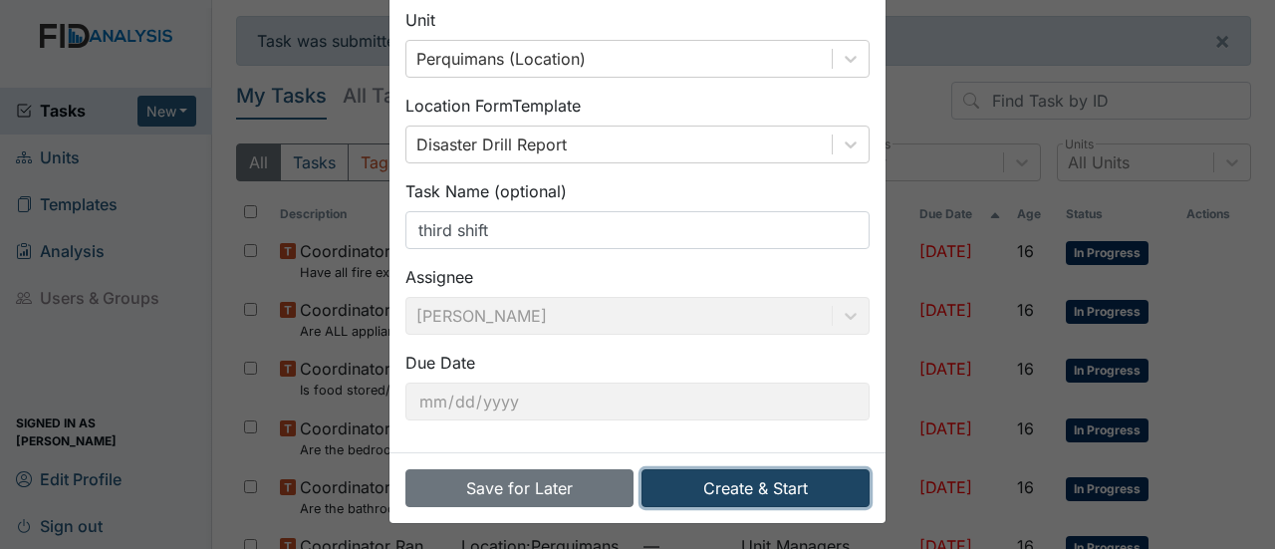
click at [769, 485] on button "Create & Start" at bounding box center [755, 488] width 228 height 38
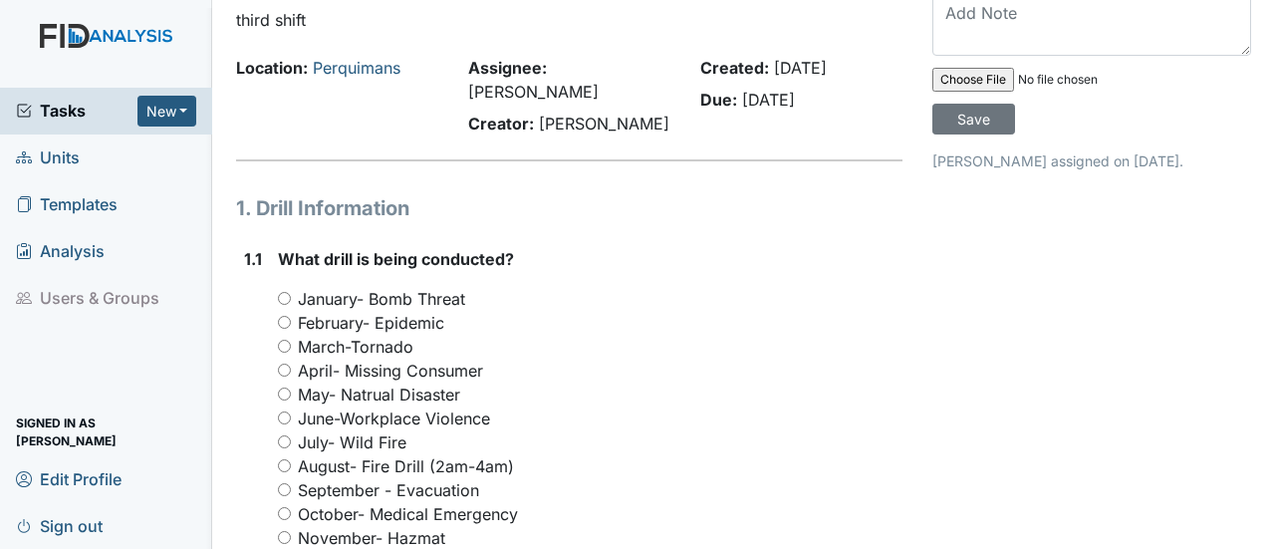
scroll to position [299, 0]
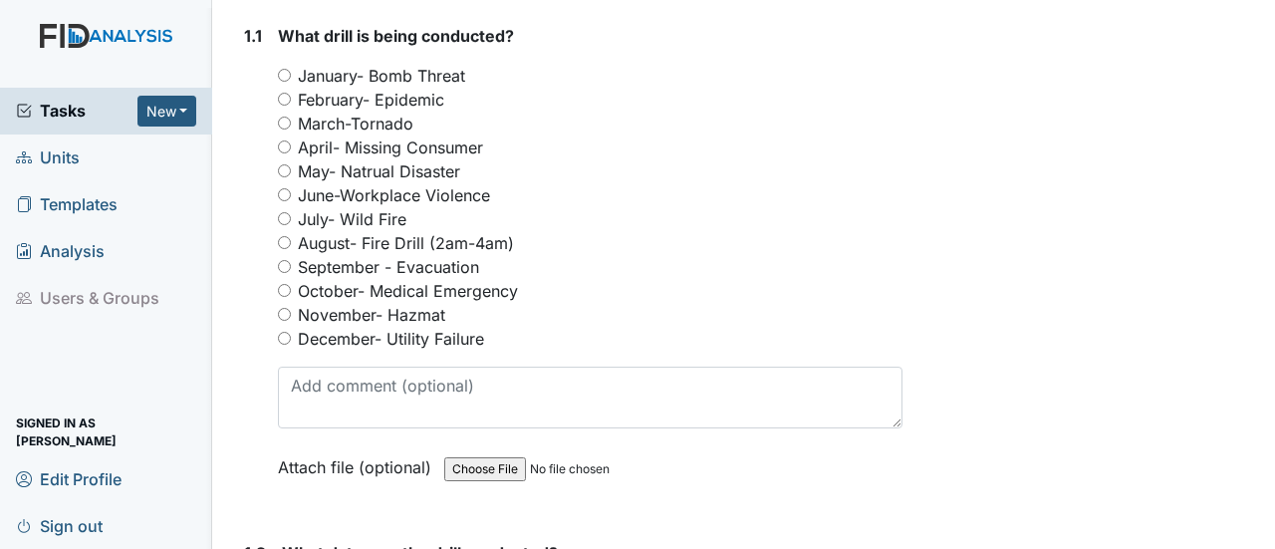
click at [280, 284] on input "October- Medical Emergency" at bounding box center [284, 290] width 13 height 13
radio input "true"
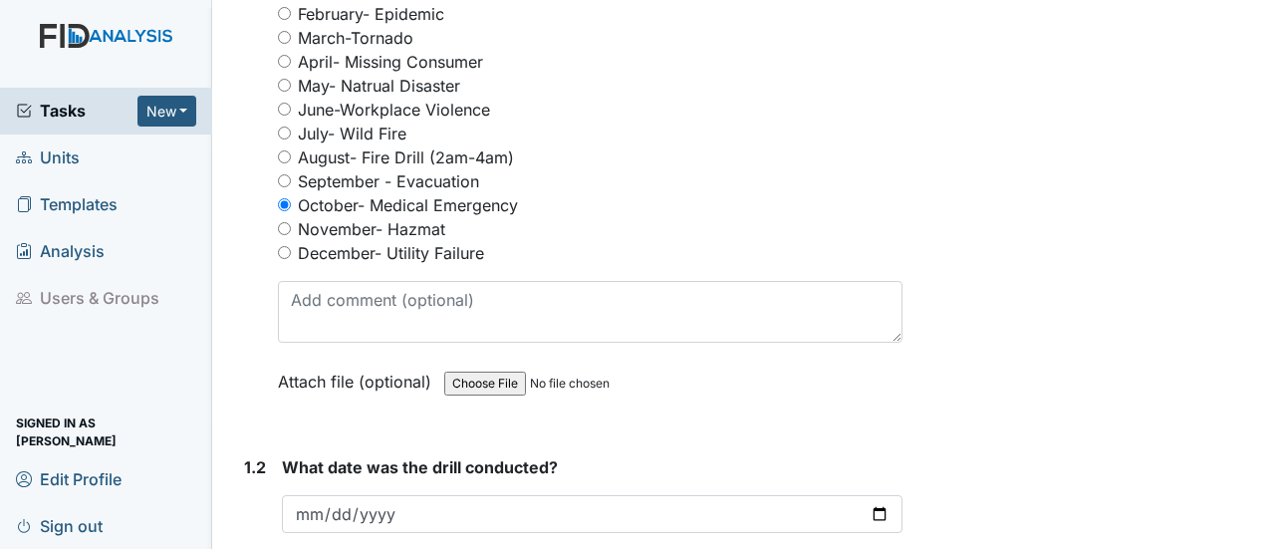
scroll to position [598, 0]
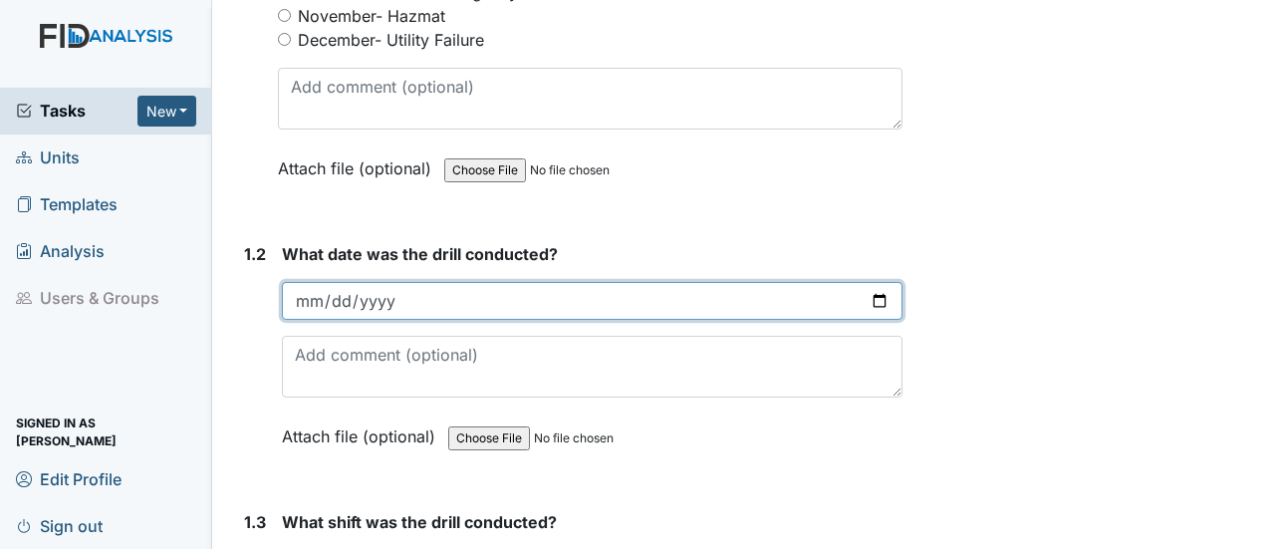
click at [868, 282] on input "date" at bounding box center [592, 301] width 620 height 38
type input "[DATE]"
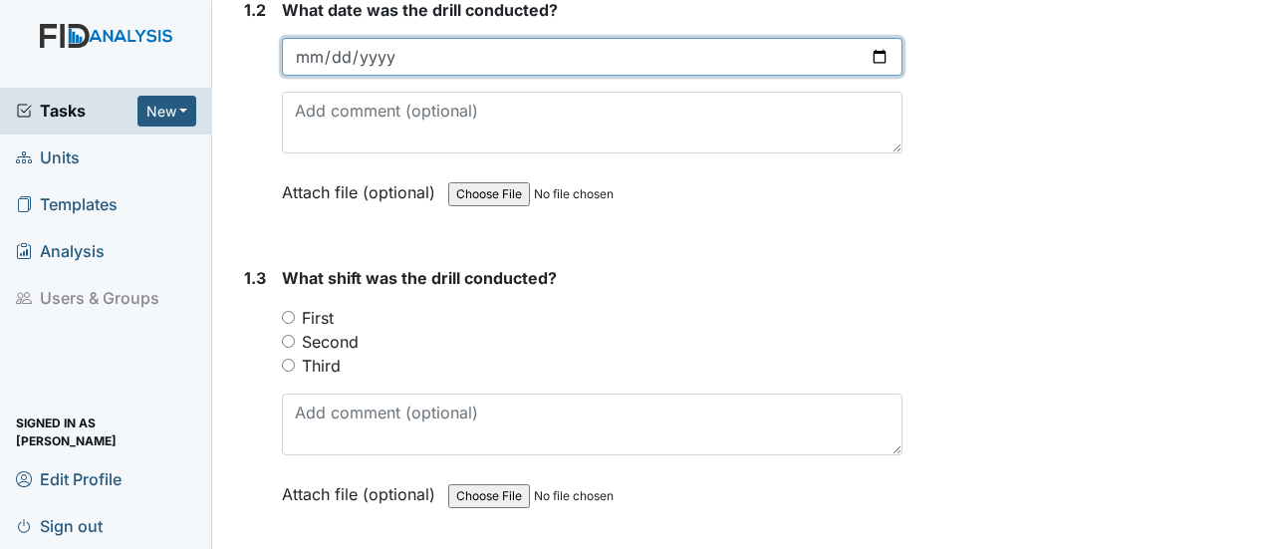
scroll to position [896, 0]
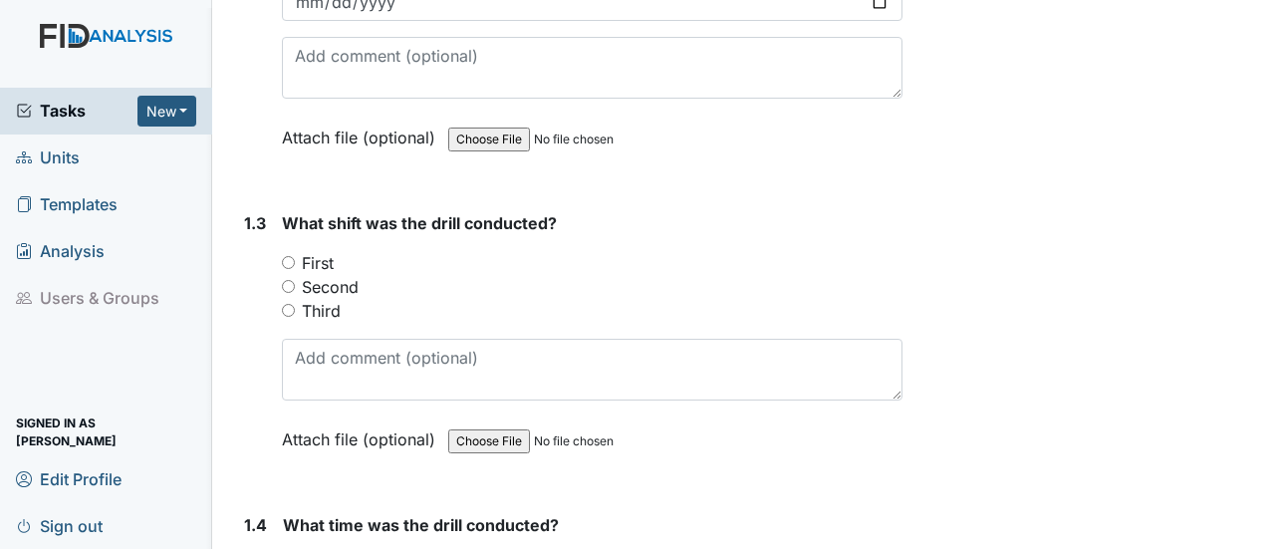
drag, startPoint x: 293, startPoint y: 284, endPoint x: 300, endPoint y: 293, distance: 11.4
click at [293, 304] on input "Third" at bounding box center [288, 310] width 13 height 13
radio input "true"
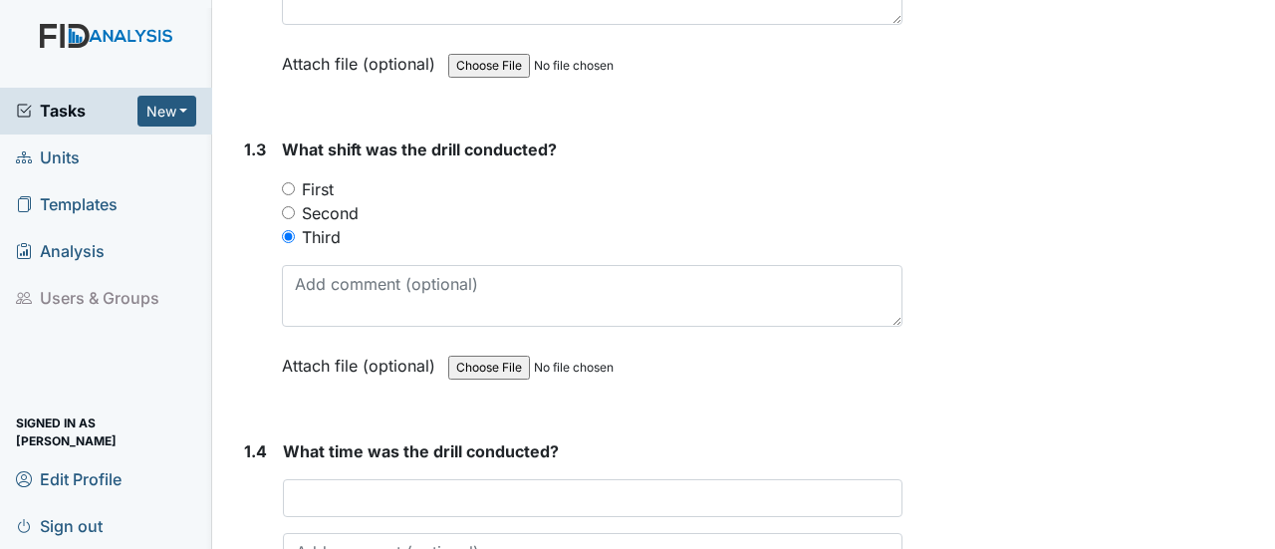
scroll to position [1095, 0]
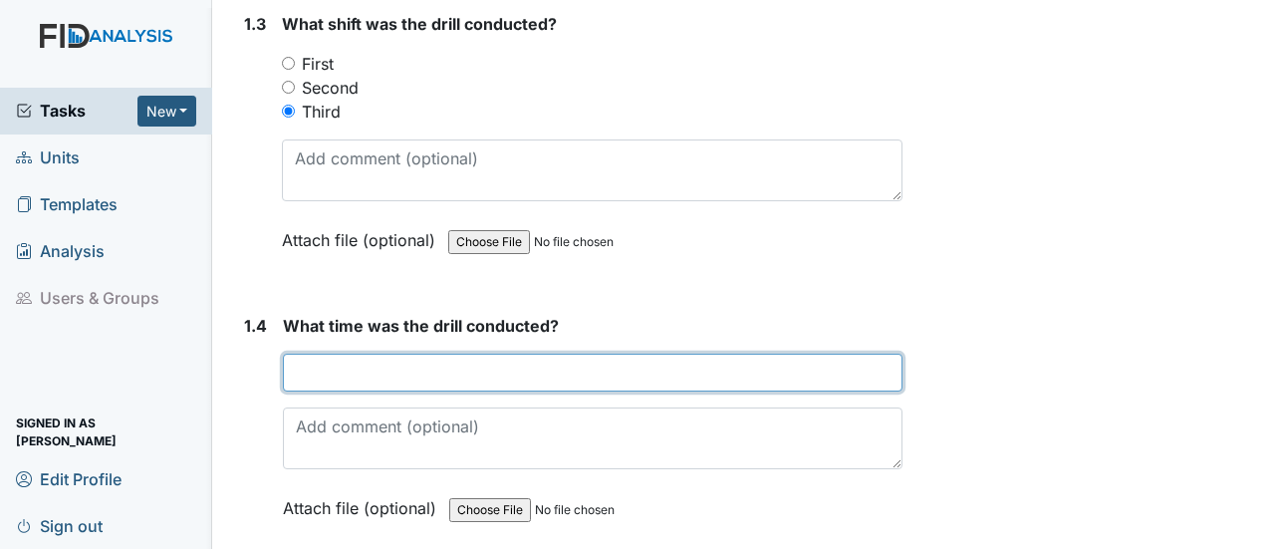
click at [329, 354] on input "text" at bounding box center [592, 373] width 619 height 38
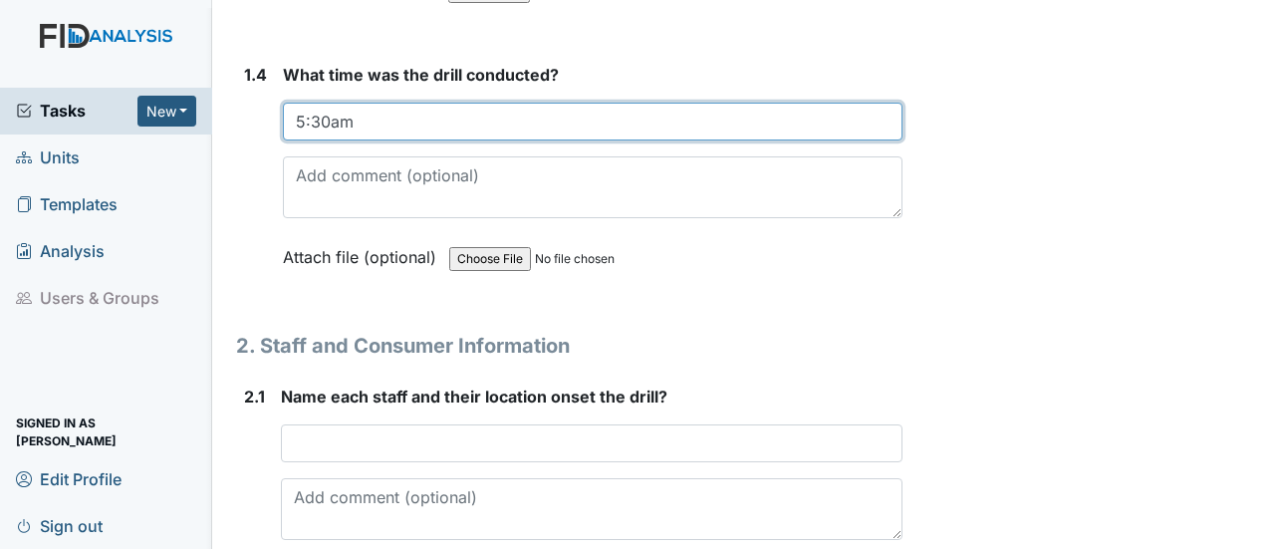
scroll to position [1394, 0]
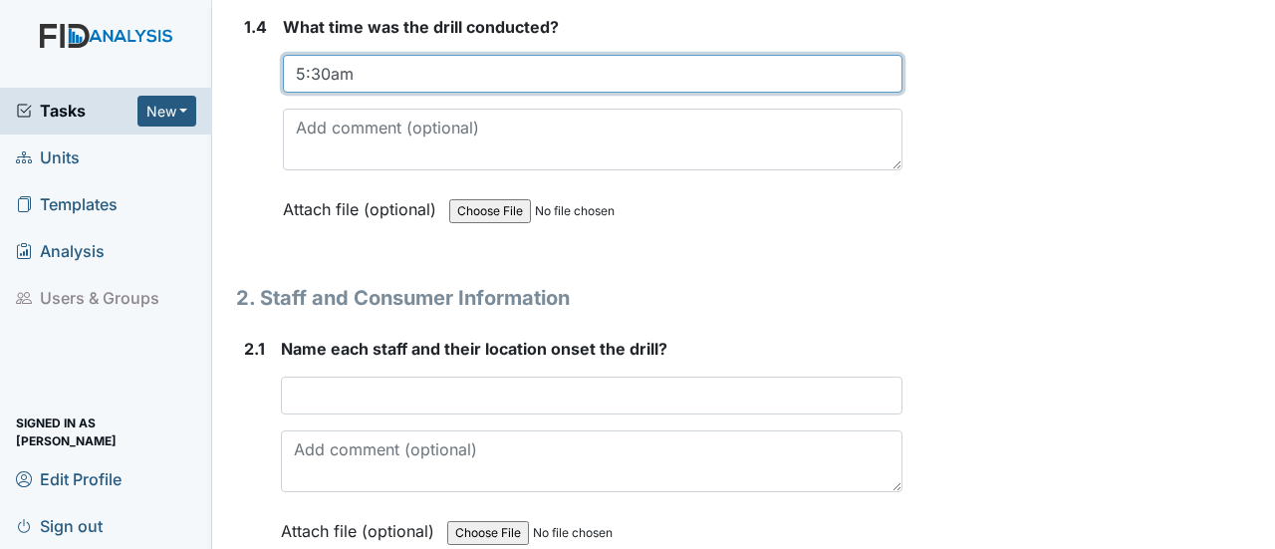
type input "5:30am"
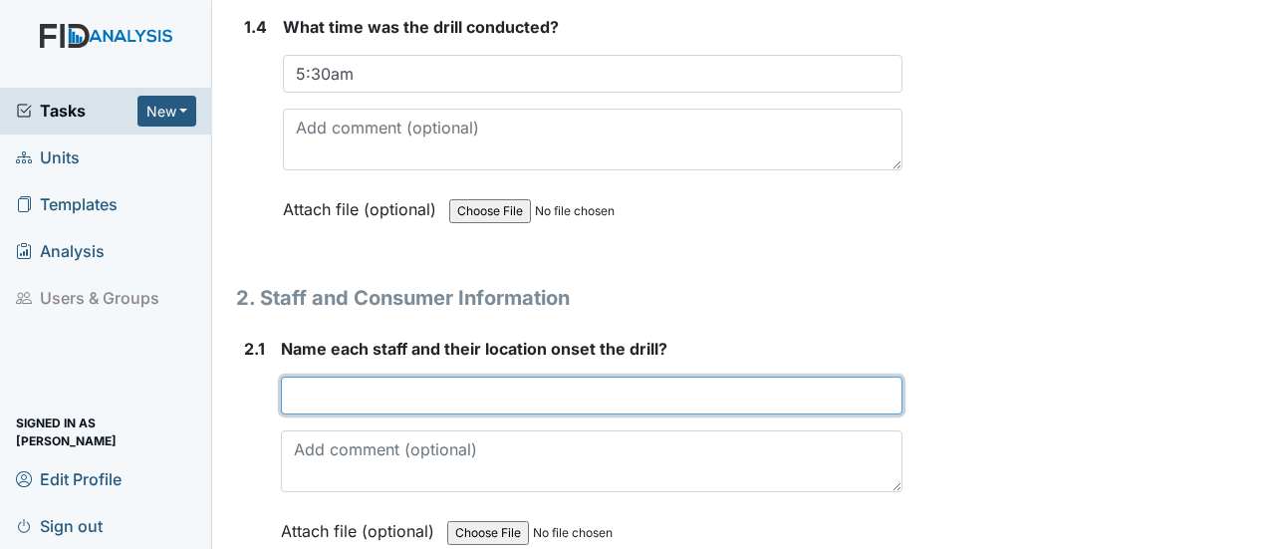
click at [388, 376] on input "text" at bounding box center [591, 395] width 621 height 38
click at [442, 376] on input "text" at bounding box center [591, 395] width 621 height 38
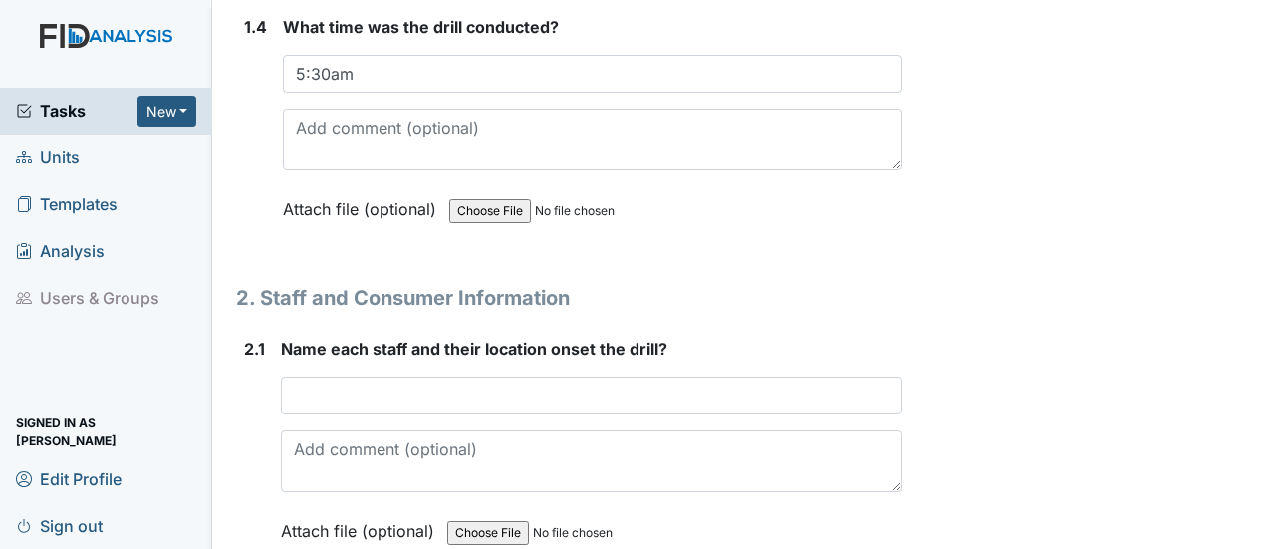
click at [900, 297] on div "Form: Disaster Drill Report ID: #00011353 Open Autosaving... third shift Locati…" at bounding box center [569, 556] width 696 height 3869
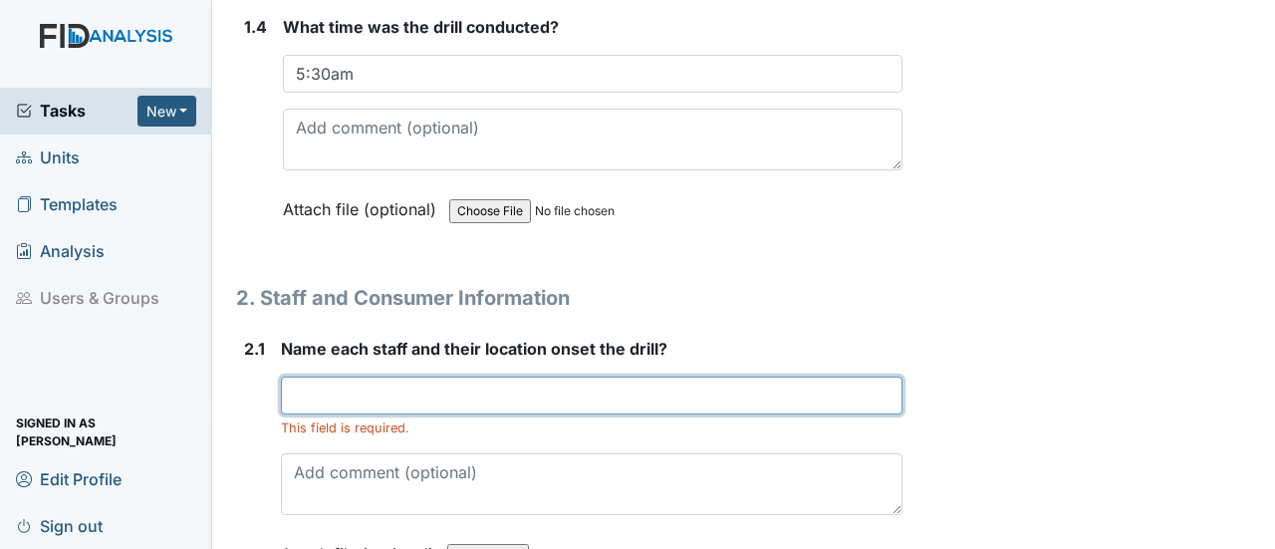
click at [402, 376] on input "text" at bounding box center [591, 395] width 621 height 38
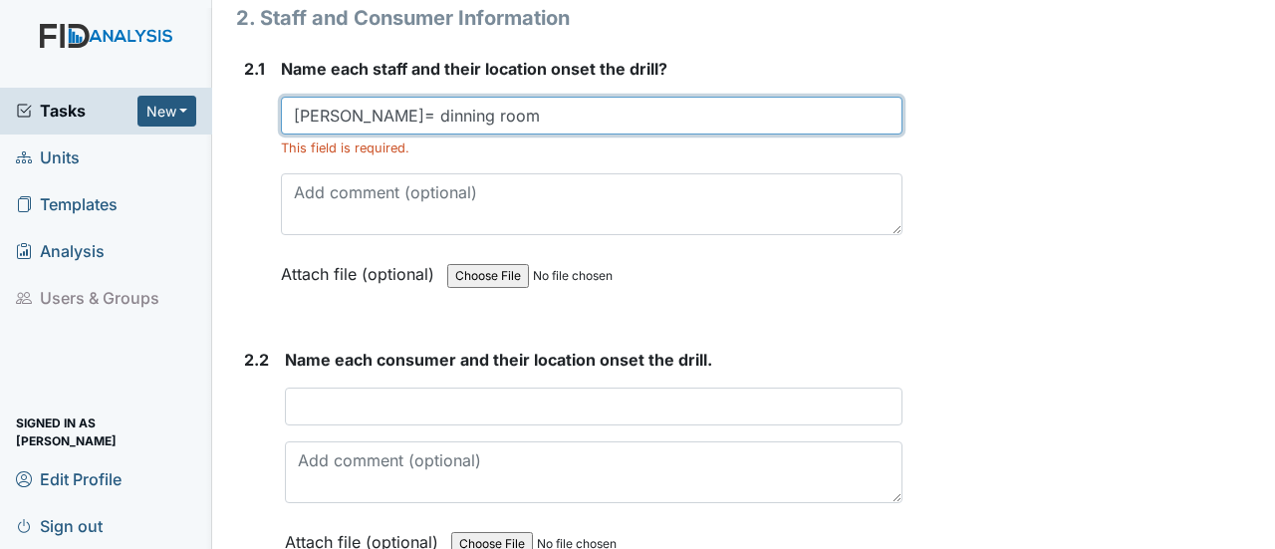
scroll to position [1693, 0]
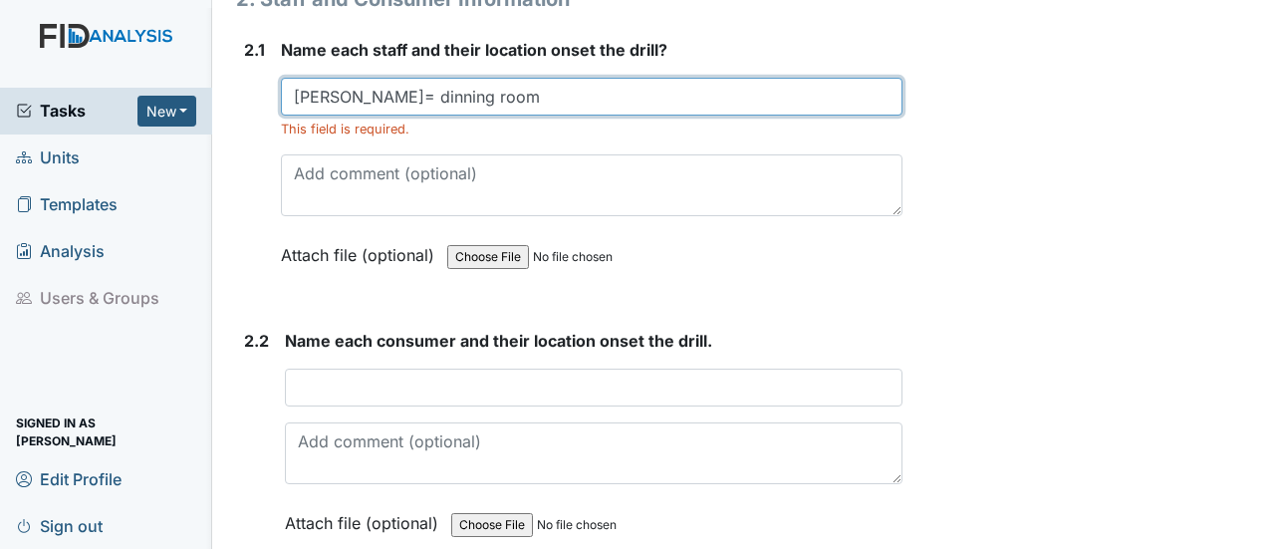
type input "[PERSON_NAME]= dinning room"
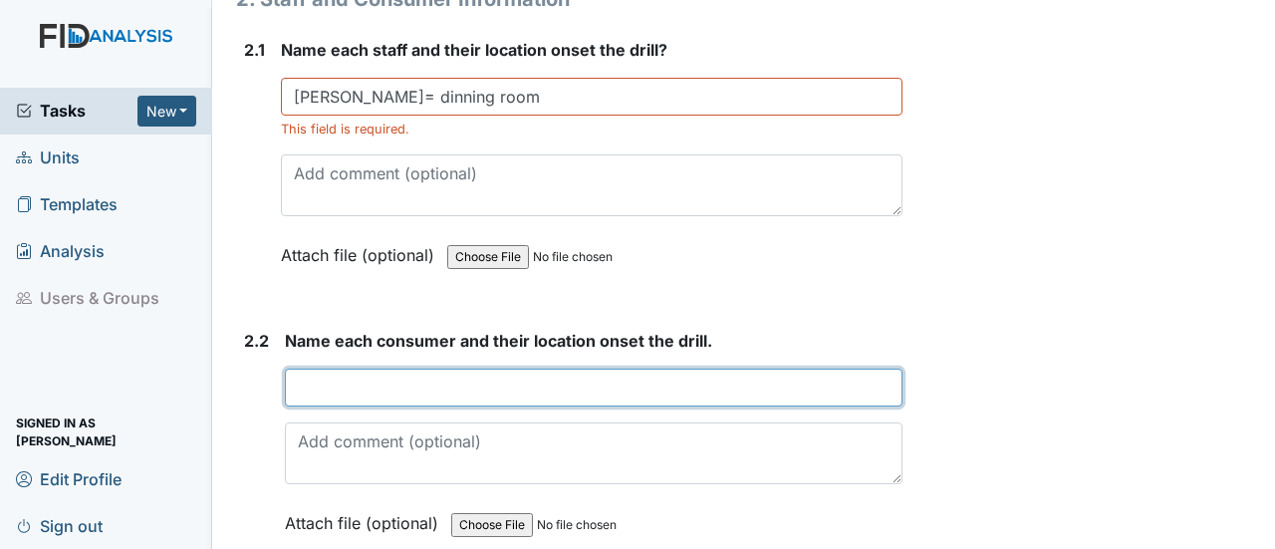
click at [386, 368] on input "text" at bounding box center [593, 387] width 617 height 38
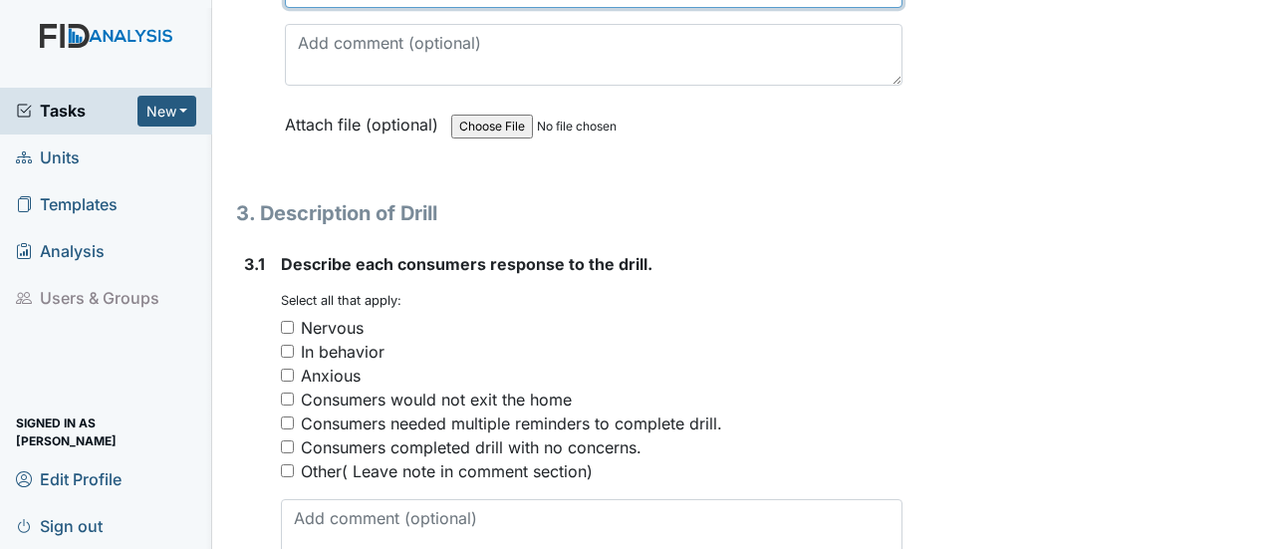
scroll to position [2191, 0]
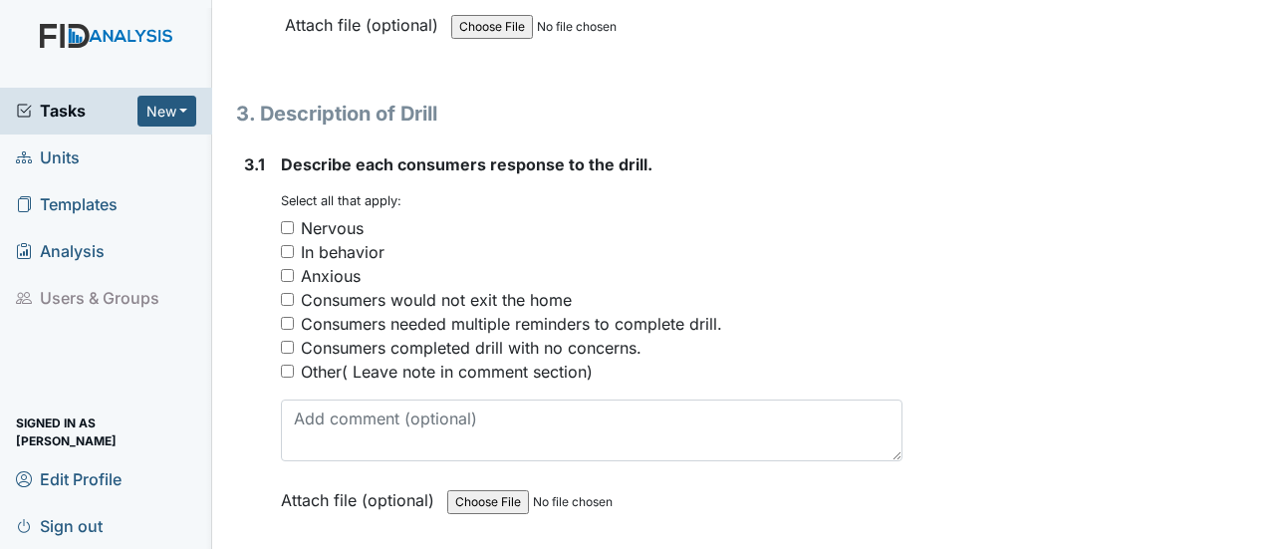
type input "All consumers was in the hallway."
click at [289, 245] on input "In behavior" at bounding box center [287, 251] width 13 height 13
checkbox input "true"
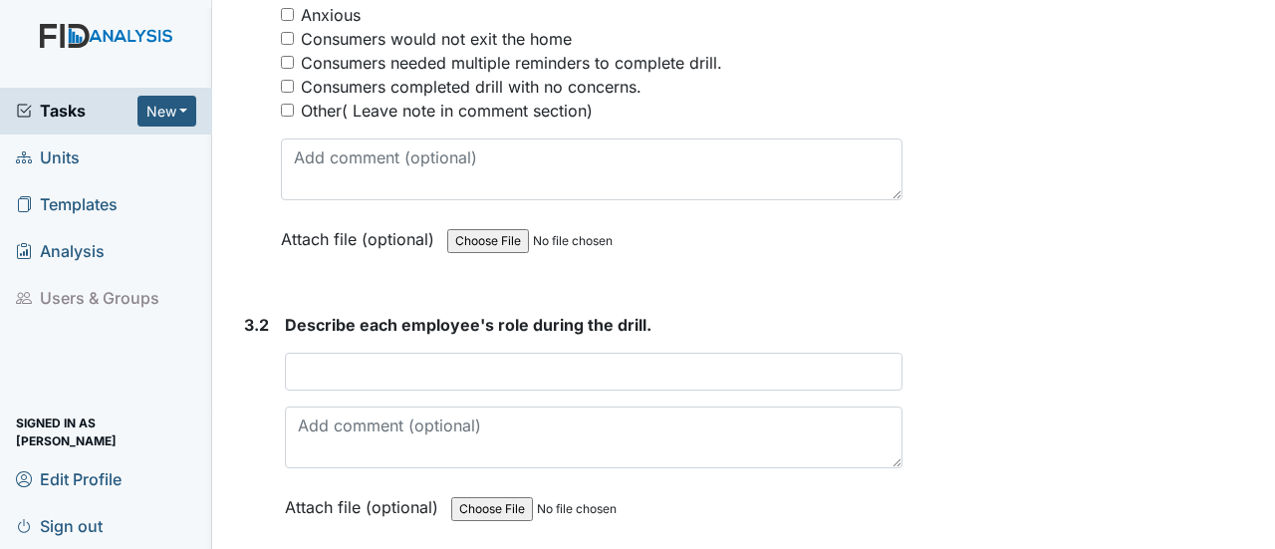
scroll to position [2490, 0]
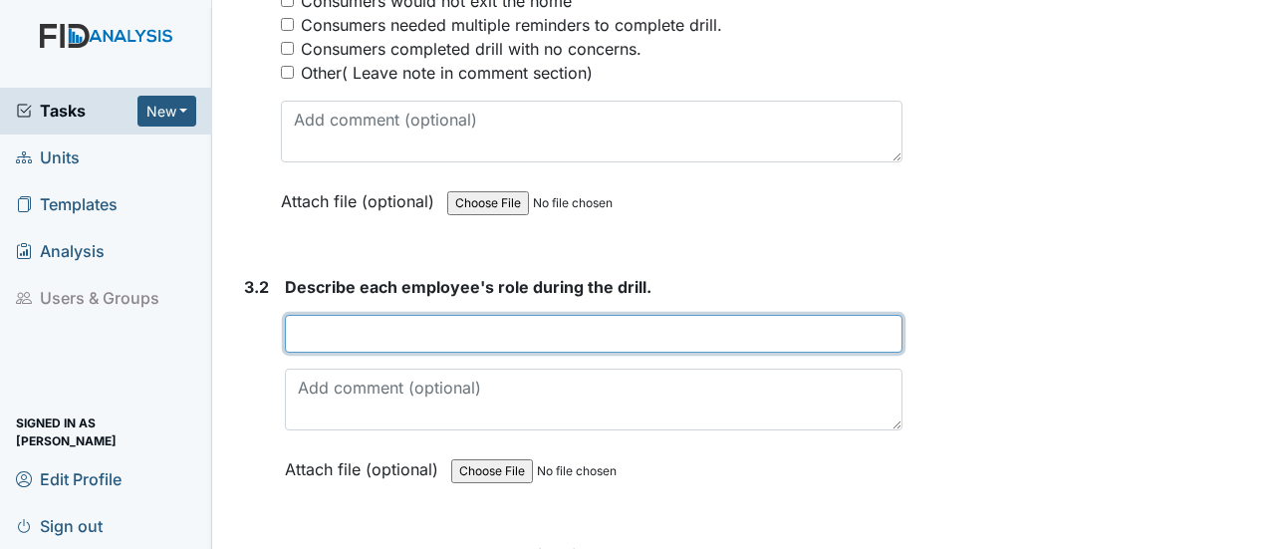
click at [347, 315] on input "text" at bounding box center [593, 334] width 617 height 38
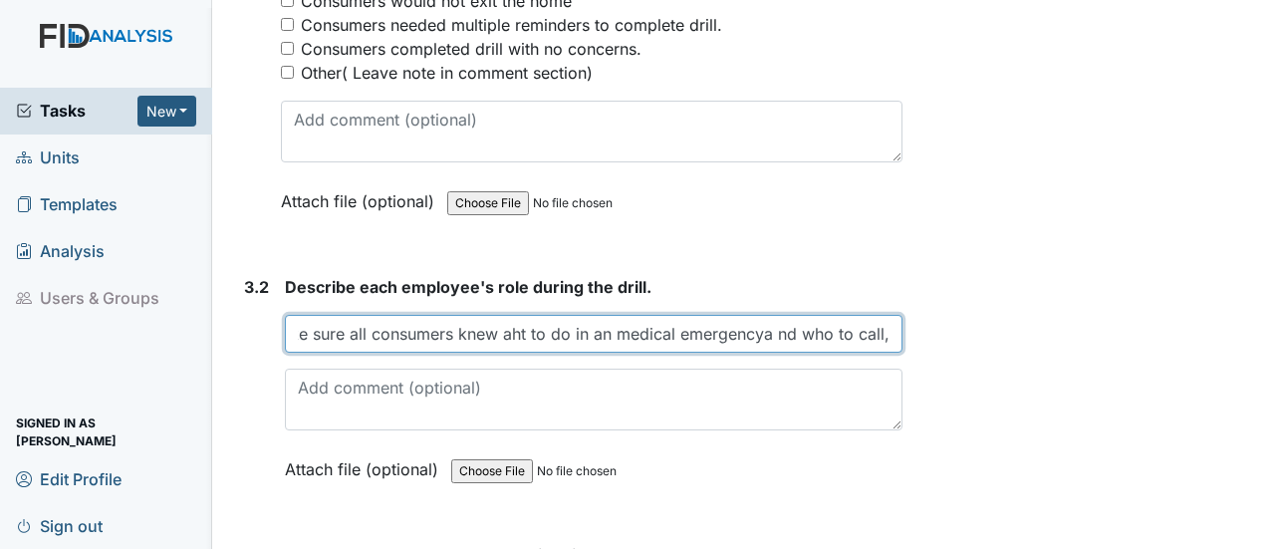
scroll to position [0, 65]
click at [762, 315] on input "To make sure all consumers knew aht to do in an medical emergencya nd who to ca…" at bounding box center [593, 334] width 617 height 38
click at [527, 315] on input "To make sure all consumers knew aht to do in an medical emergency and who to ca…" at bounding box center [593, 334] width 617 height 38
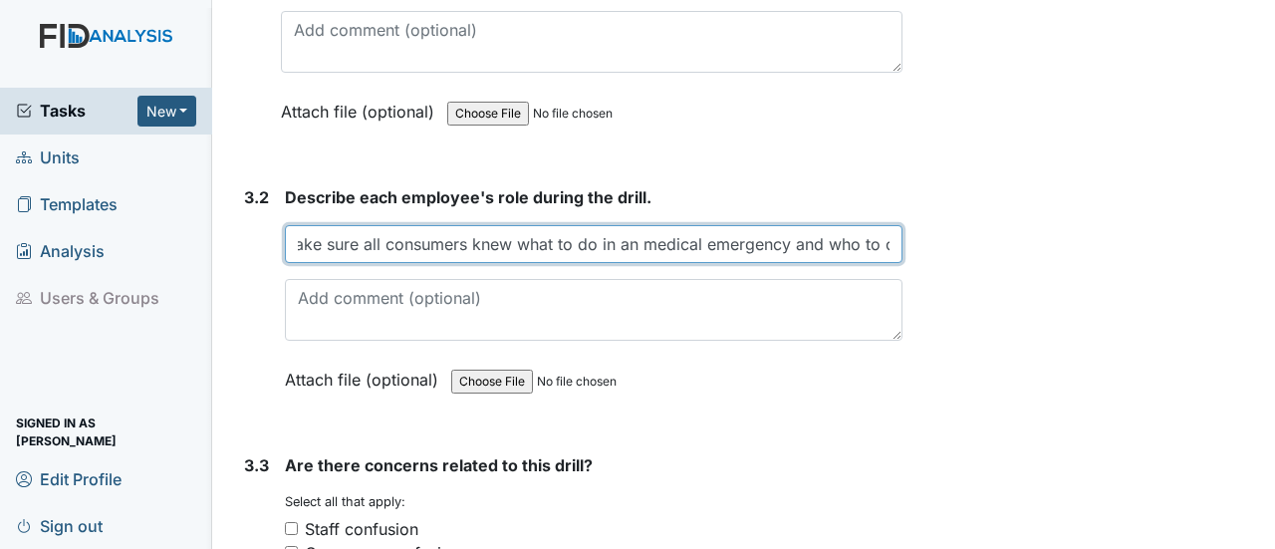
scroll to position [2788, 0]
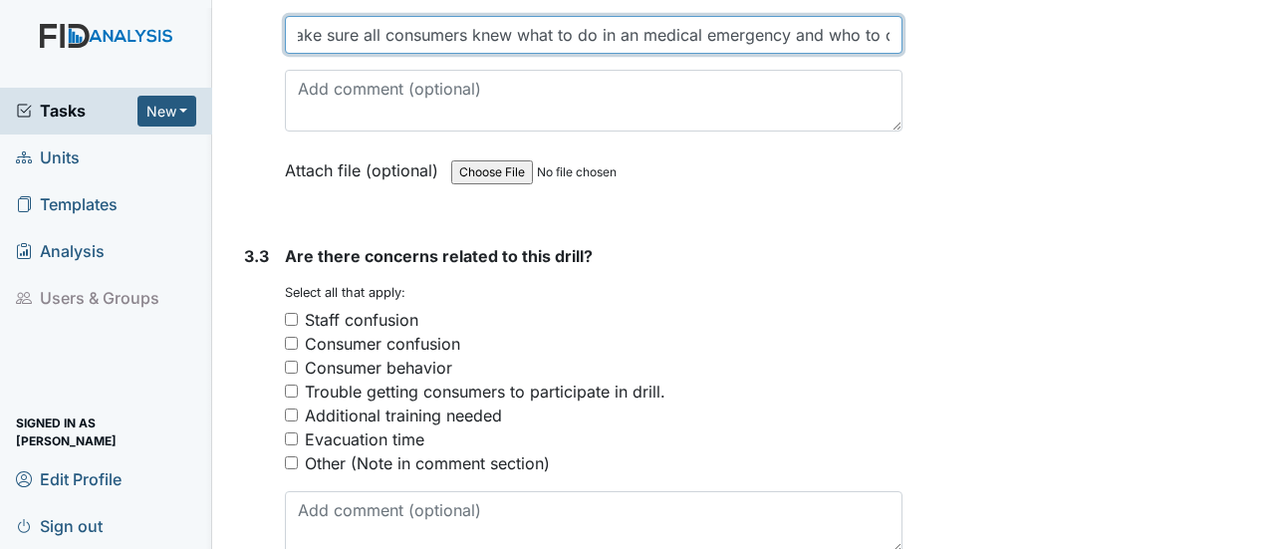
type input "To make sure all consumers knew what to do in an medical emergency and who to c…"
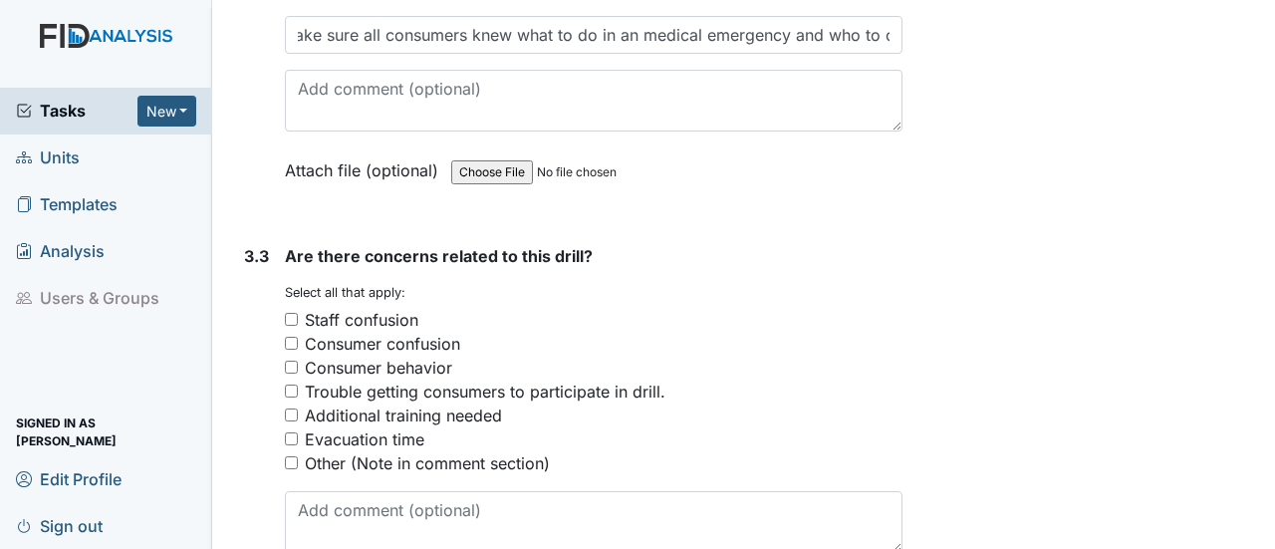
drag, startPoint x: 291, startPoint y: 425, endPoint x: 348, endPoint y: 471, distance: 72.9
click at [292, 456] on input "Other (Note in comment section)" at bounding box center [291, 462] width 13 height 13
checkbox input "true"
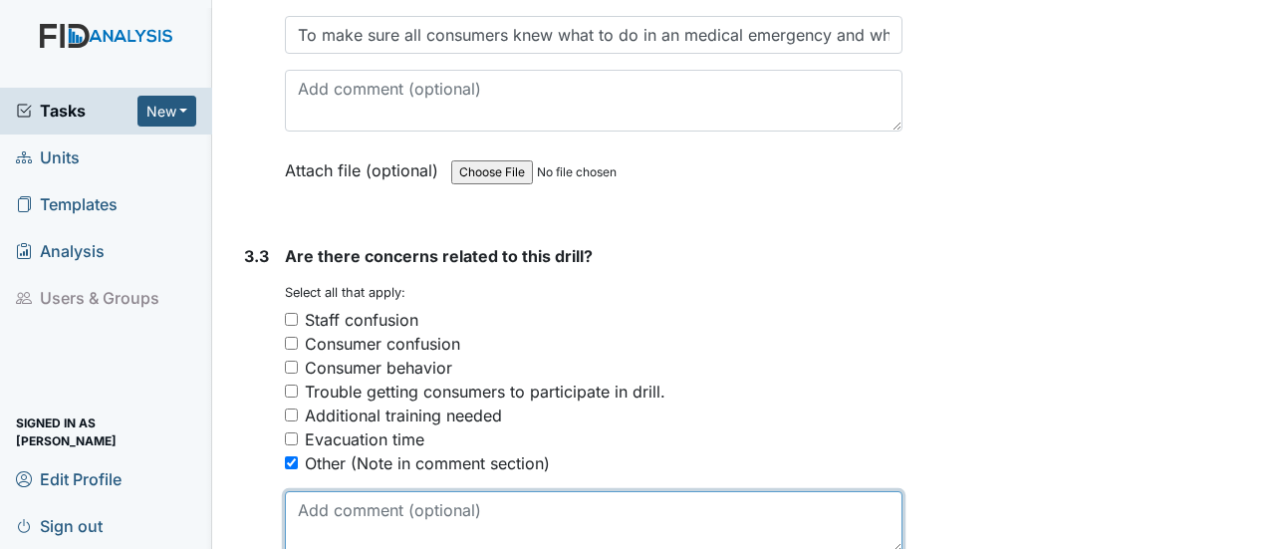
drag, startPoint x: 358, startPoint y: 484, endPoint x: 342, endPoint y: 477, distance: 17.4
click at [358, 491] on textarea at bounding box center [593, 522] width 617 height 62
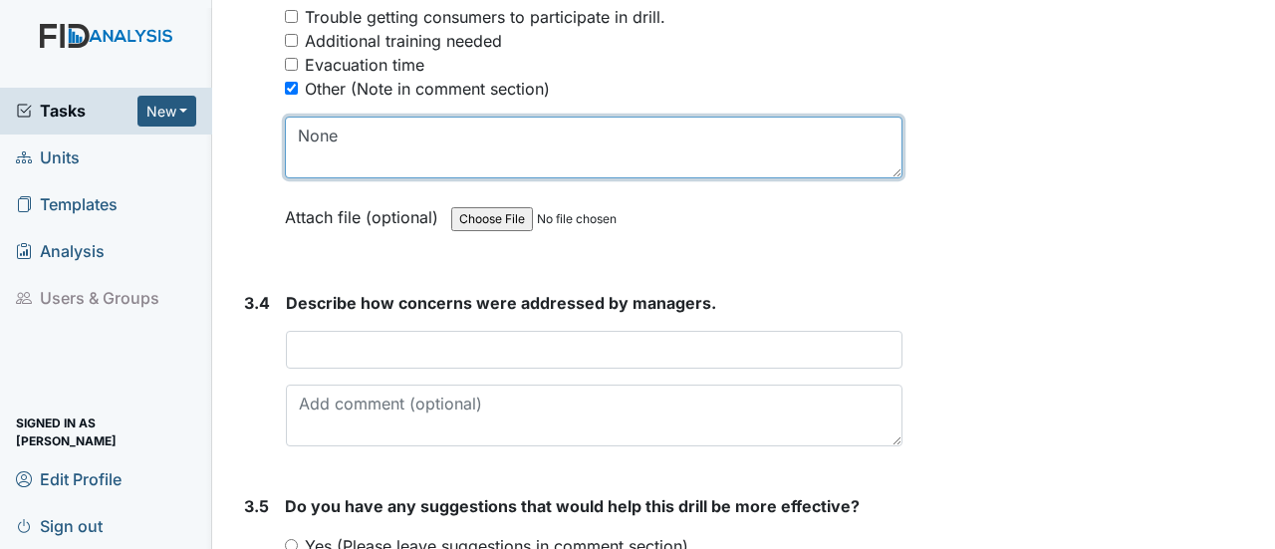
scroll to position [3187, 0]
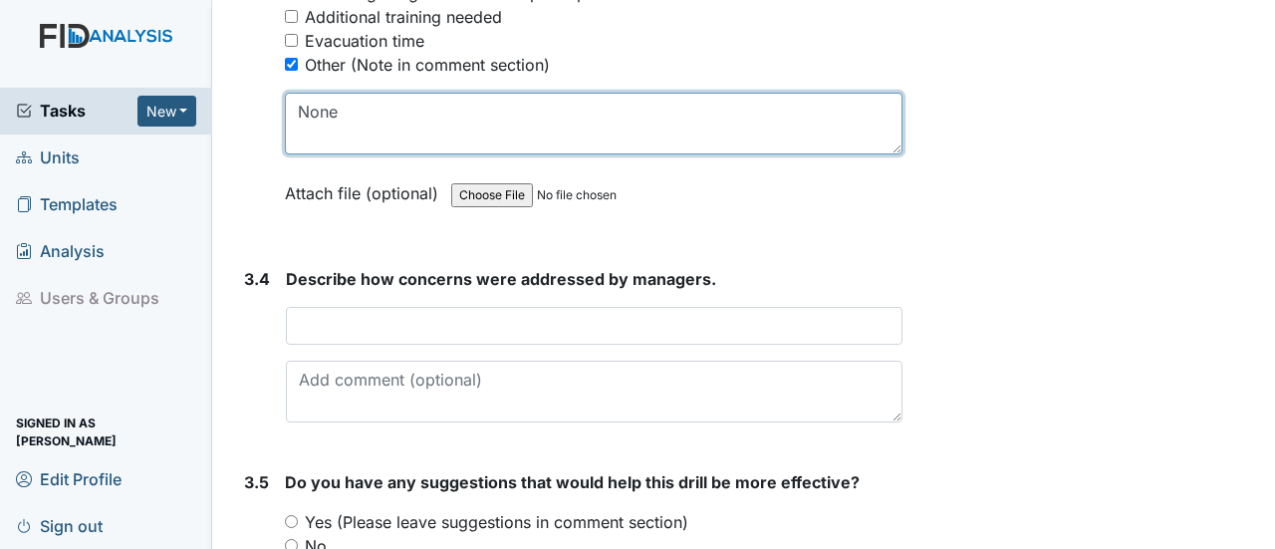
type textarea "None"
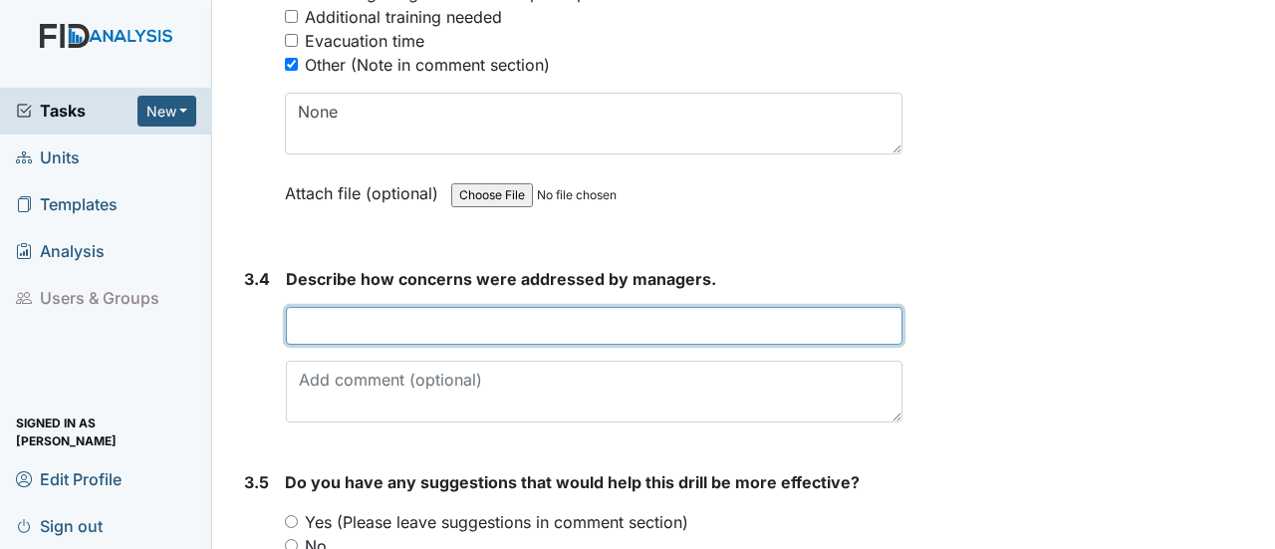
click at [327, 307] on input "text" at bounding box center [594, 326] width 616 height 38
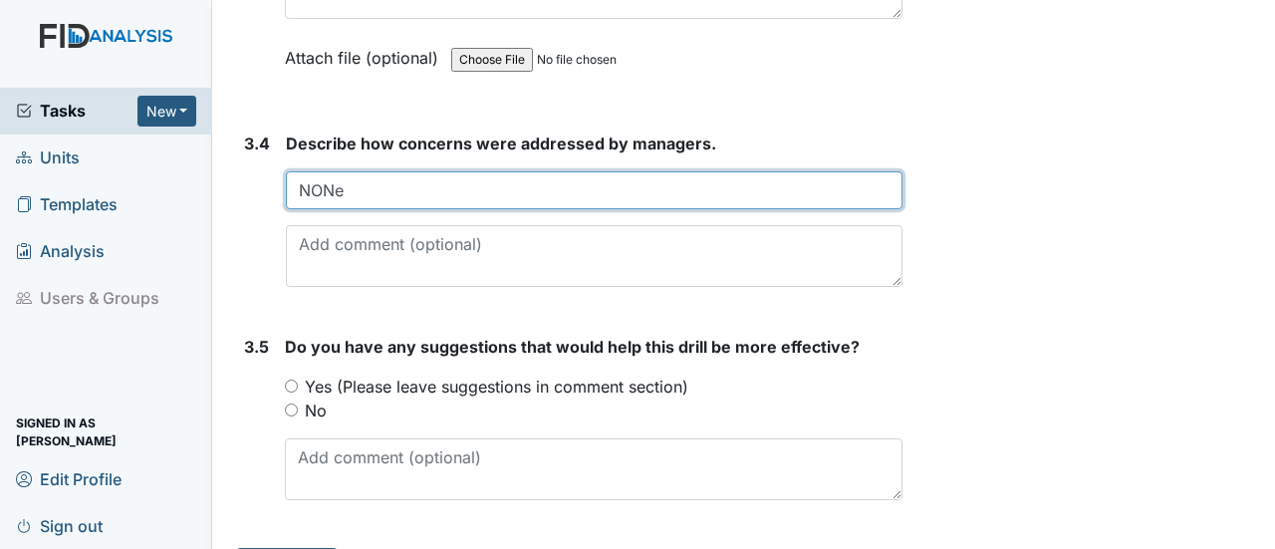
scroll to position [3334, 0]
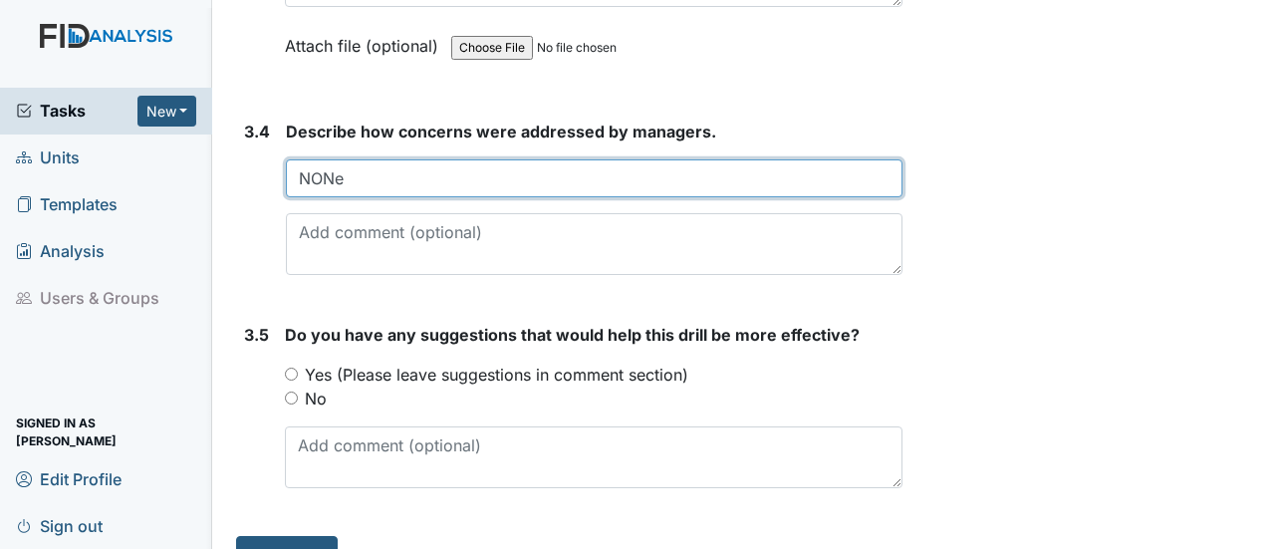
type input "NONe"
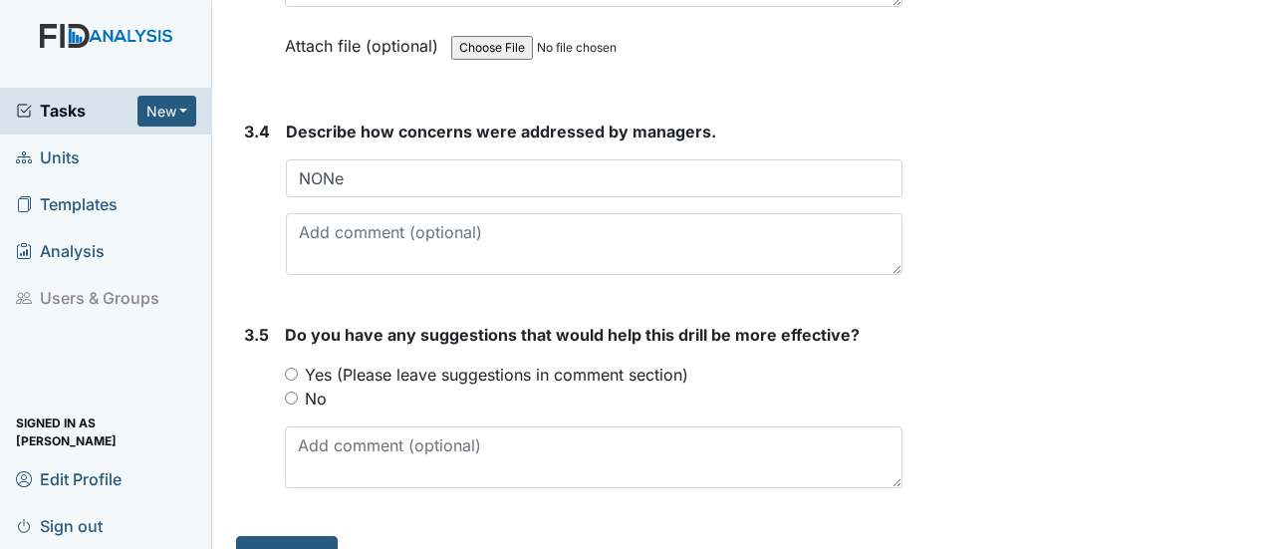
click at [290, 391] on input "No" at bounding box center [291, 397] width 13 height 13
radio input "true"
click at [294, 536] on button "Submit" at bounding box center [287, 555] width 102 height 38
